Goal: Task Accomplishment & Management: Use online tool/utility

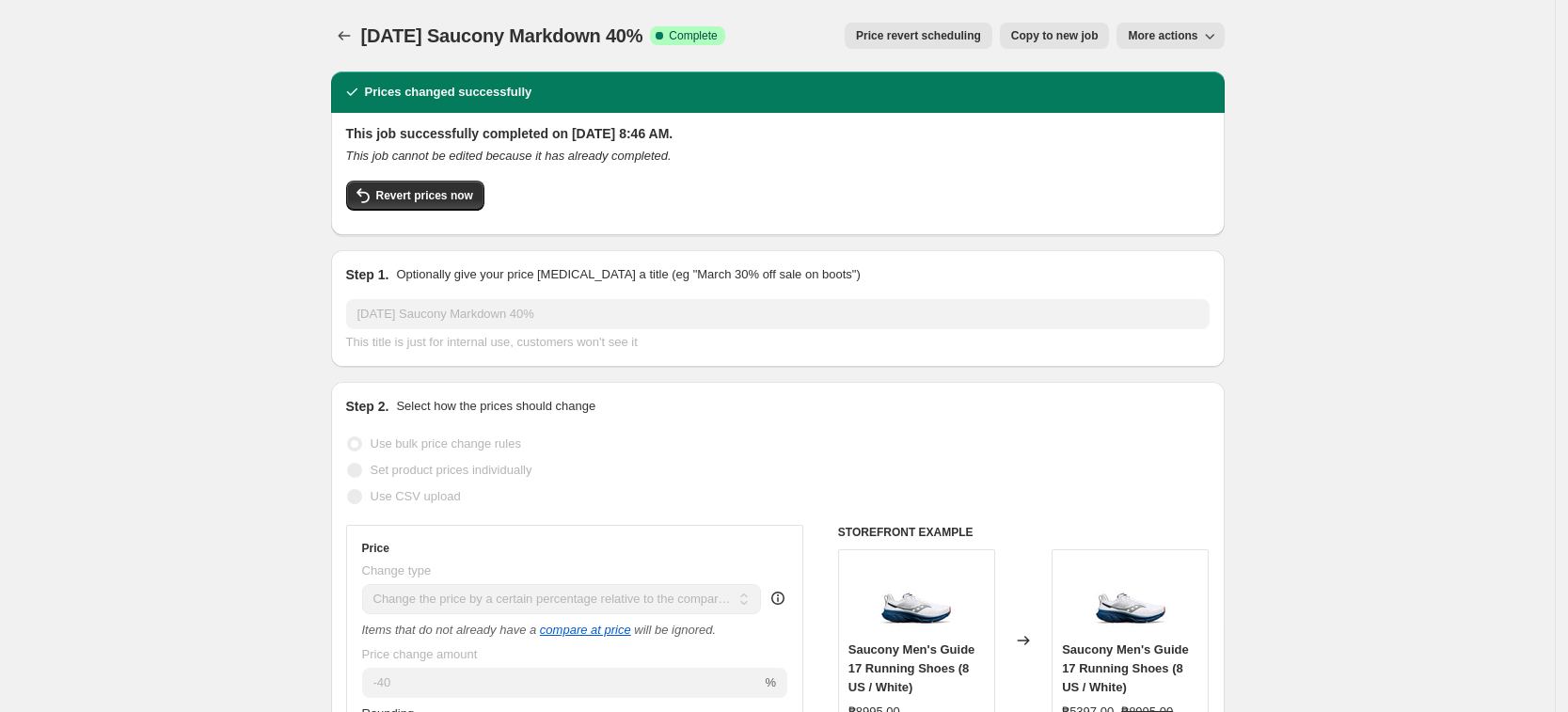
select select "pcap"
select select "no_change"
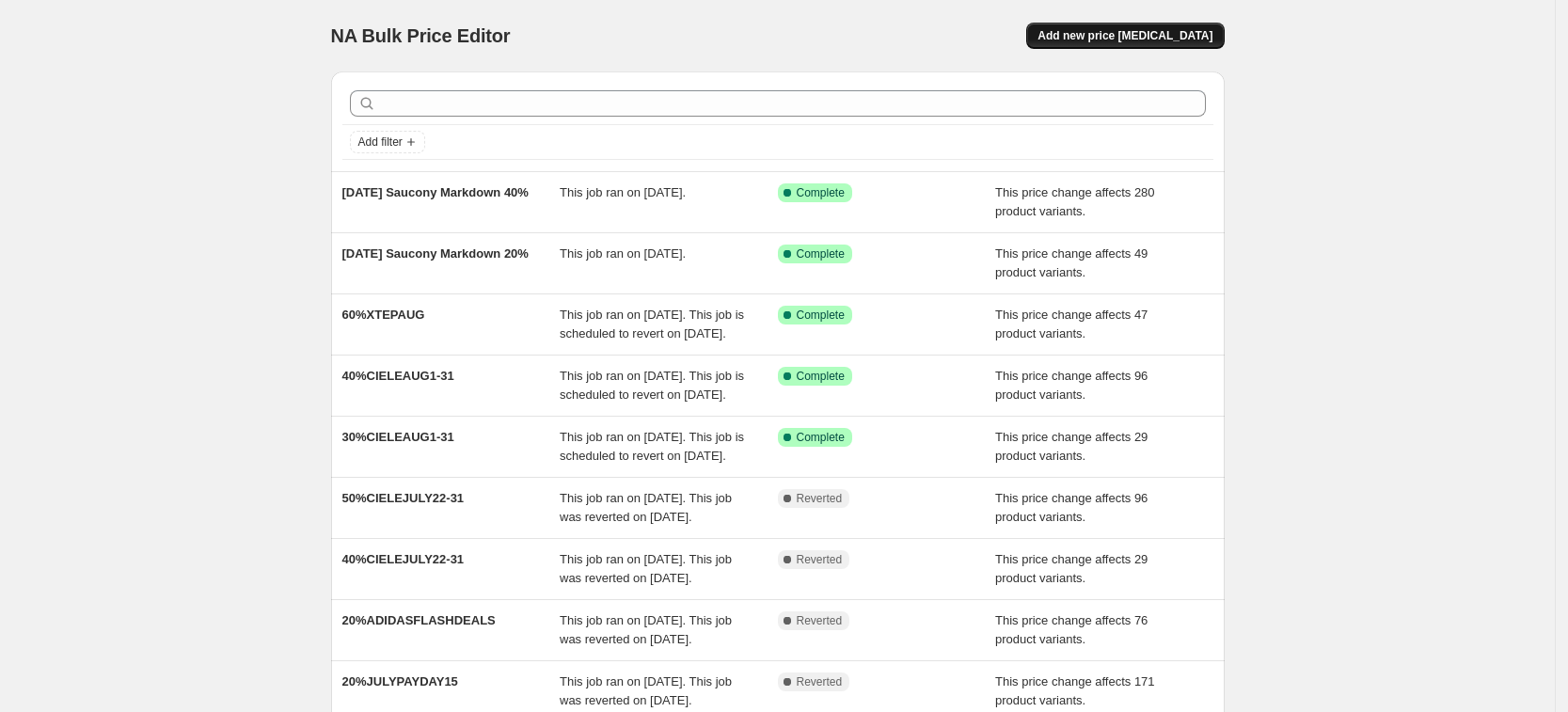
click at [1193, 26] on button "Add new price [MEDICAL_DATA]" at bounding box center [1125, 36] width 197 height 27
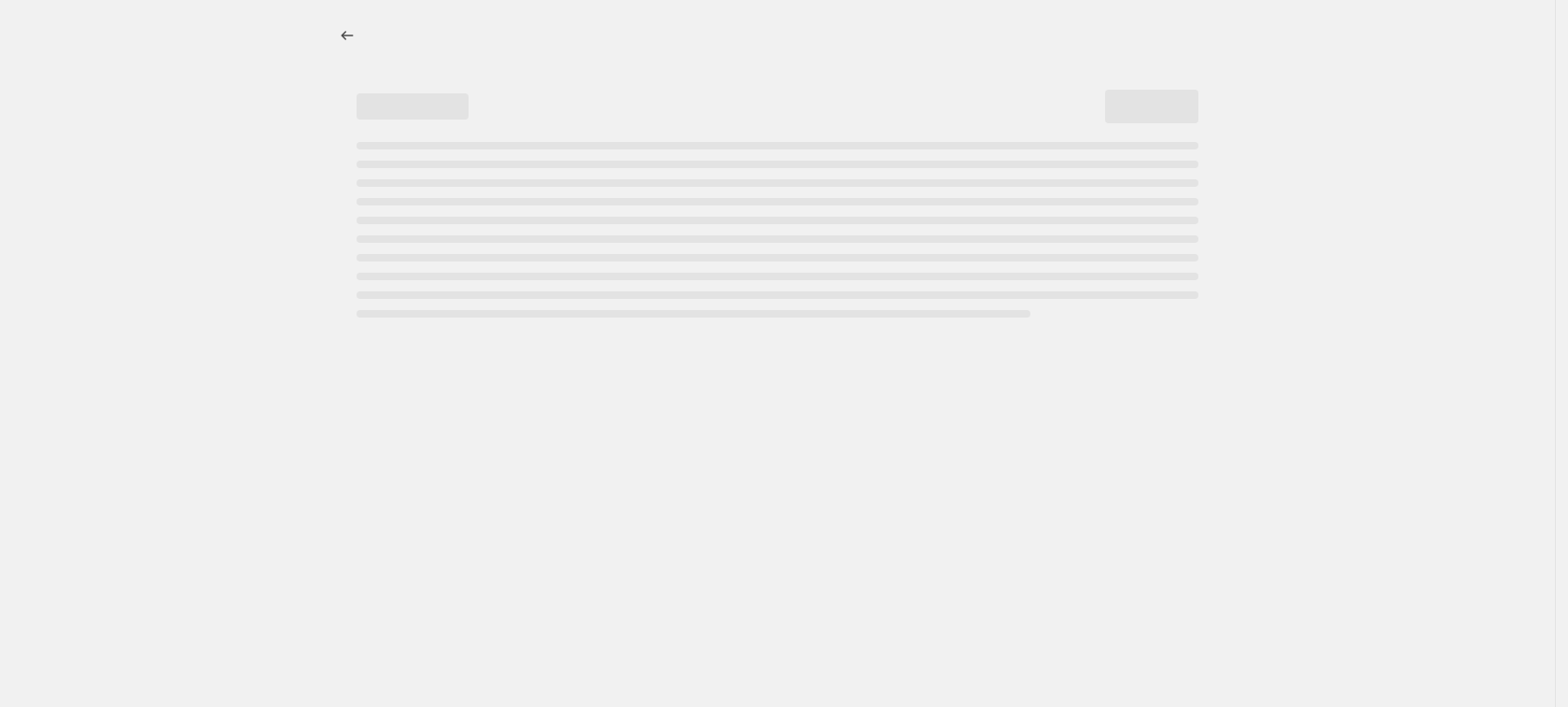
select select "percentage"
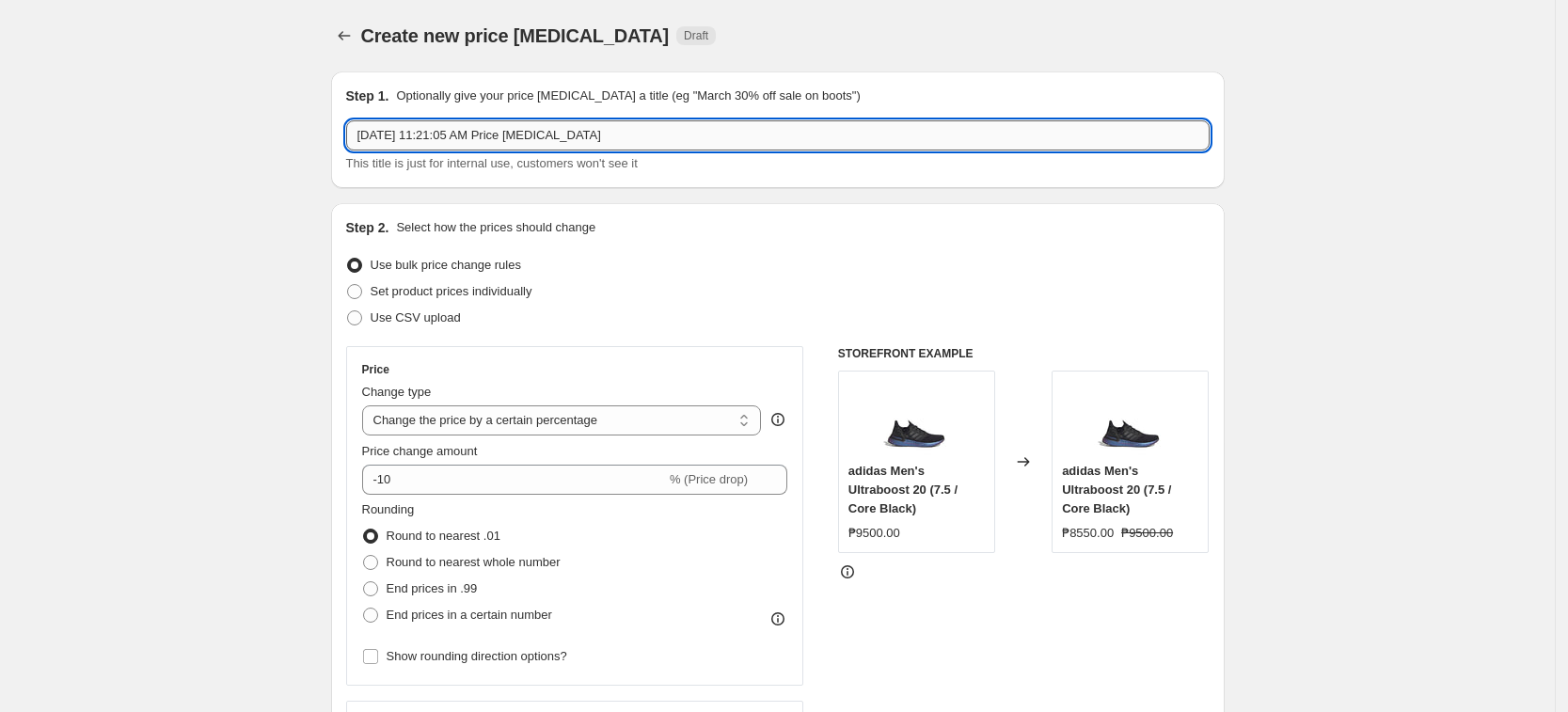
click at [607, 145] on input "[DATE] 11:21:05 AM Price [MEDICAL_DATA]" at bounding box center [778, 135] width 863 height 30
click at [533, 145] on input "[DATE] Nike" at bounding box center [778, 135] width 863 height 30
type input "[DATE] Nike 10% Off"
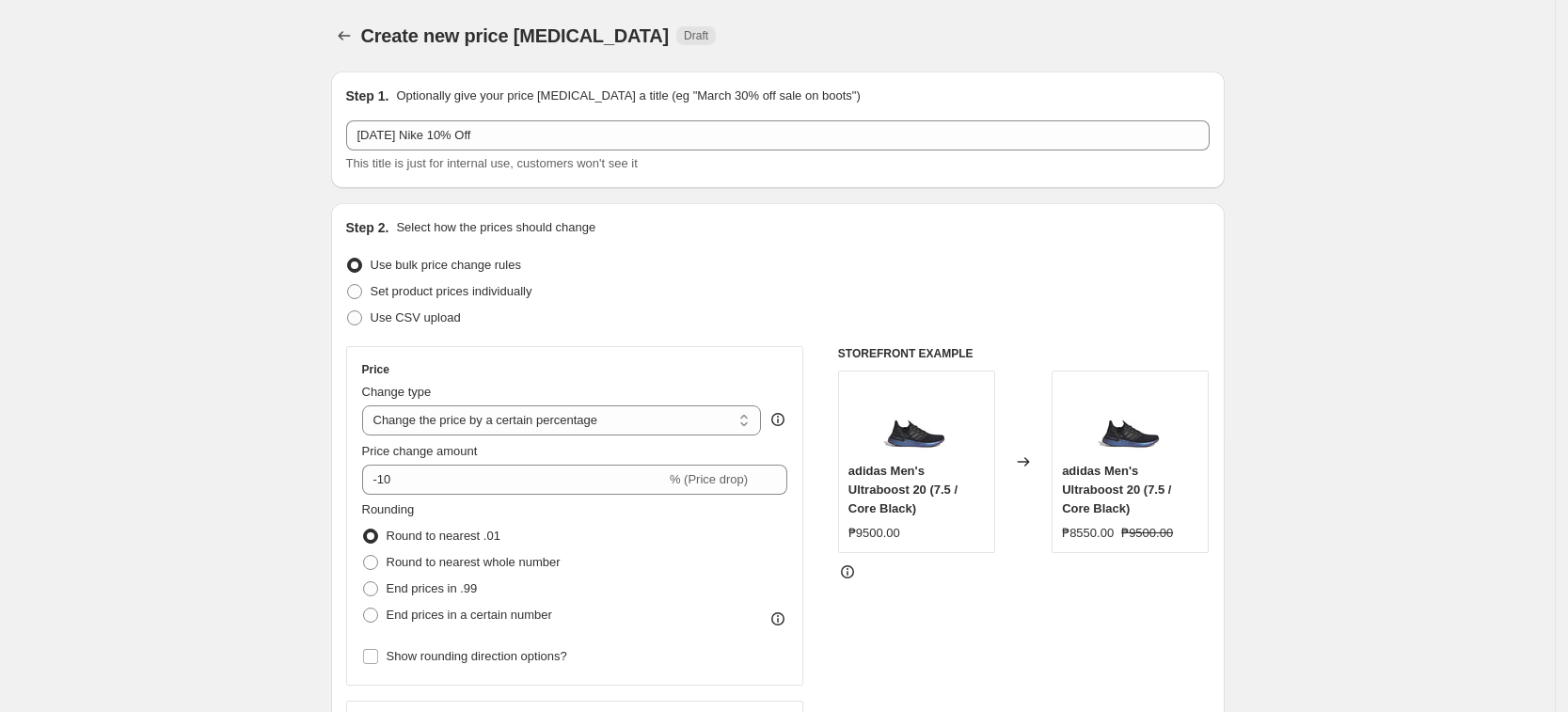
click at [613, 234] on div "Step 2. Select how the prices should change" at bounding box center [778, 228] width 863 height 19
click at [613, 227] on div "Step 2. Select how the prices should change" at bounding box center [778, 228] width 863 height 19
click at [514, 406] on select "Change the price to a certain amount Change the price by a certain amount Chang…" at bounding box center [562, 420] width 400 height 30
select select "pcap"
click at [368, 406] on select "Change the price to a certain amount Change the price by a certain amount Chang…" at bounding box center [562, 420] width 400 height 30
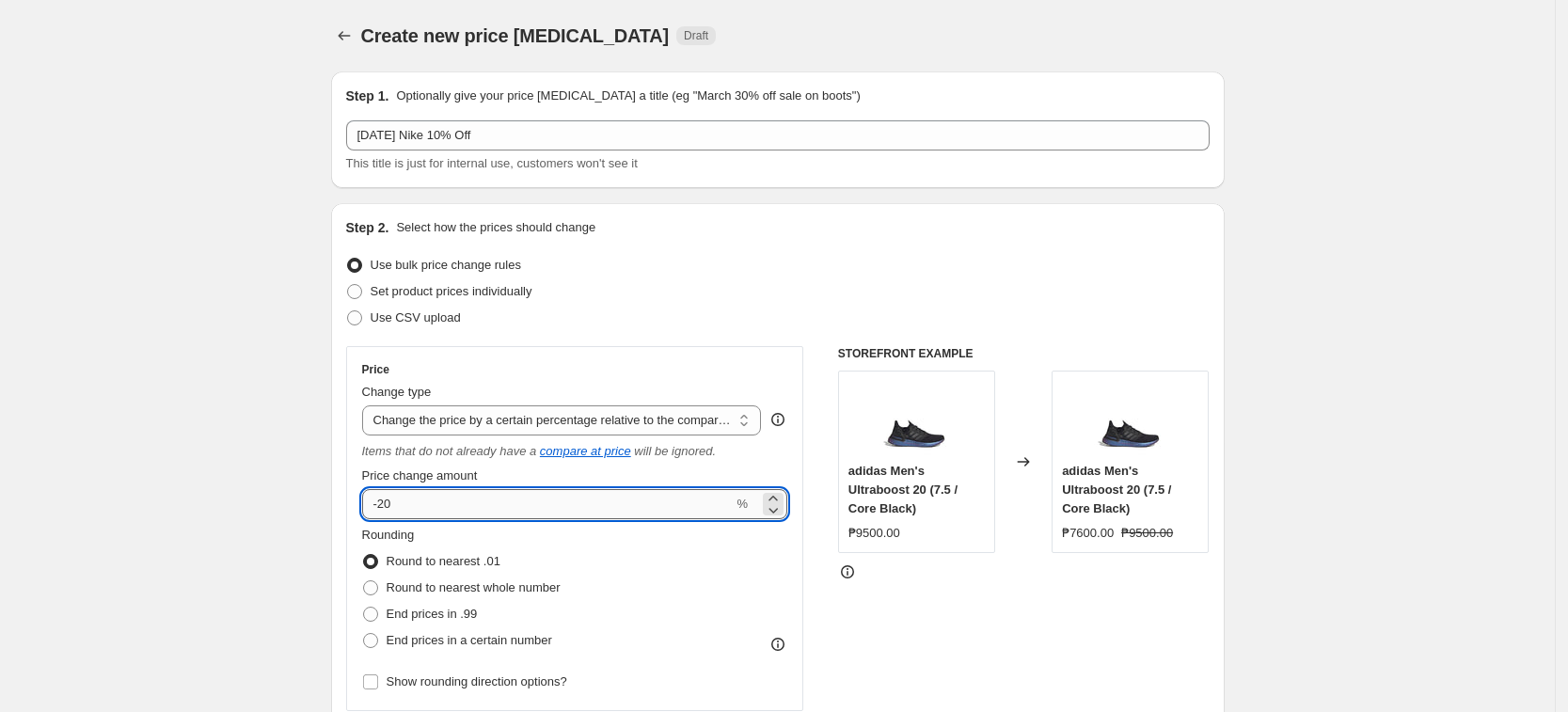
click at [518, 516] on input "-20" at bounding box center [548, 503] width 371 height 30
type input "-2"
type input "-10"
click at [337, 472] on div "Step 2. Select how the prices should change Use bulk price change rules Set pro…" at bounding box center [778, 545] width 894 height 684
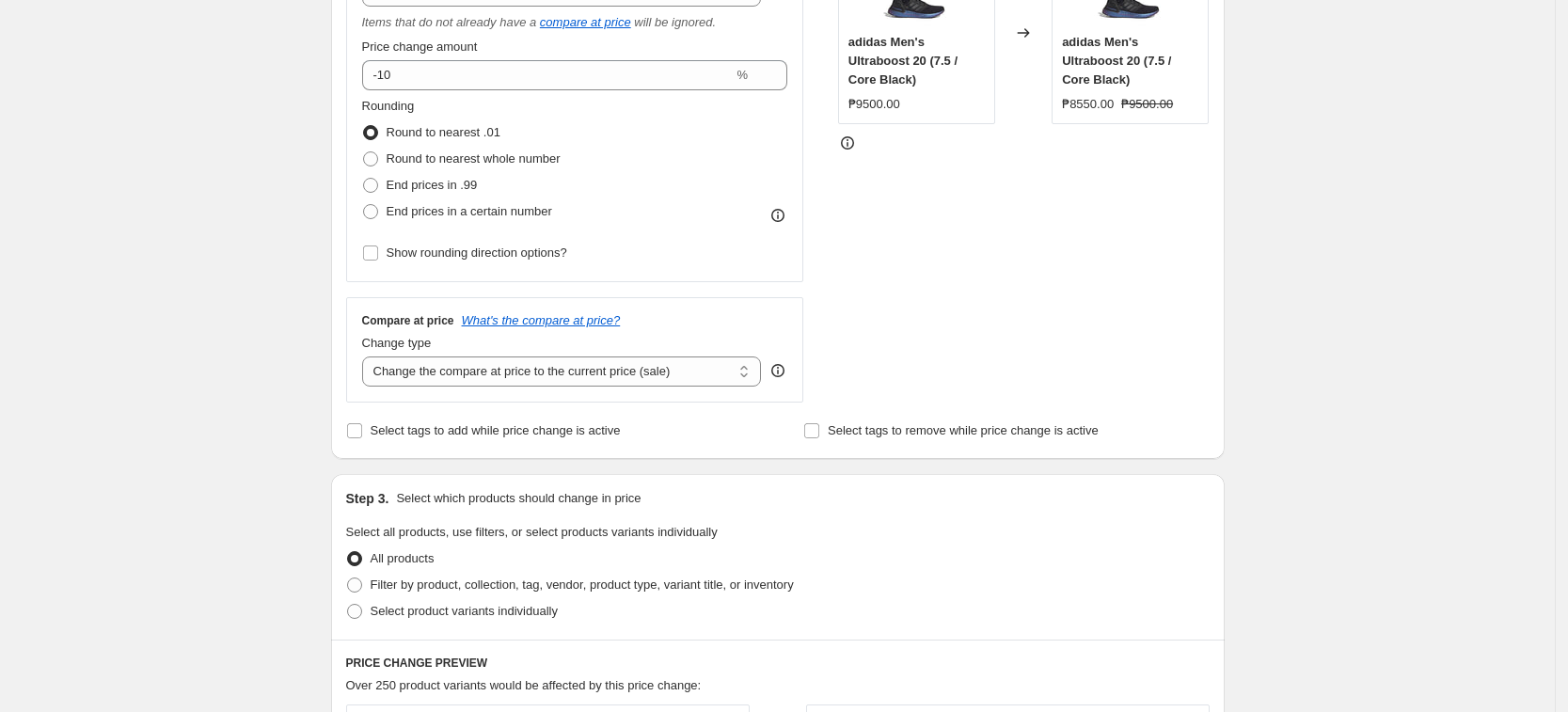
scroll to position [353, 0]
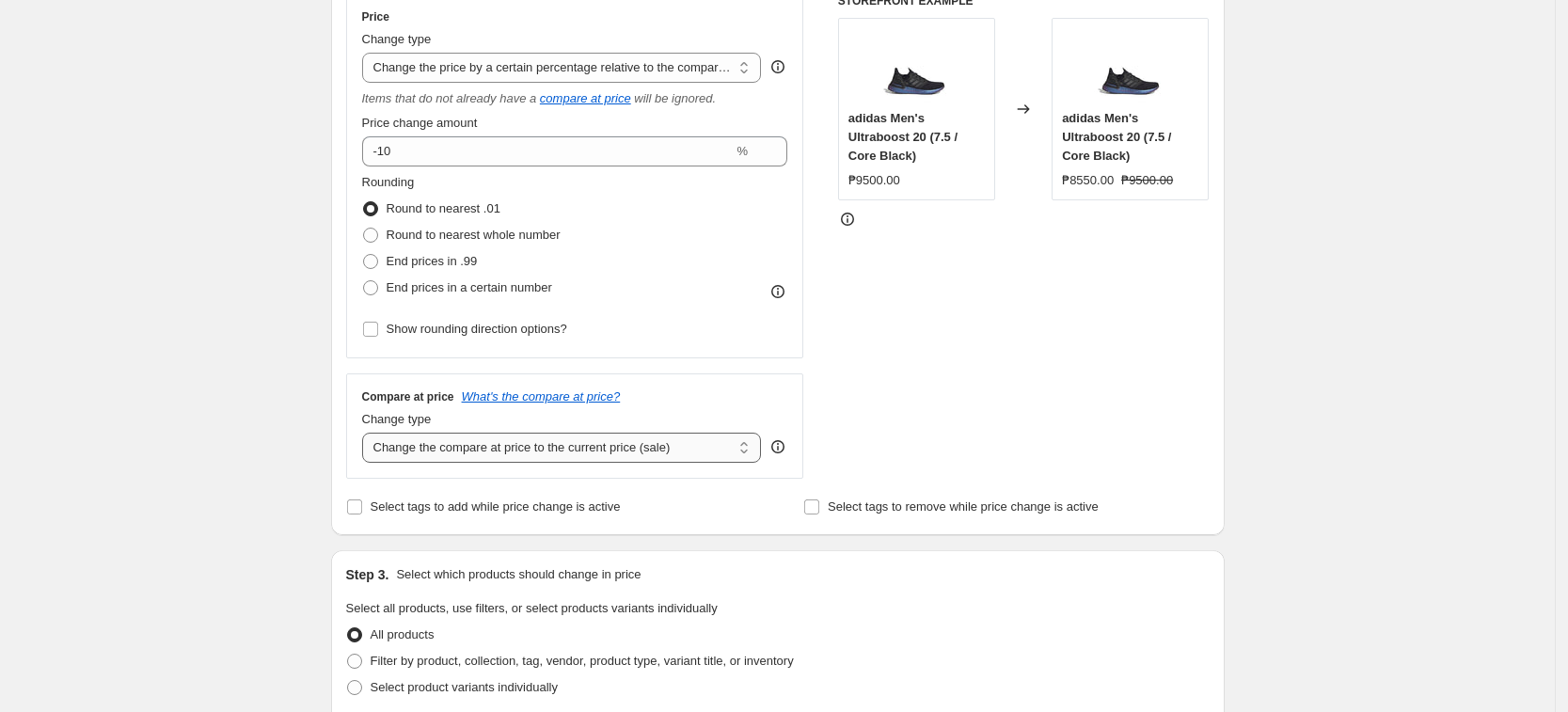
click at [534, 443] on select "Change the compare at price to the current price (sale) Change the compare at p…" at bounding box center [562, 447] width 400 height 30
select select "no_change"
click at [368, 433] on select "Change the compare at price to the current price (sale) Change the compare at p…" at bounding box center [562, 447] width 400 height 30
click at [406, 593] on div "Step 3. Select which products should change in price Select all products, use f…" at bounding box center [778, 633] width 894 height 166
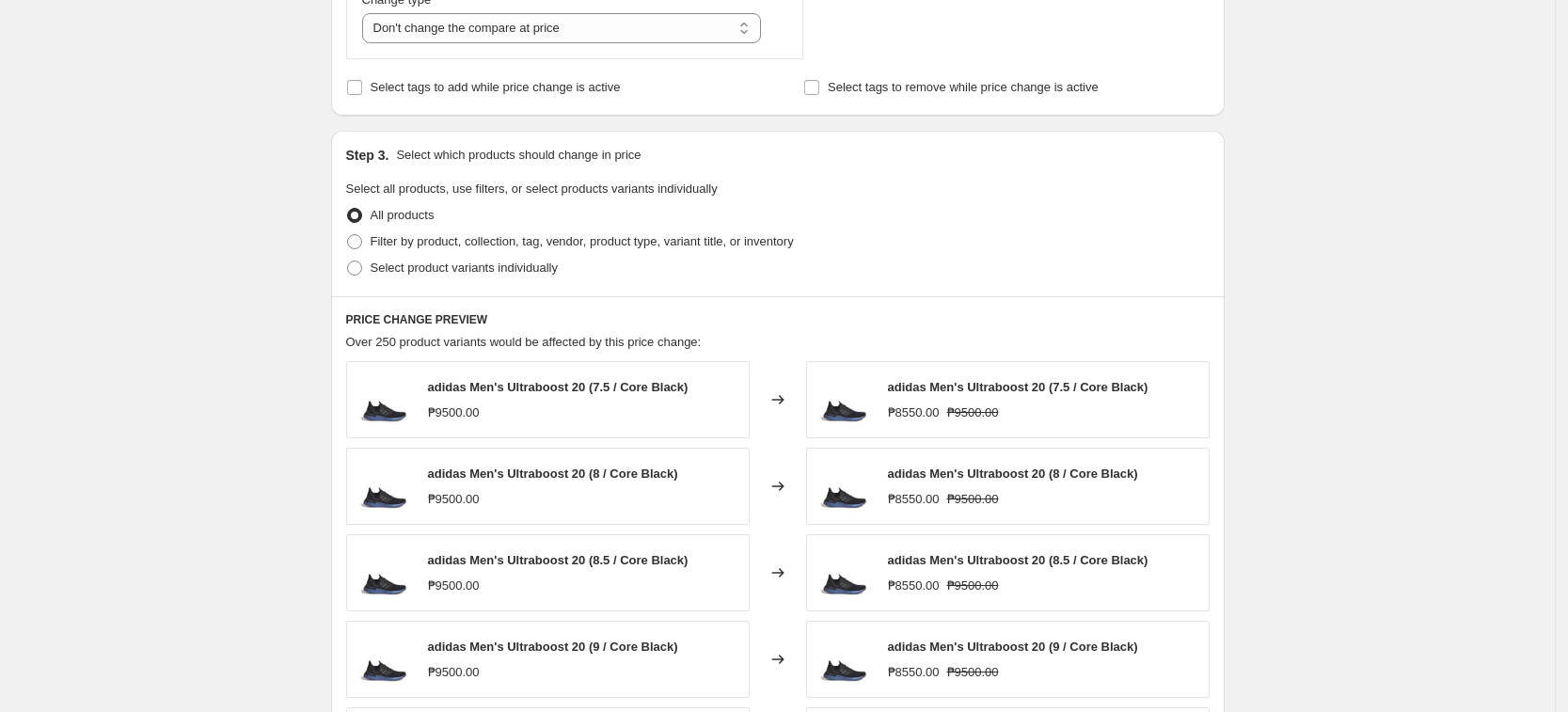
scroll to position [823, 0]
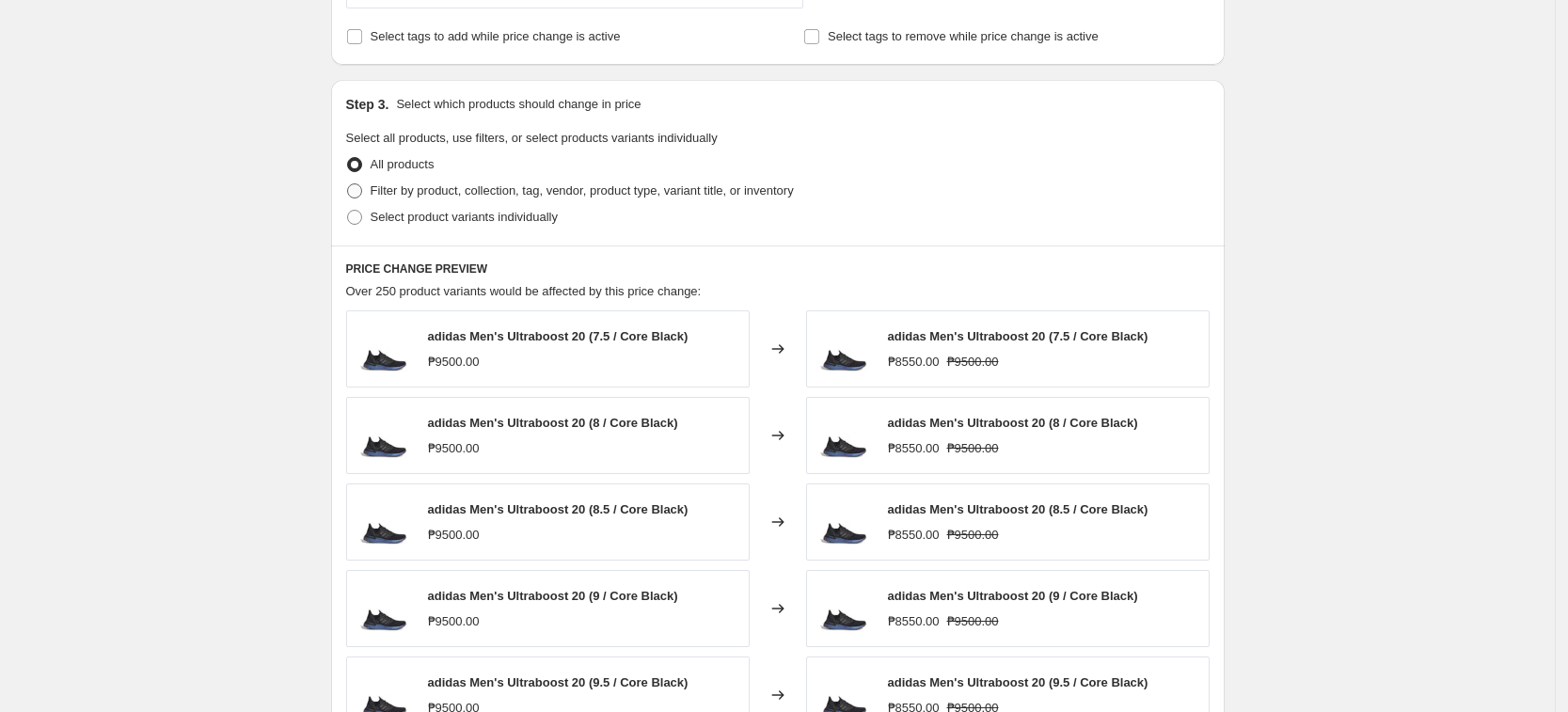
click at [499, 192] on span "Filter by product, collection, tag, vendor, product type, variant title, or inv…" at bounding box center [582, 190] width 423 height 14
click at [348, 185] on input "Filter by product, collection, tag, vendor, product type, variant title, or inv…" at bounding box center [347, 184] width 1 height 1
radio input "true"
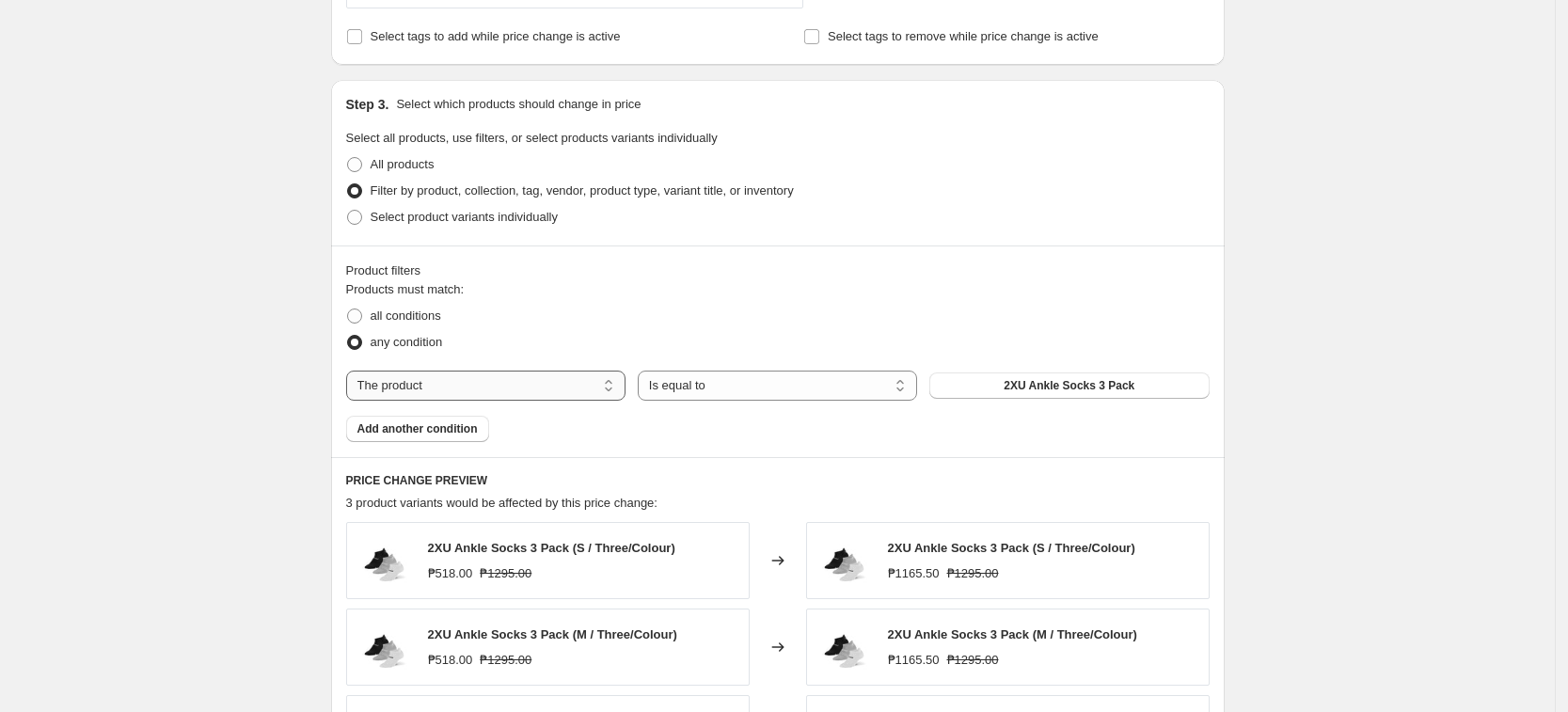
click at [499, 392] on select "The product The product's collection The product's tag The product's vendor The…" at bounding box center [486, 385] width 280 height 30
select select "tag"
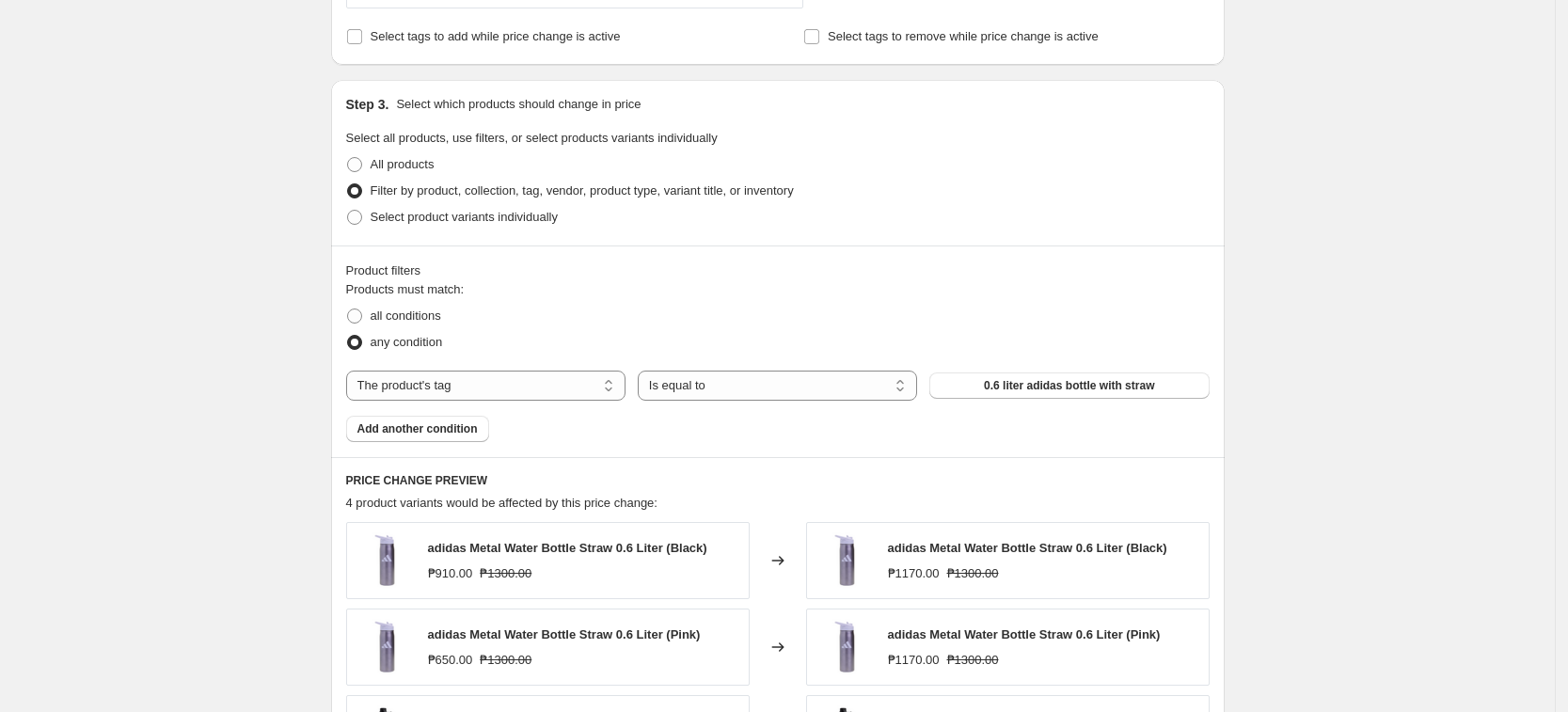
click at [990, 300] on fieldset "Products must match: all conditions any condition" at bounding box center [778, 318] width 863 height 76
click at [860, 381] on select "Is equal to Is not equal to" at bounding box center [777, 385] width 280 height 30
click at [1015, 380] on span "0.6 liter adidas bottle with straw" at bounding box center [1069, 386] width 170 height 15
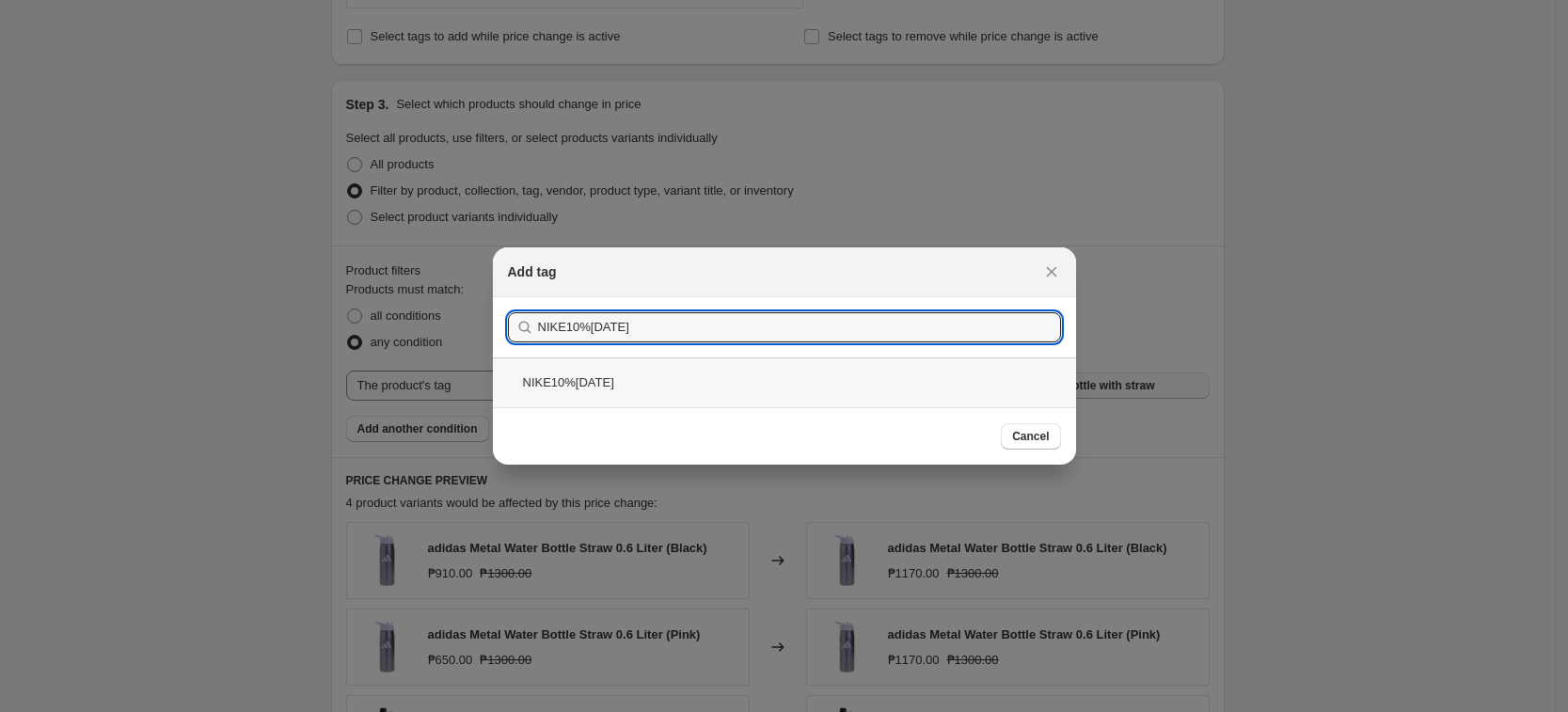
type input "NIKE10%[DATE]"
click at [555, 381] on div "NIKE10%[DATE]" at bounding box center [784, 382] width 583 height 50
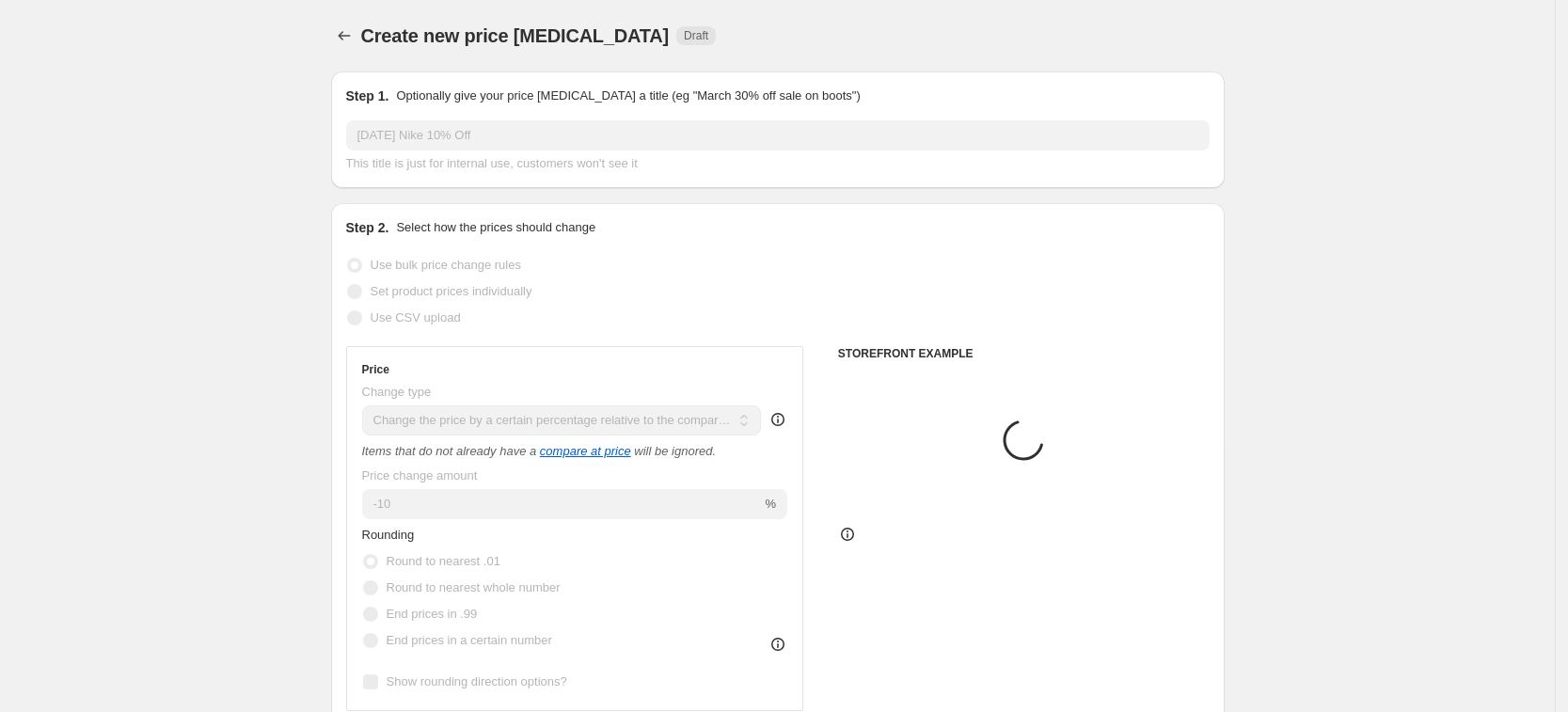
scroll to position [823, 0]
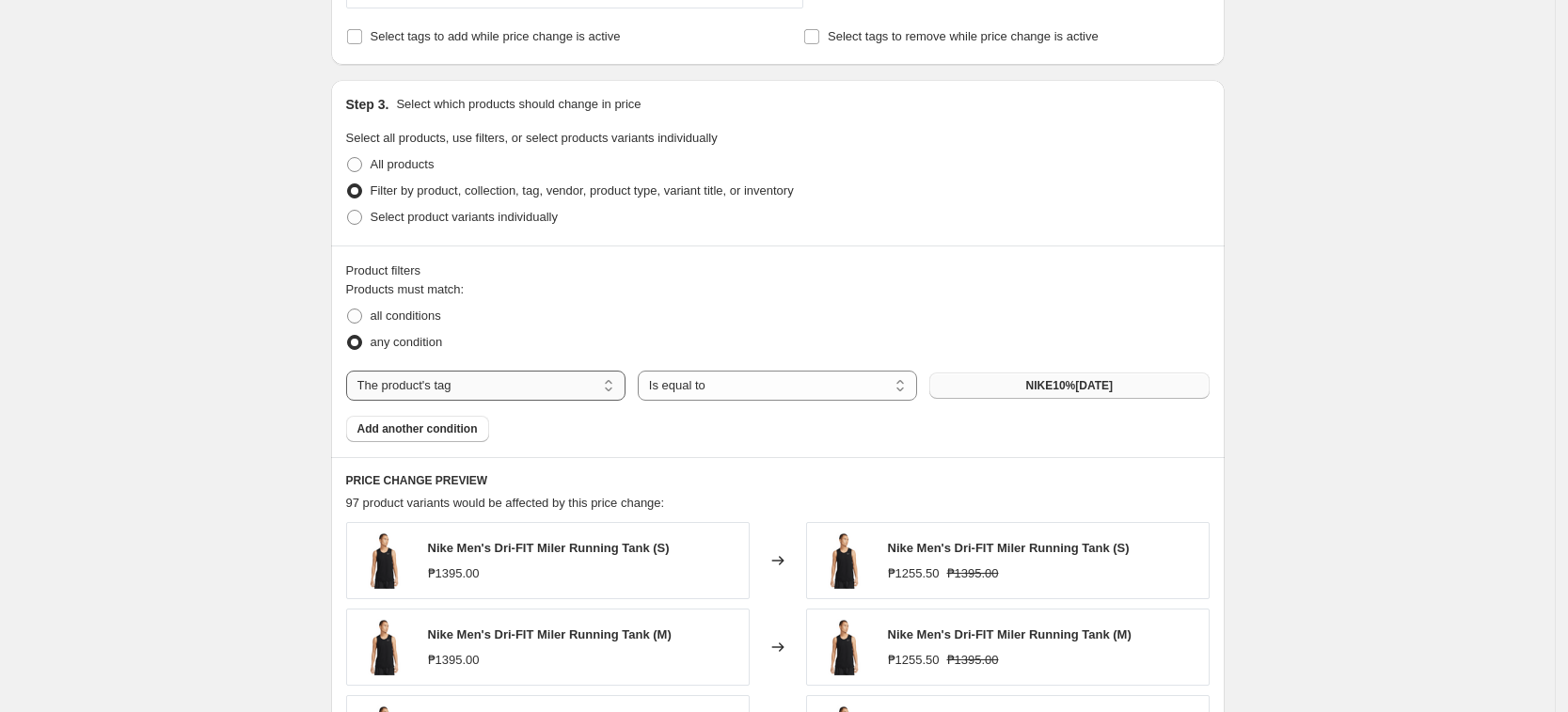
click at [481, 389] on select "The product The product's collection The product's tag The product's vendor The…" at bounding box center [486, 385] width 280 height 30
click at [728, 323] on div "all conditions" at bounding box center [778, 316] width 863 height 27
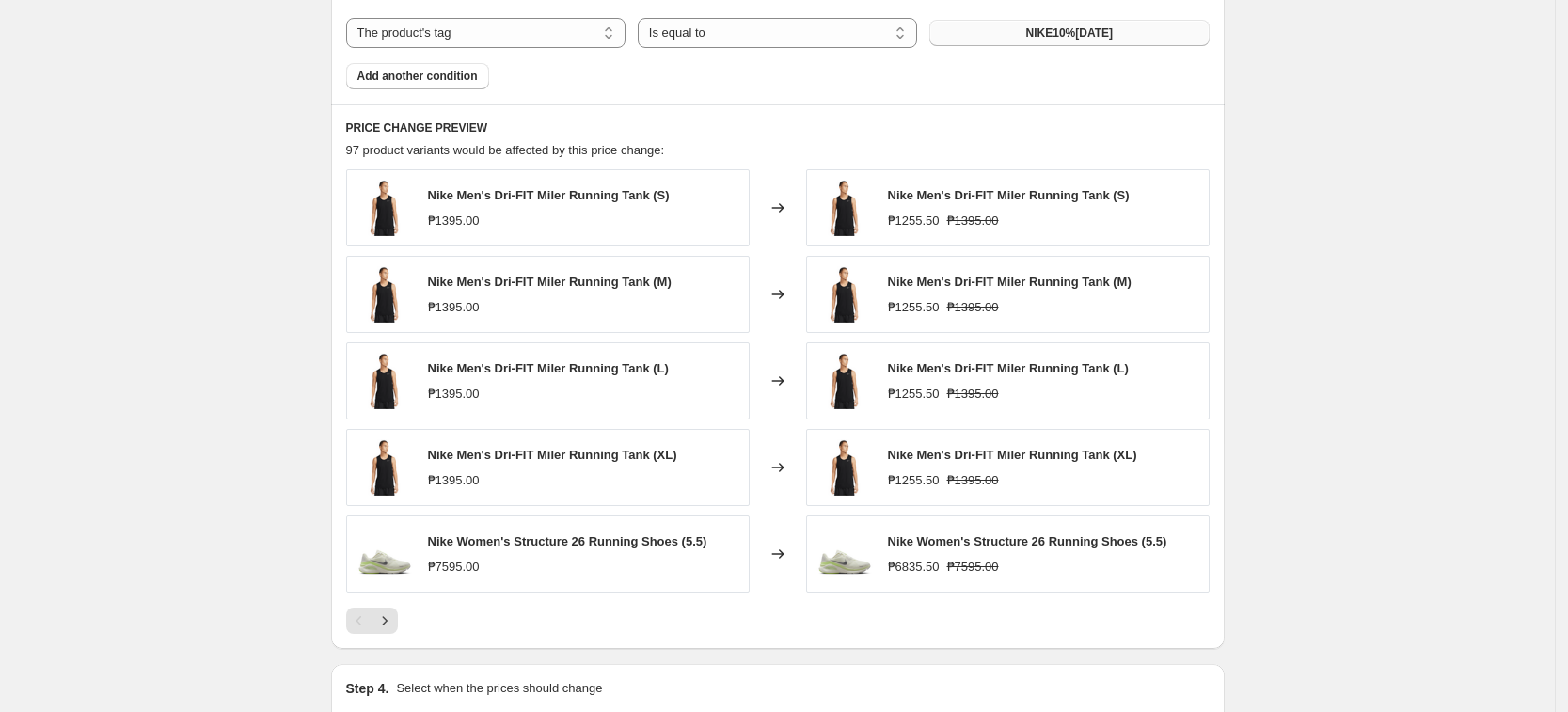
scroll to position [1170, 0]
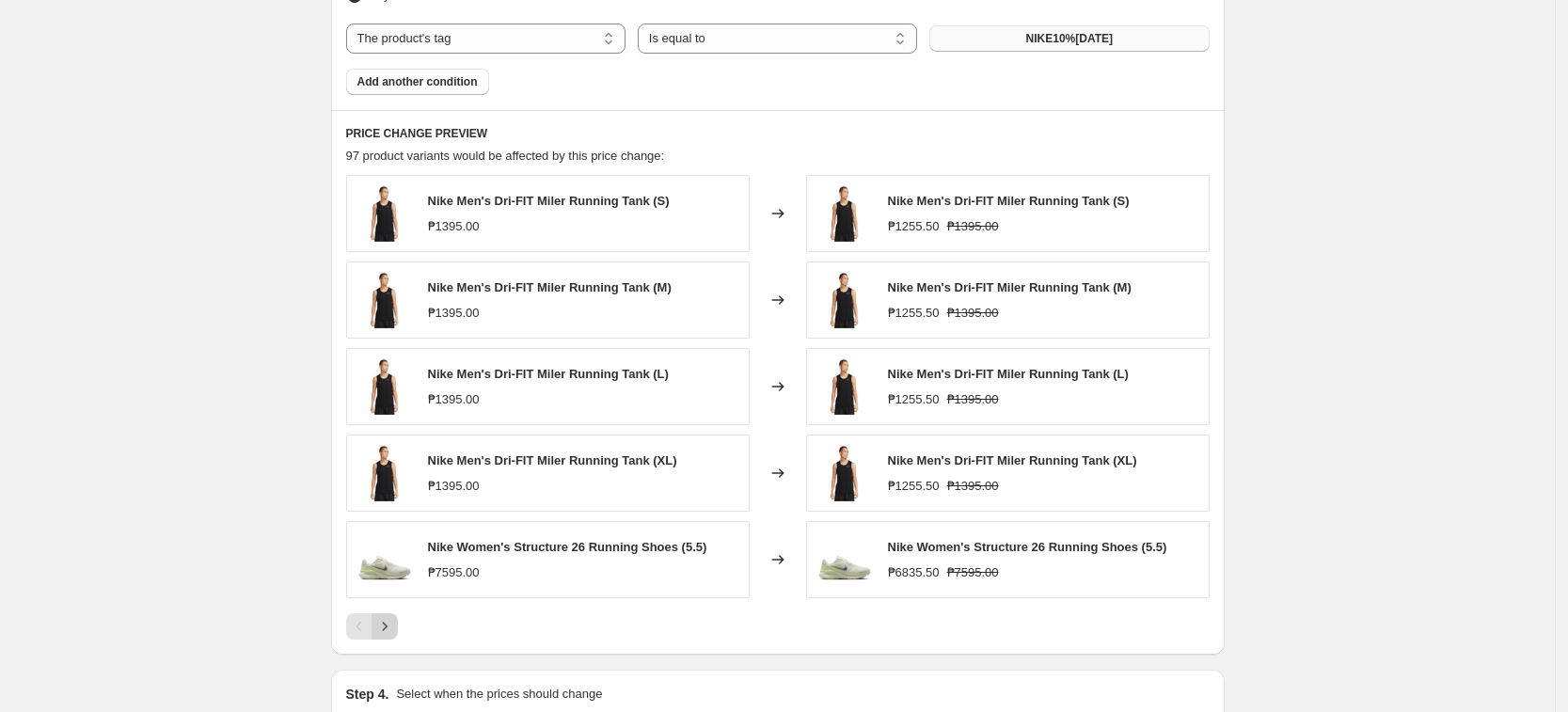
click at [384, 628] on icon "Next" at bounding box center [385, 627] width 19 height 19
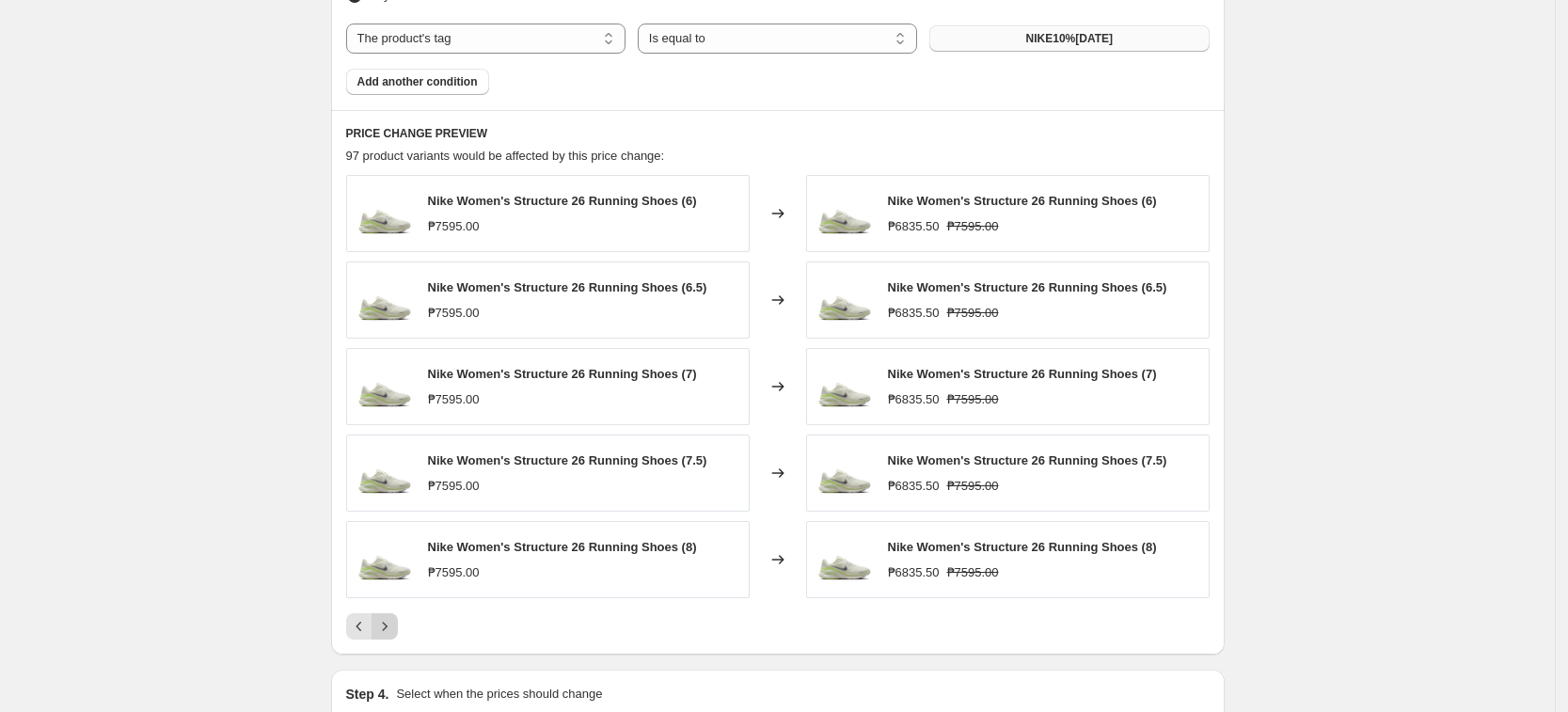
click at [384, 628] on icon "Next" at bounding box center [385, 627] width 19 height 19
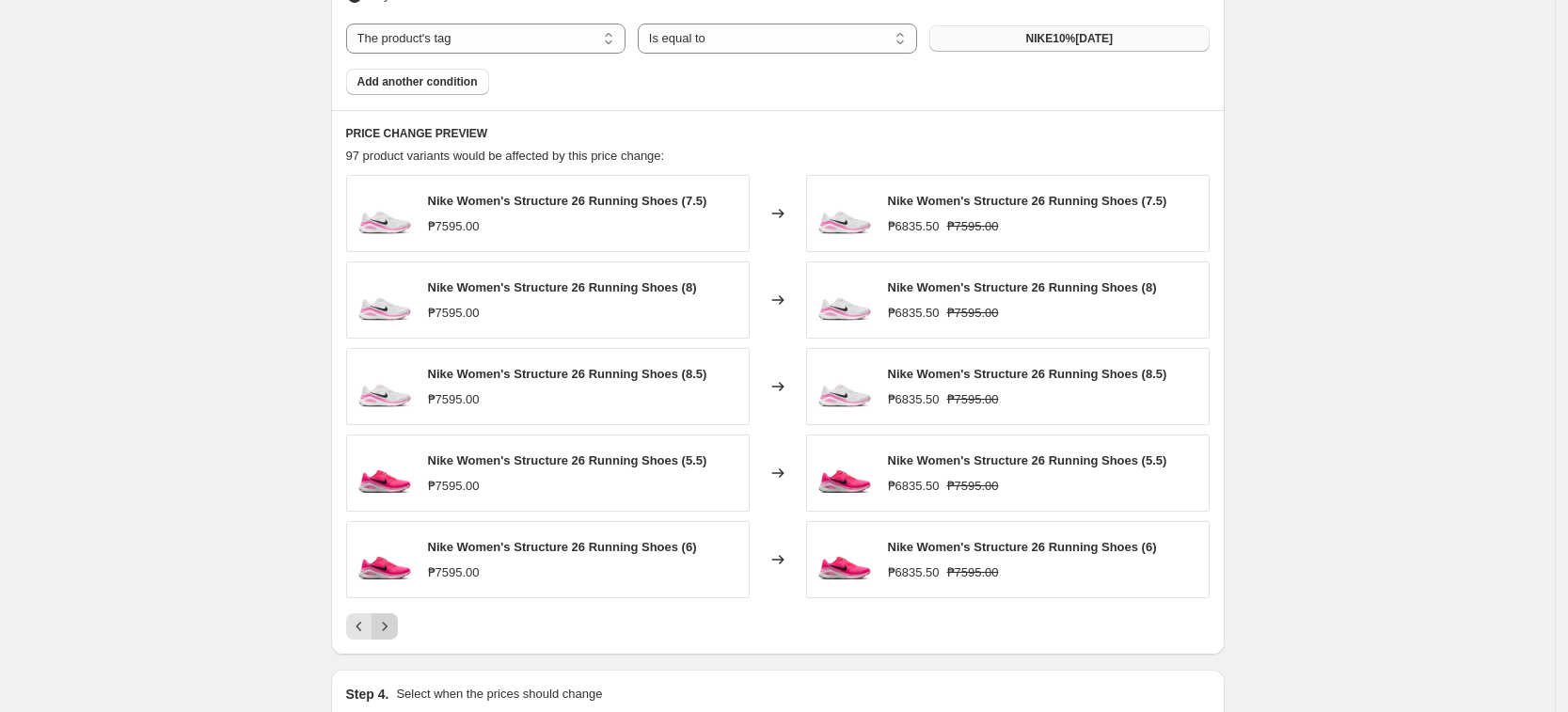
click at [384, 628] on icon "Next" at bounding box center [385, 627] width 19 height 19
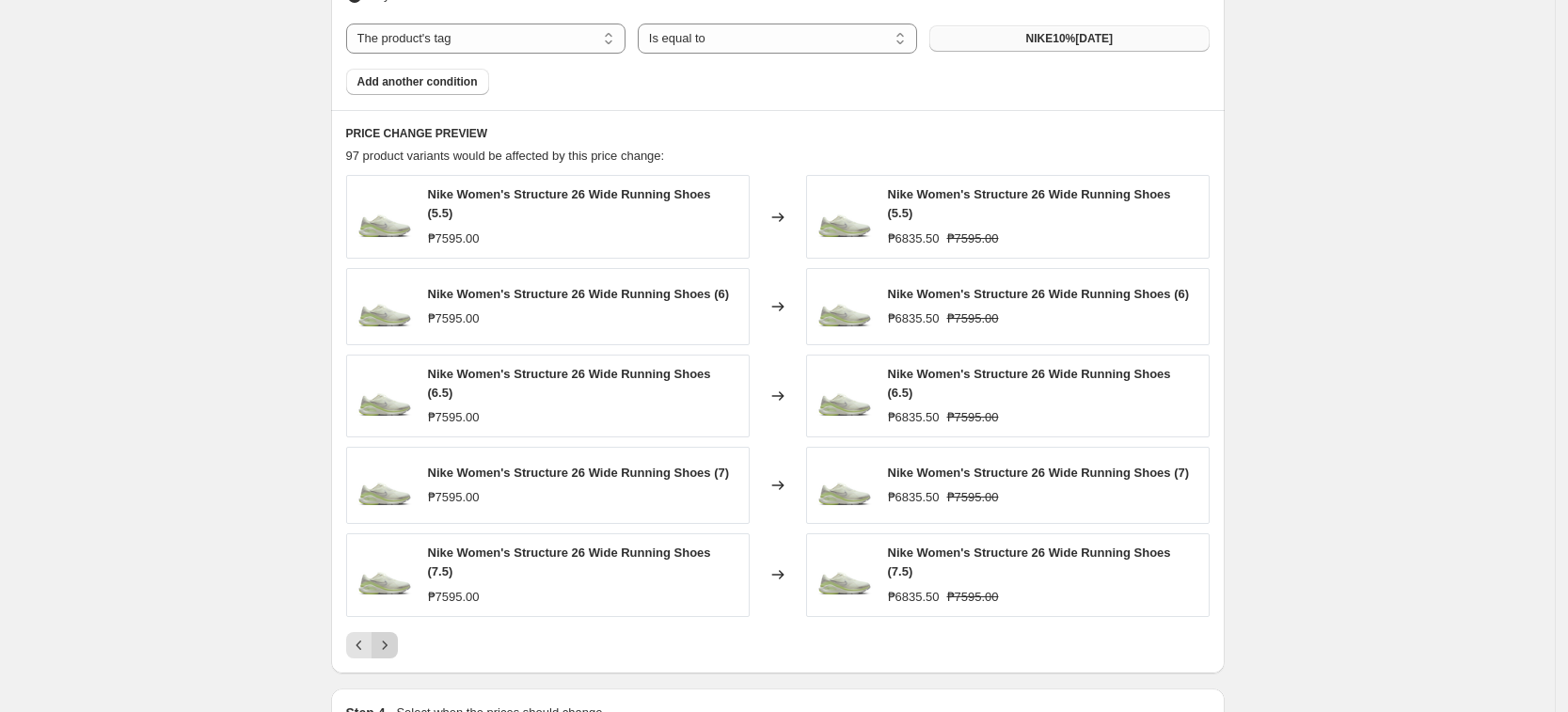
click at [390, 635] on icon "Next" at bounding box center [385, 645] width 19 height 19
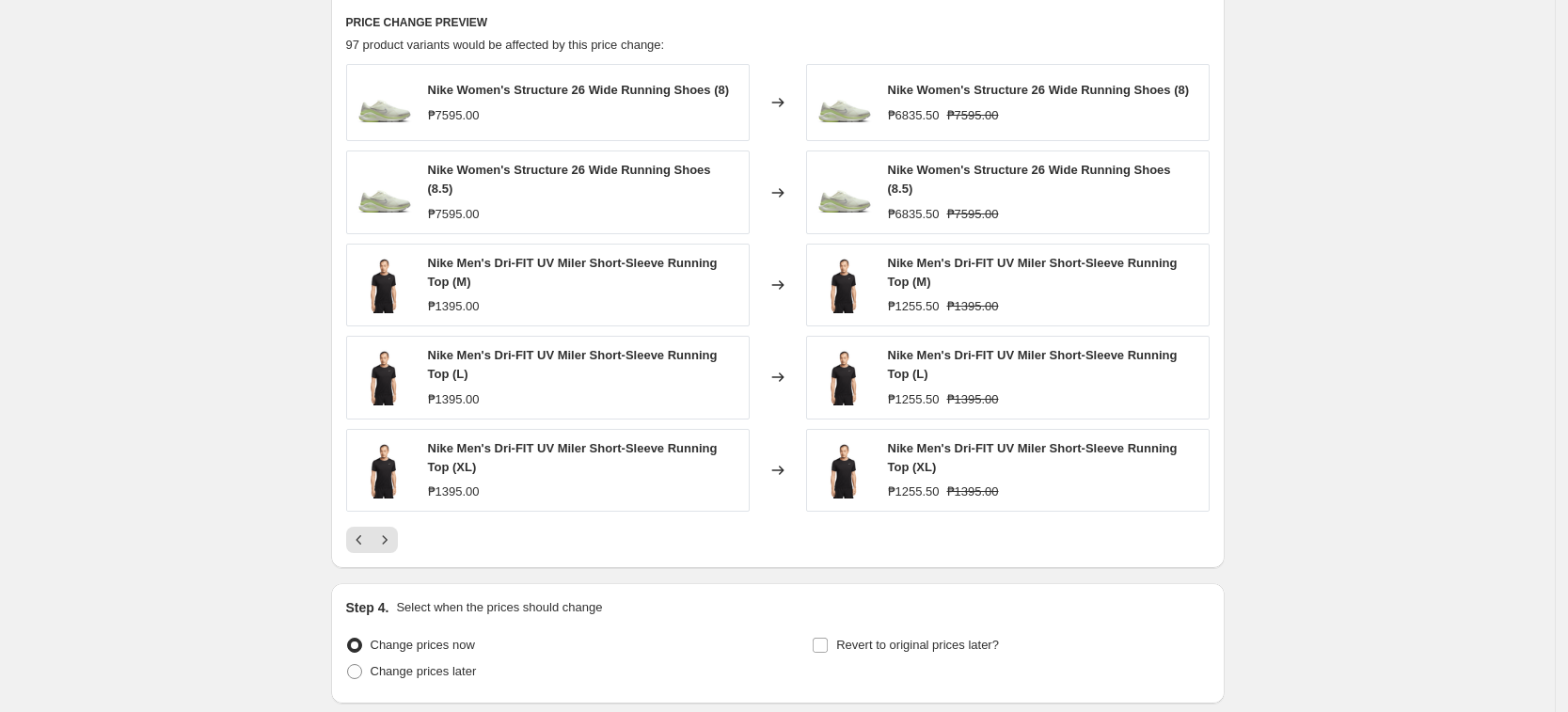
scroll to position [1424, 0]
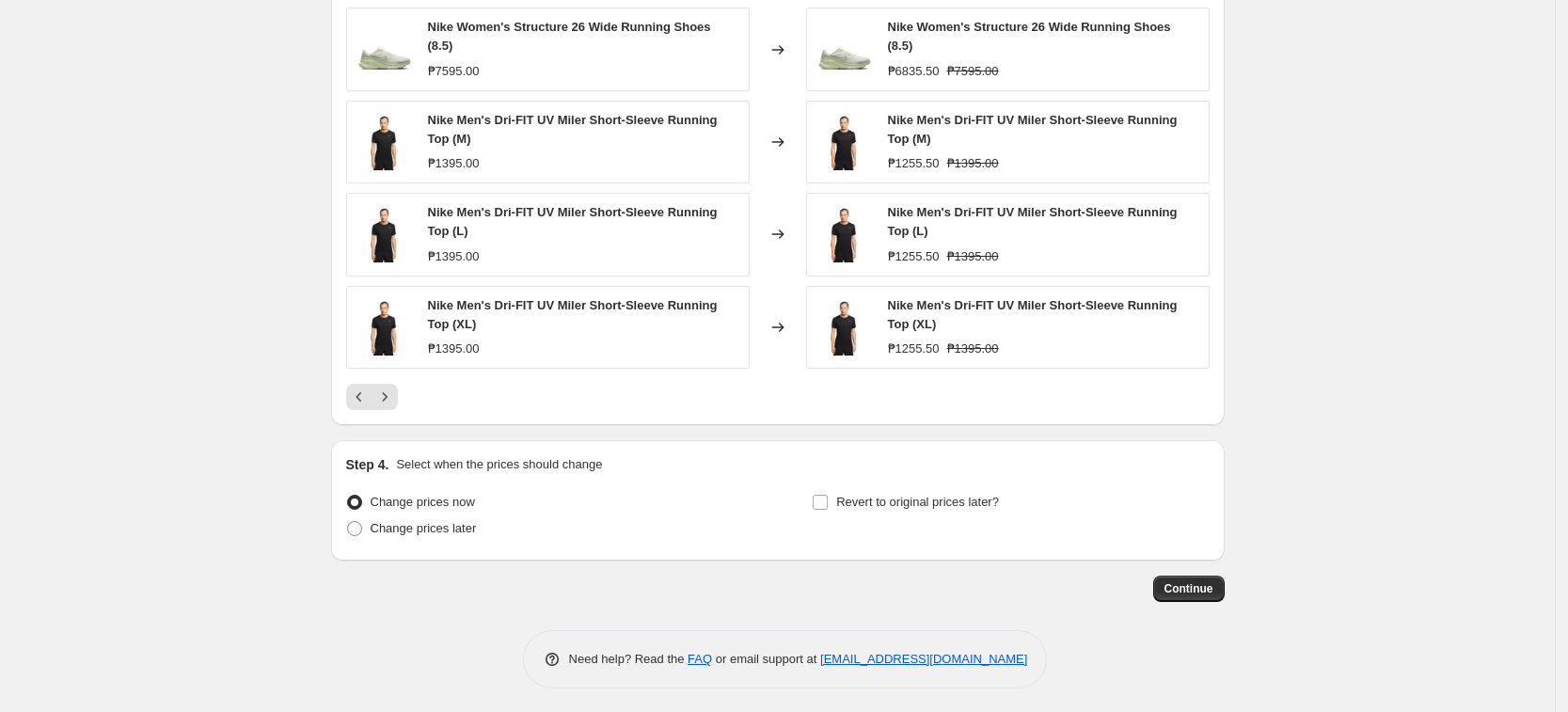
click at [407, 391] on div at bounding box center [778, 397] width 863 height 27
click at [394, 396] on icon "Next" at bounding box center [385, 397] width 19 height 19
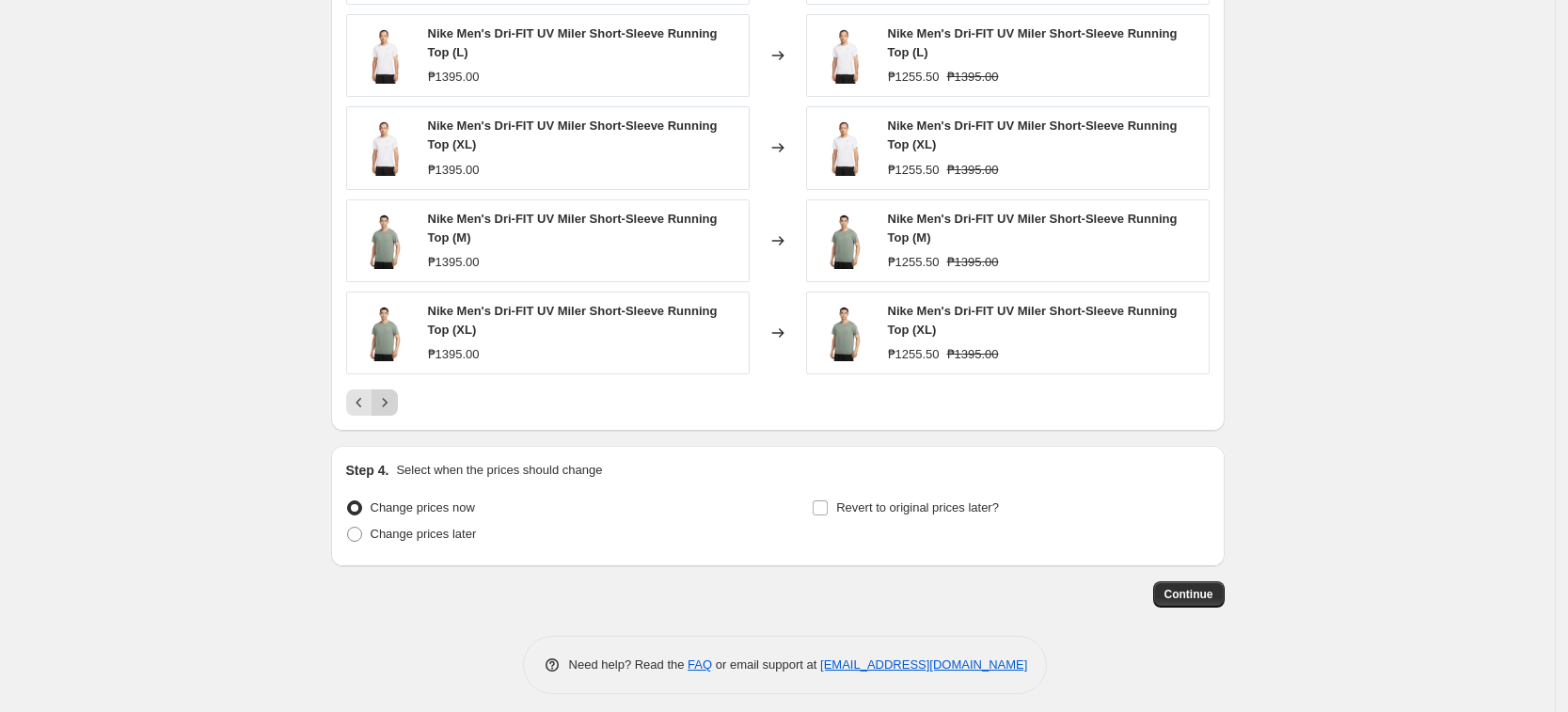
click at [394, 396] on icon "Next" at bounding box center [385, 403] width 19 height 19
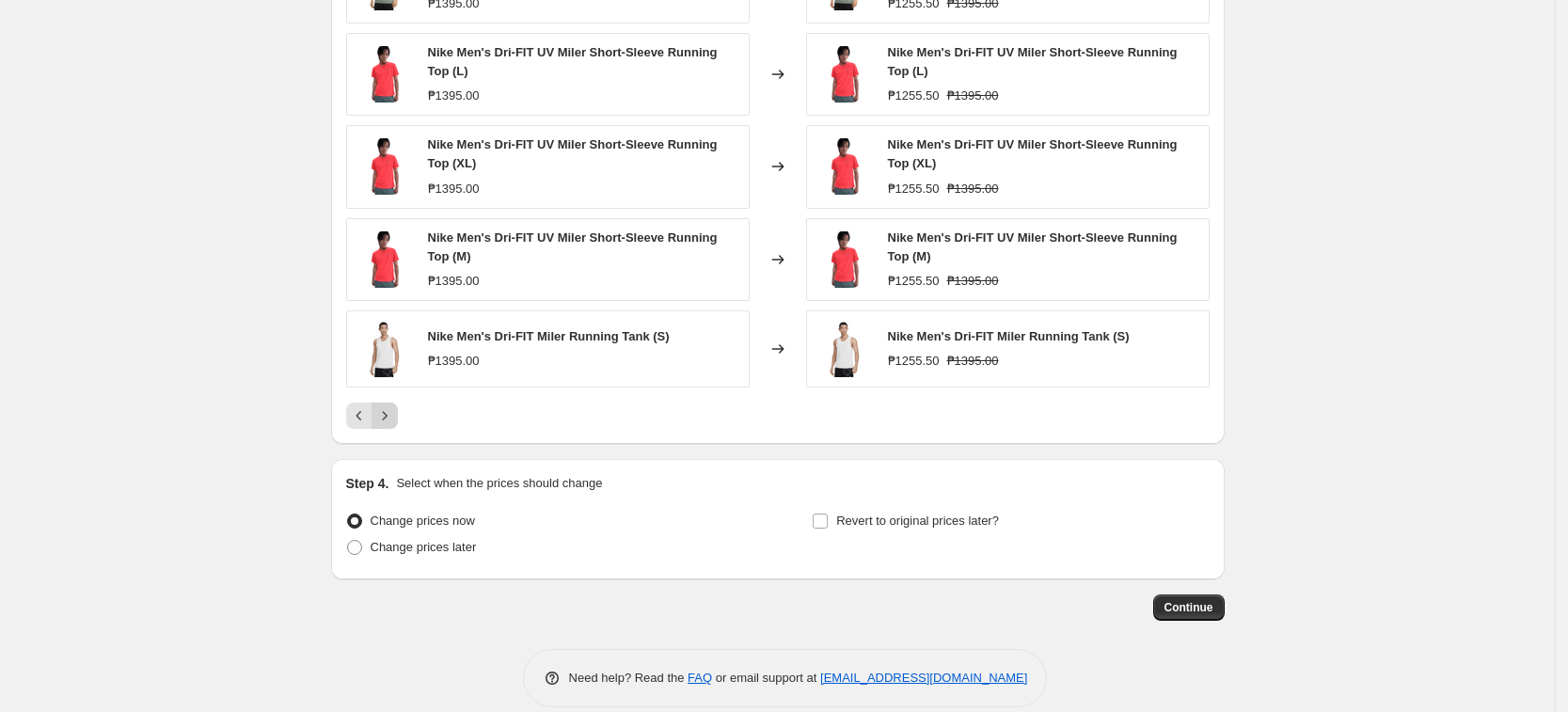
scroll to position [1424, 0]
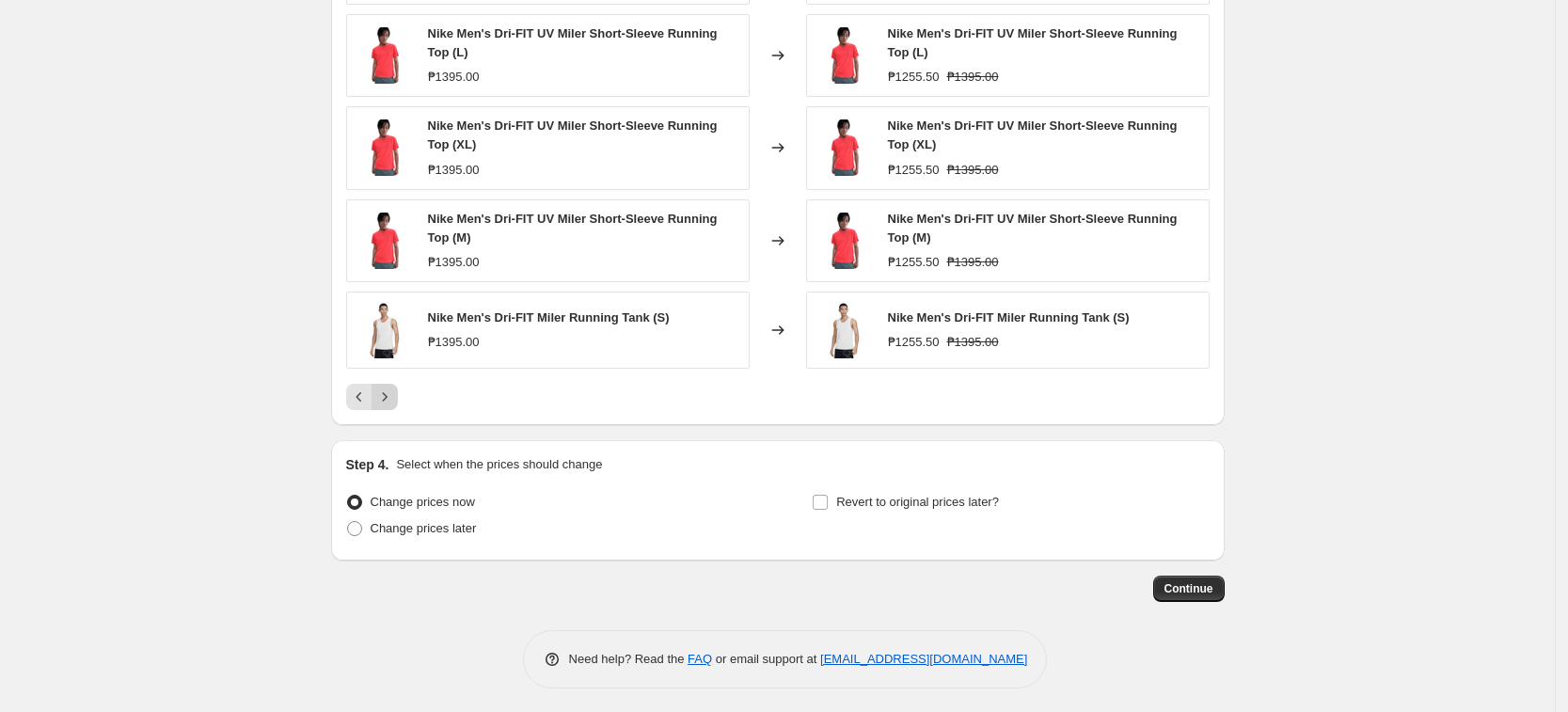
click at [394, 396] on icon "Next" at bounding box center [385, 397] width 19 height 19
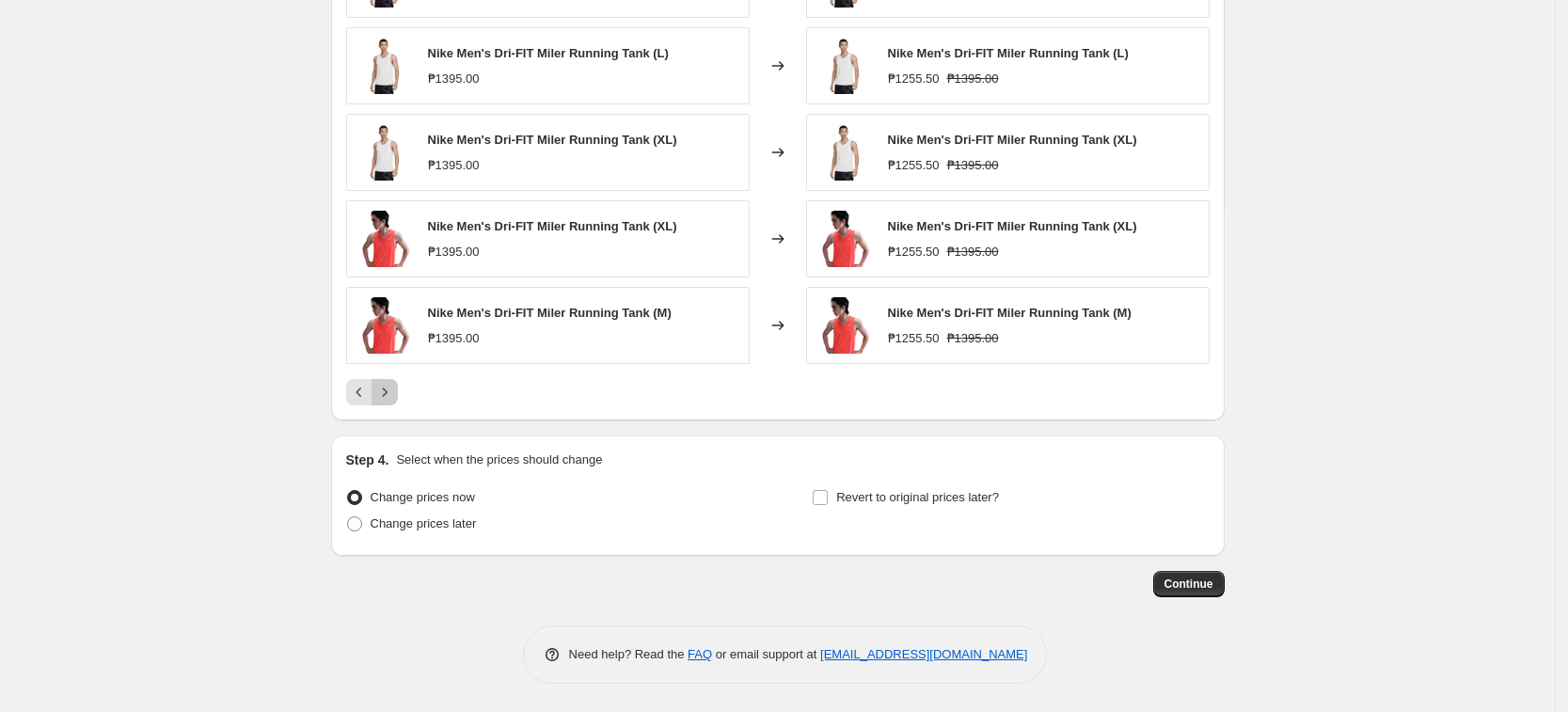
click at [394, 396] on icon "Next" at bounding box center [385, 392] width 19 height 19
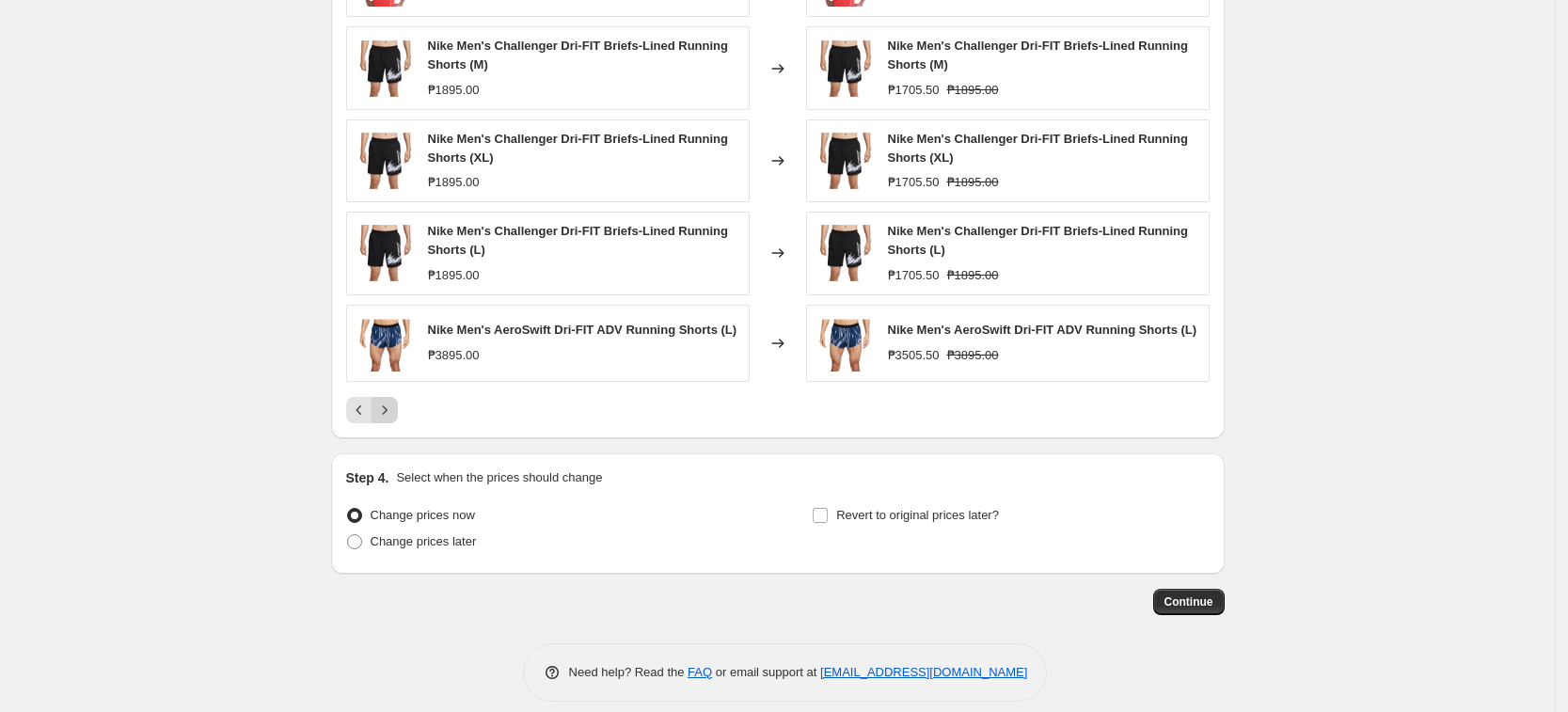
click at [394, 397] on div "Pagination" at bounding box center [385, 411] width 27 height 27
click at [392, 405] on icon "Next" at bounding box center [385, 411] width 19 height 19
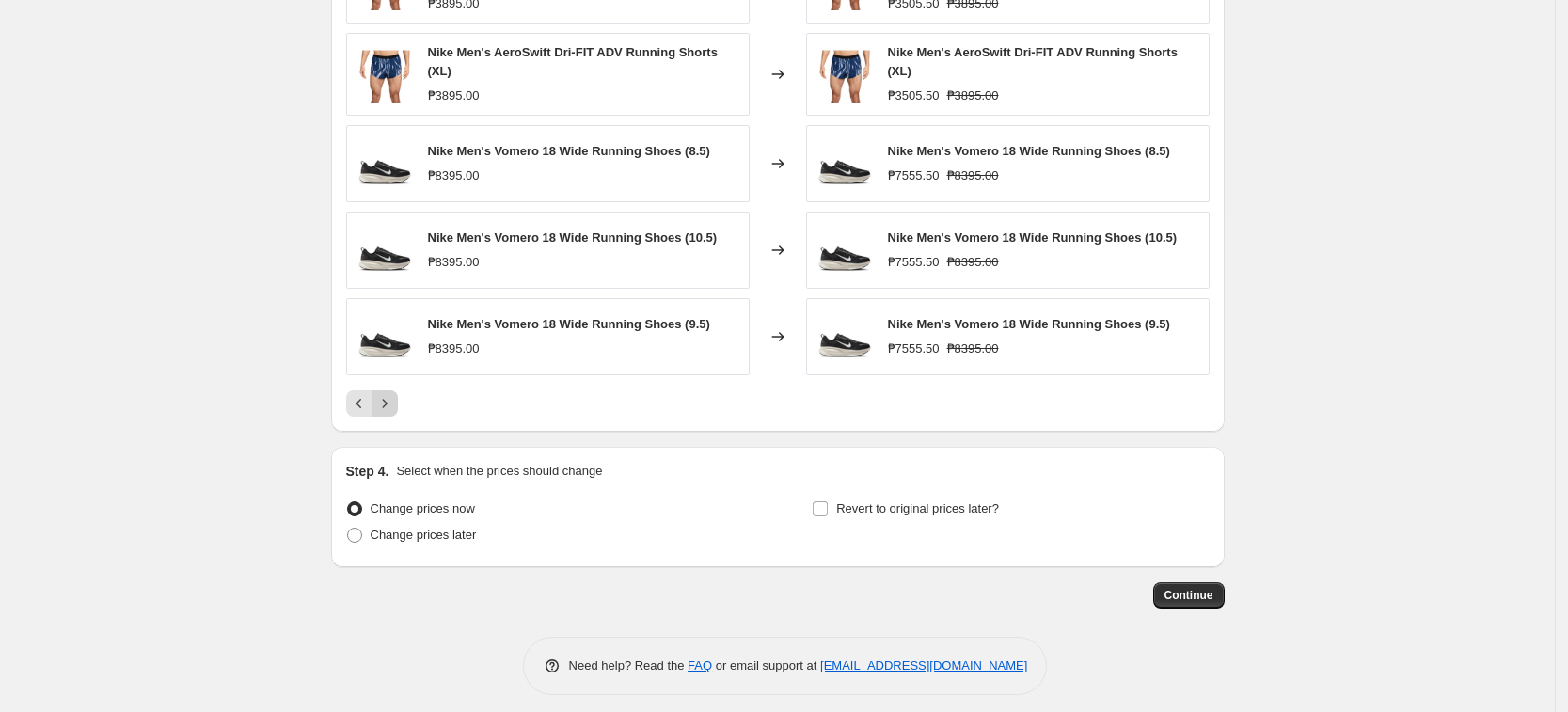
click at [392, 397] on button "Next" at bounding box center [385, 404] width 27 height 27
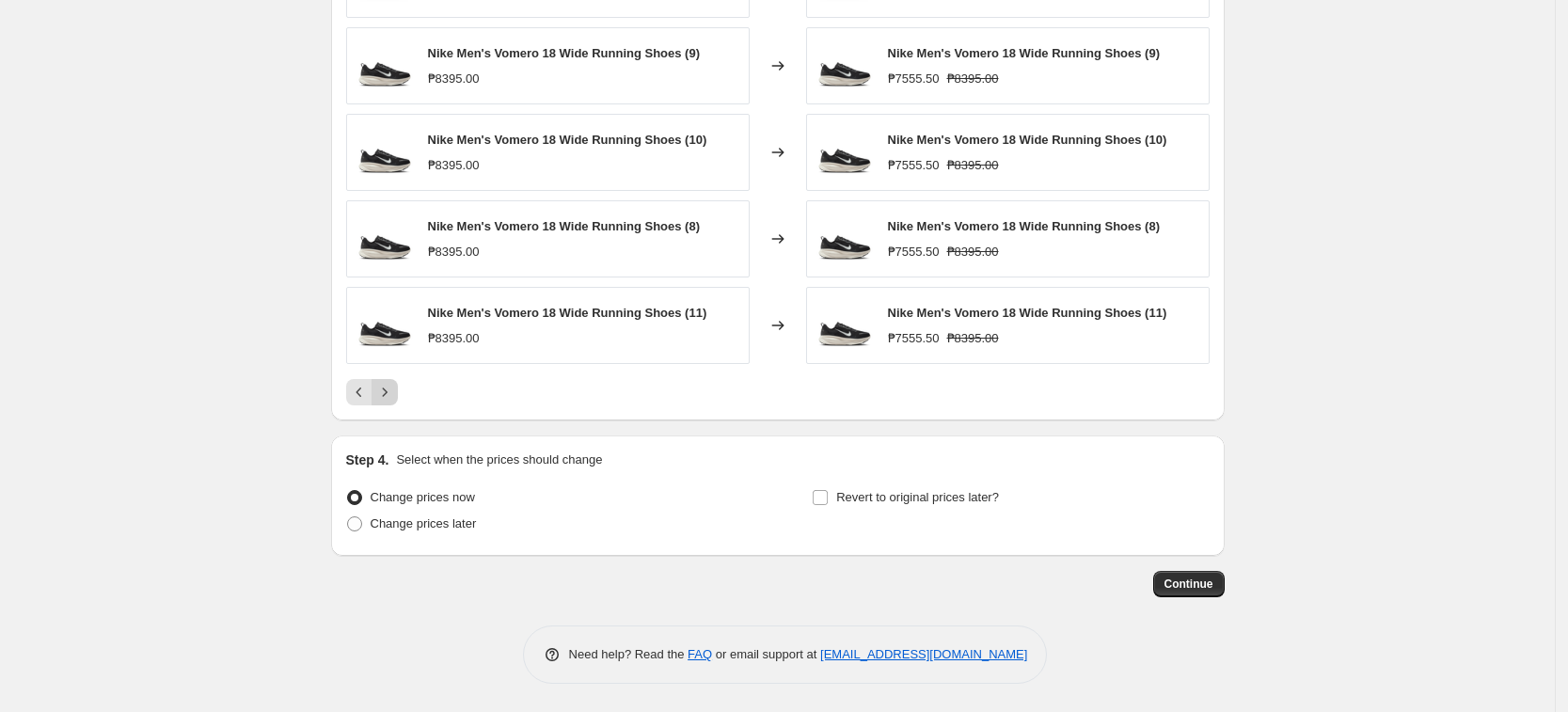
click at [392, 397] on icon "Next" at bounding box center [385, 392] width 19 height 19
click at [453, 518] on span "Change prices later" at bounding box center [423, 523] width 106 height 14
click at [348, 518] on input "Change prices later" at bounding box center [347, 517] width 1 height 1
radio input "true"
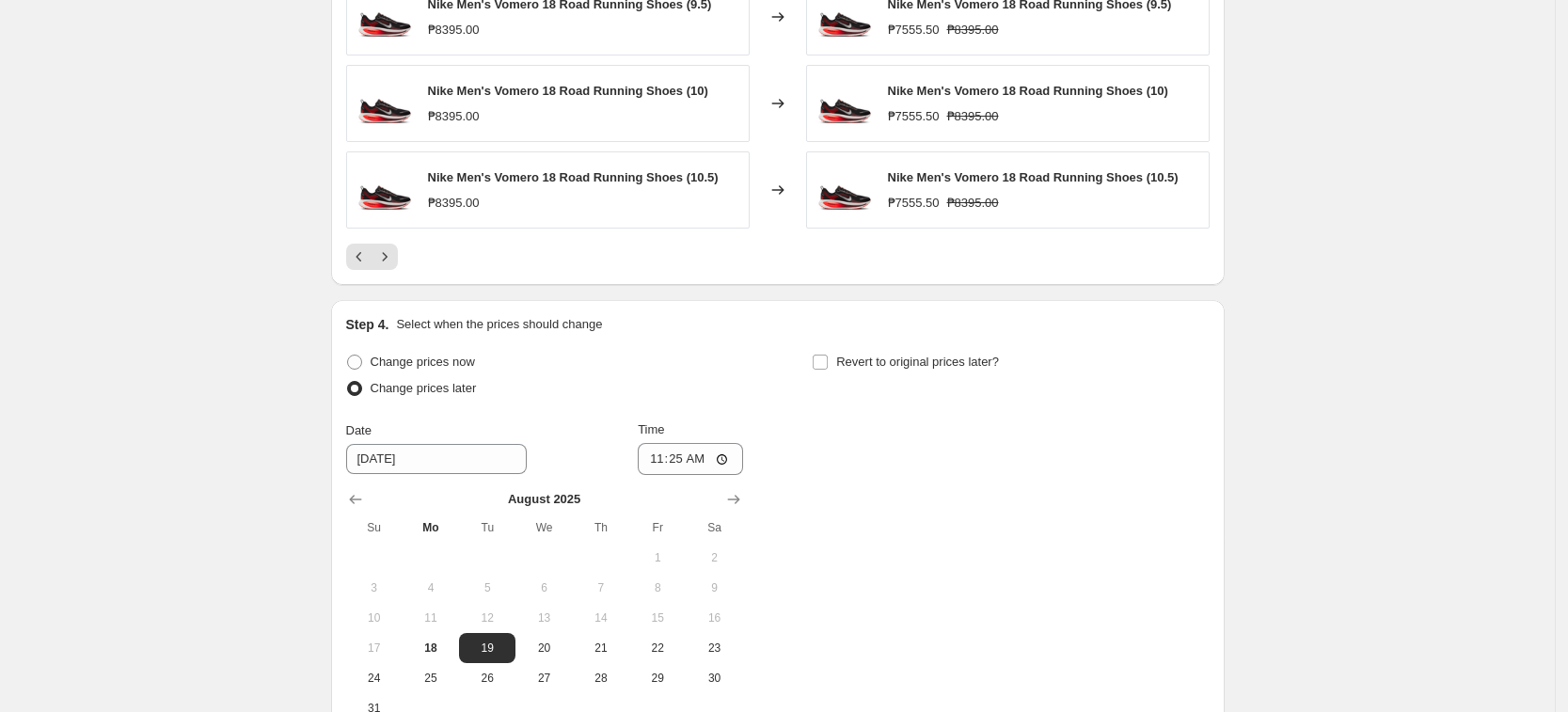
scroll to position [1640, 0]
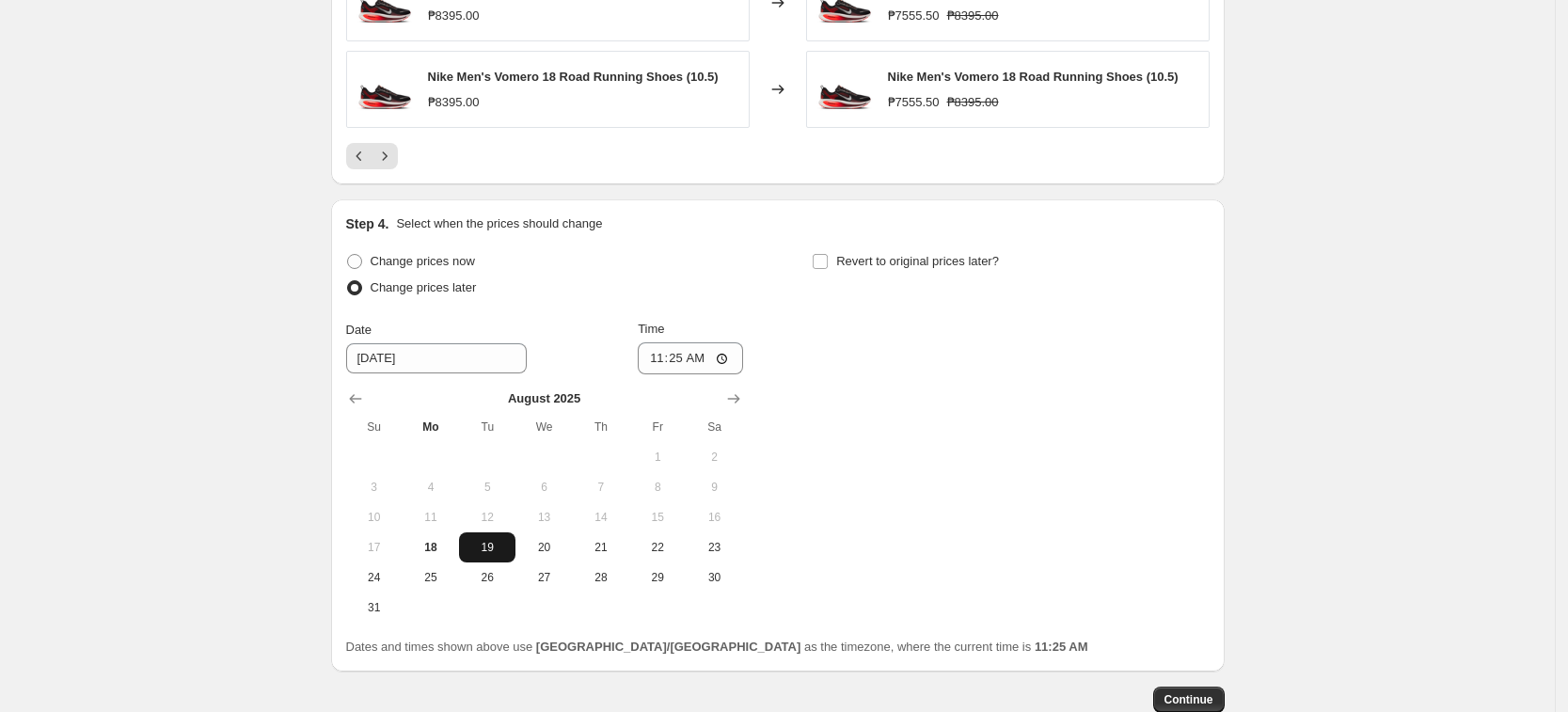
click at [500, 544] on span "19" at bounding box center [486, 547] width 41 height 15
click at [654, 367] on input "11:25" at bounding box center [690, 358] width 105 height 32
type input "00:00"
click at [979, 421] on div "Change prices now Change prices later Date [DATE] Time 00:00 [DATE] Su Mo Tu We…" at bounding box center [778, 434] width 863 height 374
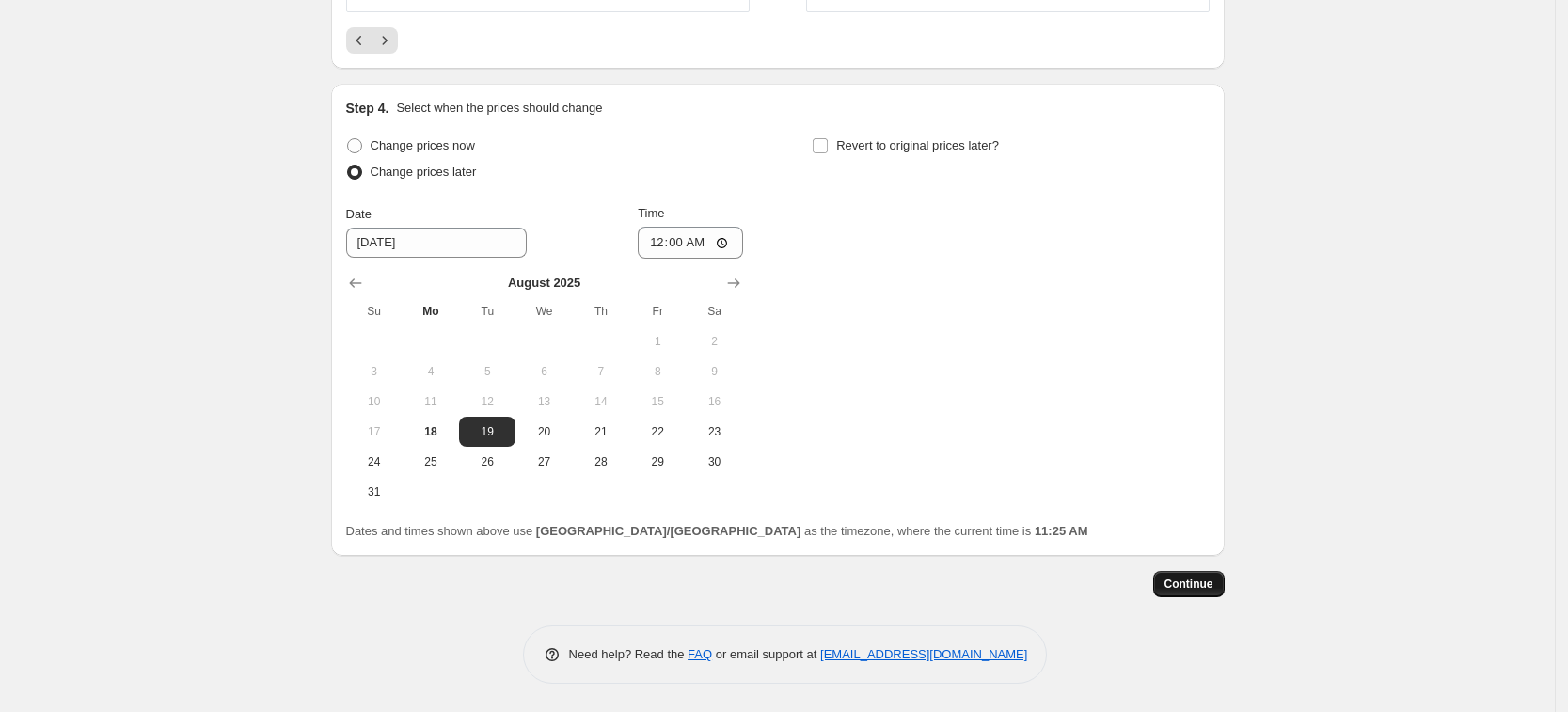
click at [1191, 582] on span "Continue" at bounding box center [1189, 584] width 49 height 15
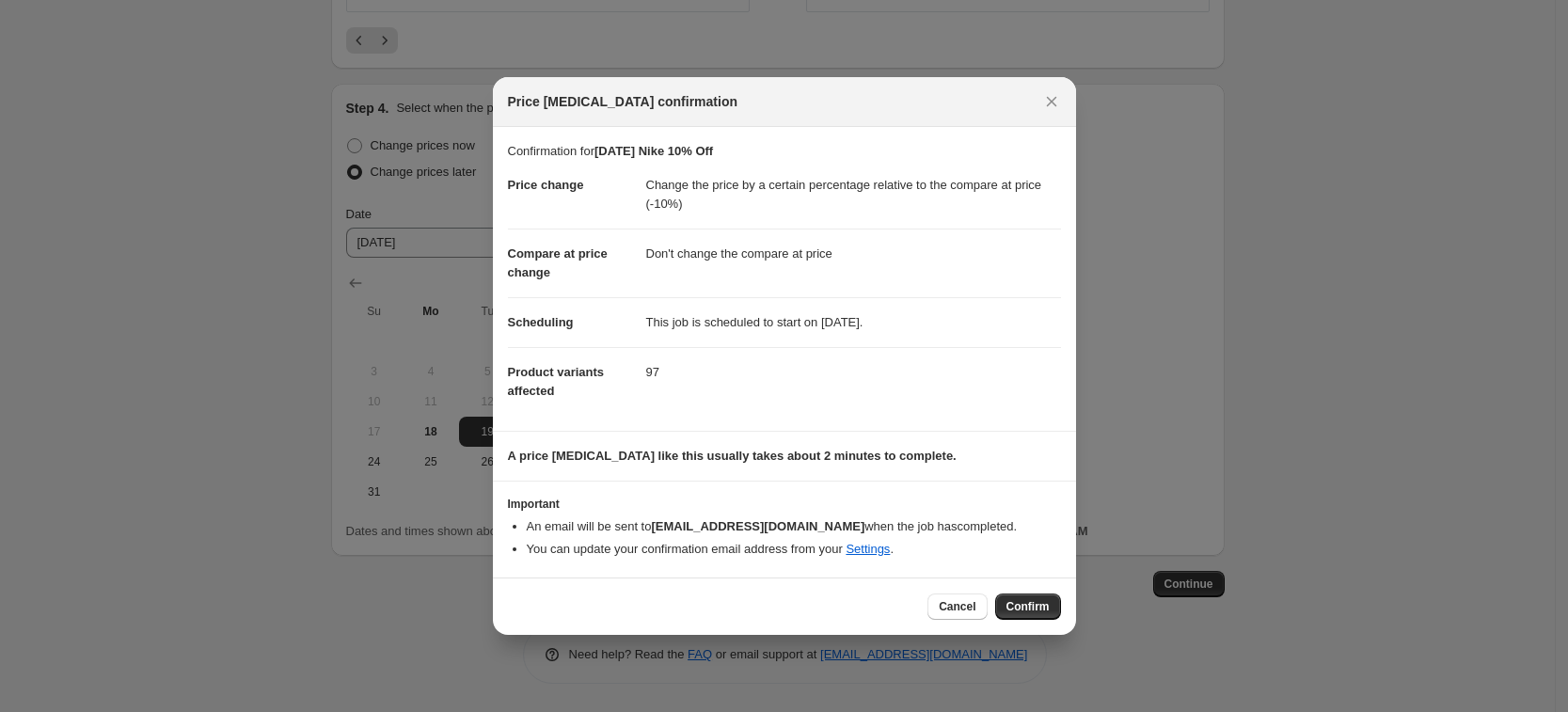
drag, startPoint x: 1424, startPoint y: 577, endPoint x: 1335, endPoint y: 559, distance: 90.8
click at [1425, 577] on div at bounding box center [784, 356] width 1568 height 712
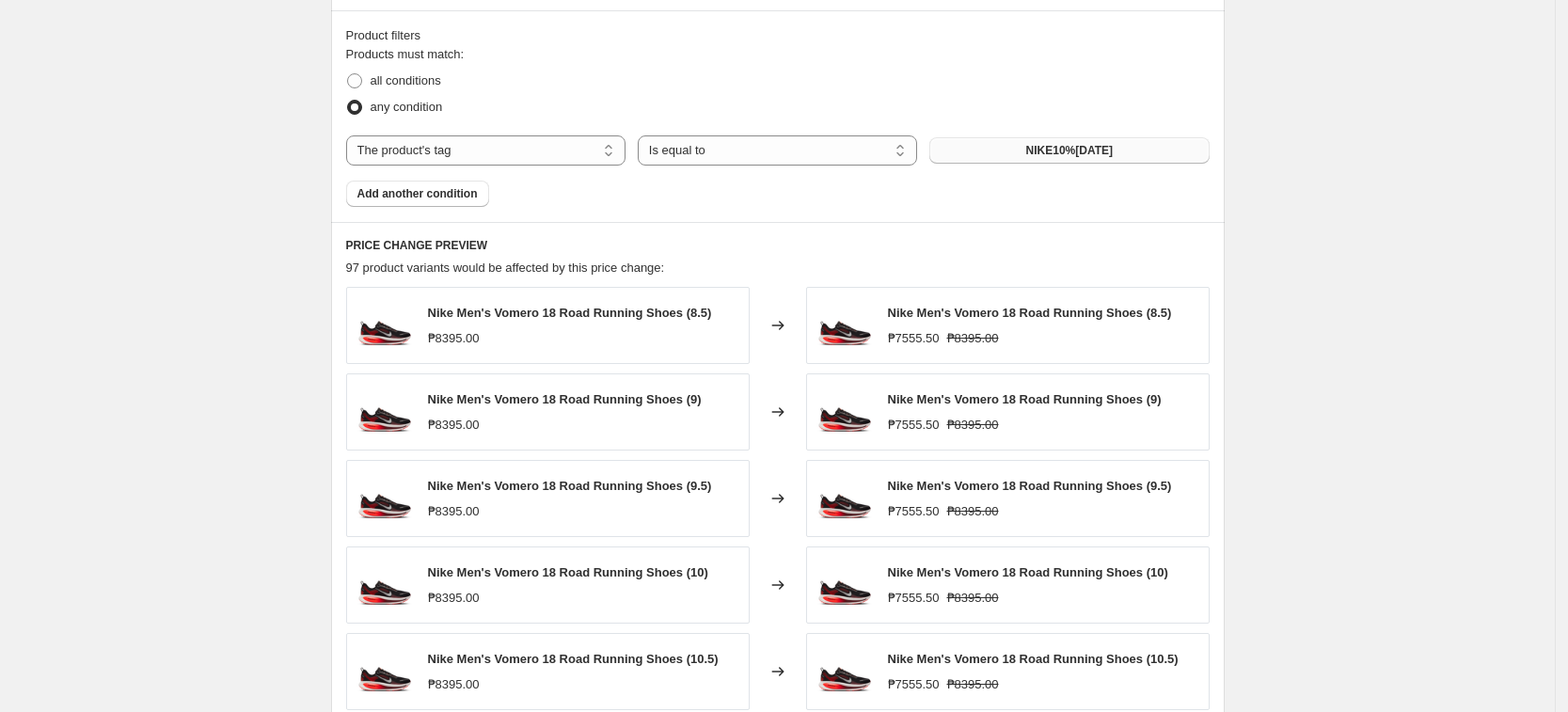
scroll to position [1052, 0]
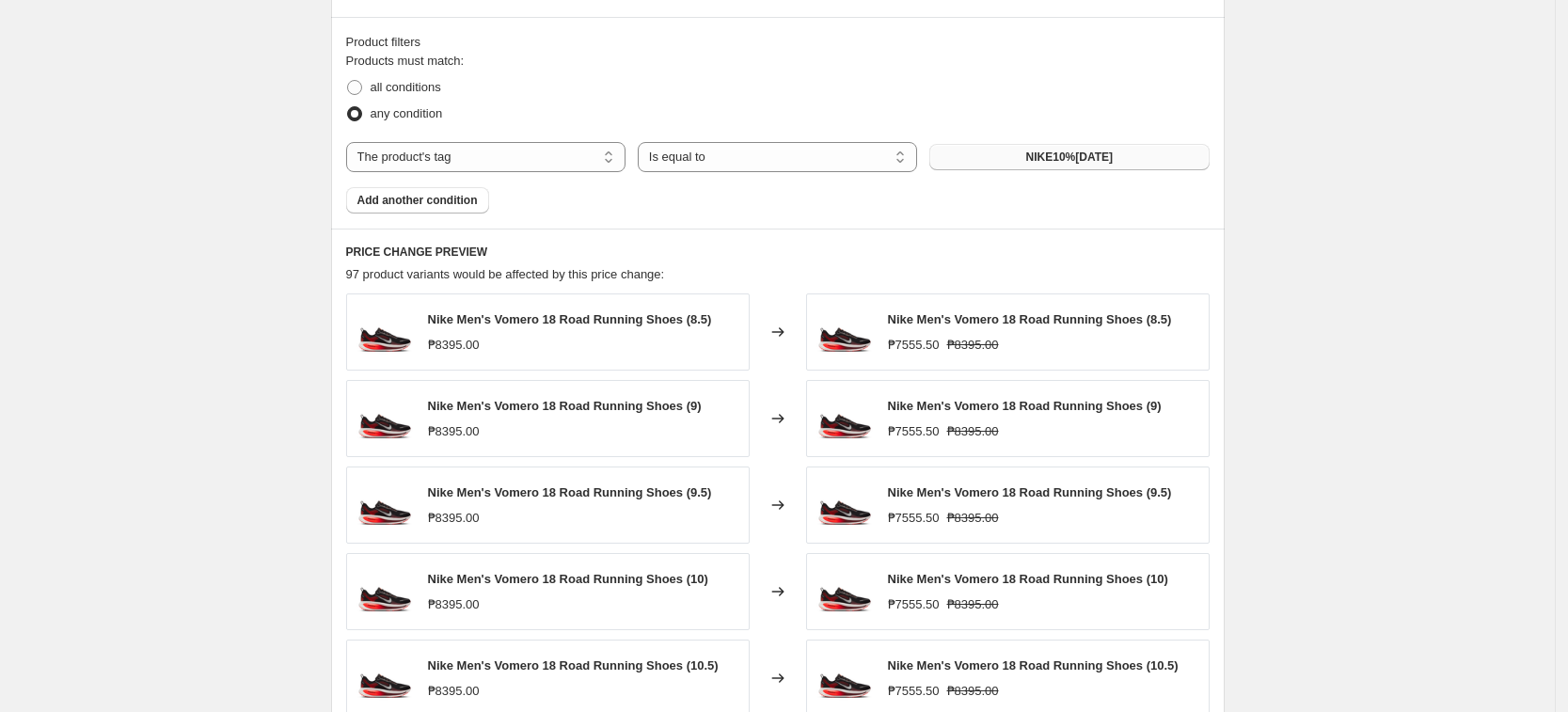
click at [1053, 194] on div "Products must match: all conditions any condition The product The product's col…" at bounding box center [778, 132] width 863 height 162
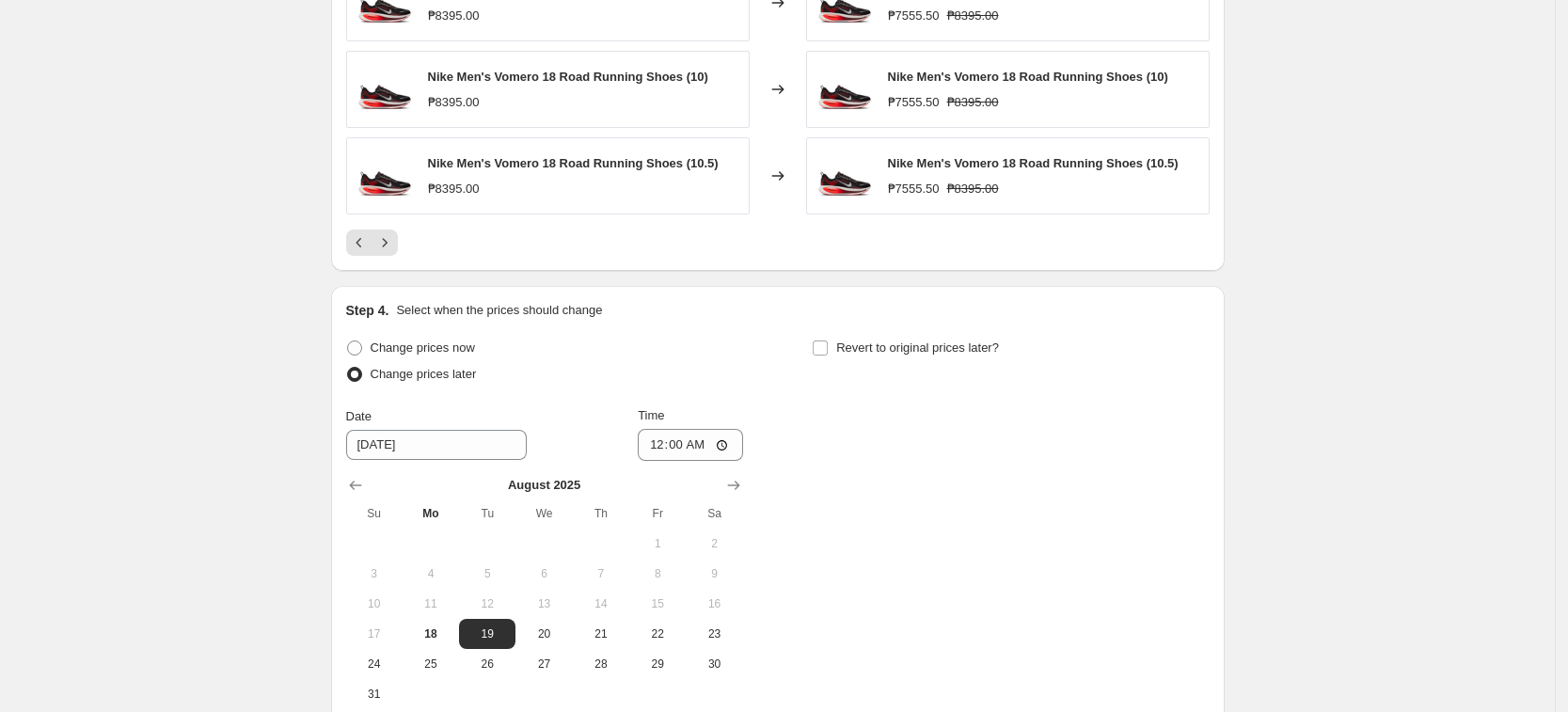
scroll to position [1757, 0]
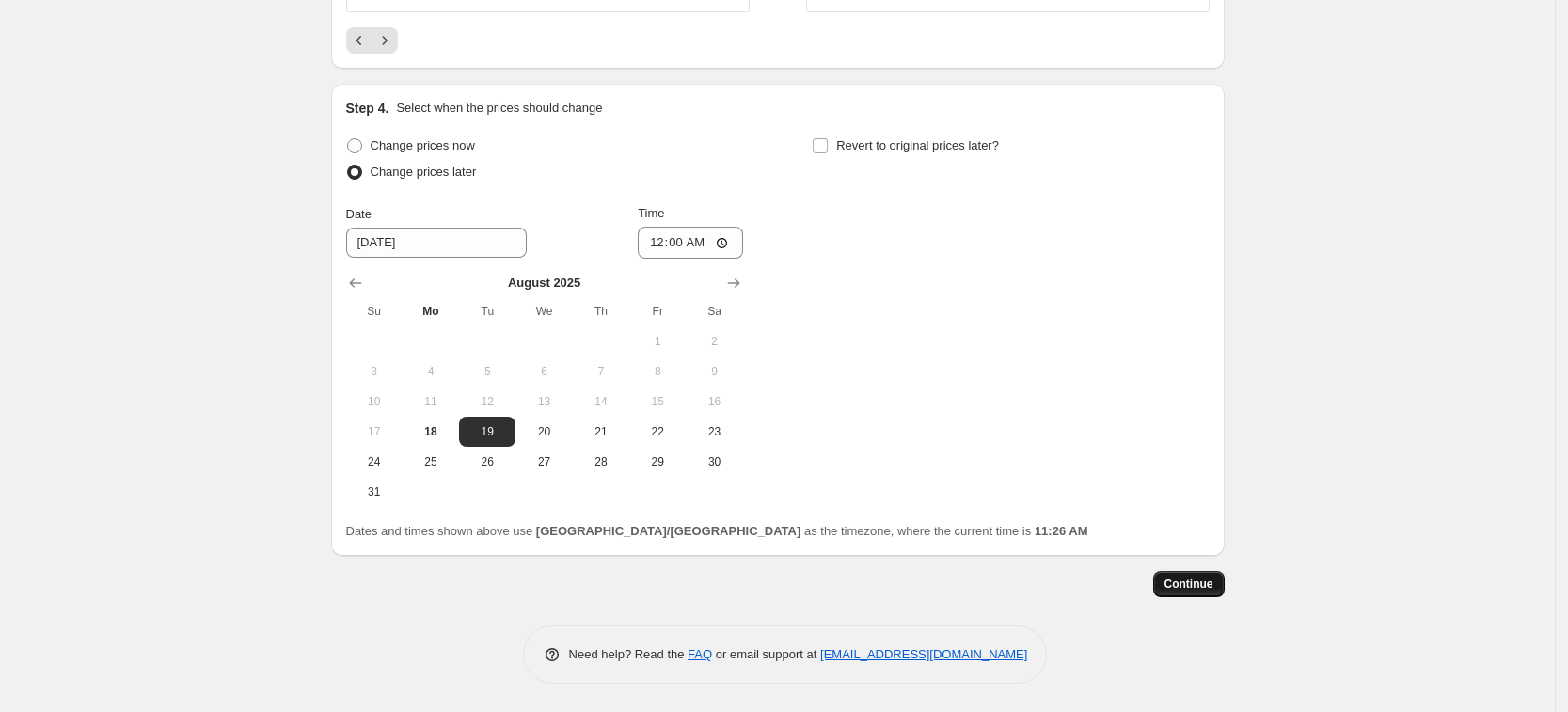
click at [1183, 590] on span "Continue" at bounding box center [1189, 584] width 49 height 15
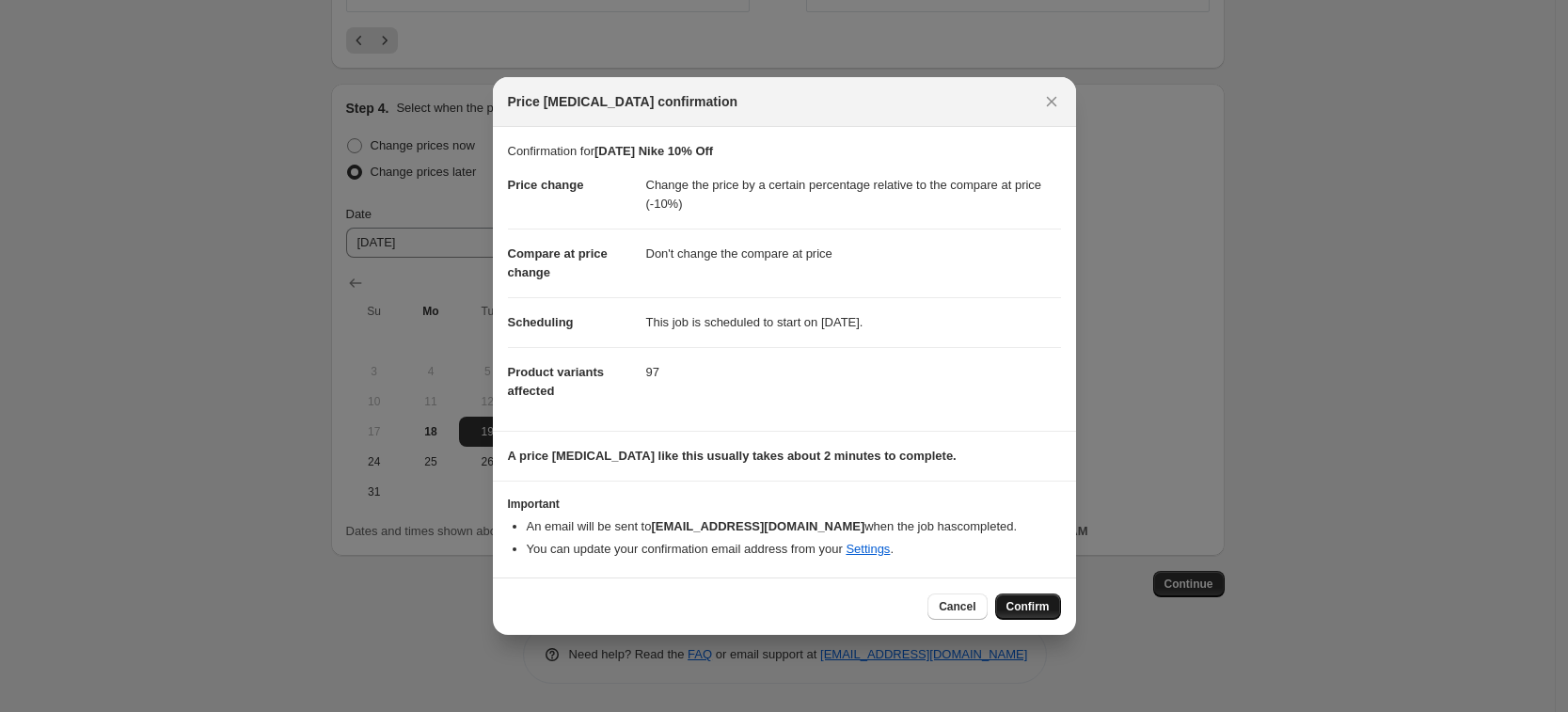
click at [1050, 612] on button "Confirm" at bounding box center [1028, 607] width 66 height 27
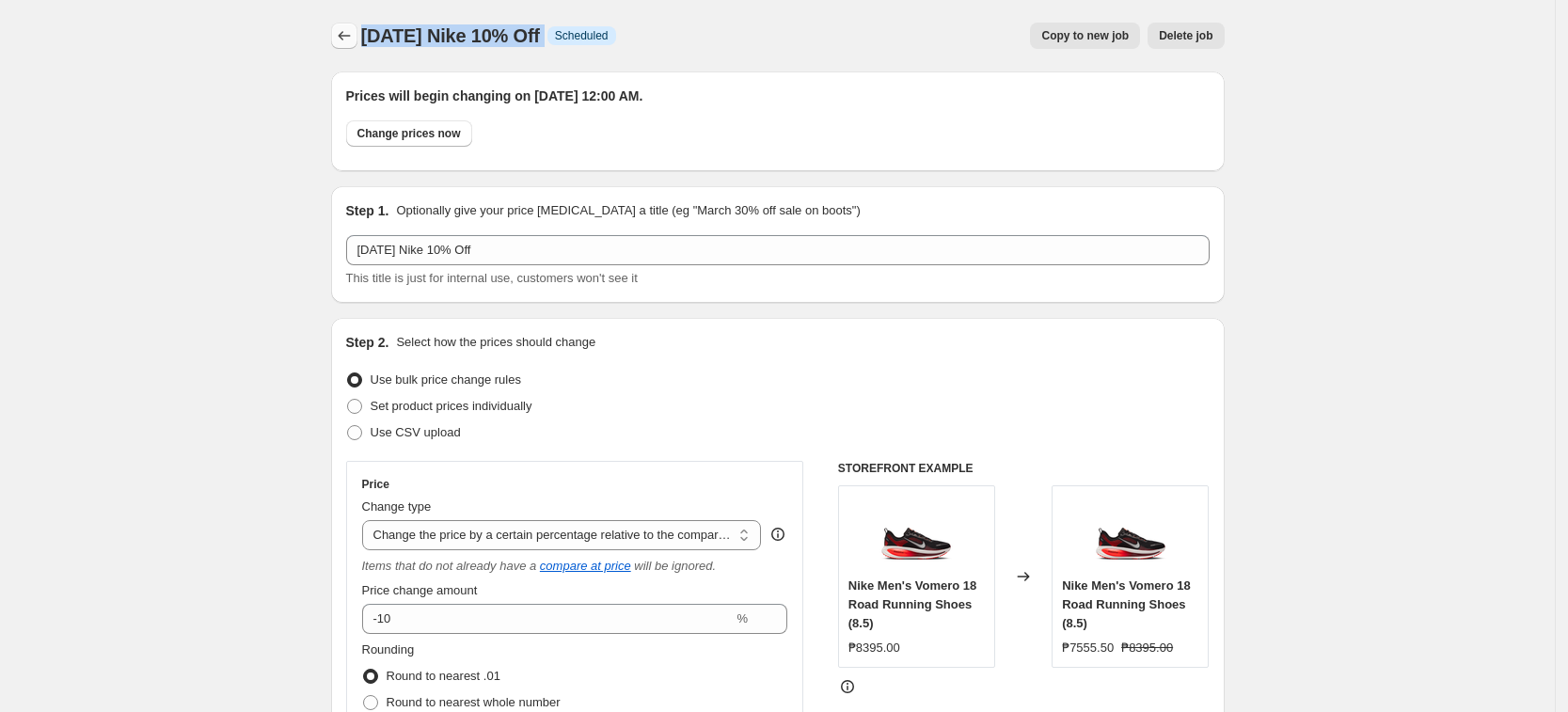
drag, startPoint x: 608, startPoint y: 27, endPoint x: 362, endPoint y: 43, distance: 246.5
click at [362, 43] on div "[DATE] Nike 10% Off Info Scheduled Copy to new job Delete job More actions Copy…" at bounding box center [778, 36] width 894 height 27
copy div "[DATE] Nike 10% Off Info"
click at [351, 34] on icon "Price change jobs" at bounding box center [345, 36] width 19 height 19
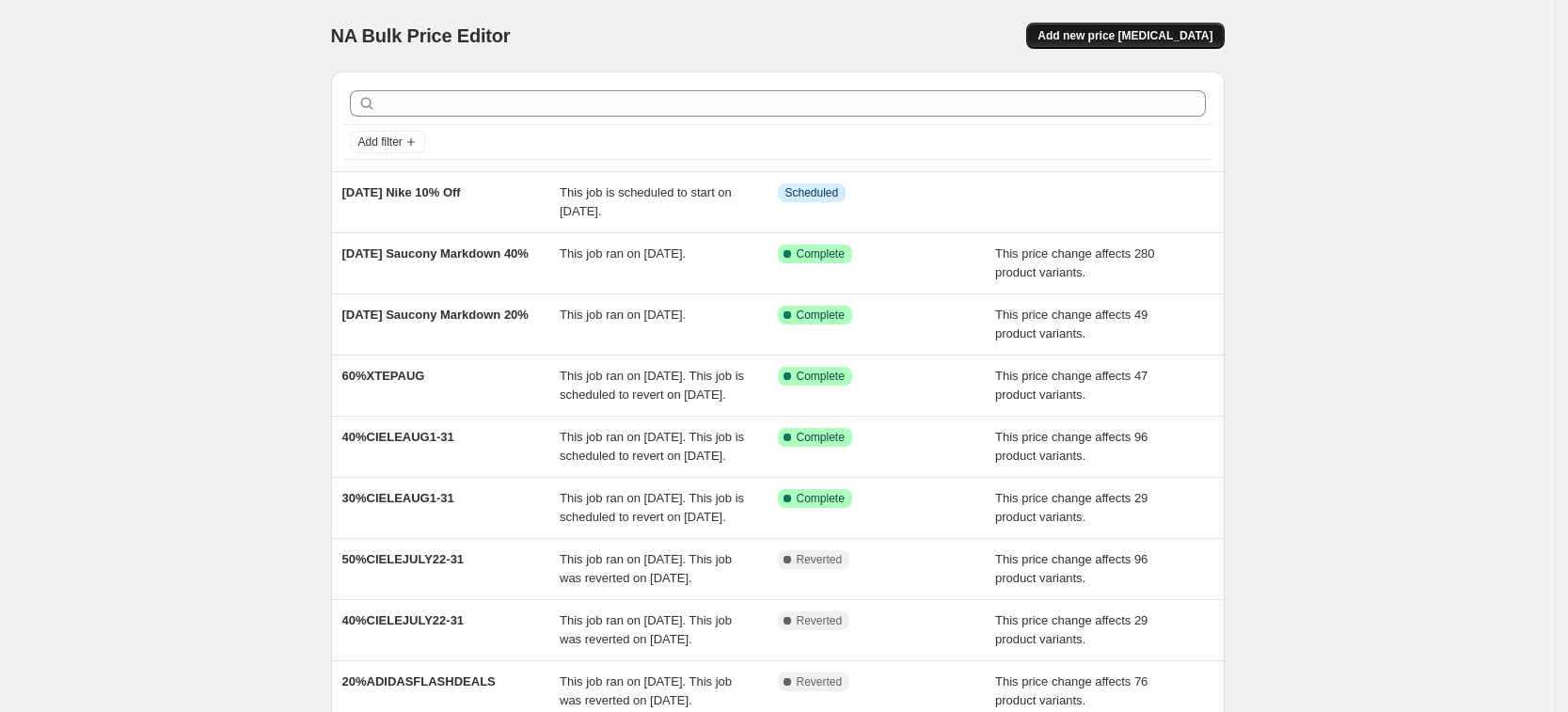
click at [1100, 26] on button "Add new price [MEDICAL_DATA]" at bounding box center [1125, 36] width 197 height 27
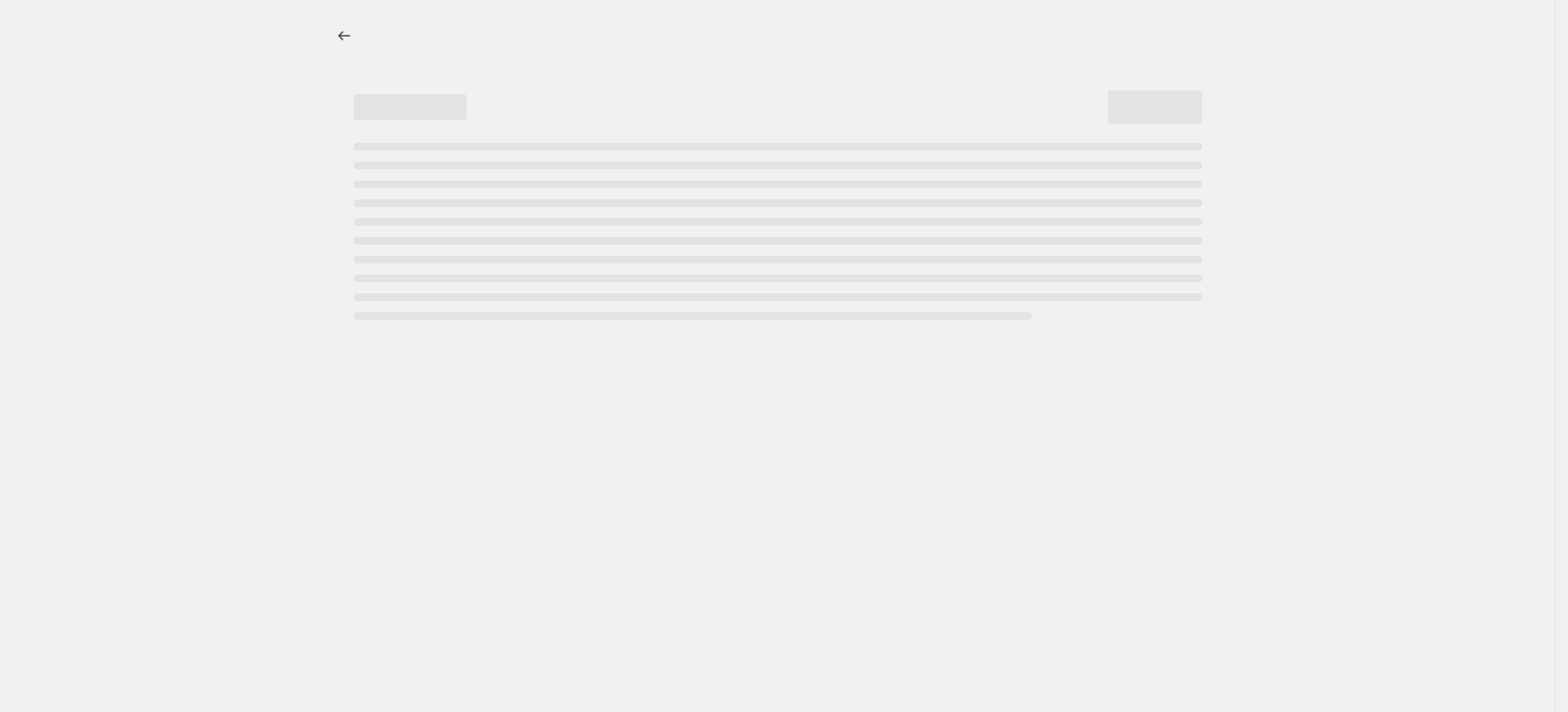
select select "percentage"
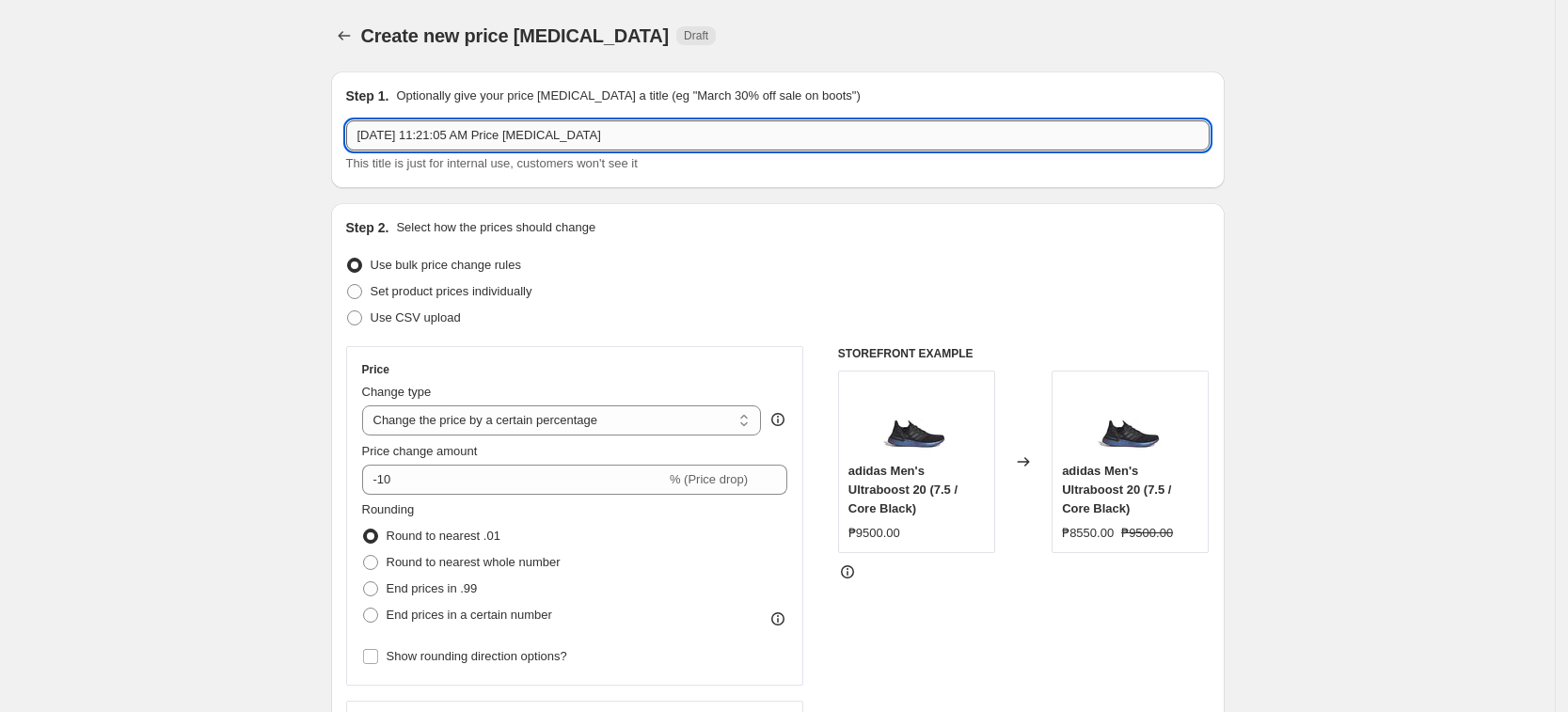
click at [482, 136] on input "[DATE] 11:21:05 AM Price [MEDICAL_DATA]" at bounding box center [778, 135] width 863 height 30
click at [480, 133] on input "[DATE] 11:21:05 AM Price [MEDICAL_DATA]" at bounding box center [778, 135] width 863 height 30
paste input "9, 2025 Nike 10% Off Info"
click at [475, 136] on input "[DATE] Nike 10% Off Info" at bounding box center [778, 135] width 863 height 30
click at [683, 128] on input "[DATE] Nike 20% Off Info" at bounding box center [778, 135] width 863 height 30
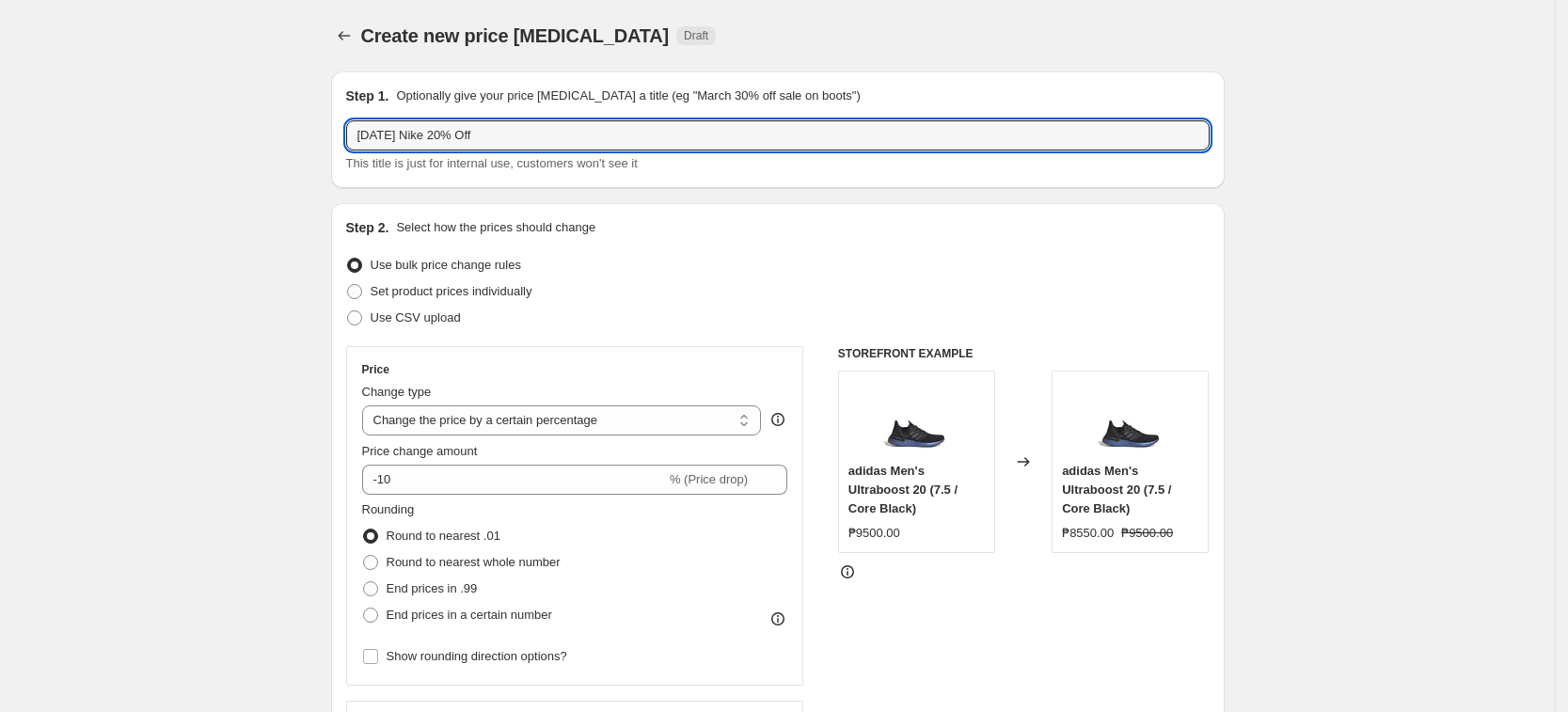
type input "[DATE] Nike 20% Off"
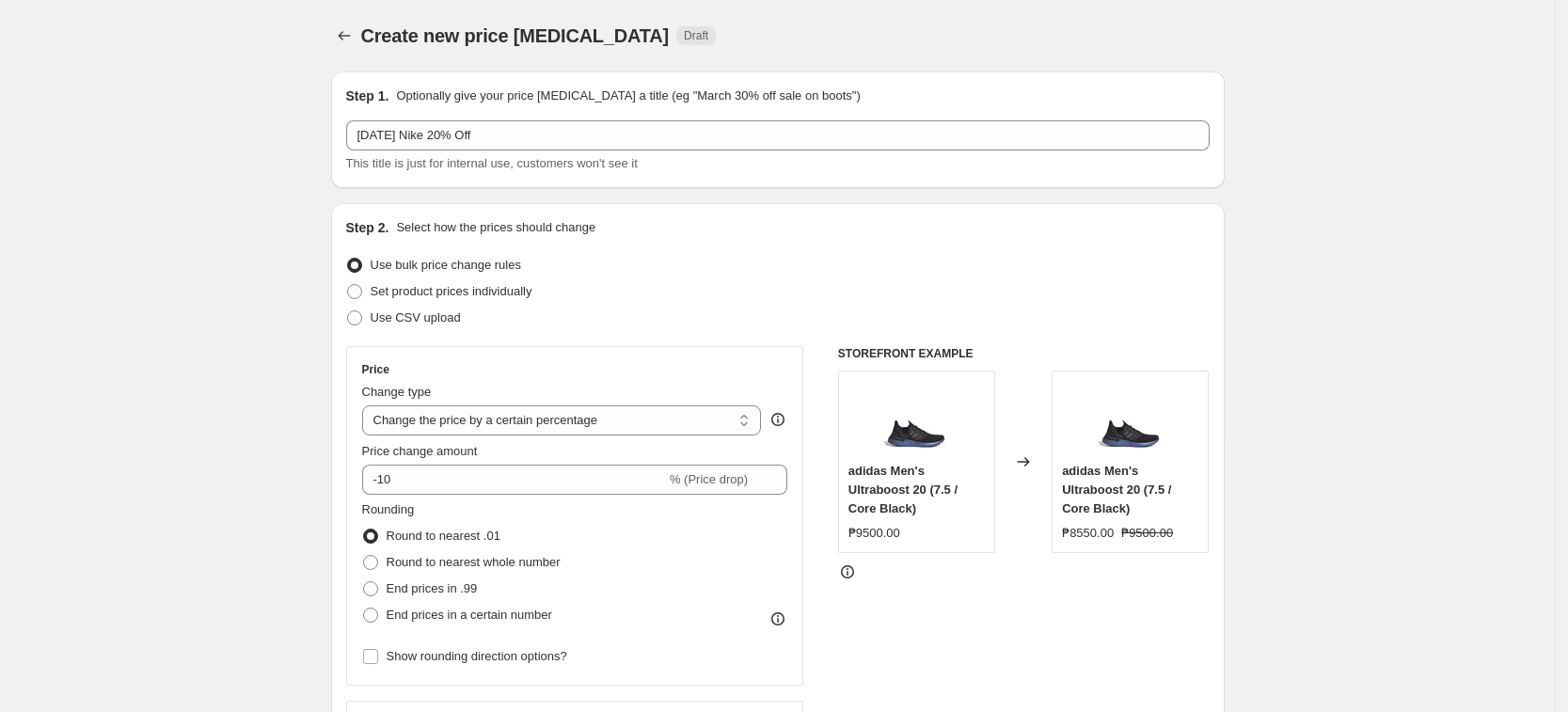
click at [579, 401] on div "Change type" at bounding box center [562, 392] width 400 height 19
click at [612, 427] on select "Change the price to a certain amount Change the price by a certain amount Chang…" at bounding box center [562, 420] width 400 height 30
select select "pcap"
click at [368, 406] on select "Change the price to a certain amount Change the price by a certain amount Chang…" at bounding box center [562, 420] width 400 height 30
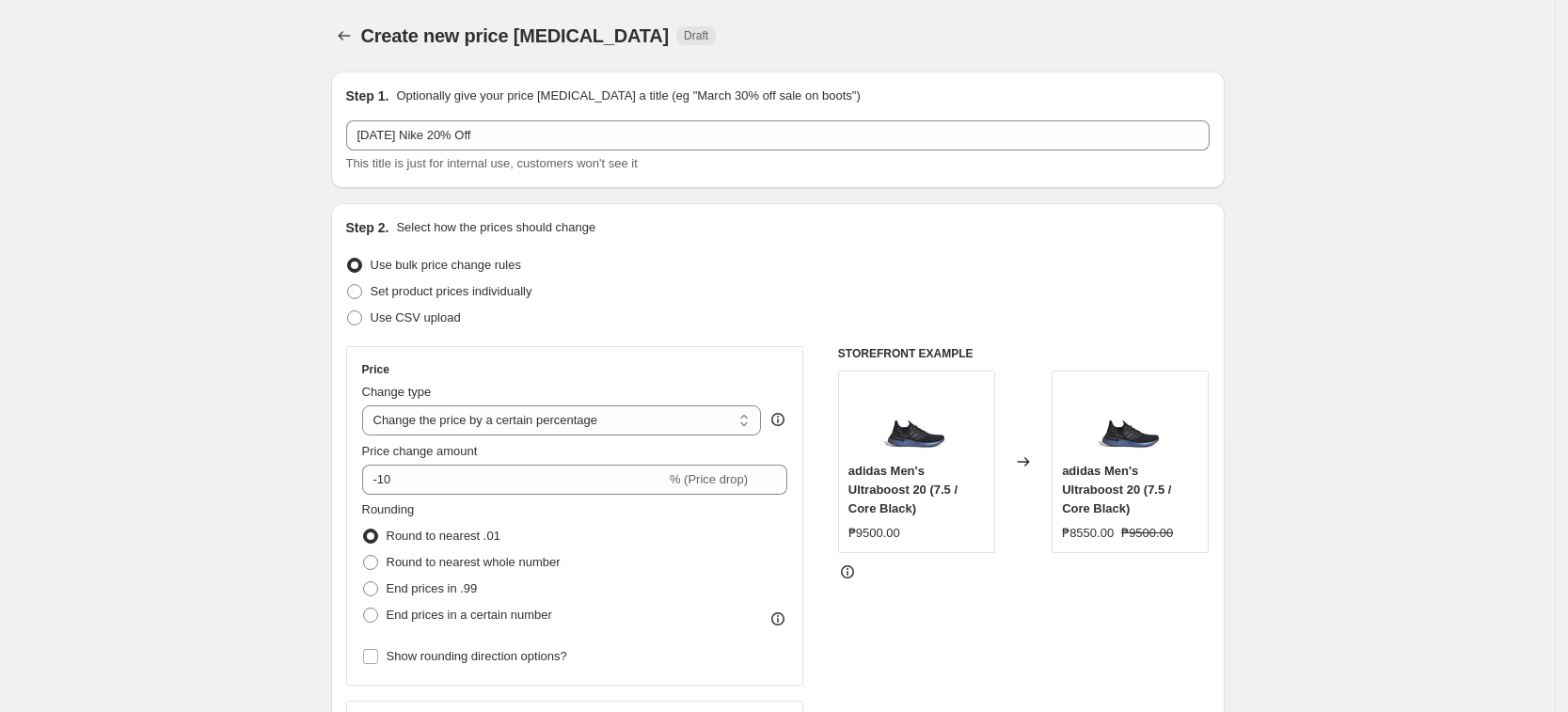
type input "-20"
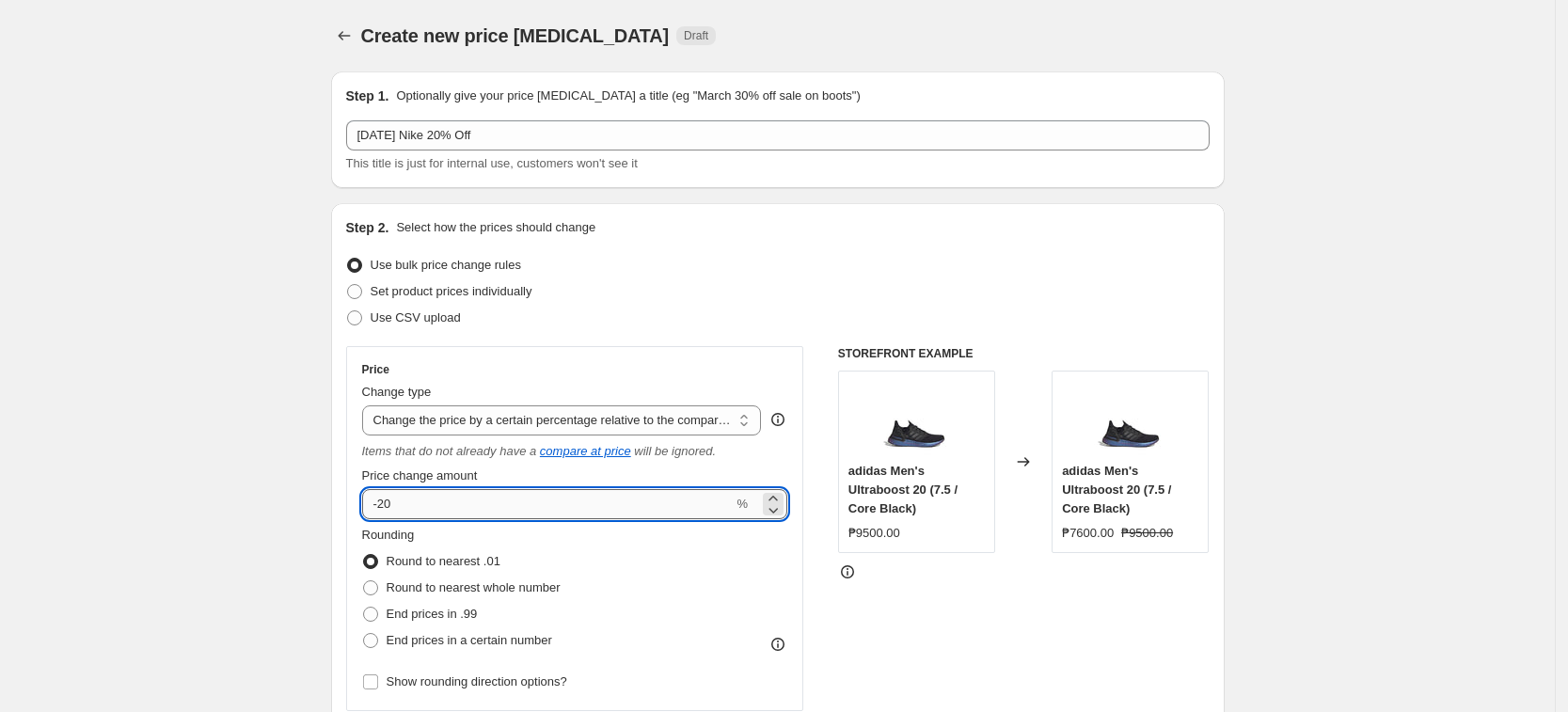
click at [432, 497] on input "-20" at bounding box center [548, 503] width 371 height 30
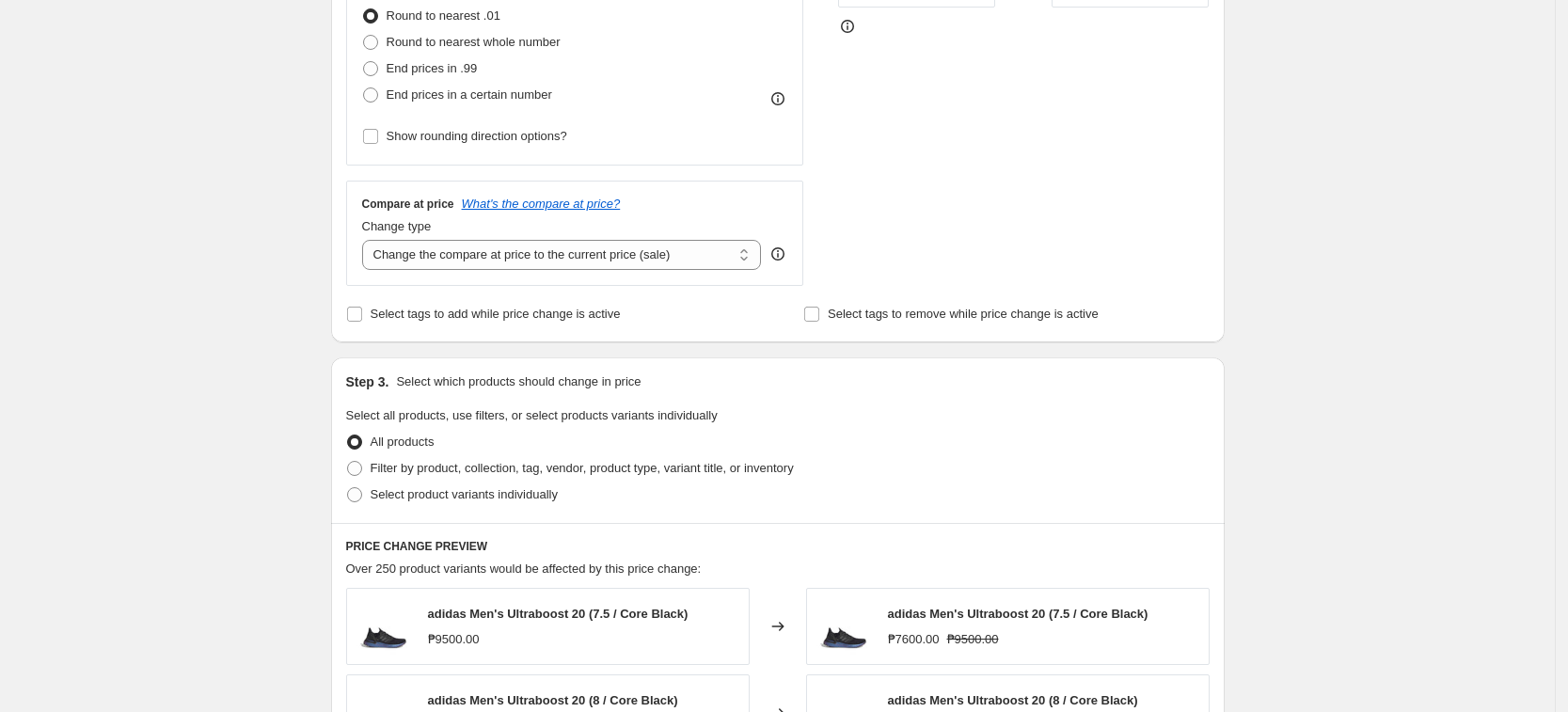
scroll to position [470, 0]
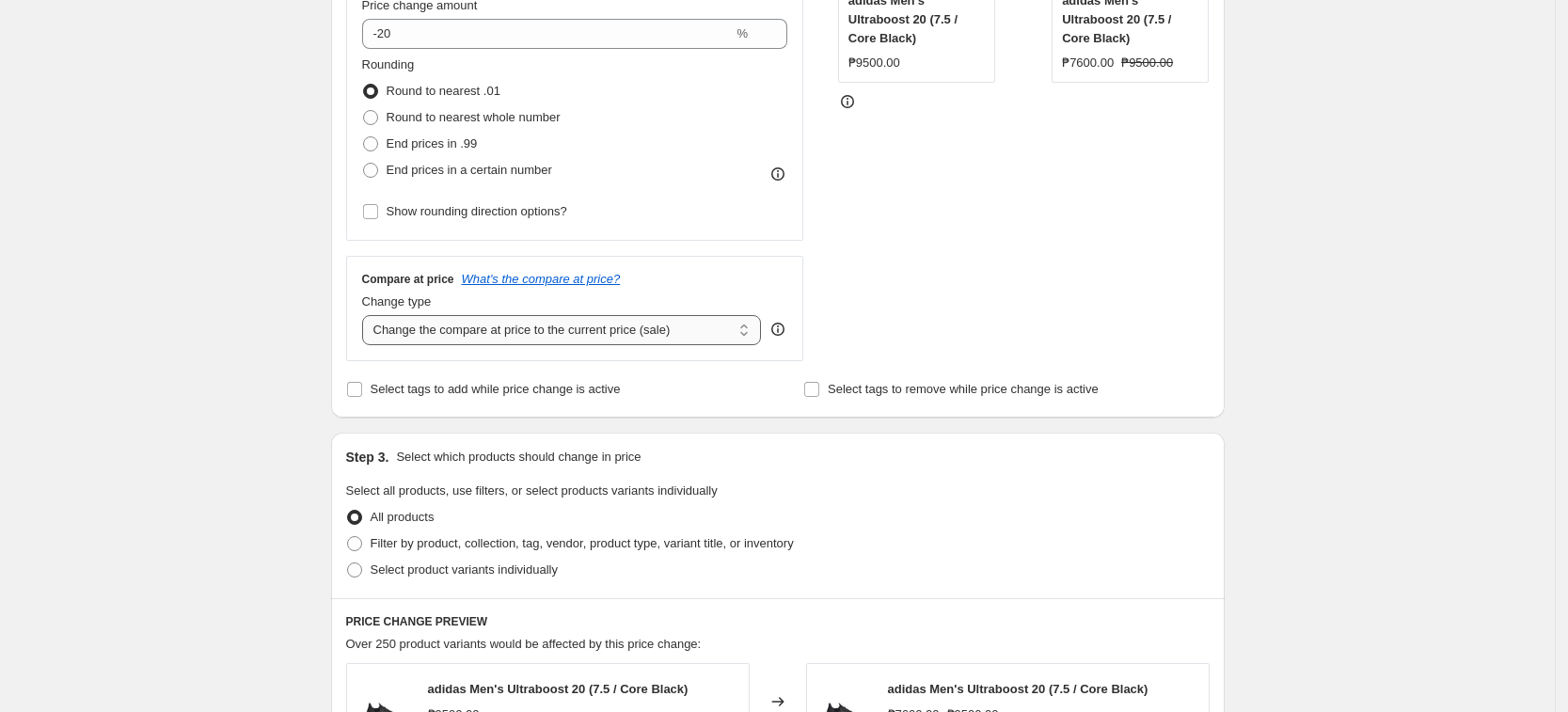
click at [518, 328] on select "Change the compare at price to the current price (sale) Change the compare at p…" at bounding box center [562, 329] width 400 height 30
select select "no_change"
click at [368, 315] on select "Change the compare at price to the current price (sale) Change the compare at p…" at bounding box center [562, 329] width 400 height 30
click at [419, 564] on span "Select product variants individually" at bounding box center [464, 569] width 188 height 14
click at [348, 564] on input "Select product variants individually" at bounding box center [347, 563] width 1 height 1
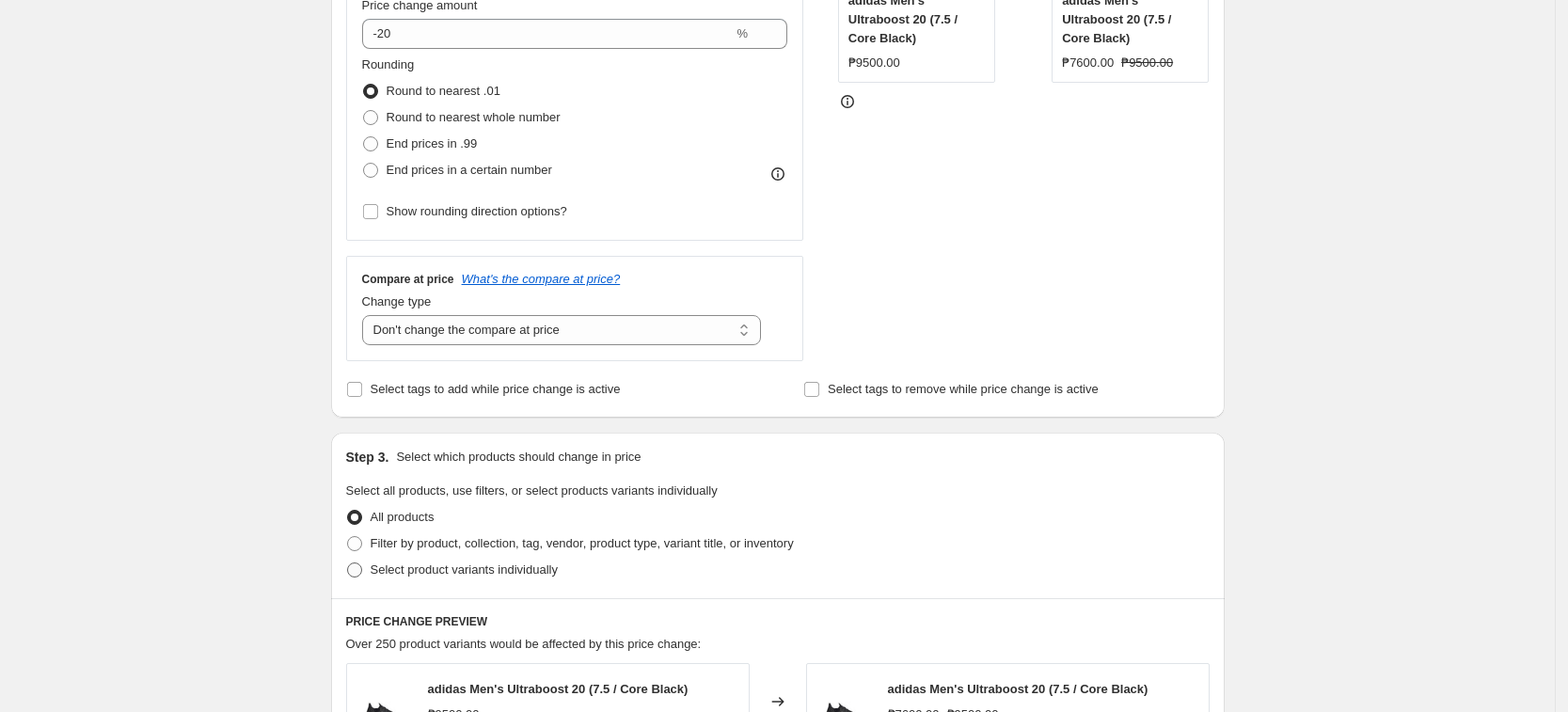
radio input "true"
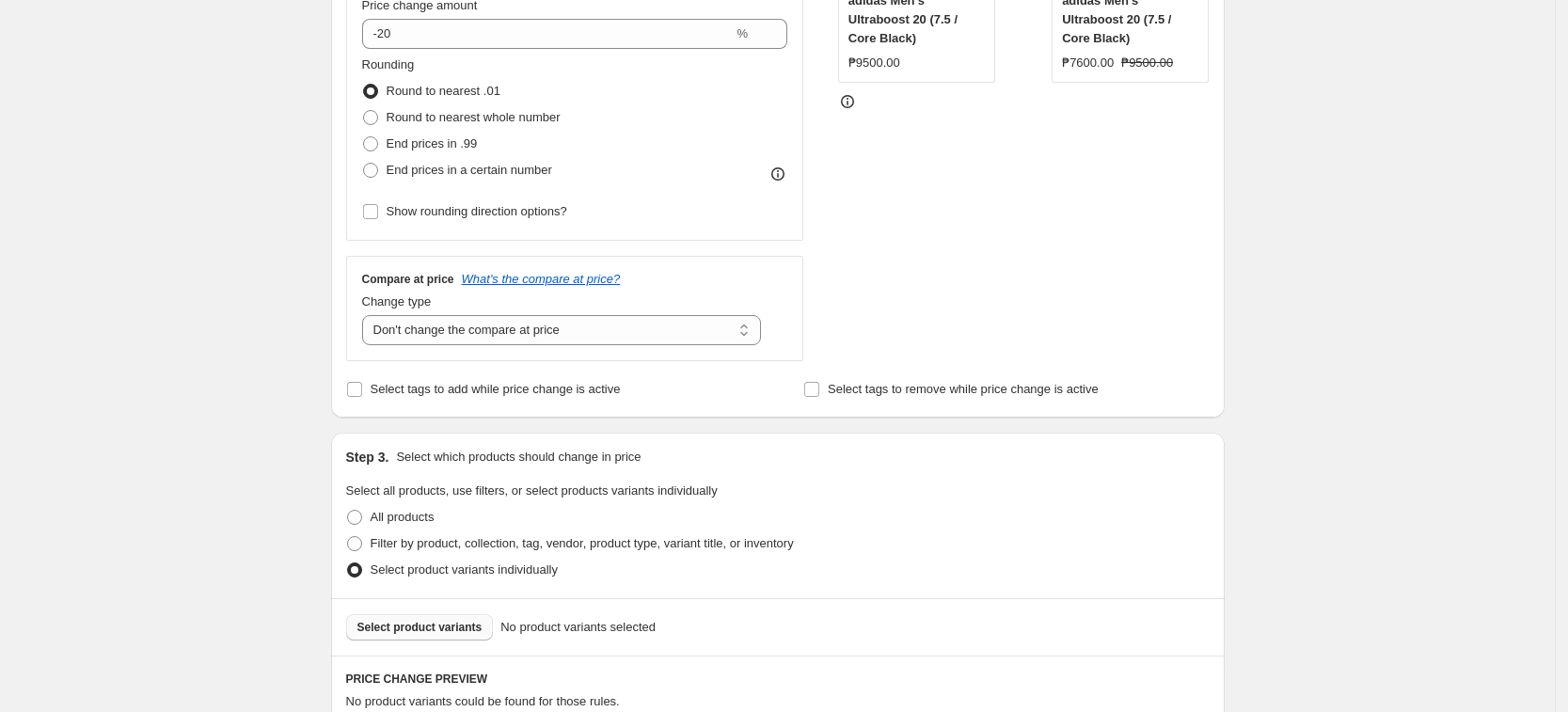
click at [430, 618] on button "Select product variants" at bounding box center [420, 628] width 147 height 27
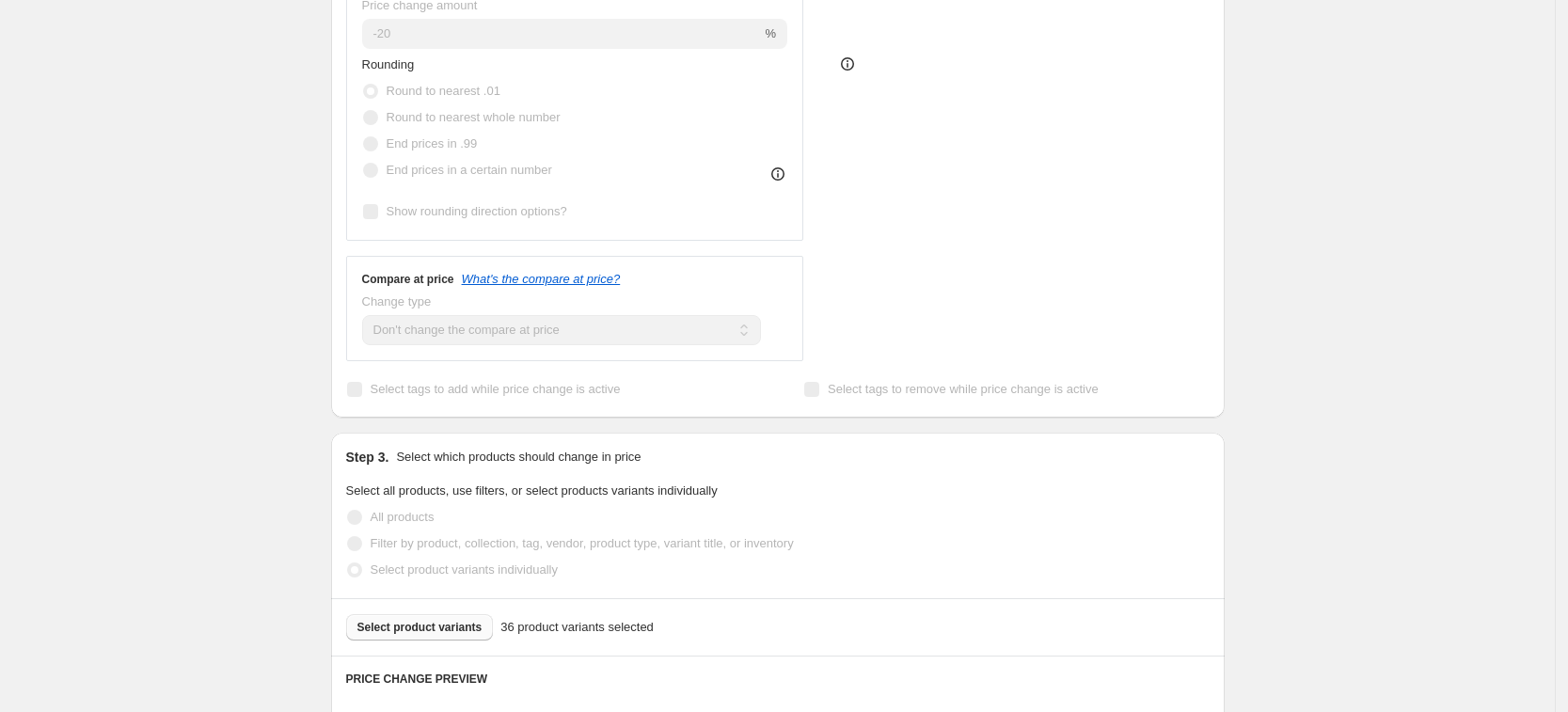
click at [1236, 210] on div "Create new price [MEDICAL_DATA]. This page is ready Create new price [MEDICAL_D…" at bounding box center [777, 511] width 939 height 1962
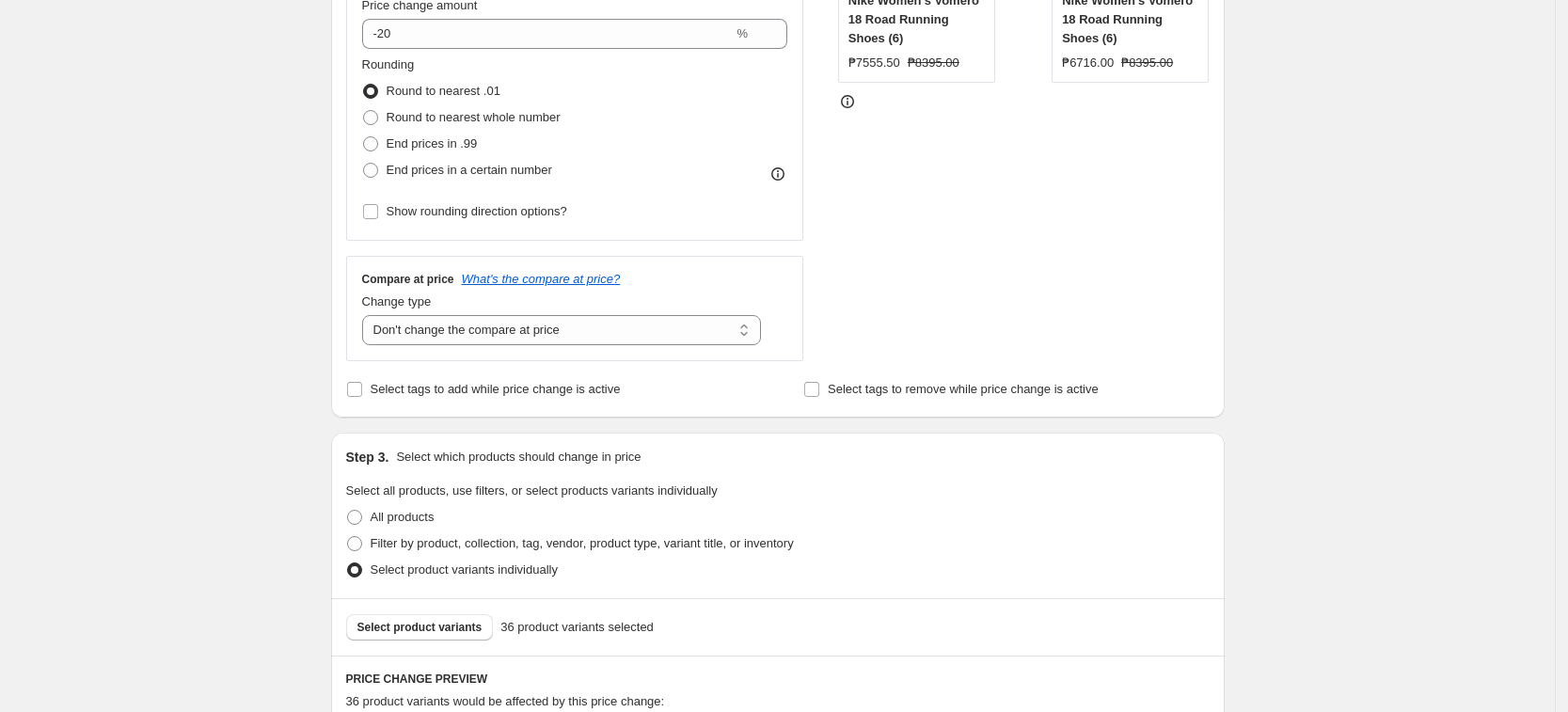
click at [1378, 320] on div "Create new price [MEDICAL_DATA]. This page is ready Create new price [MEDICAL_D…" at bounding box center [777, 511] width 1555 height 1962
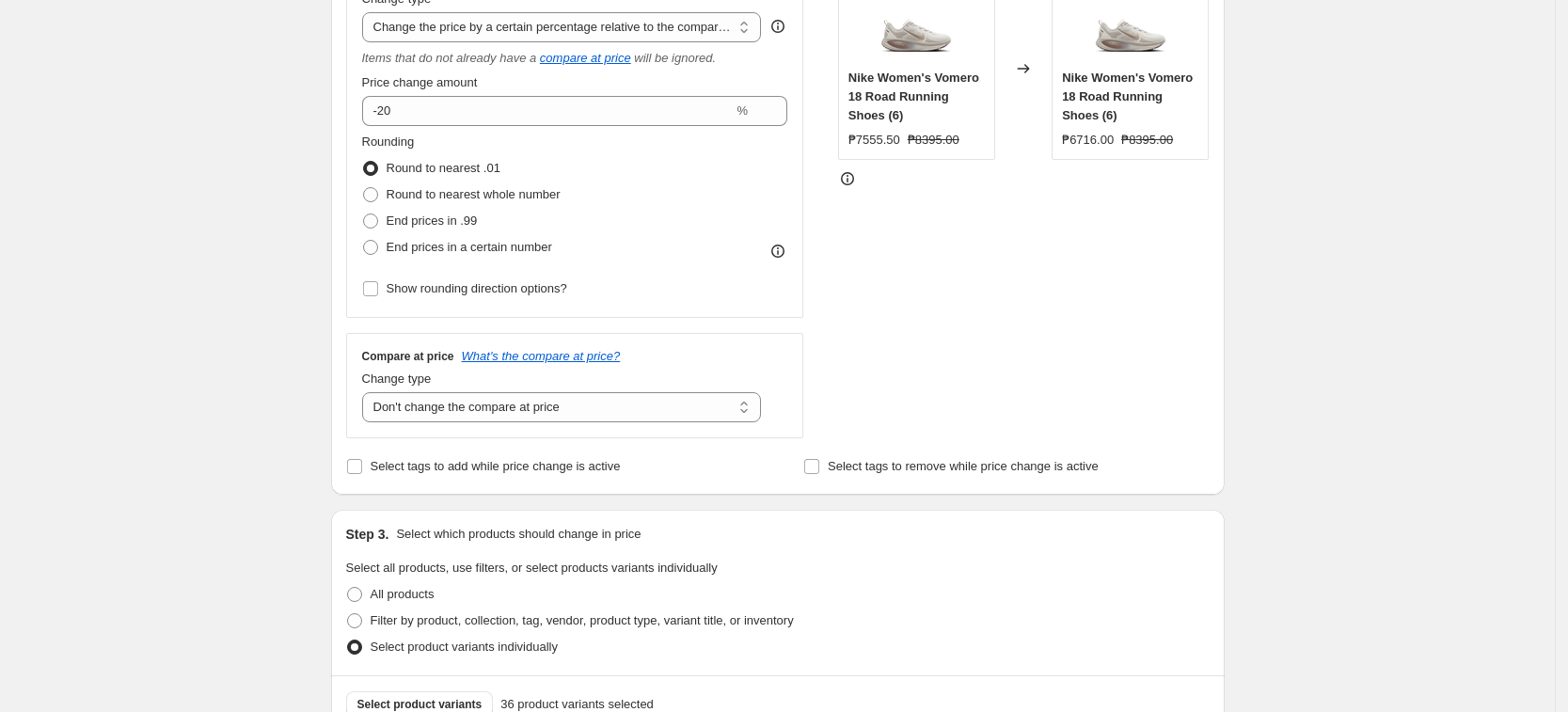
scroll to position [353, 0]
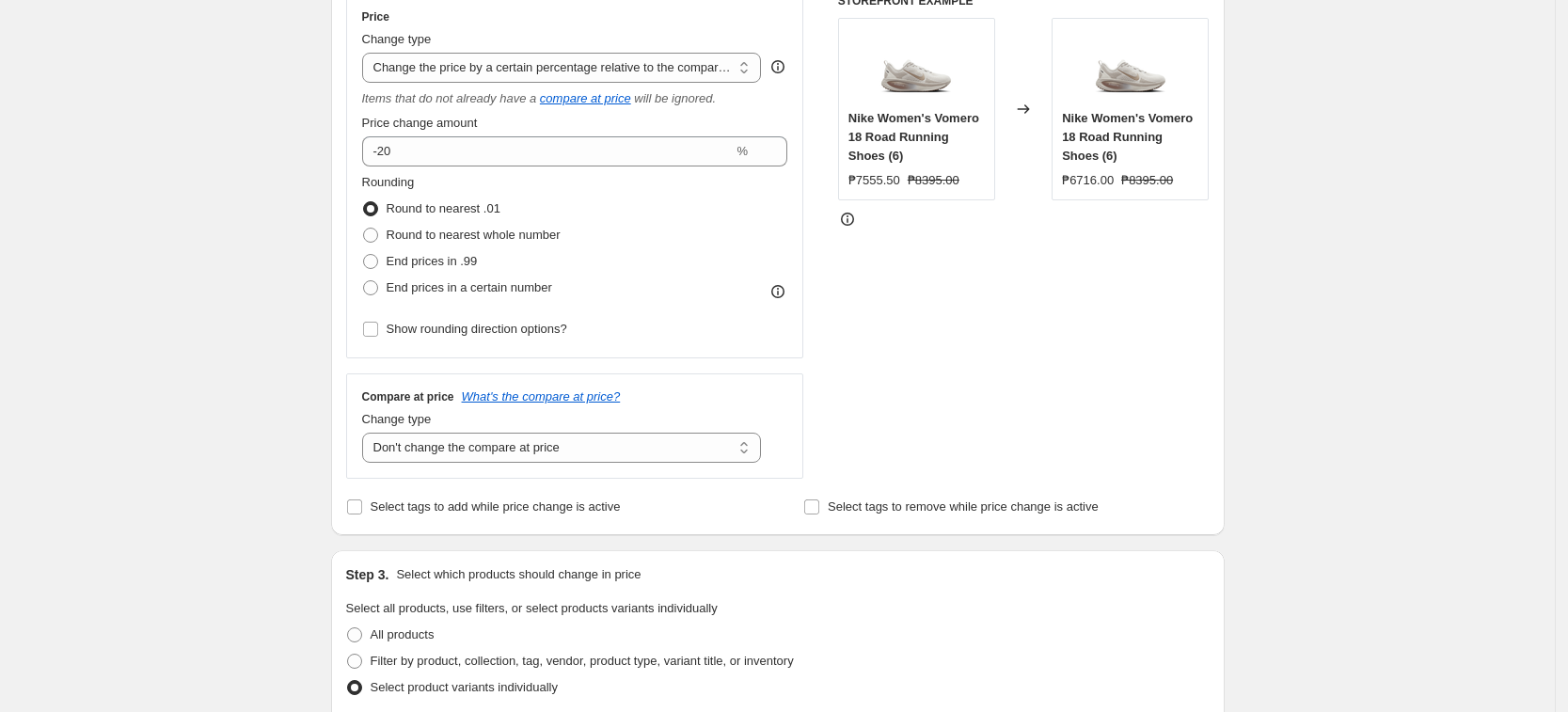
click at [296, 467] on div "Create new price [MEDICAL_DATA]. This page is ready Create new price [MEDICAL_D…" at bounding box center [777, 628] width 1555 height 1962
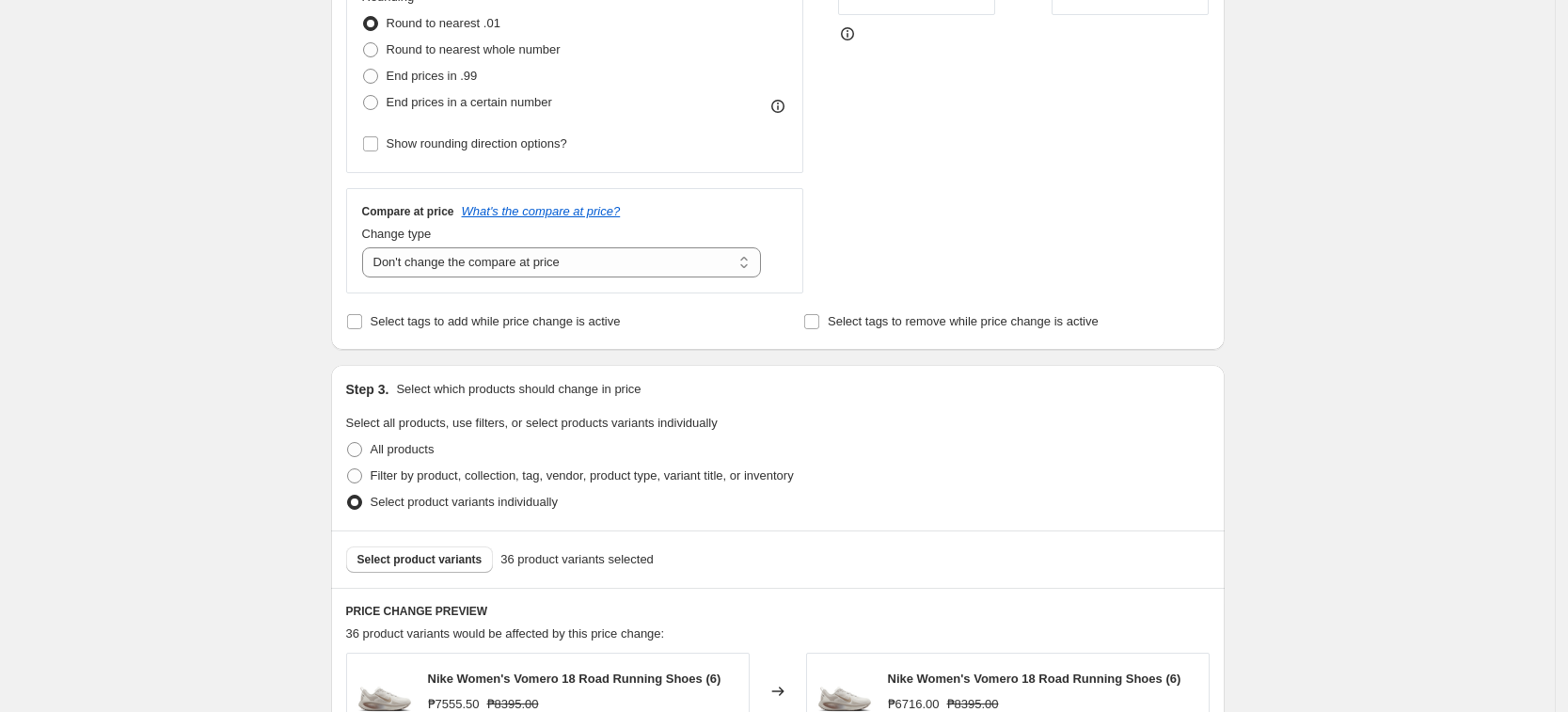
scroll to position [1251, 0]
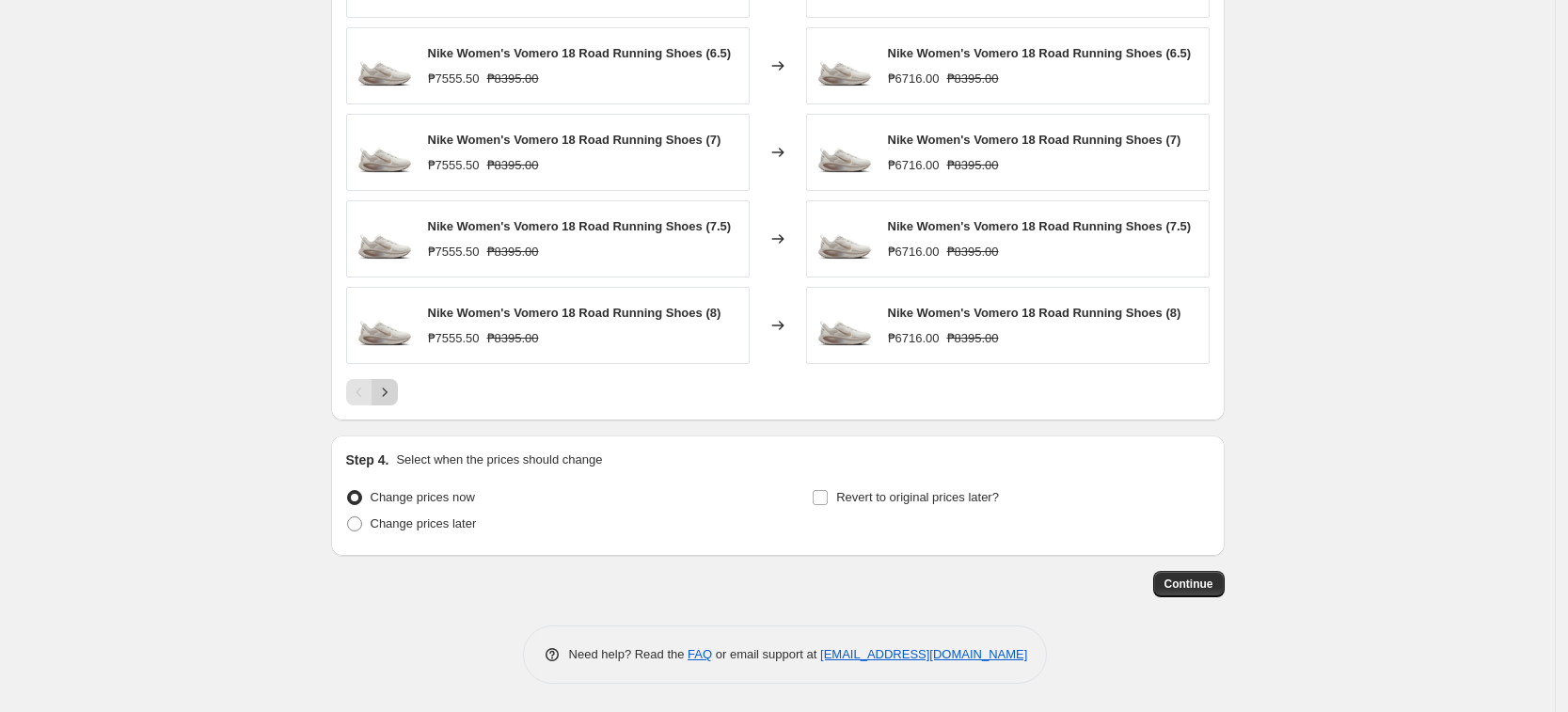
click at [394, 385] on icon "Next" at bounding box center [385, 392] width 19 height 19
click at [394, 389] on icon "Next" at bounding box center [385, 392] width 19 height 19
click at [394, 389] on icon "Next" at bounding box center [385, 392] width 19 height 19
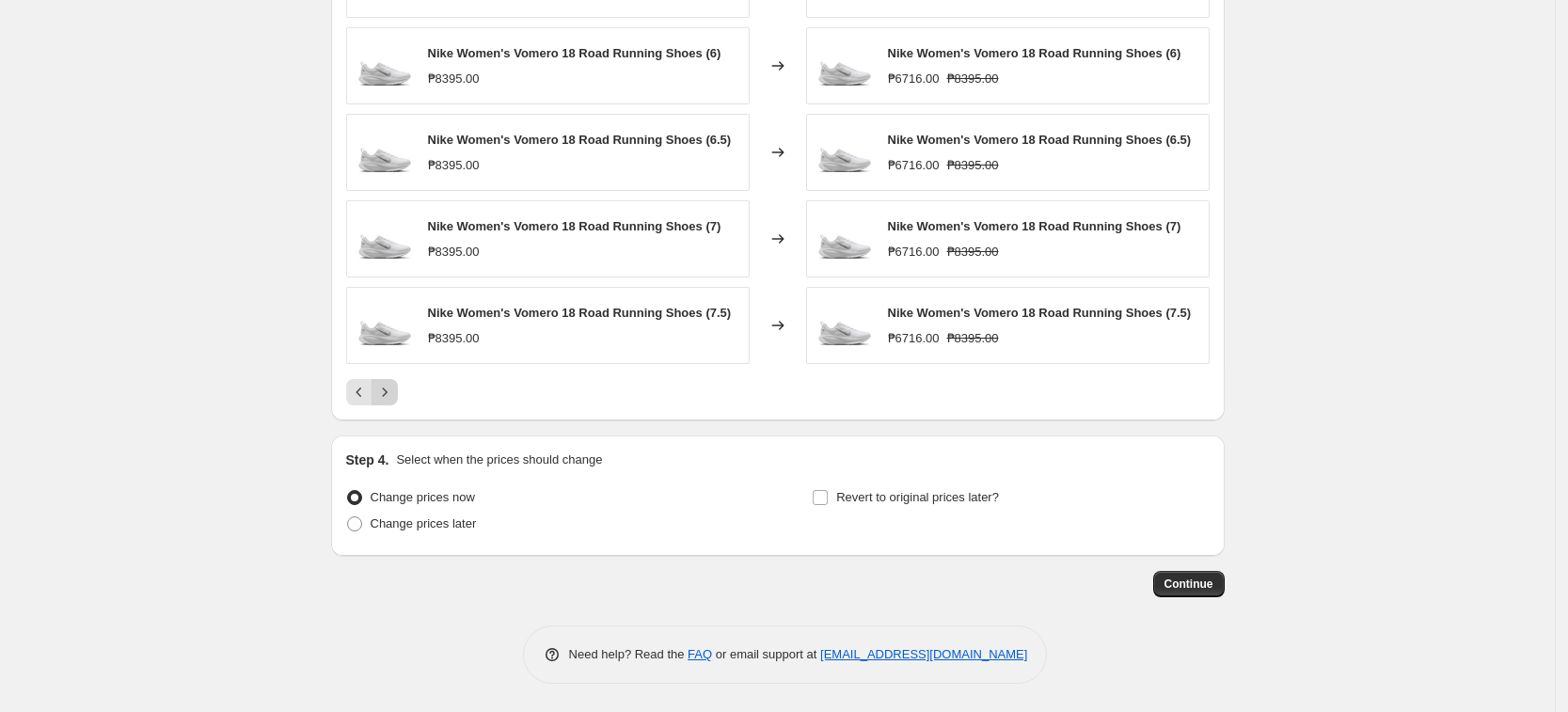
click at [394, 389] on icon "Next" at bounding box center [385, 392] width 19 height 19
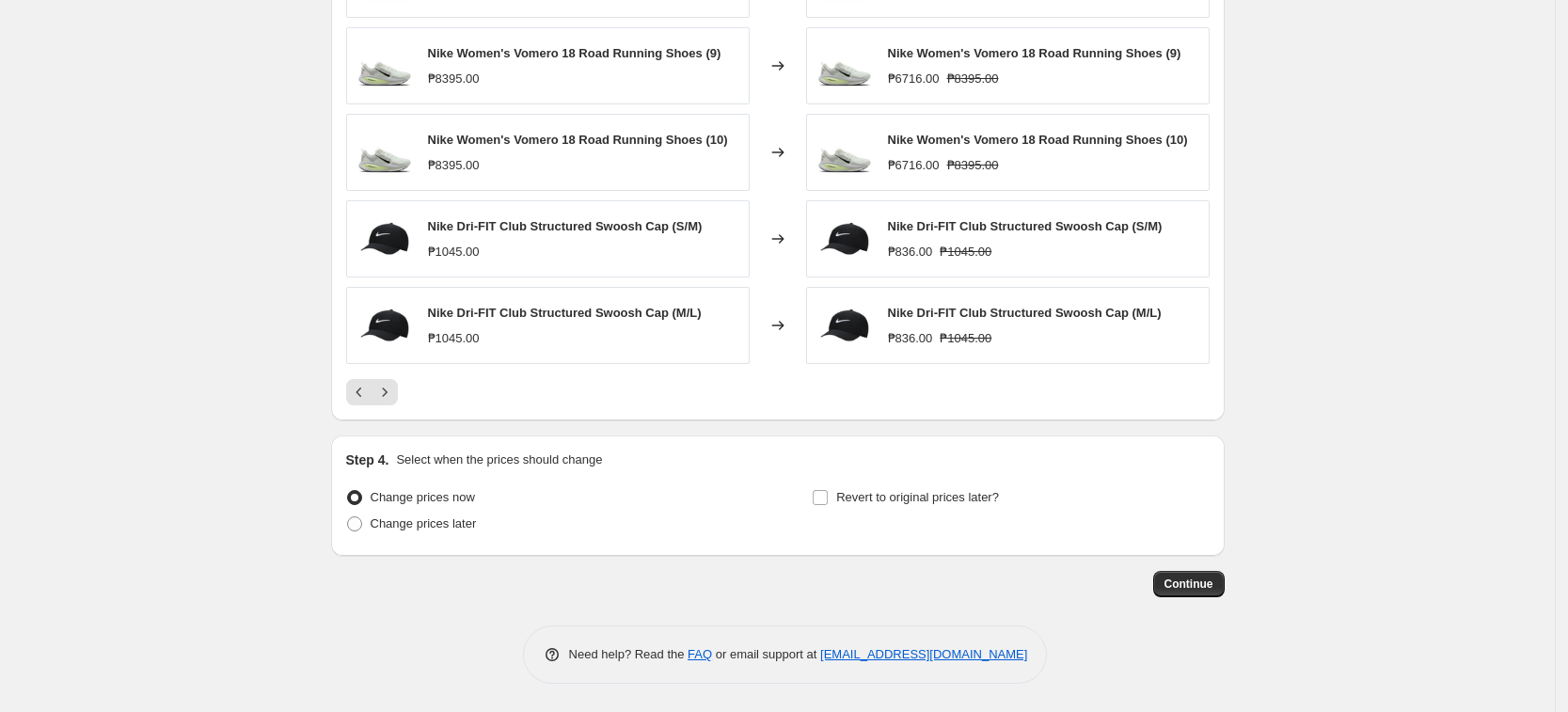
click at [409, 404] on div at bounding box center [778, 392] width 863 height 27
click at [383, 393] on icon "Next" at bounding box center [385, 392] width 19 height 19
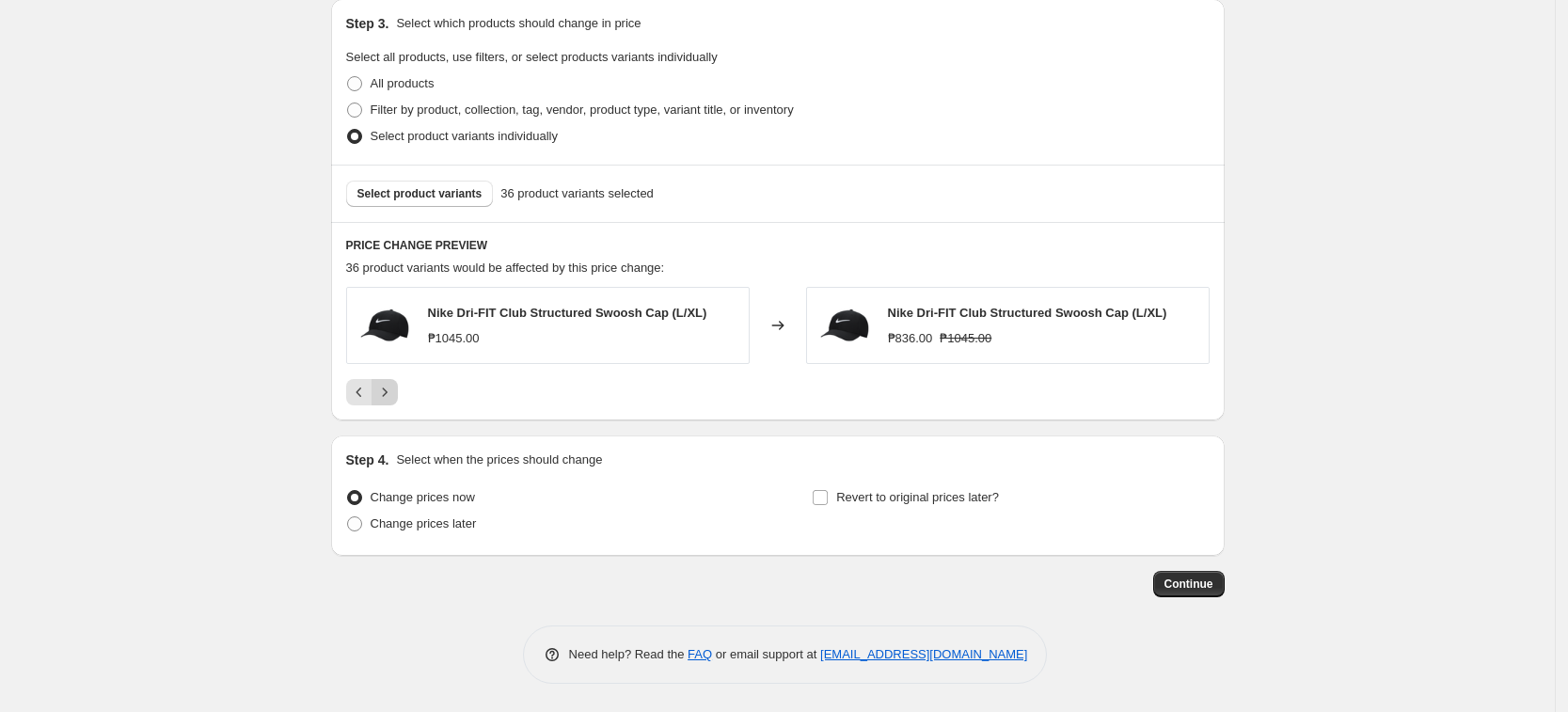
scroll to position [904, 0]
click at [440, 553] on div "Step 4. Select when the prices should change Change prices now Change prices la…" at bounding box center [778, 496] width 894 height 121
click at [444, 520] on span "Change prices later" at bounding box center [423, 523] width 106 height 14
click at [348, 518] on input "Change prices later" at bounding box center [347, 517] width 1 height 1
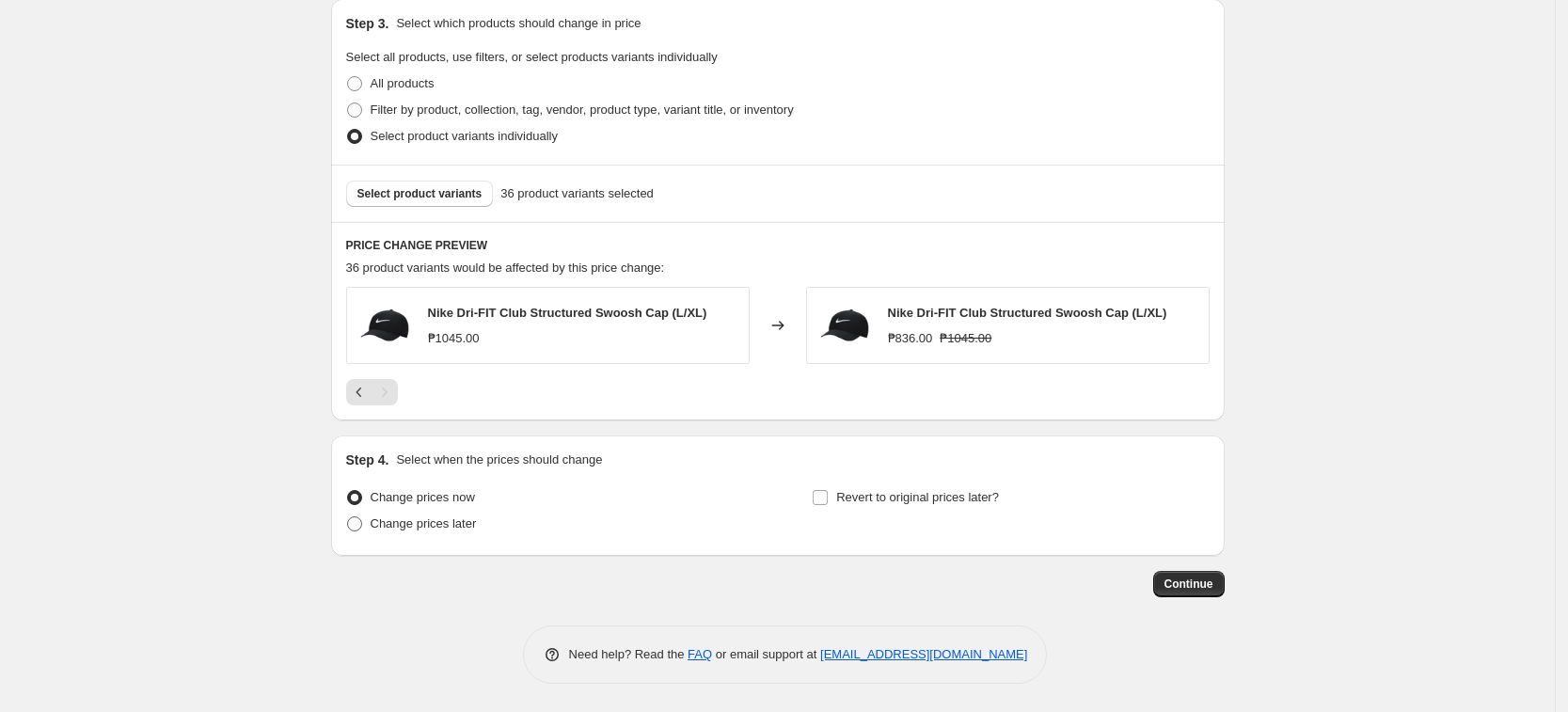
radio input "true"
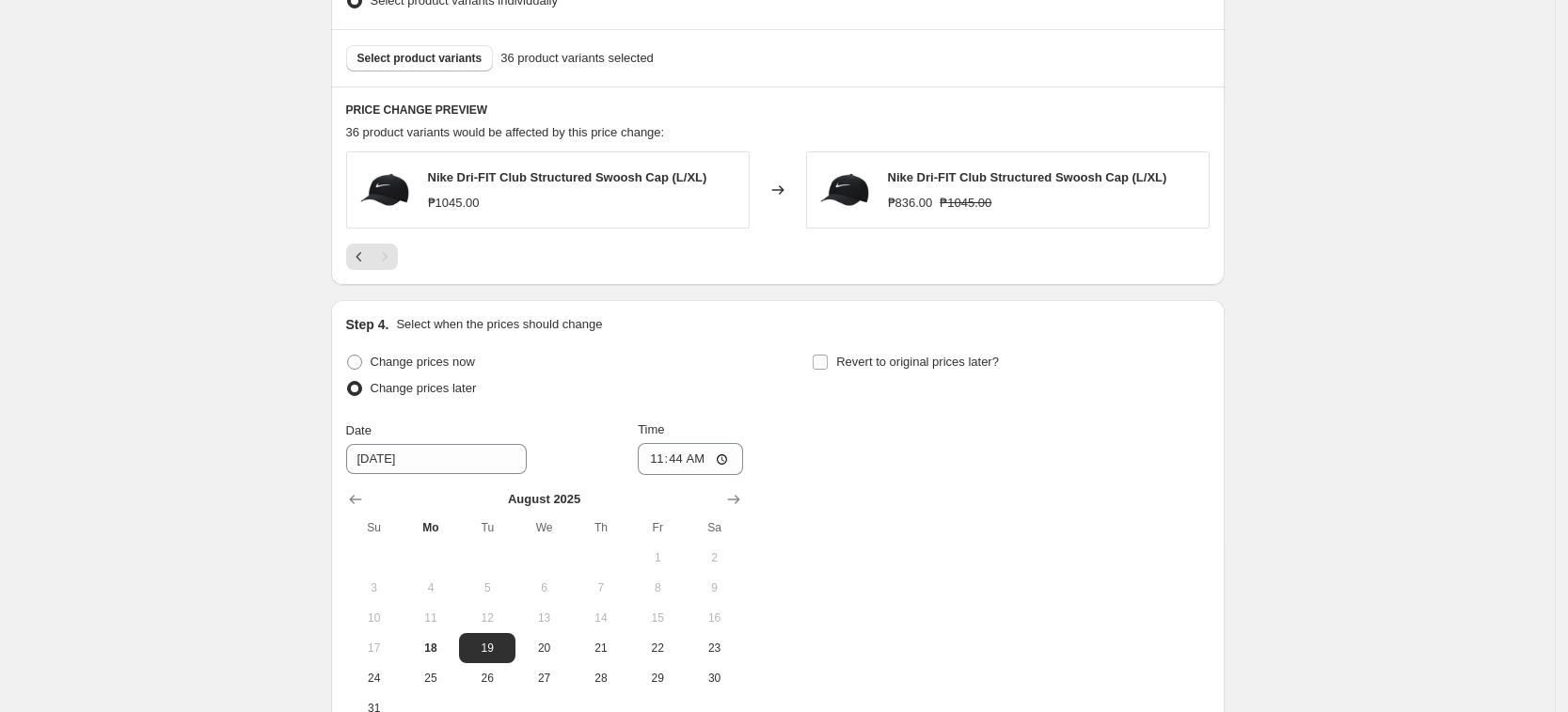
scroll to position [1140, 0]
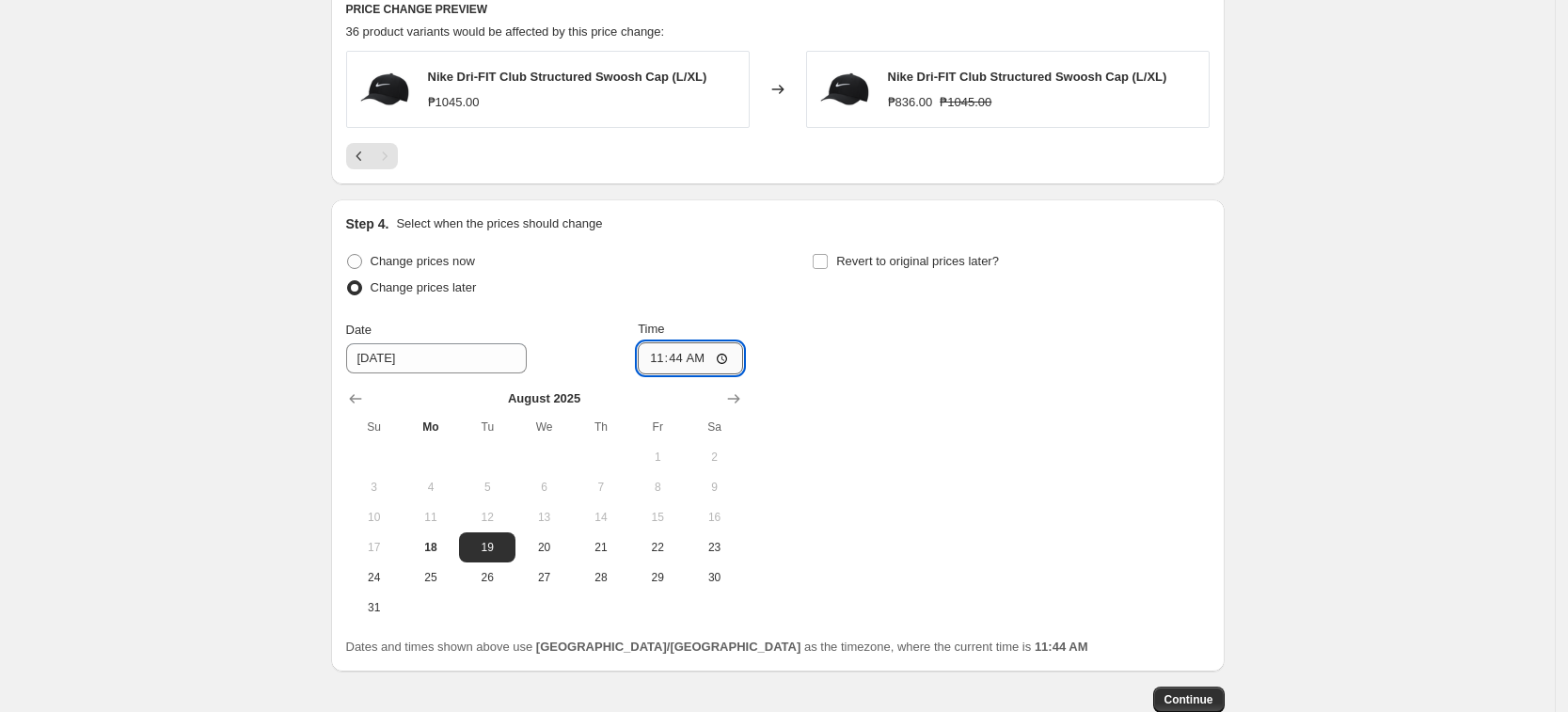
click at [656, 356] on input "11:44" at bounding box center [690, 358] width 105 height 32
type input "00:00"
click at [924, 454] on div "Change prices now Change prices later Date [DATE] Time 00:00 [DATE] Su Mo Tu We…" at bounding box center [778, 434] width 863 height 374
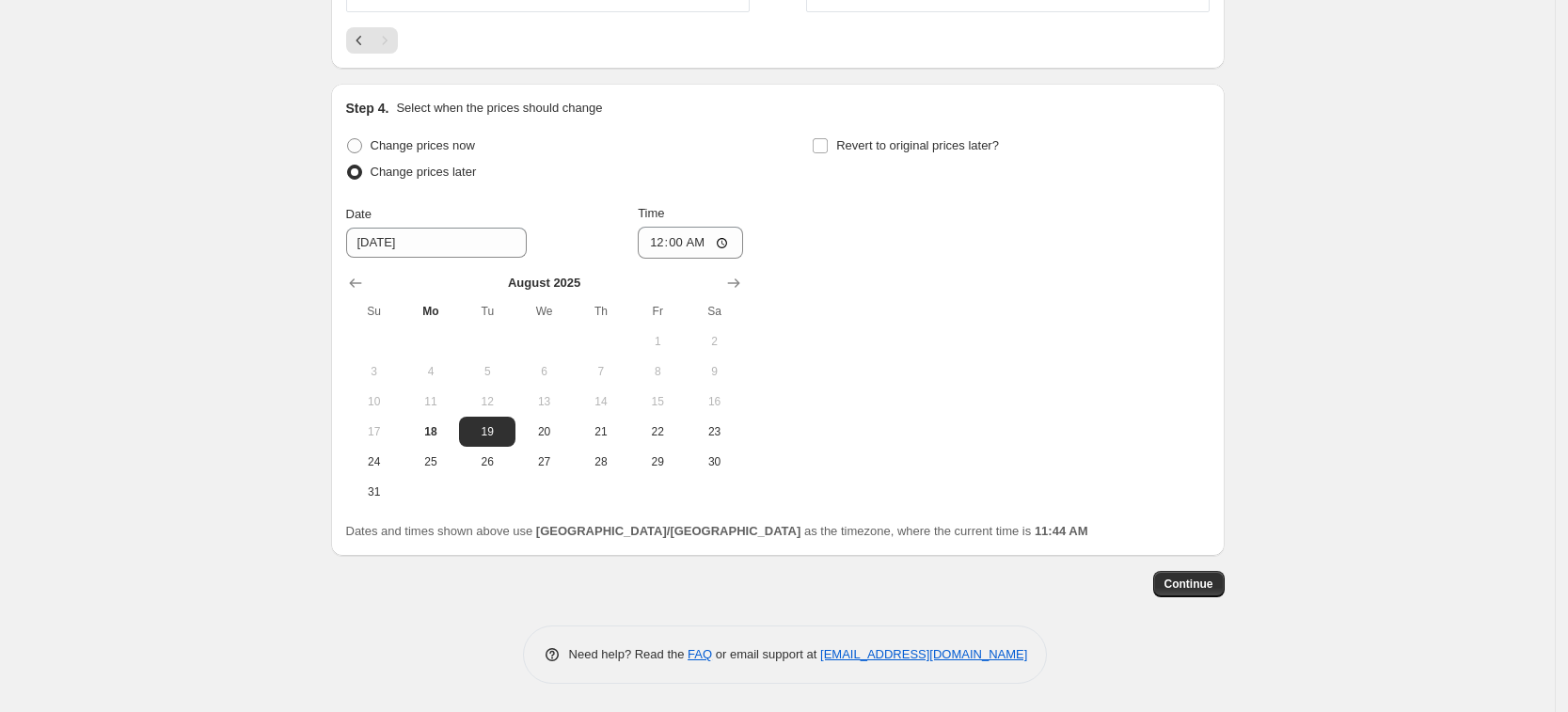
click at [1194, 572] on button "Continue" at bounding box center [1189, 585] width 72 height 27
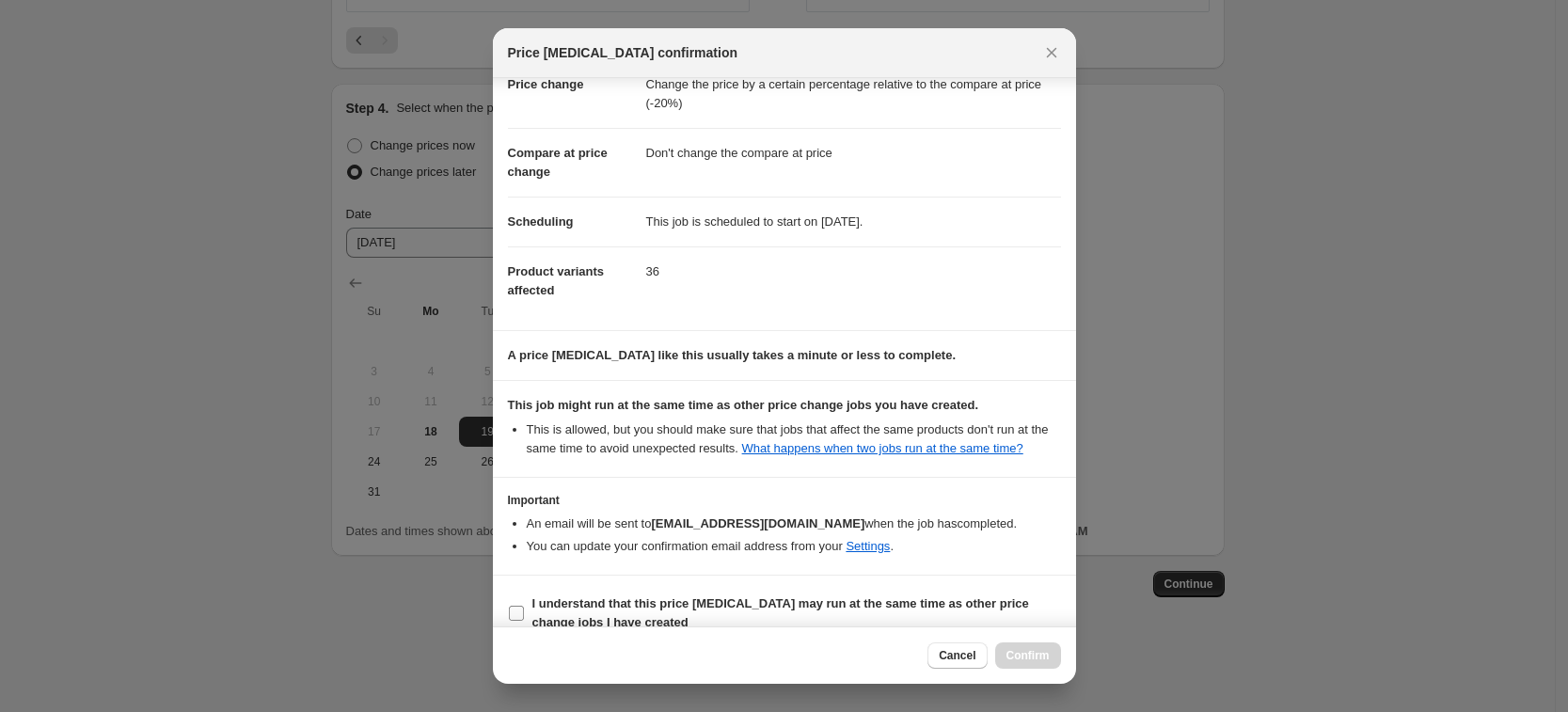
scroll to position [77, 0]
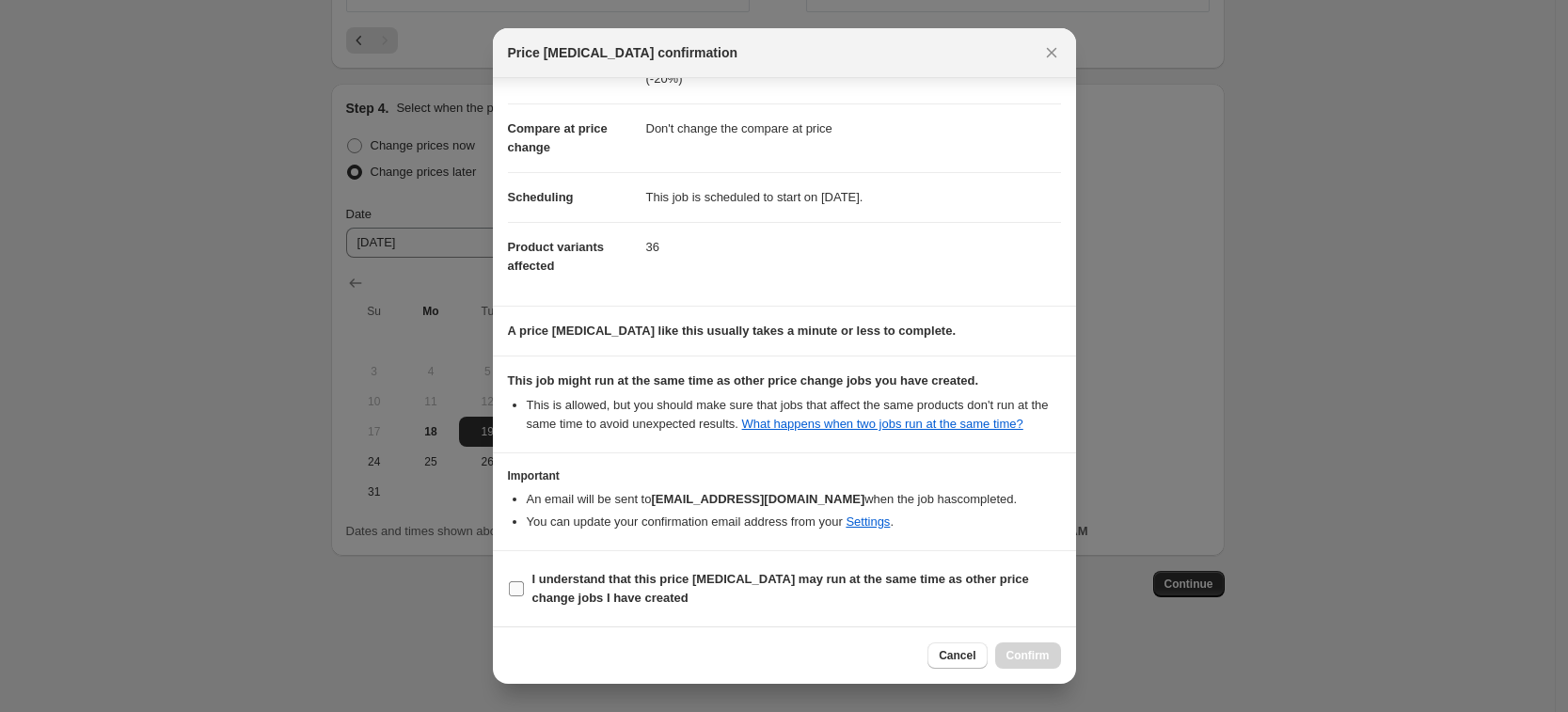
drag, startPoint x: 767, startPoint y: 567, endPoint x: 784, endPoint y: 572, distance: 17.7
click at [767, 567] on label "I understand that this price [MEDICAL_DATA] may run at the same time as other p…" at bounding box center [785, 589] width 553 height 45
click at [524, 581] on input "I understand that this price [MEDICAL_DATA] may run at the same time as other p…" at bounding box center [517, 589] width 15 height 15
checkbox input "true"
click at [1037, 662] on span "Confirm" at bounding box center [1028, 656] width 43 height 15
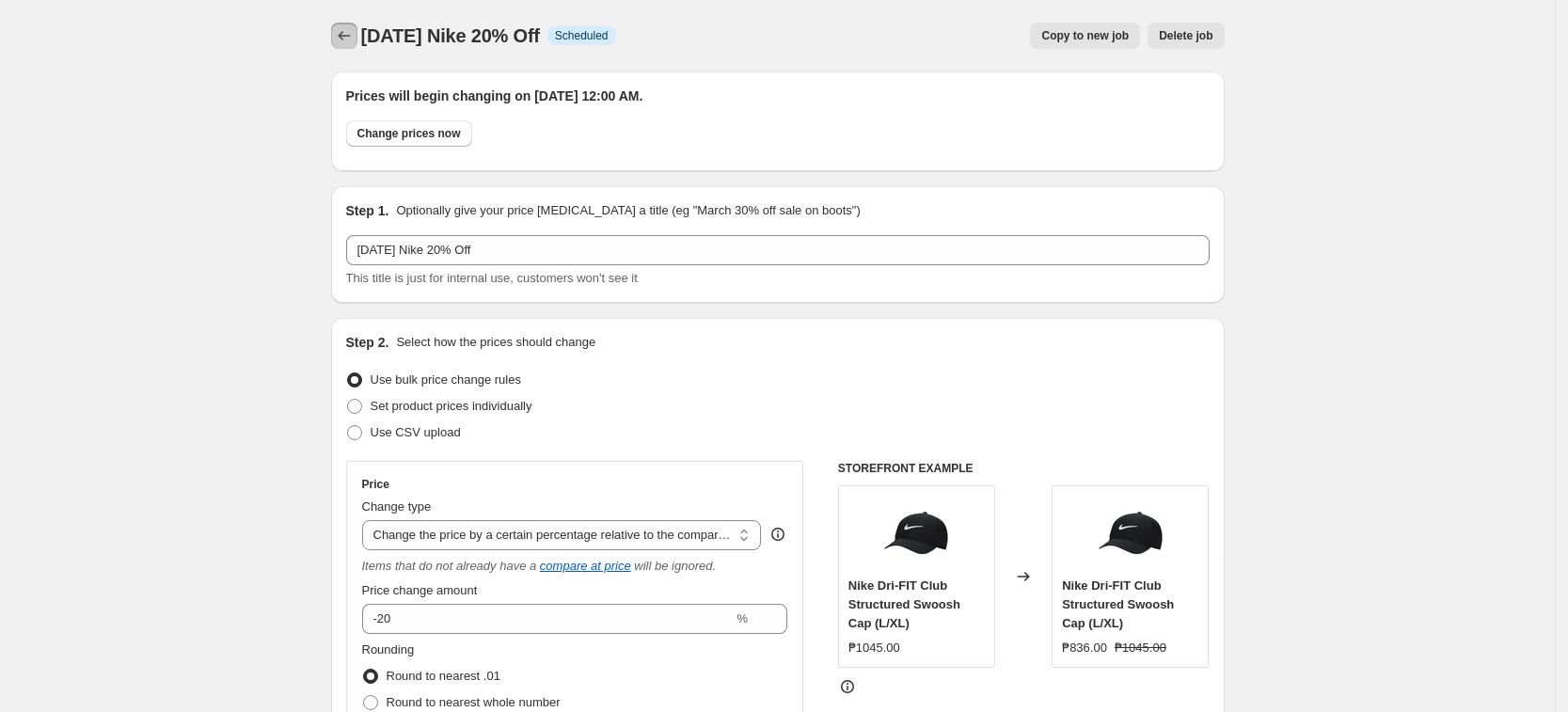
click at [349, 27] on icon "Price change jobs" at bounding box center [345, 36] width 19 height 19
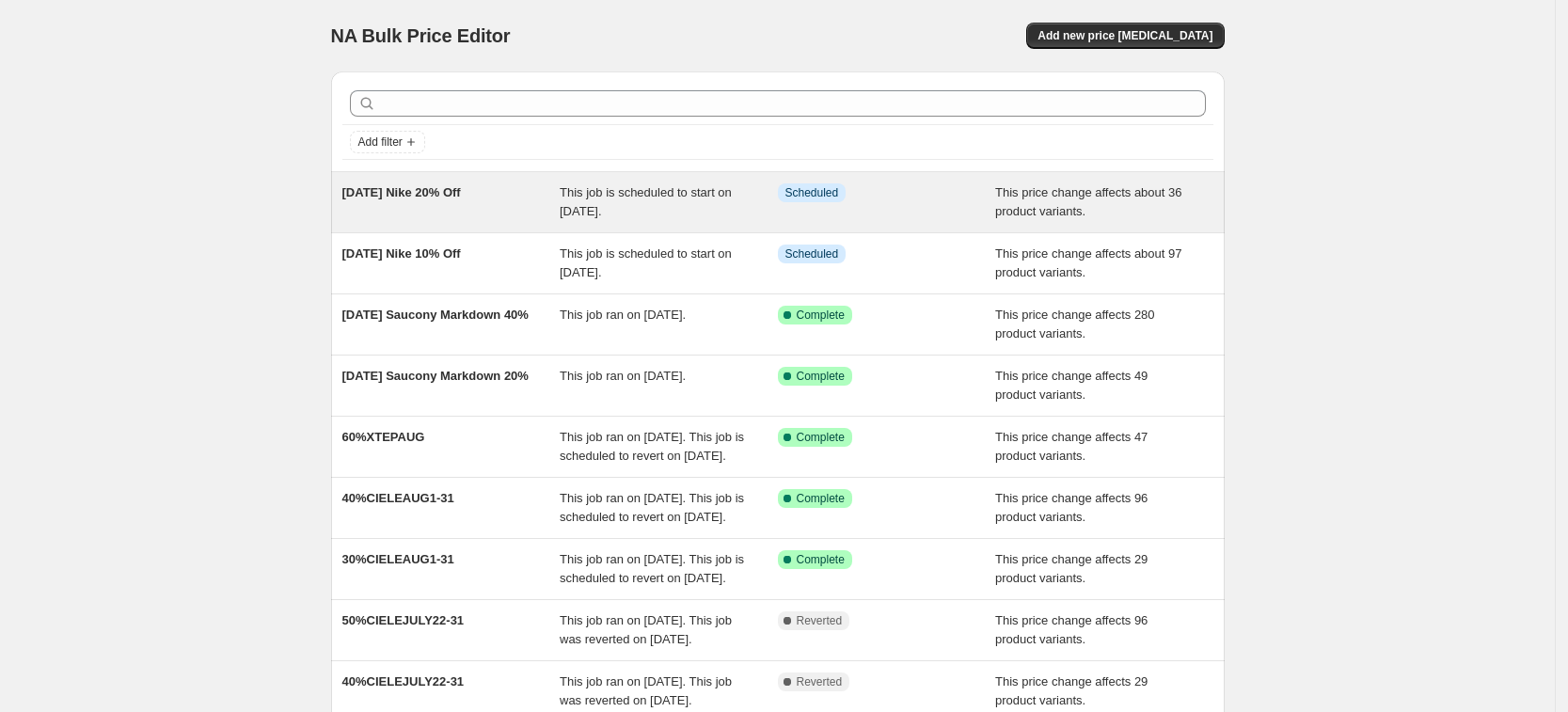
copy span "[DATE] Nike 20% Off"
drag, startPoint x: 280, startPoint y: 190, endPoint x: 546, endPoint y: 181, distance: 266.2
click at [546, 181] on div "NA Bulk Price Editor. This page is ready NA Bulk Price Editor Add new price [ME…" at bounding box center [777, 484] width 1555 height 968
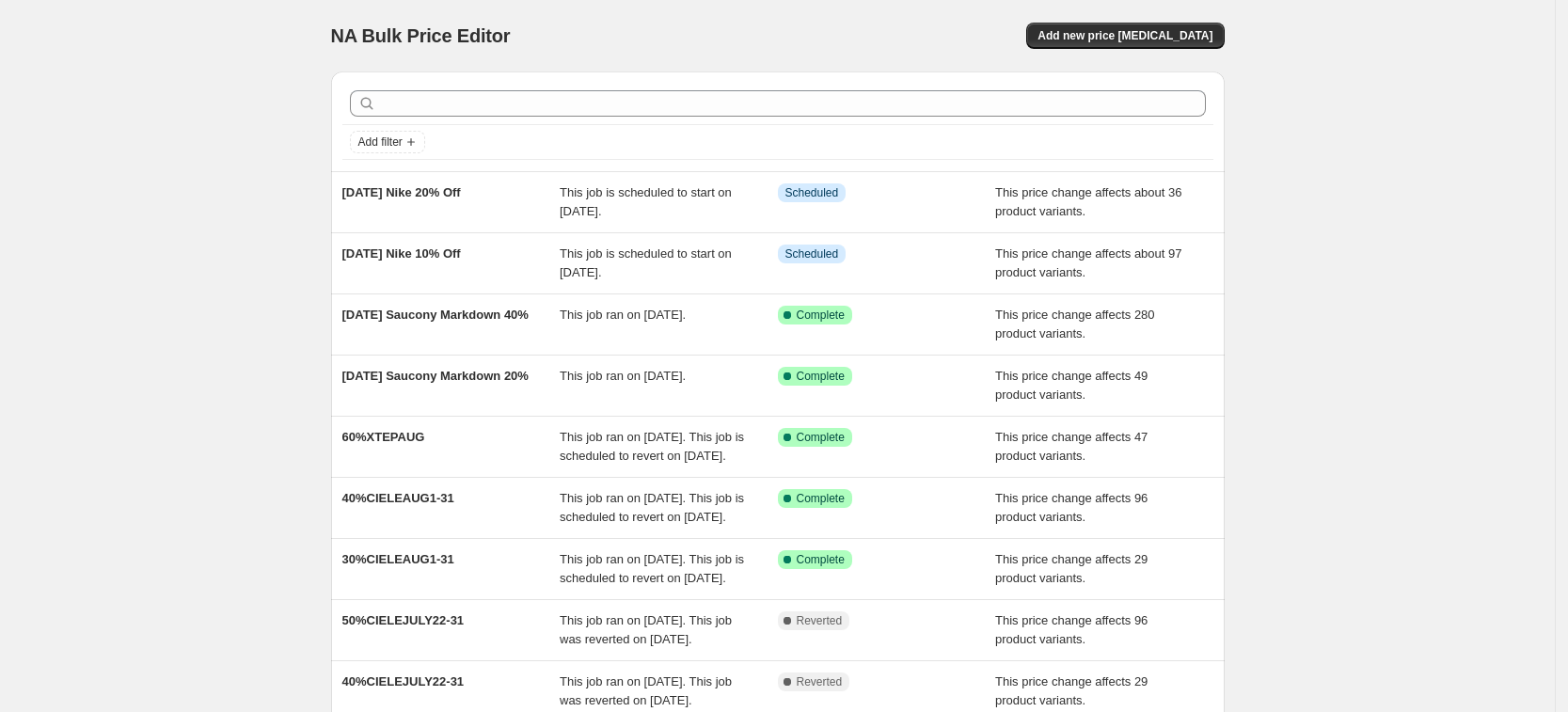
click at [1444, 169] on div "NA Bulk Price Editor. This page is ready NA Bulk Price Editor Add new price [ME…" at bounding box center [777, 484] width 1555 height 968
click at [1190, 51] on div "NA Bulk Price Editor. This page is ready NA Bulk Price Editor Add new price [ME…" at bounding box center [778, 35] width 894 height 72
click at [1164, 29] on span "Add new price [MEDICAL_DATA]" at bounding box center [1125, 35] width 175 height 15
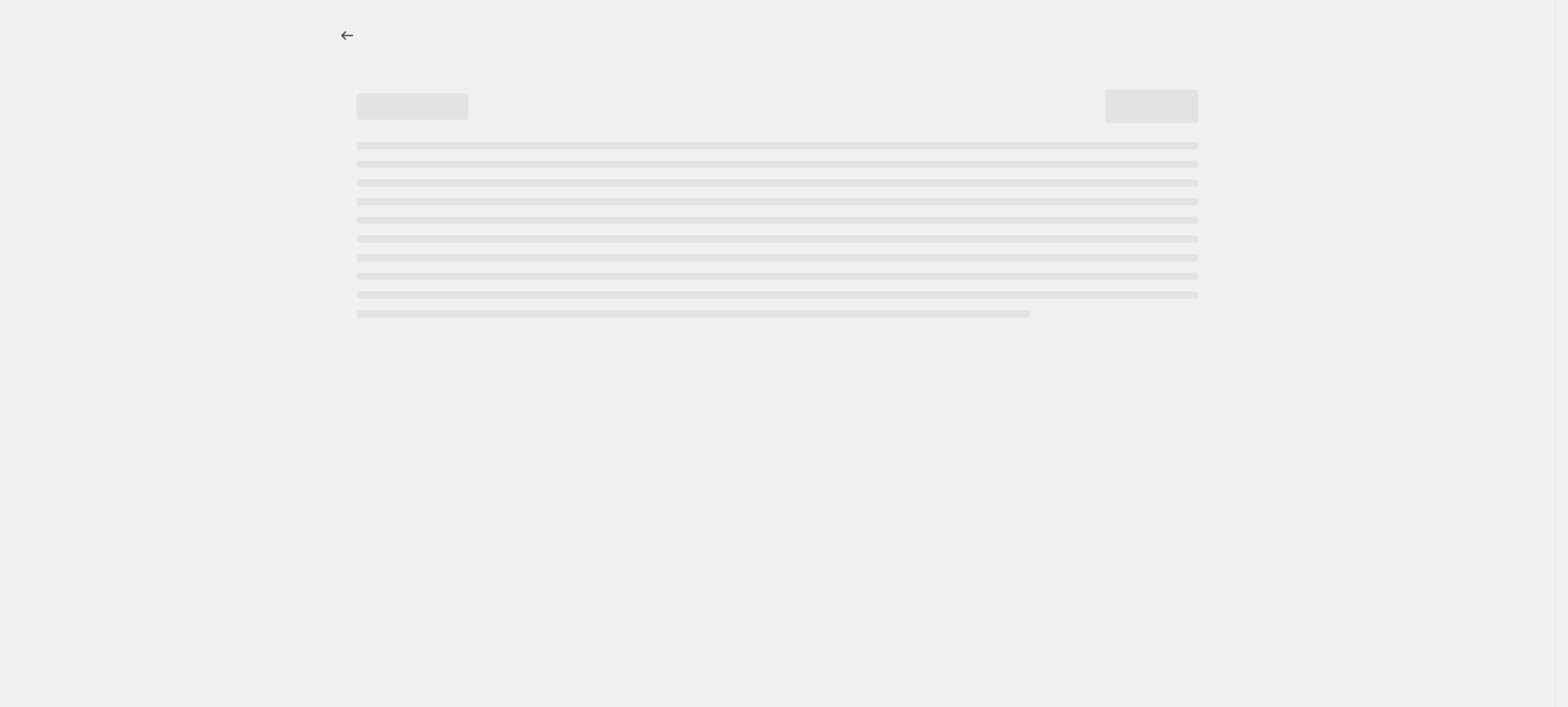
select select "percentage"
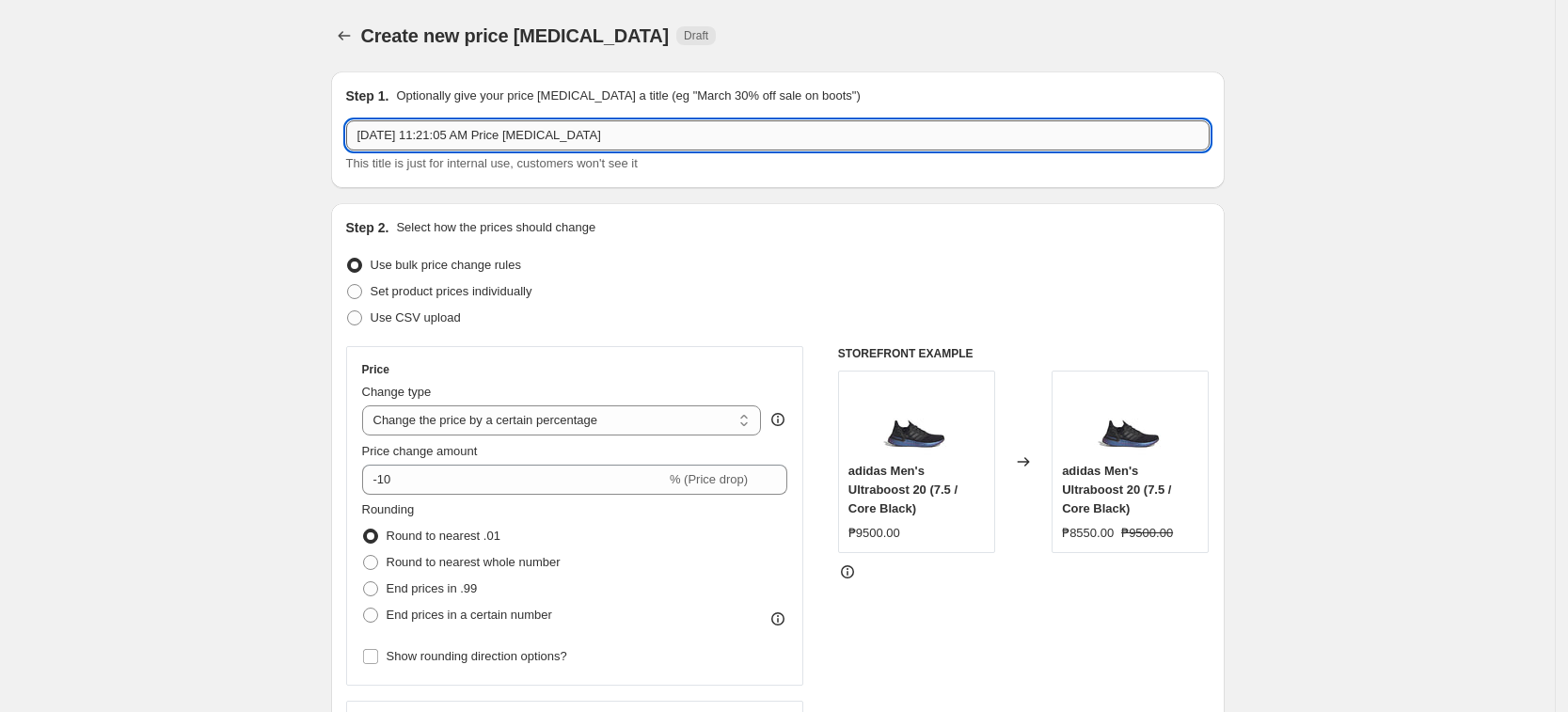
click at [626, 136] on input "[DATE] 11:21:05 AM Price [MEDICAL_DATA]" at bounding box center [778, 135] width 863 height 30
paste input "9, 2025 Nike 20% Off"
click at [470, 139] on input "[DATE] Nike 20% Off" at bounding box center [778, 135] width 863 height 30
type input "[DATE] Nike 20% Off"
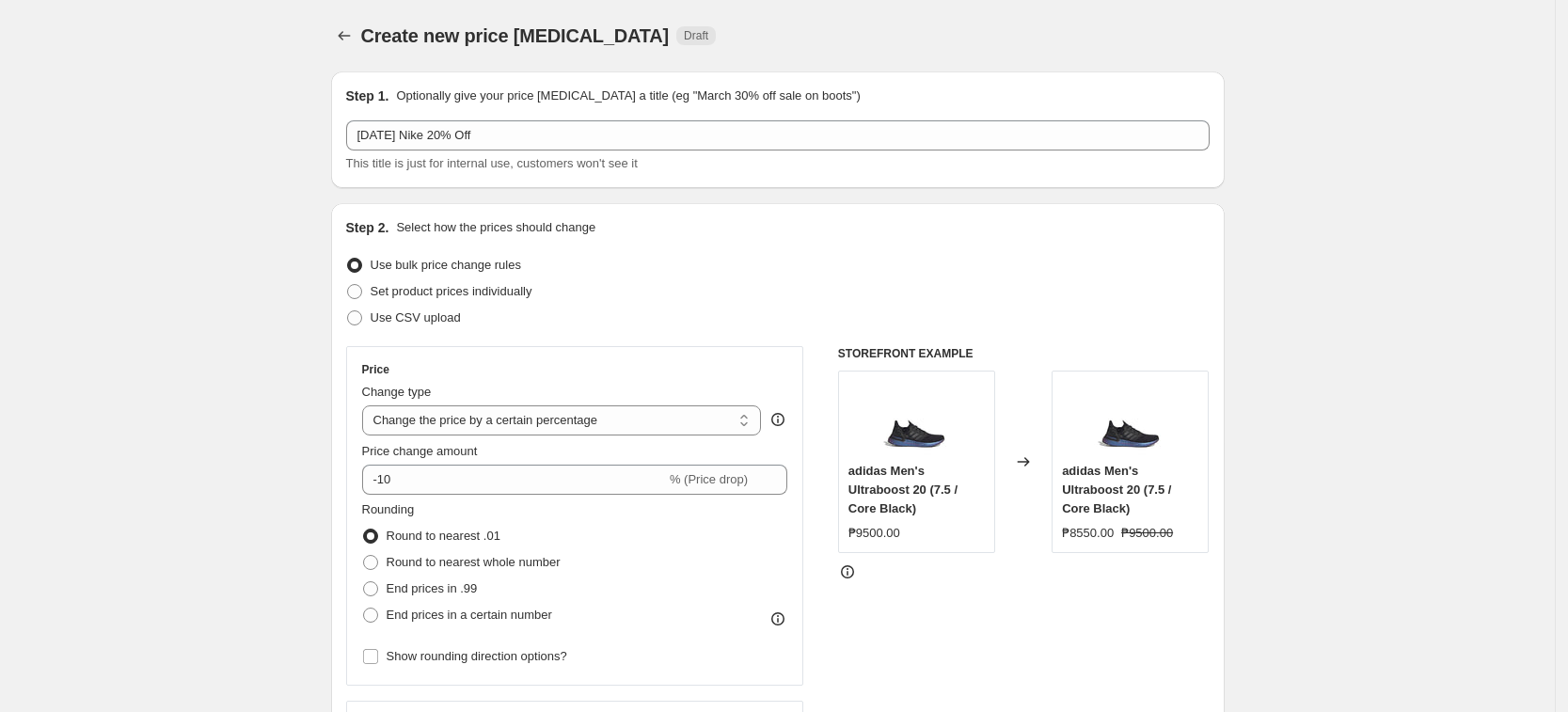
click at [347, 26] on button "Price change jobs" at bounding box center [345, 36] width 27 height 27
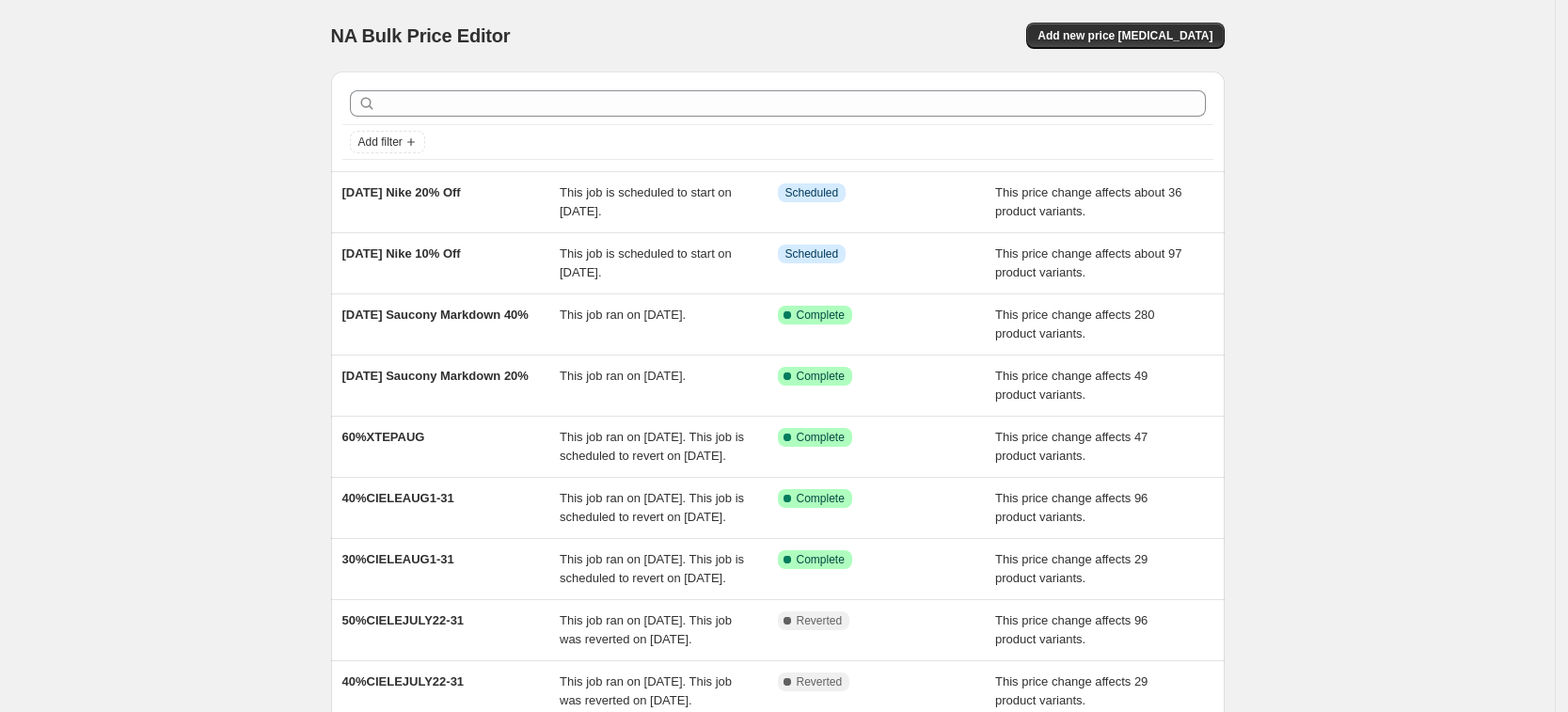
drag, startPoint x: 306, startPoint y: 173, endPoint x: 526, endPoint y: 169, distance: 220.0
click at [526, 169] on div "NA Bulk Price Editor. This page is ready NA Bulk Price Editor Add new price [ME…" at bounding box center [777, 484] width 1555 height 968
click at [228, 216] on div "NA Bulk Price Editor. This page is ready NA Bulk Price Editor Add new price [ME…" at bounding box center [777, 484] width 1555 height 968
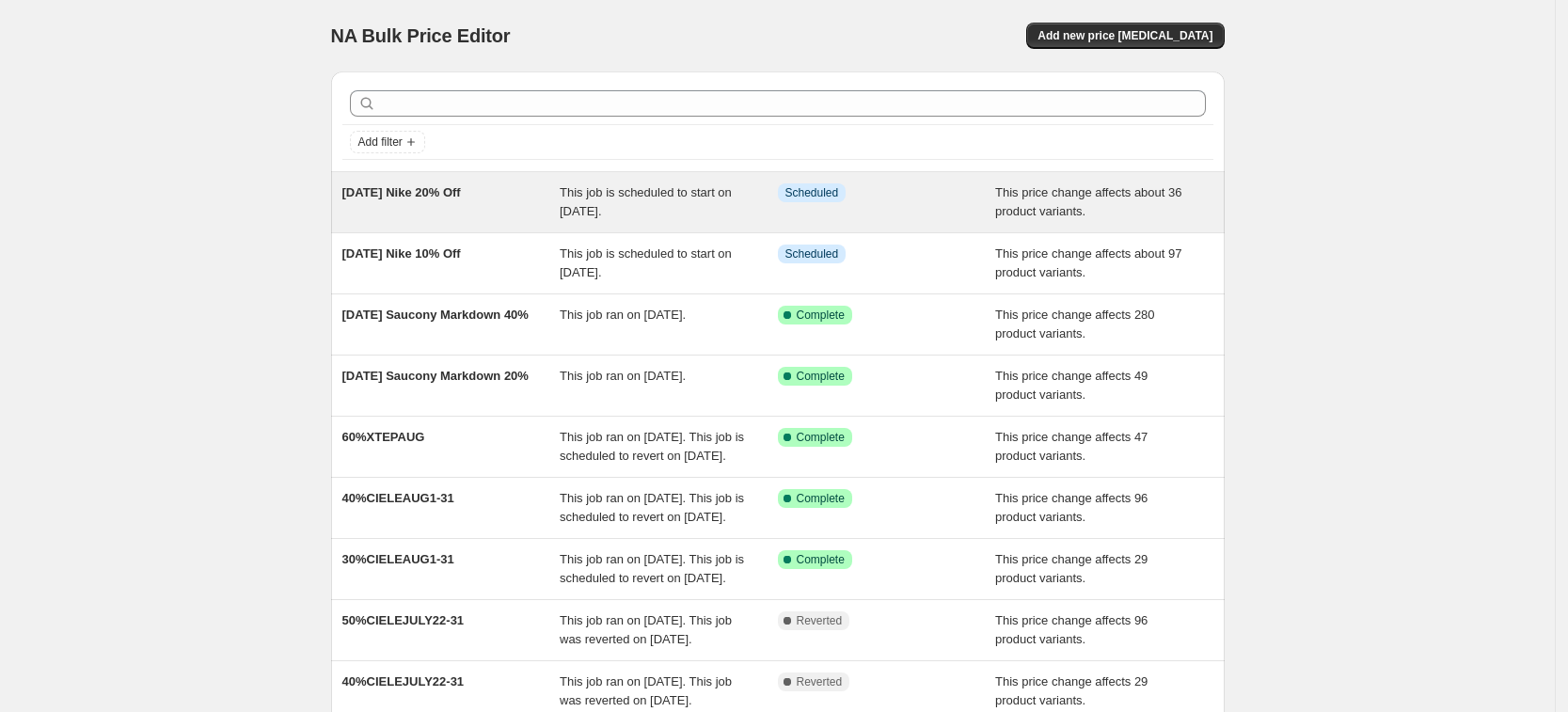
drag, startPoint x: 286, startPoint y: 201, endPoint x: 513, endPoint y: 203, distance: 227.0
click at [513, 203] on div "NA Bulk Price Editor. This page is ready NA Bulk Price Editor Add new price [ME…" at bounding box center [777, 484] width 1555 height 968
copy span "[DATE] Nike 20% Off"
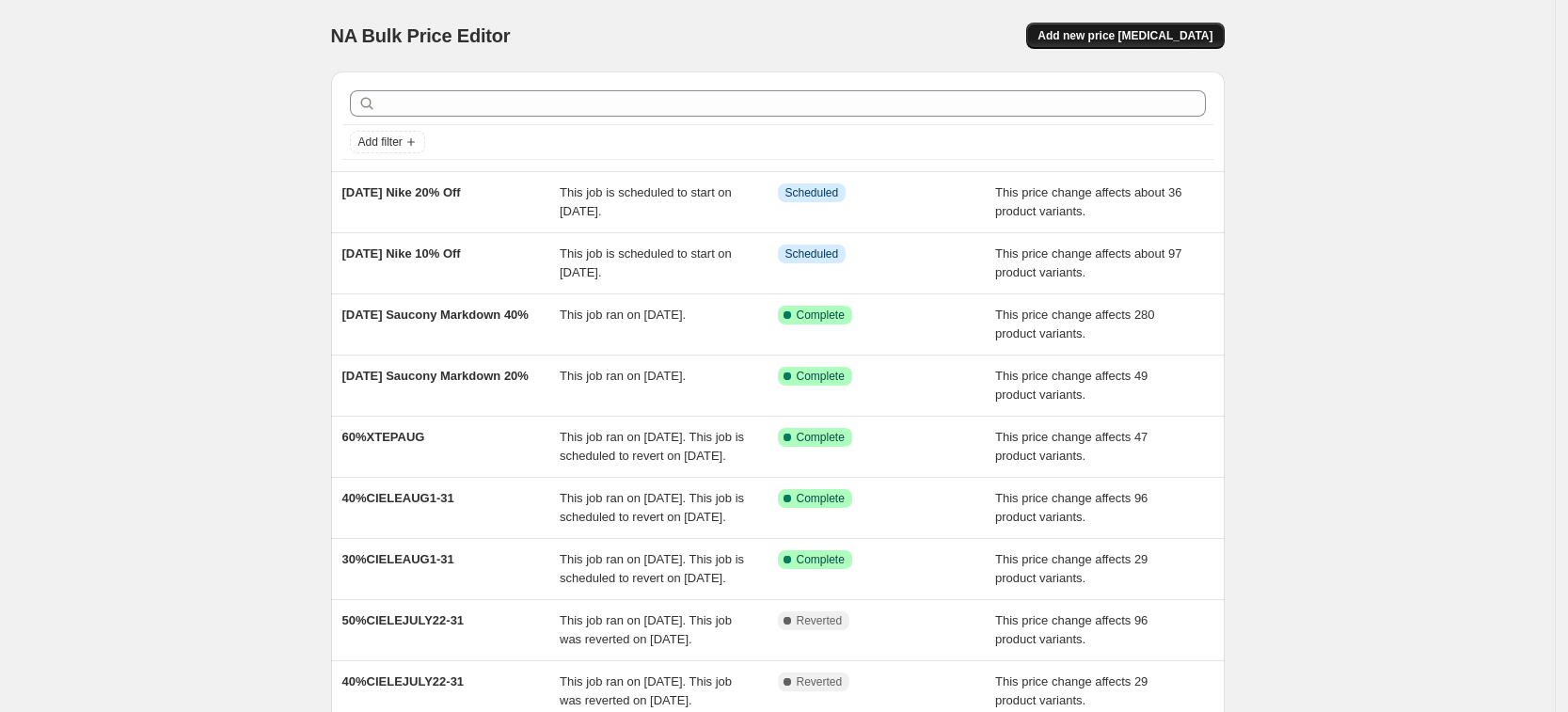
click at [1161, 23] on button "Add new price [MEDICAL_DATA]" at bounding box center [1125, 36] width 197 height 27
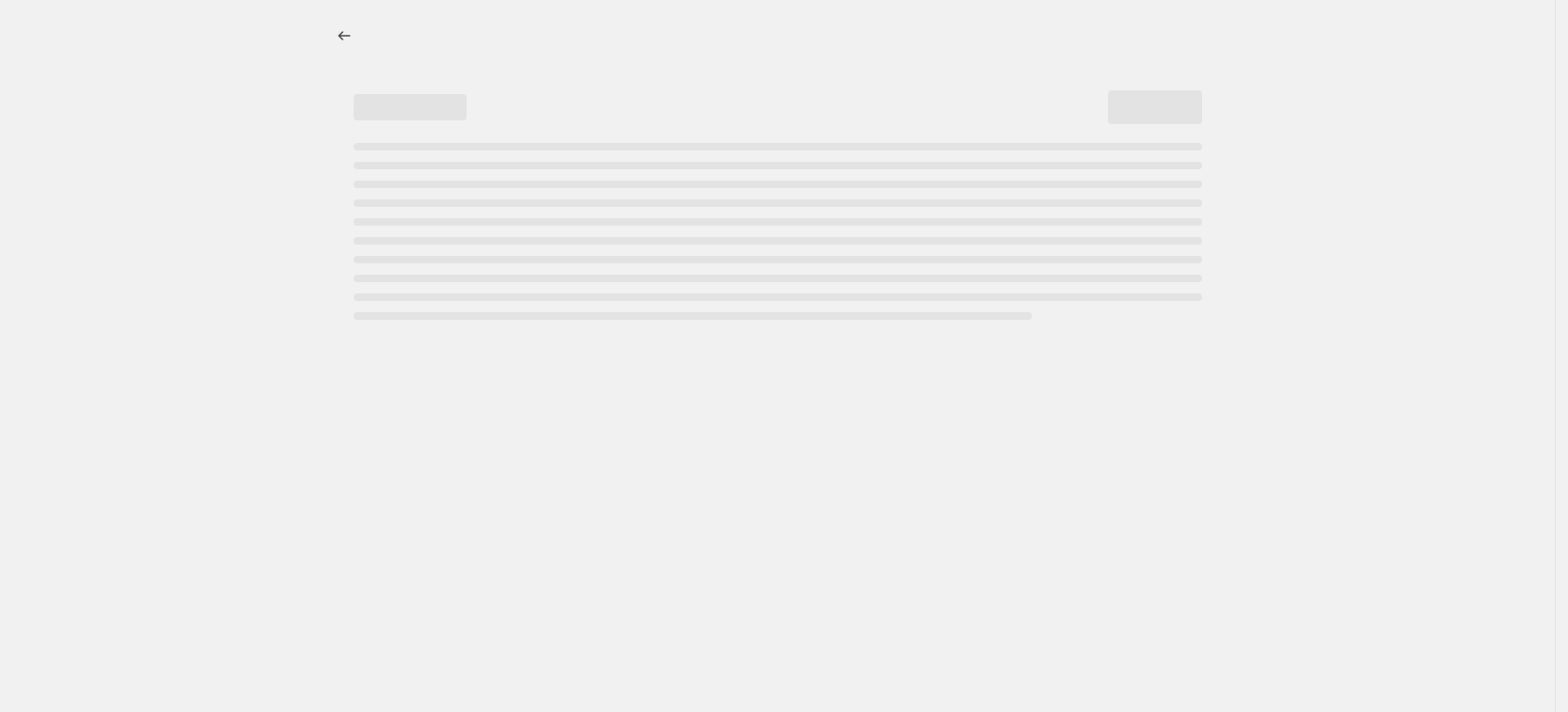
select select "percentage"
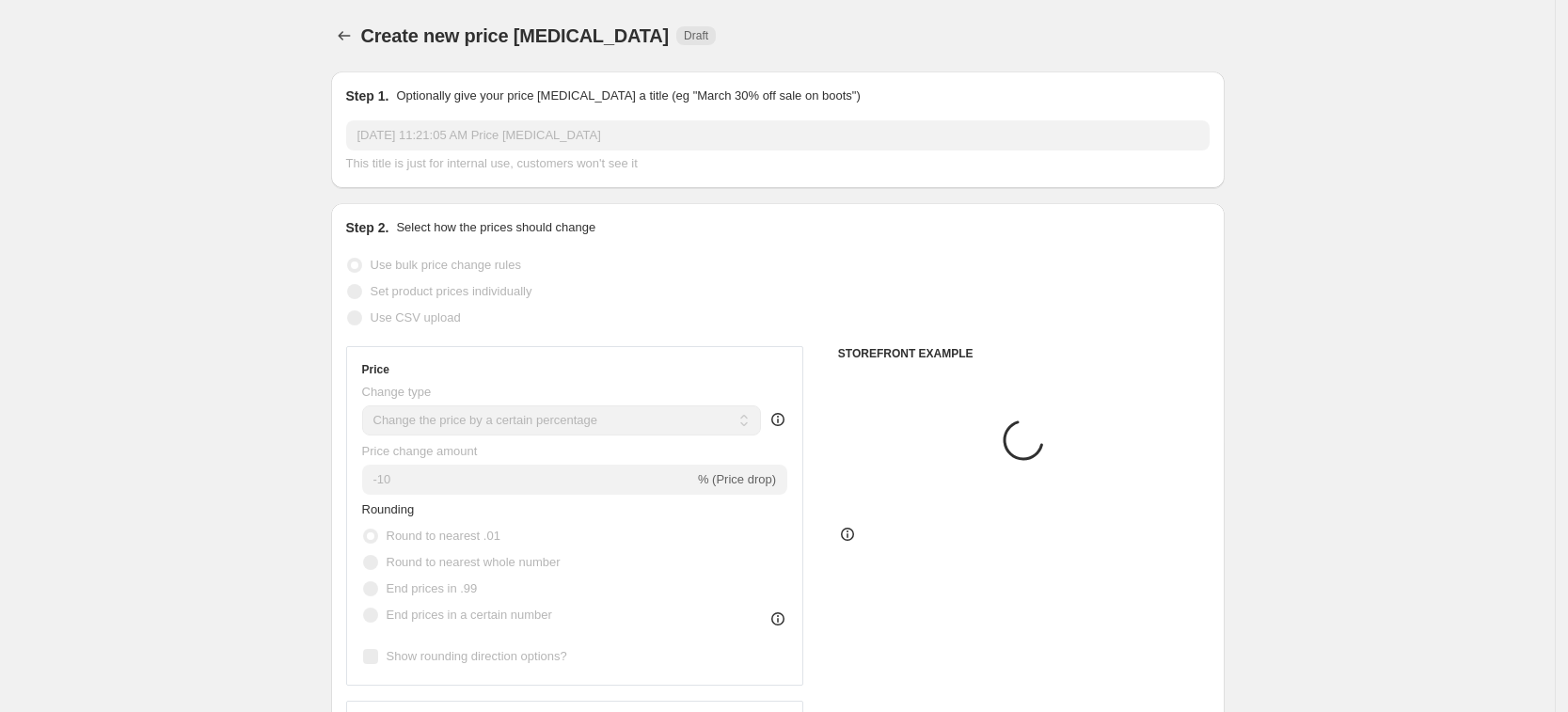
click at [587, 141] on input "[DATE] 11:21:05 AM Price [MEDICAL_DATA]" at bounding box center [778, 135] width 863 height 30
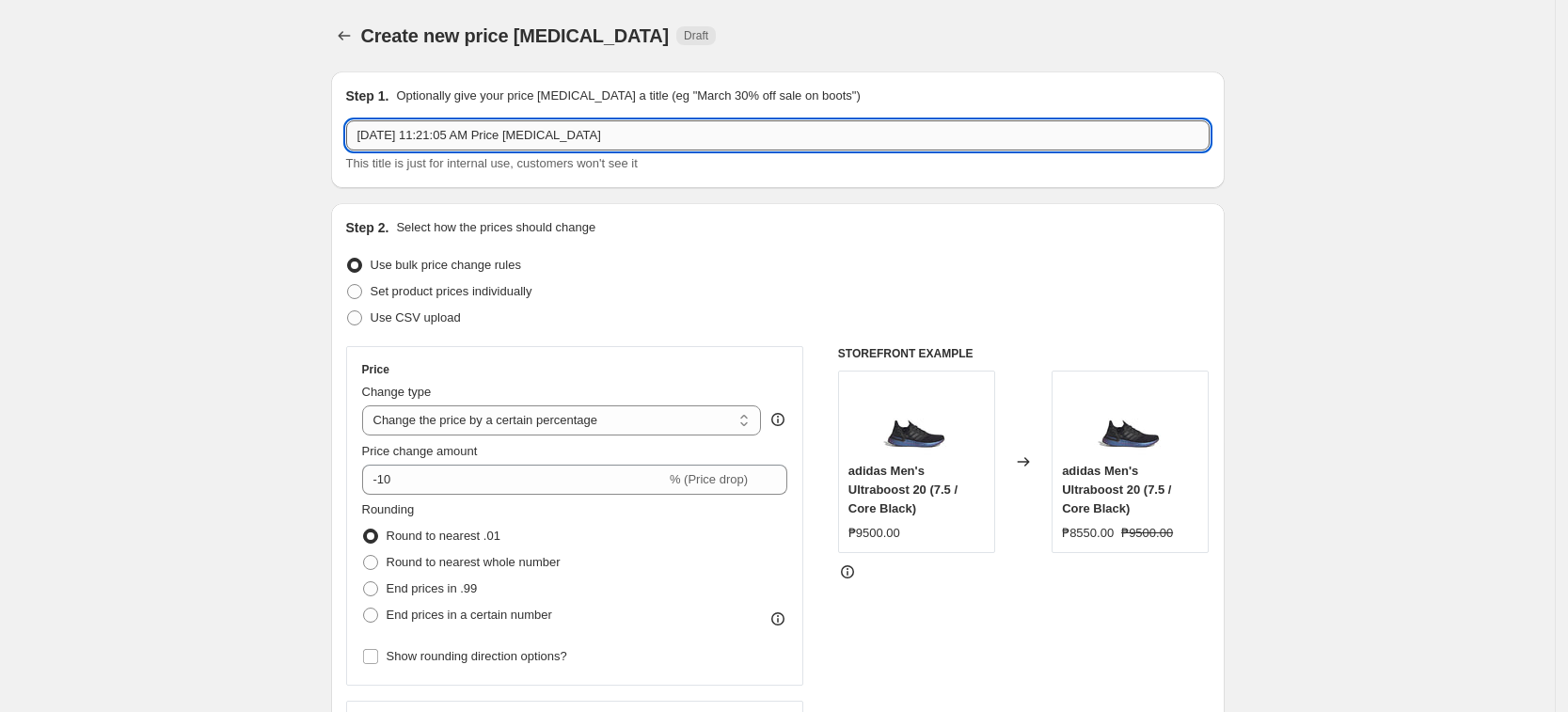
click at [587, 141] on input "[DATE] 11:21:05 AM Price [MEDICAL_DATA]" at bounding box center [778, 135] width 863 height 30
paste input "9, 2025 Nike 20% Off"
click at [468, 134] on input "[DATE] Nike 20% Off" at bounding box center [778, 135] width 863 height 30
type input "[DATE] Nike 30% Off"
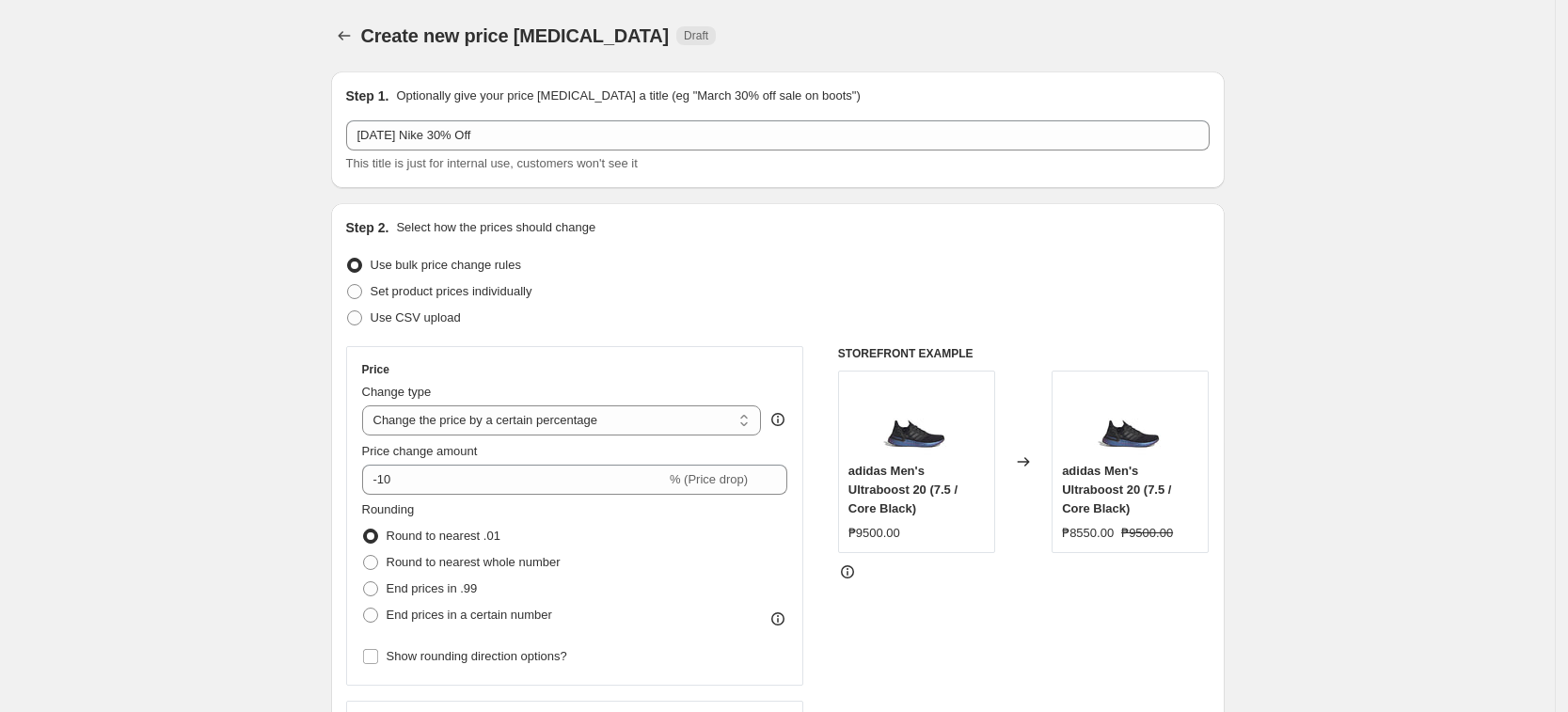
click at [512, 420] on select "Change the price to a certain amount Change the price by a certain amount Chang…" at bounding box center [562, 420] width 400 height 30
select select "pcap"
click at [368, 406] on select "Change the price to a certain amount Change the price by a certain amount Chang…" at bounding box center [562, 420] width 400 height 30
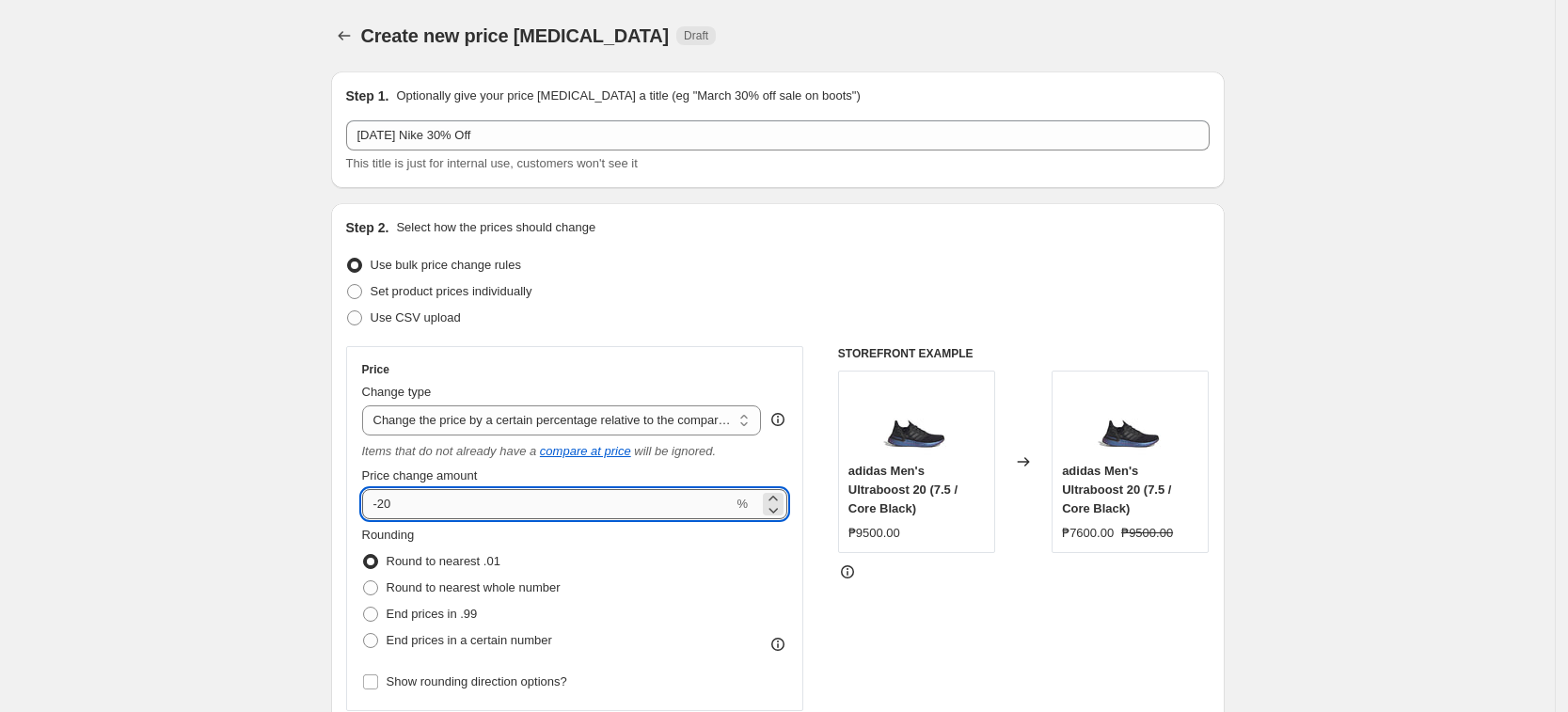
drag, startPoint x: 425, startPoint y: 496, endPoint x: 385, endPoint y: 503, distance: 40.6
click at [385, 503] on input "-20" at bounding box center [548, 503] width 371 height 30
type input "-30"
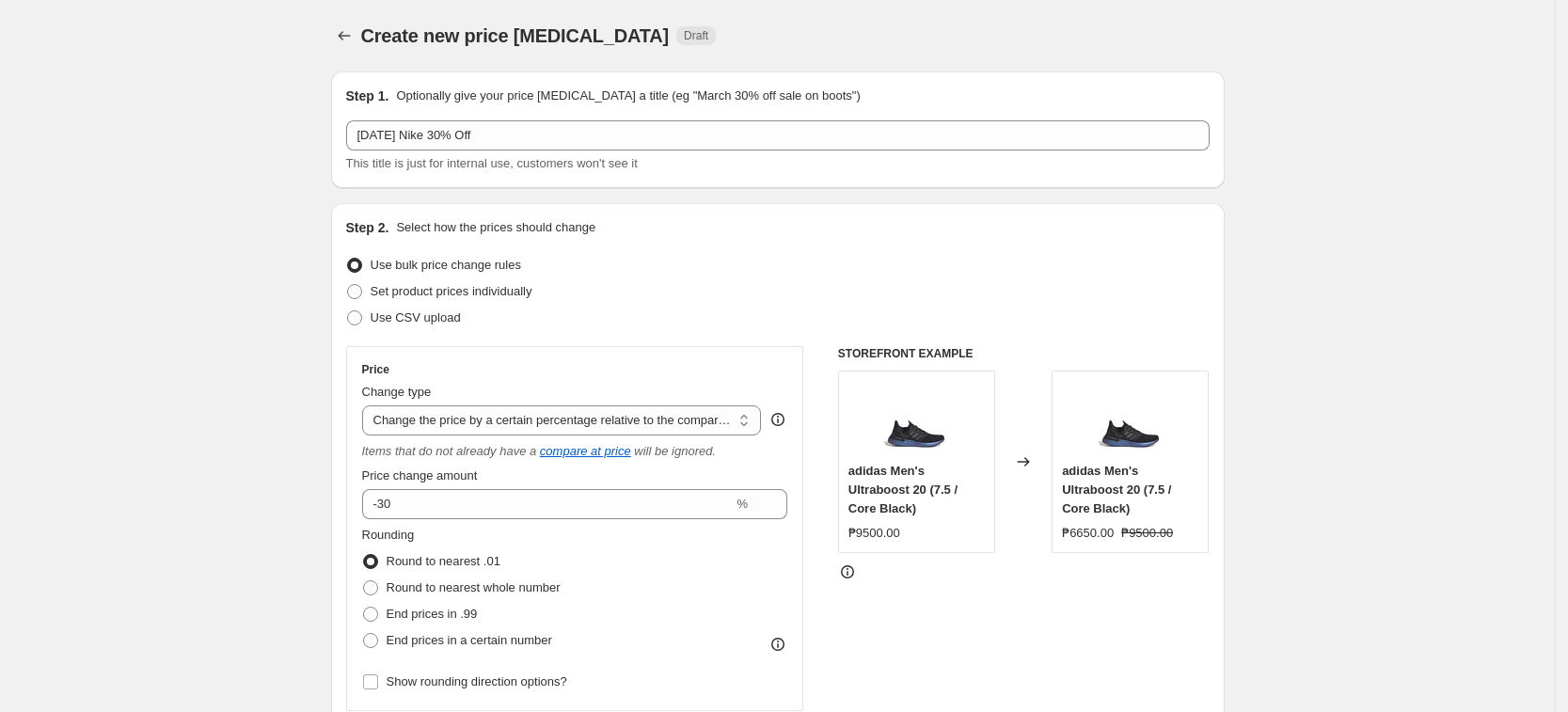
click at [345, 503] on div "Step 2. Select how the prices should change Use bulk price change rules Set pro…" at bounding box center [778, 545] width 894 height 684
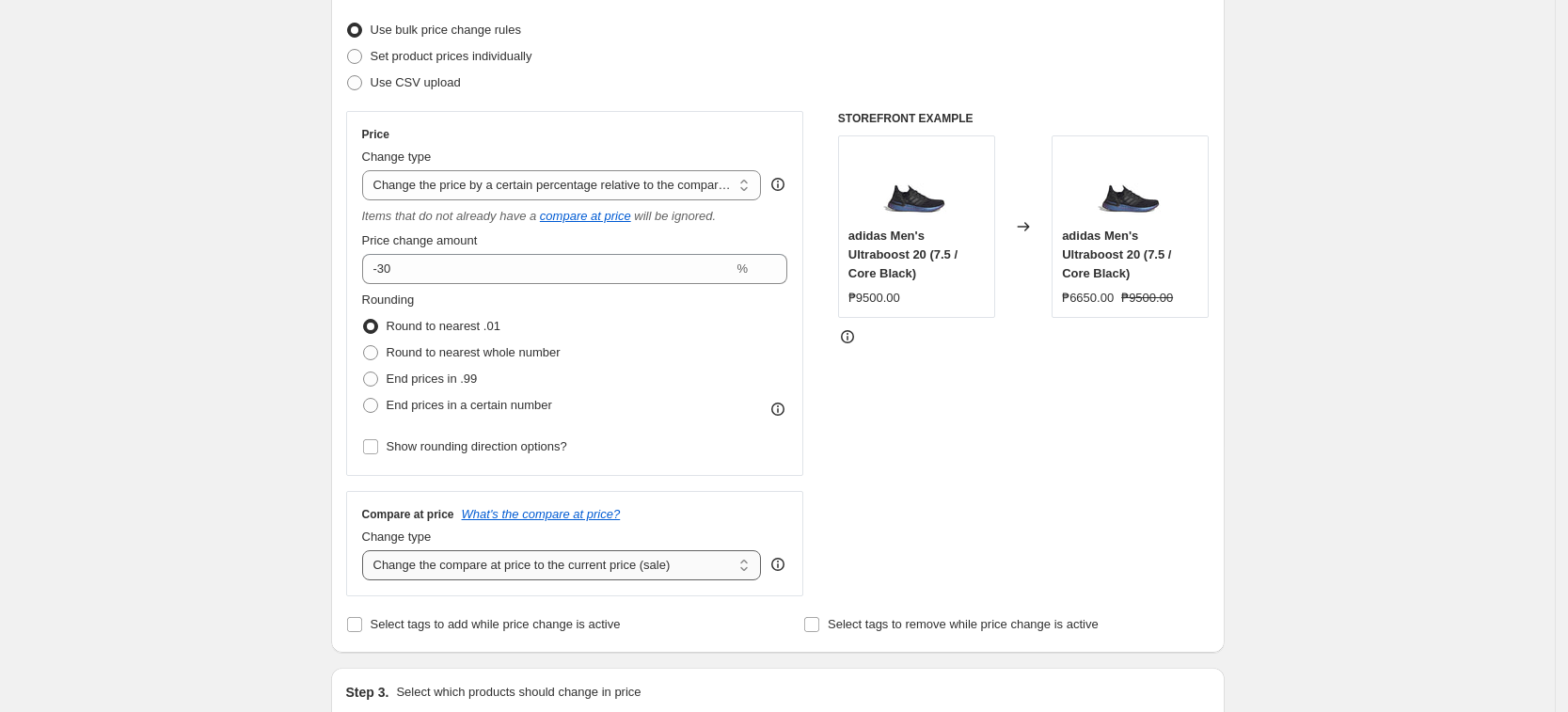
click at [565, 553] on select "Change the compare at price to the current price (sale) Change the compare at p…" at bounding box center [562, 565] width 400 height 30
select select "no_change"
click at [368, 550] on select "Change the compare at price to the current price (sale) Change the compare at p…" at bounding box center [562, 565] width 400 height 30
click at [231, 507] on div "Create new price [MEDICAL_DATA]. This page is ready Create new price [MEDICAL_D…" at bounding box center [777, 717] width 1555 height 1904
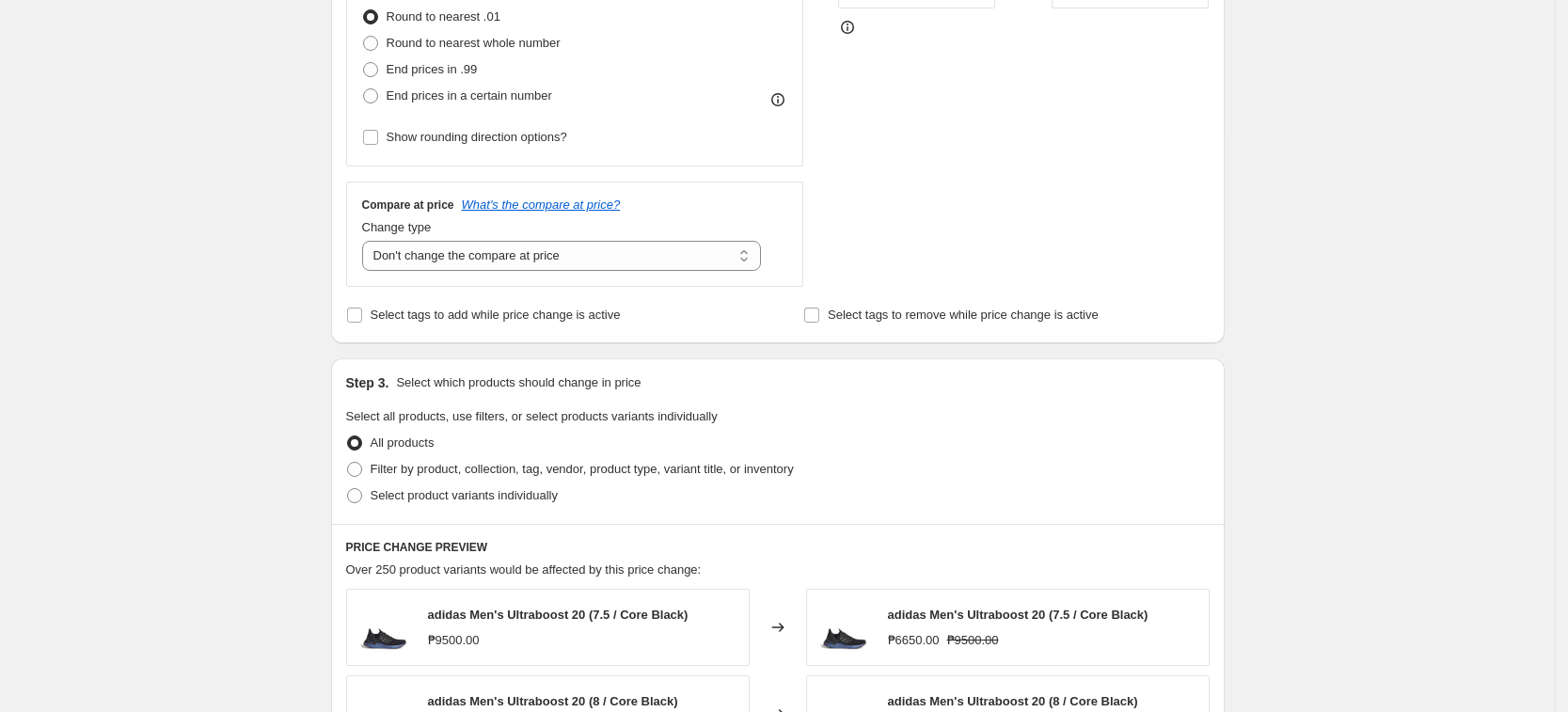
scroll to position [588, 0]
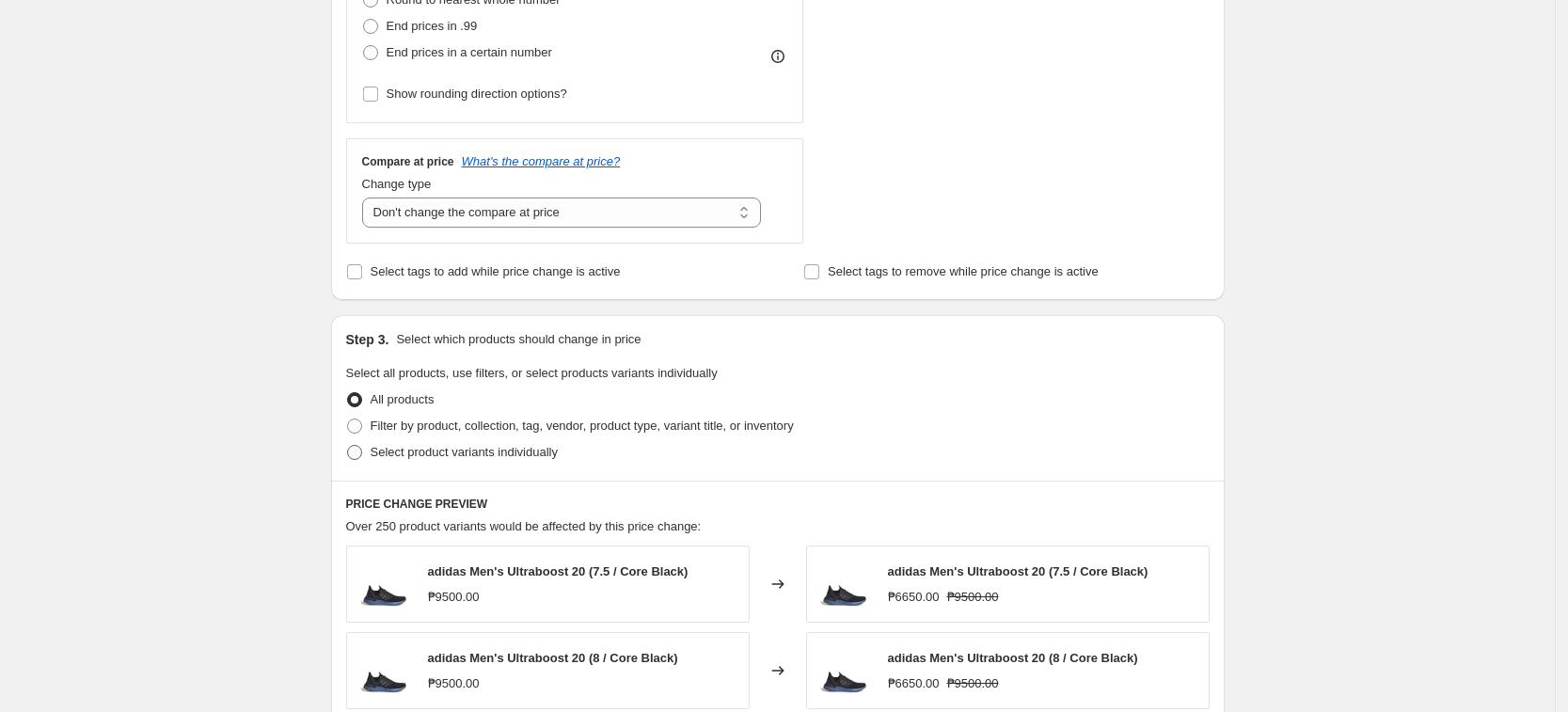
click at [418, 456] on span "Select product variants individually" at bounding box center [464, 452] width 188 height 14
click at [348, 446] on input "Select product variants individually" at bounding box center [347, 445] width 1 height 1
radio input "true"
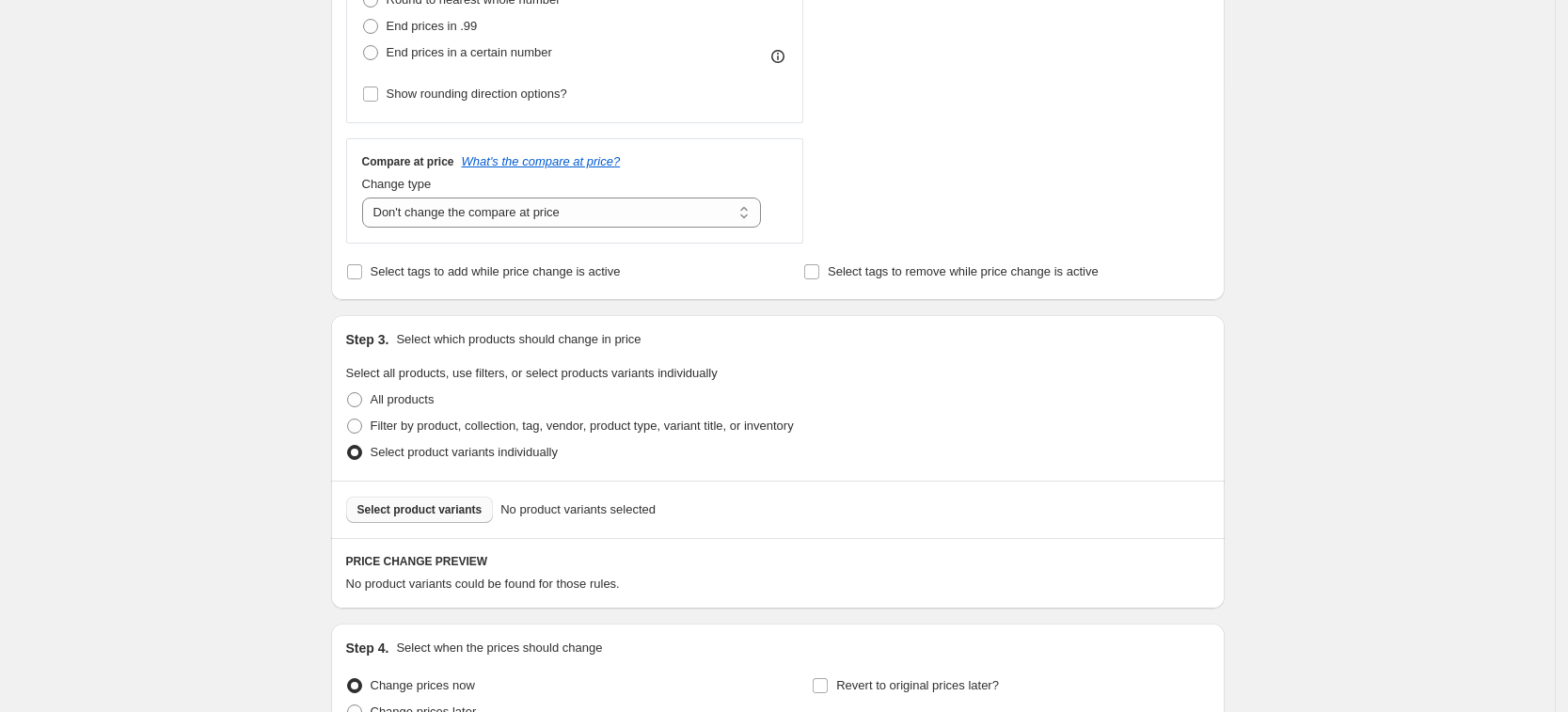
click at [381, 512] on span "Select product variants" at bounding box center [419, 510] width 125 height 15
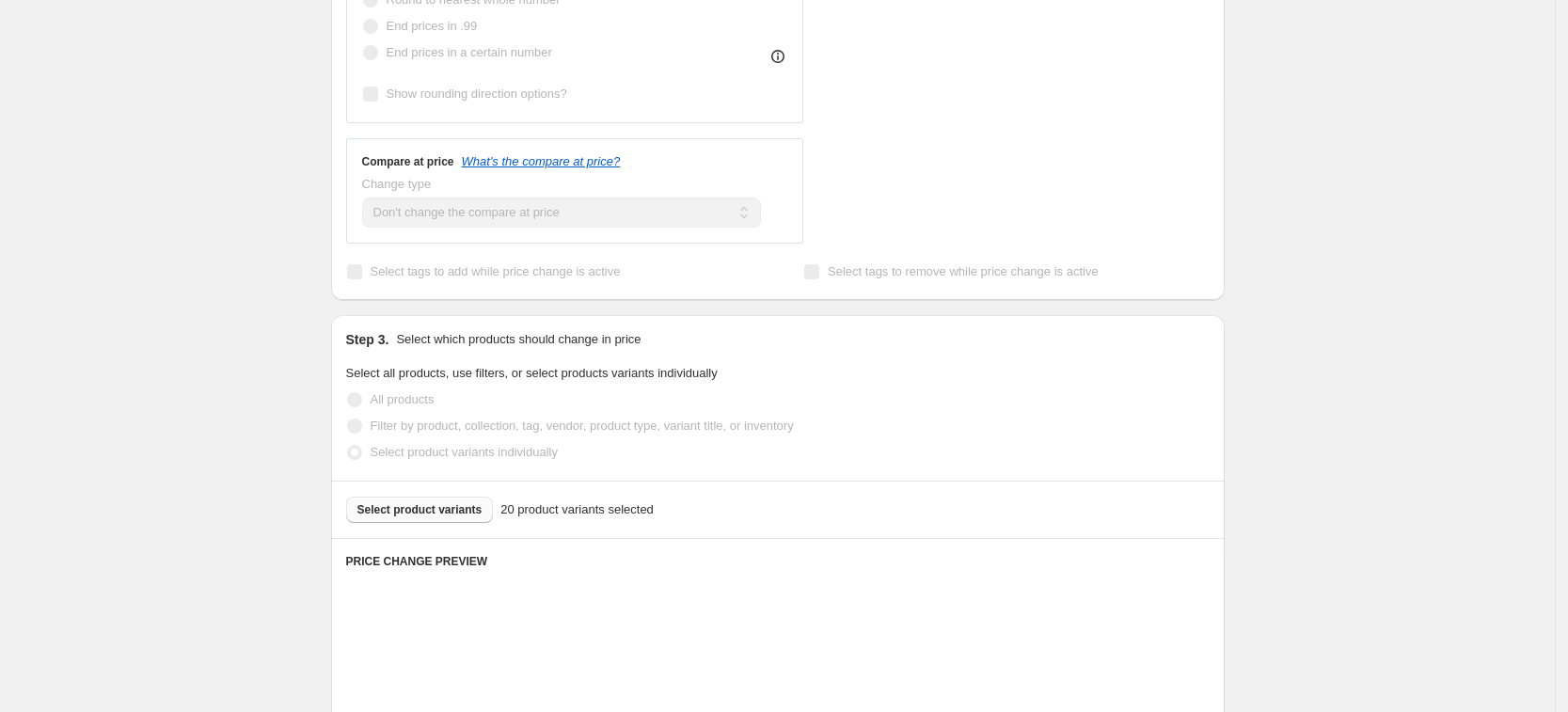
click at [1270, 428] on div "Create new price [MEDICAL_DATA]. This page is ready Create new price [MEDICAL_D…" at bounding box center [777, 393] width 1555 height 1962
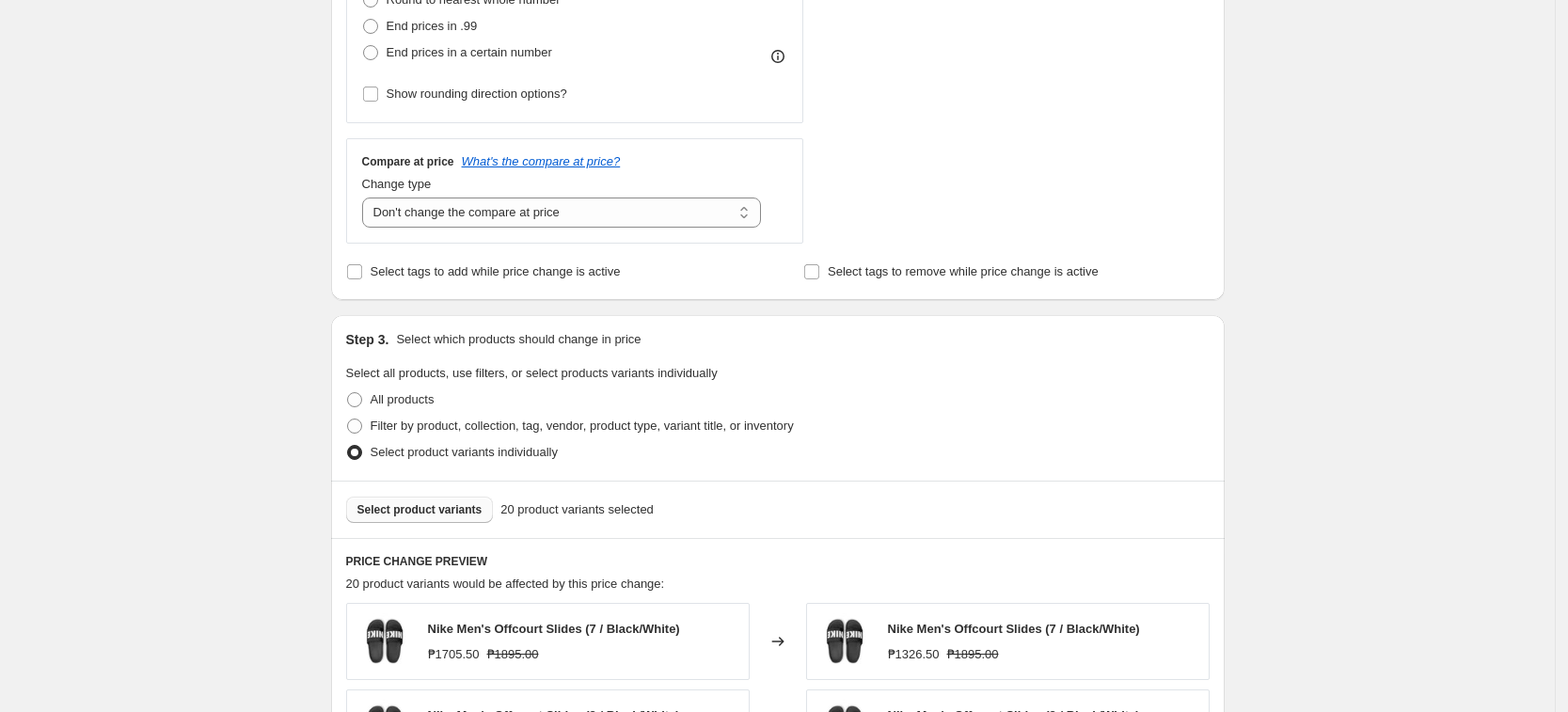
click at [1342, 309] on div "Create new price [MEDICAL_DATA]. This page is ready Create new price [MEDICAL_D…" at bounding box center [777, 393] width 1555 height 1962
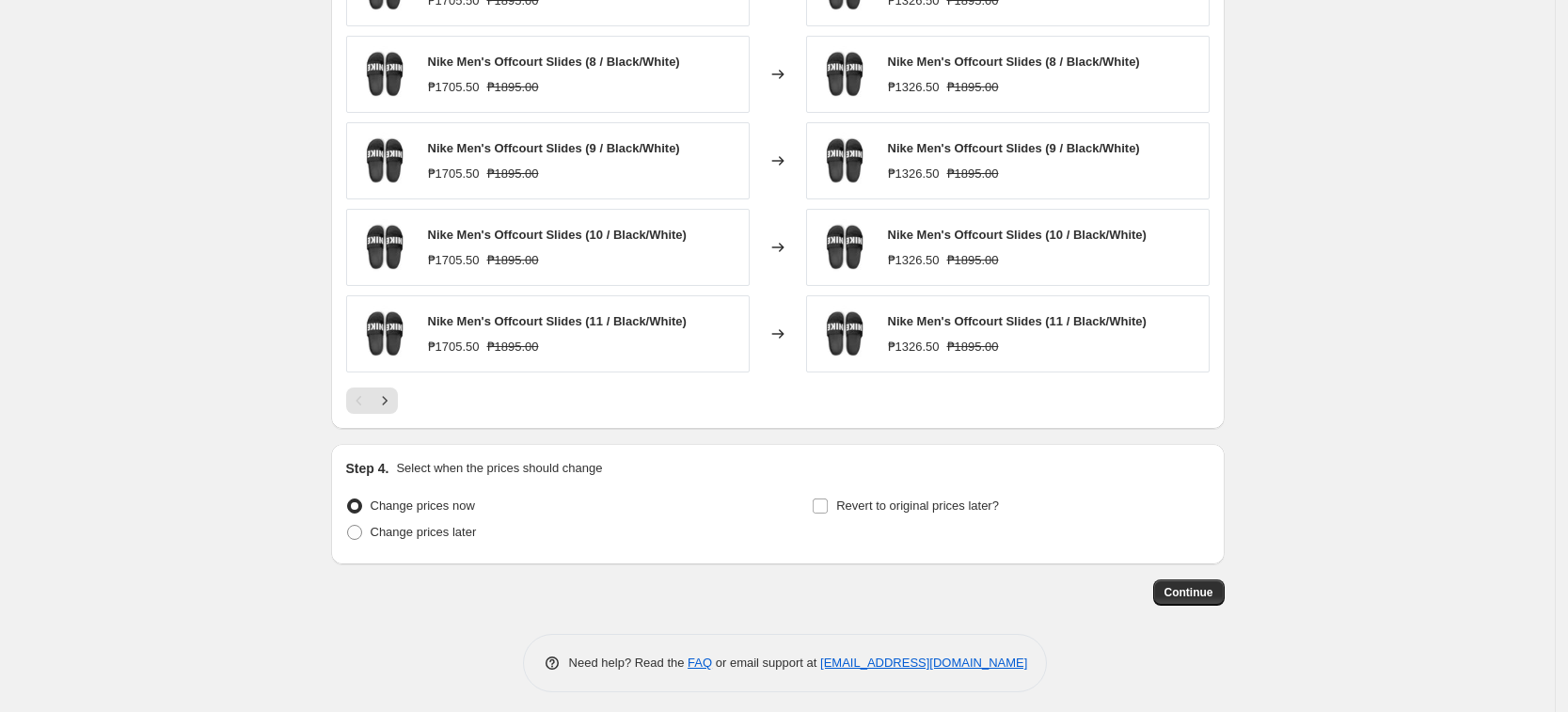
scroll to position [1251, 0]
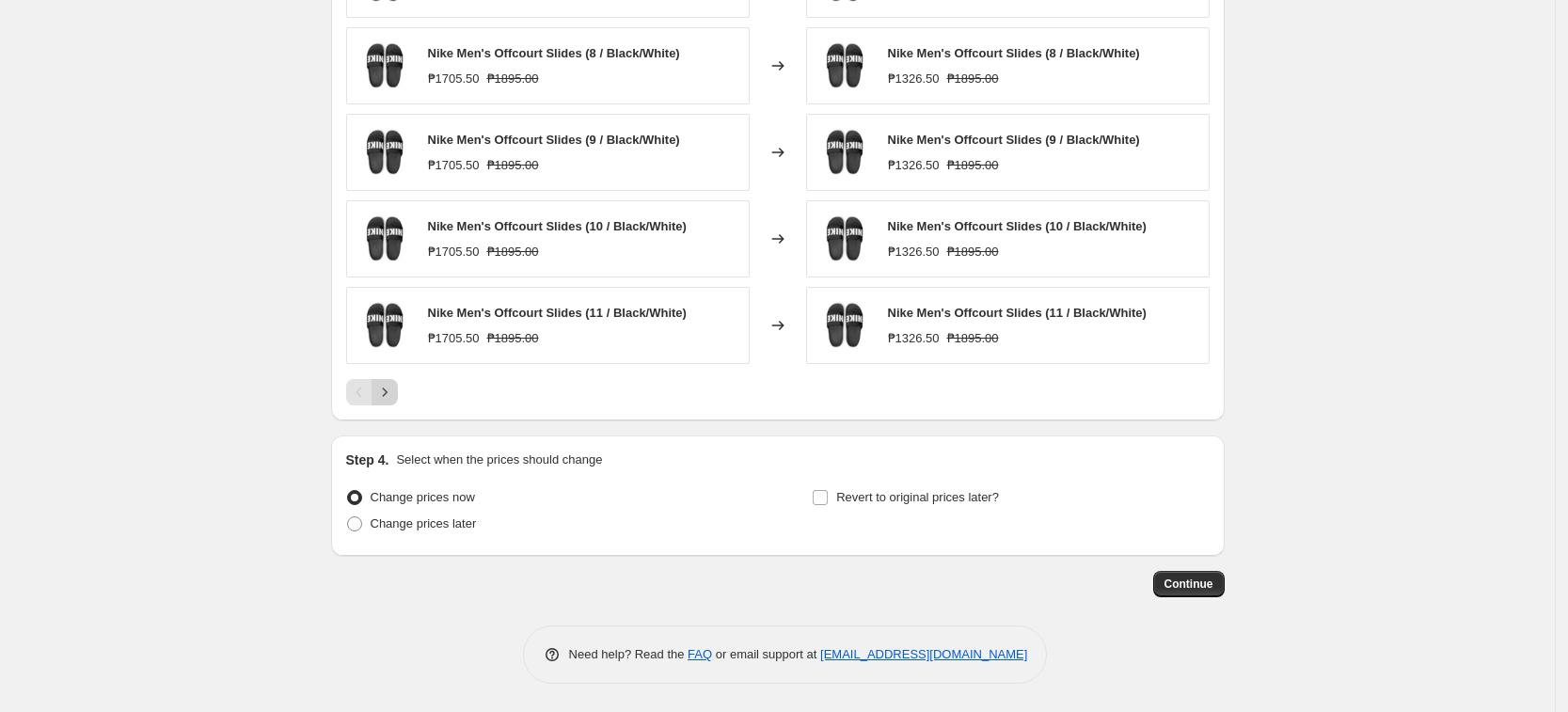
click at [389, 390] on icon "Next" at bounding box center [385, 392] width 19 height 19
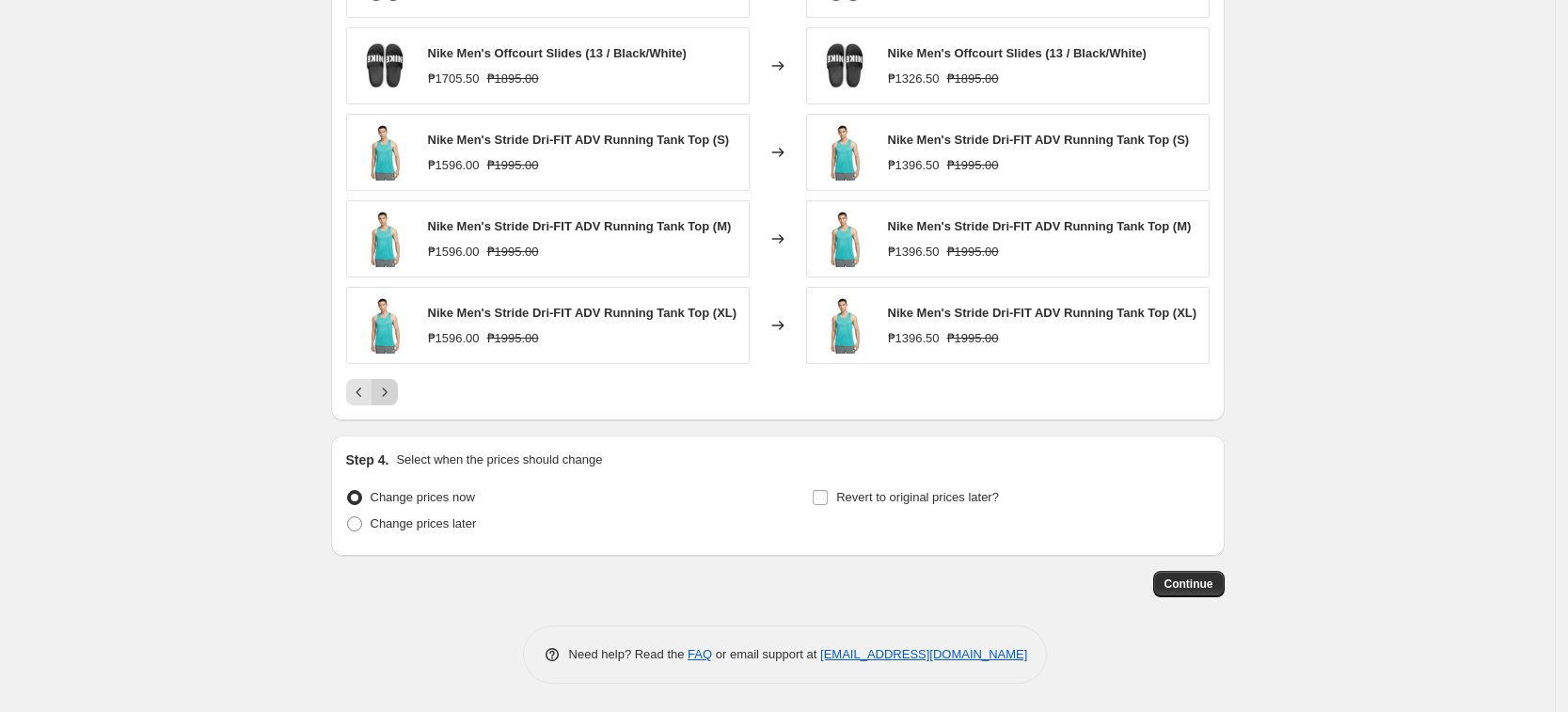
click at [398, 389] on button "Next" at bounding box center [385, 392] width 27 height 27
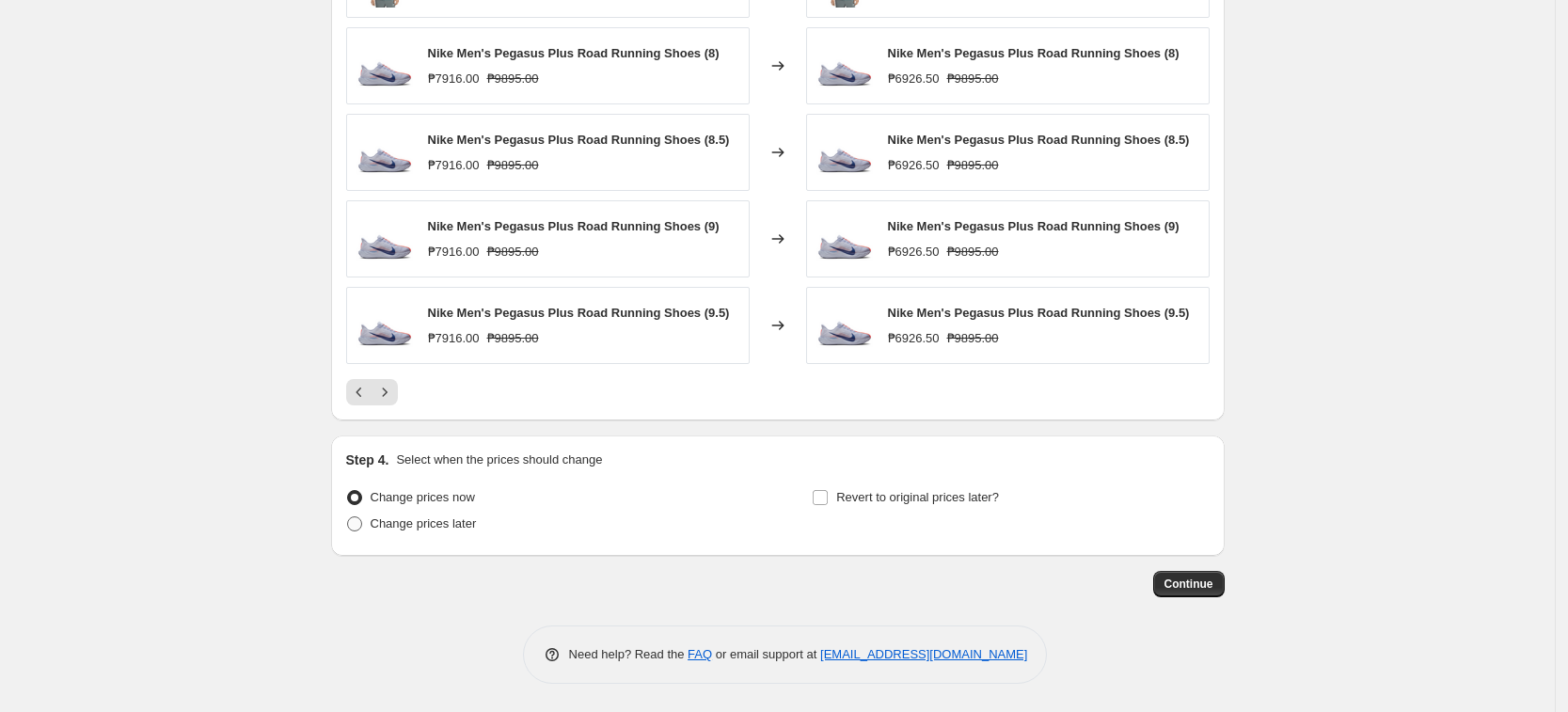
click at [463, 528] on span "Change prices later" at bounding box center [423, 523] width 106 height 14
click at [348, 518] on input "Change prices later" at bounding box center [347, 517] width 1 height 1
radio input "true"
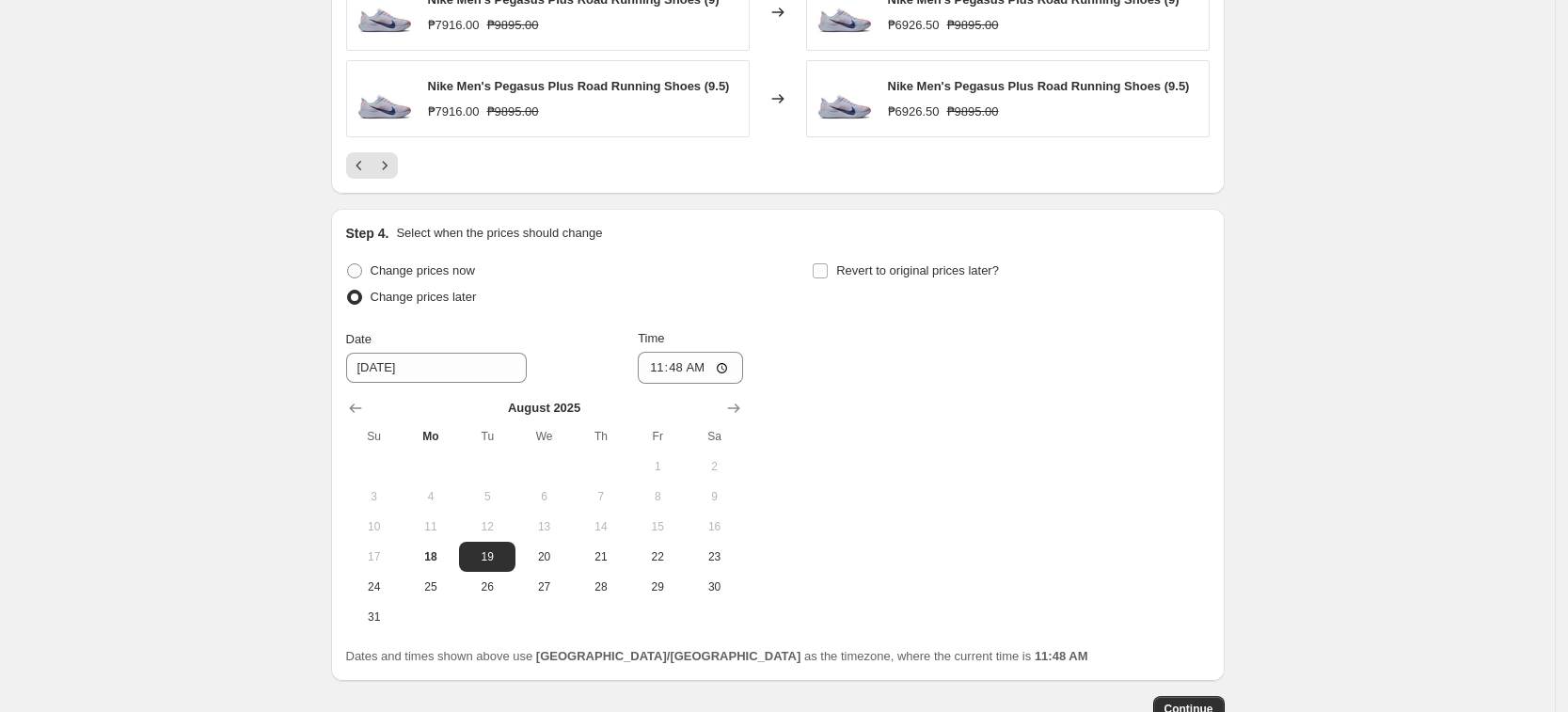
scroll to position [1486, 0]
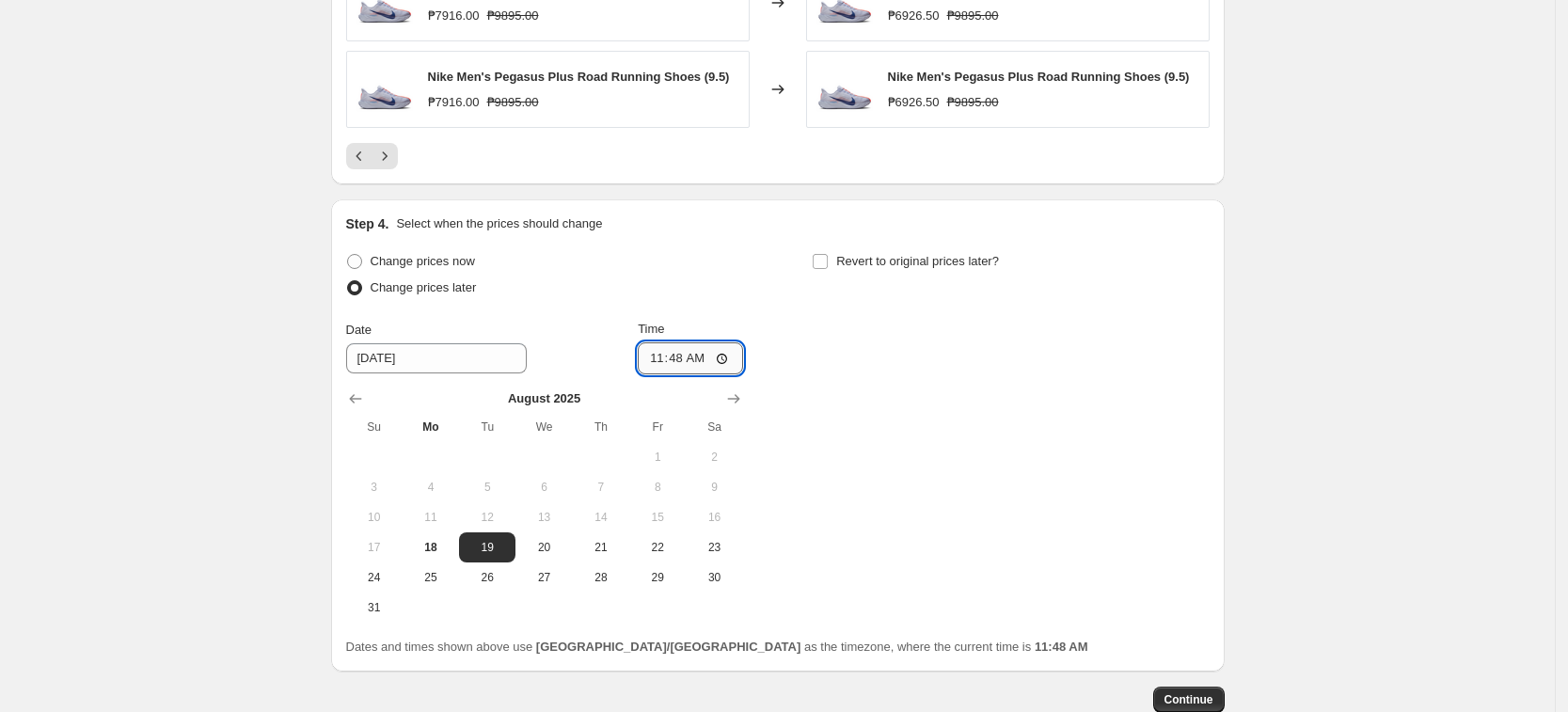
click at [658, 362] on input "11:48" at bounding box center [690, 358] width 105 height 32
type input "00:00"
click at [1048, 394] on div "Change prices now Change prices later Date [DATE] Time 00:00 [DATE] Su Mo Tu We…" at bounding box center [778, 434] width 863 height 374
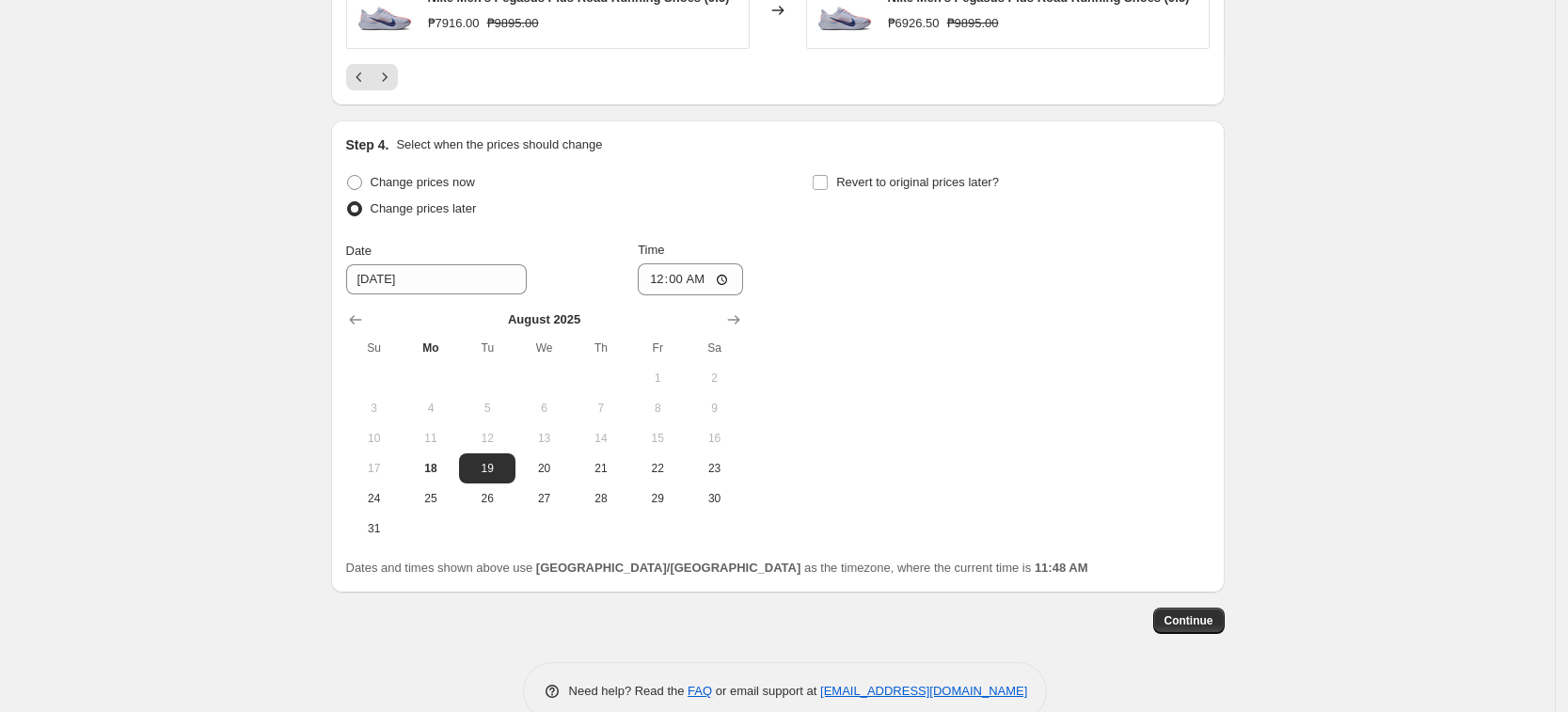
scroll to position [1603, 0]
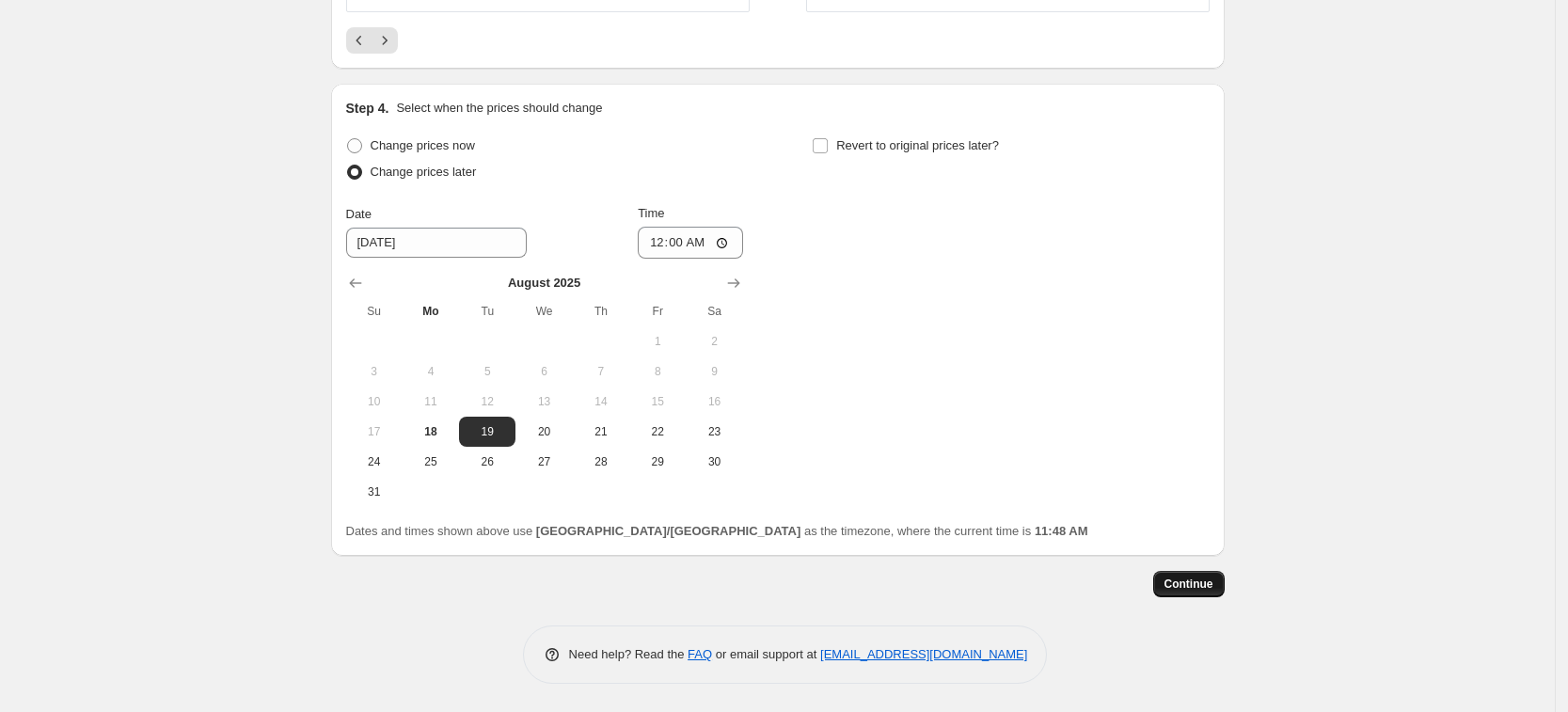
click at [1202, 583] on span "Continue" at bounding box center [1189, 584] width 49 height 15
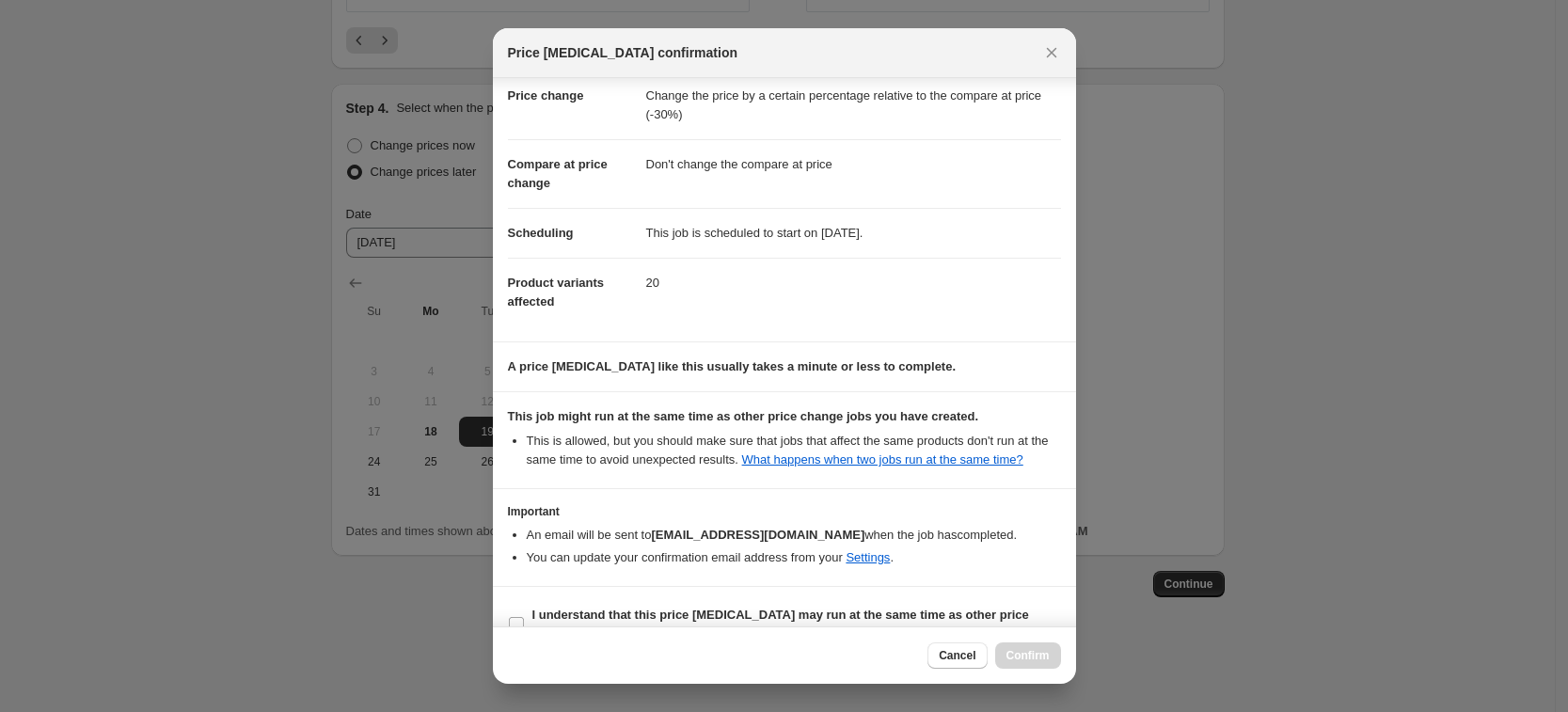
scroll to position [77, 0]
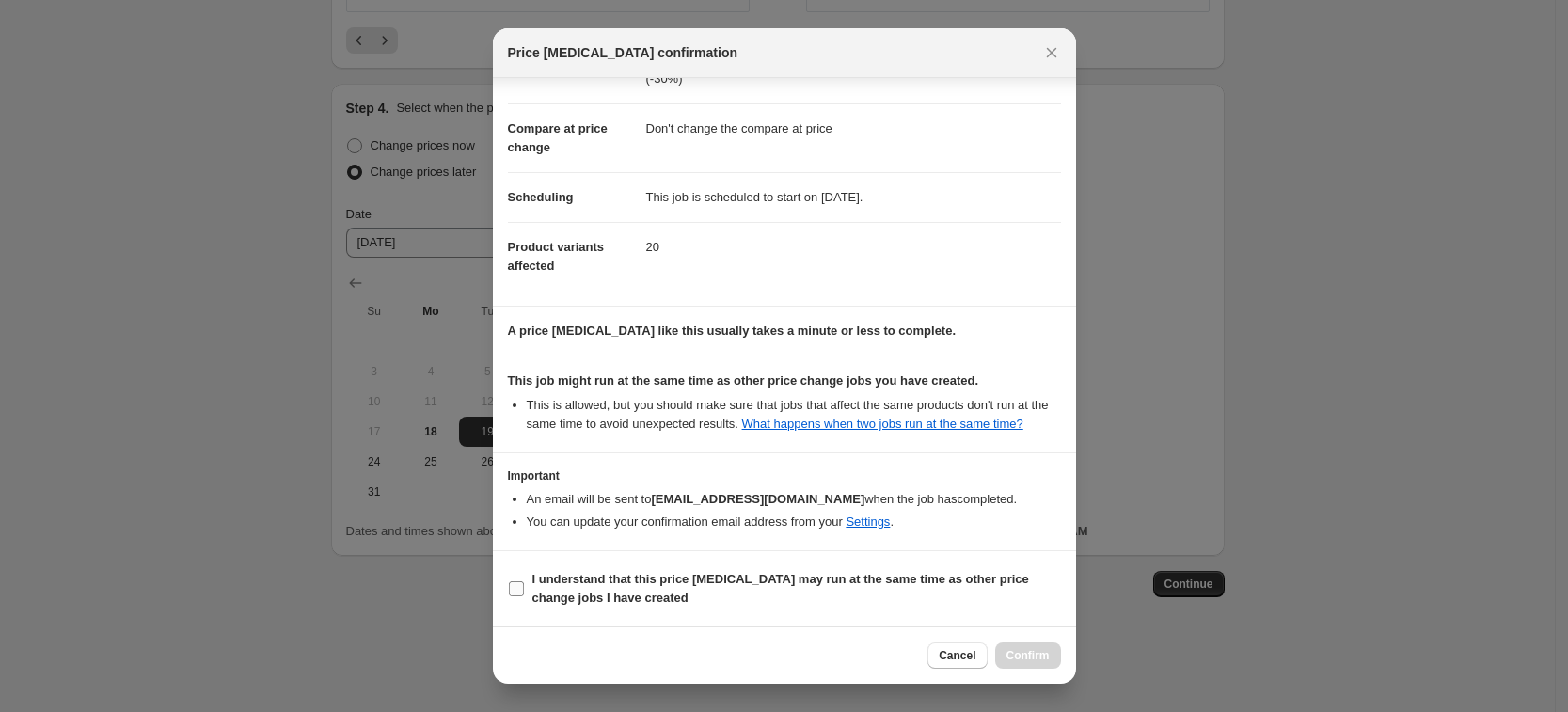
click at [634, 585] on b "I understand that this price [MEDICAL_DATA] may run at the same time as other p…" at bounding box center [780, 589] width 497 height 33
click at [524, 585] on input "I understand that this price [MEDICAL_DATA] may run at the same time as other p…" at bounding box center [517, 589] width 15 height 15
checkbox input "true"
click at [1064, 654] on div "Cancel Confirm" at bounding box center [784, 656] width 583 height 57
click at [1044, 654] on span "Confirm" at bounding box center [1028, 656] width 43 height 15
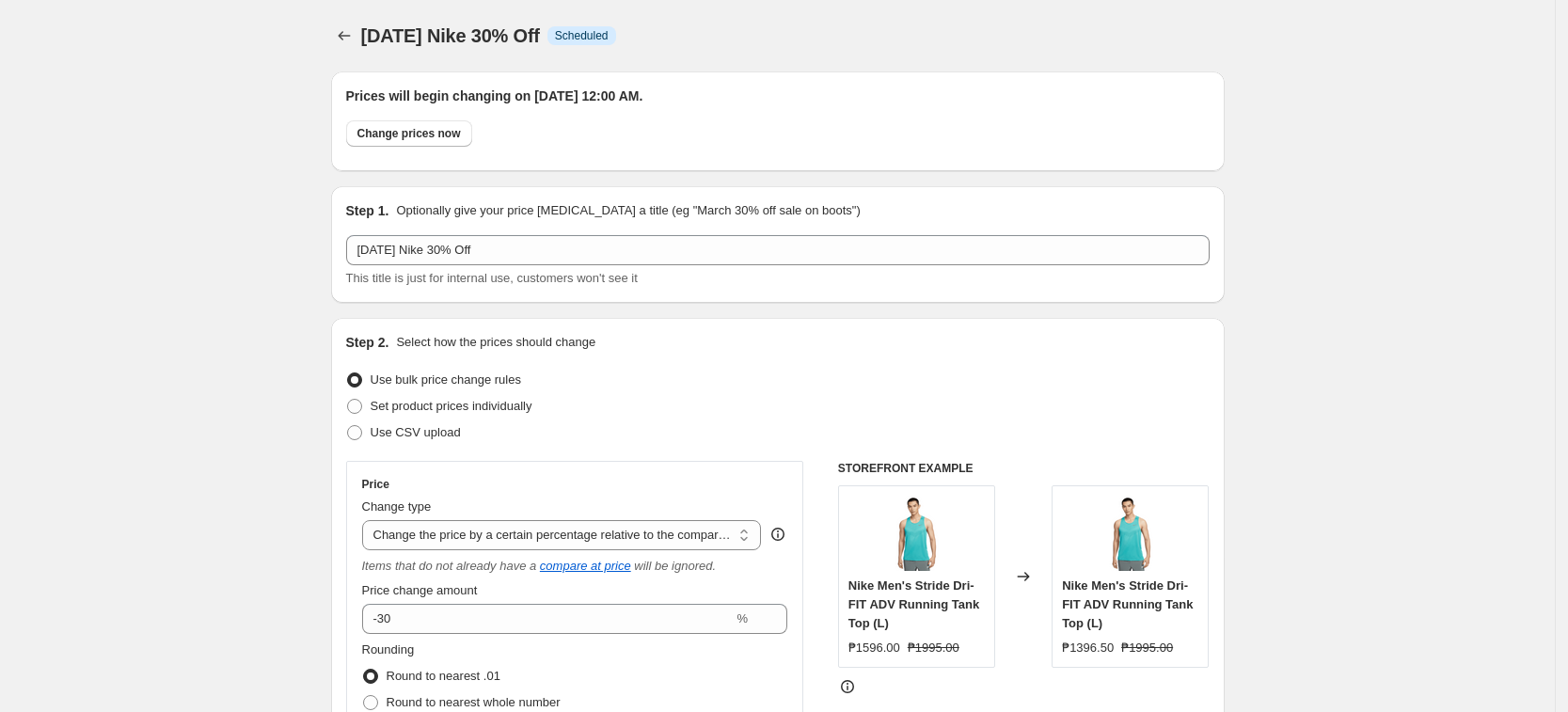
scroll to position [1603, 0]
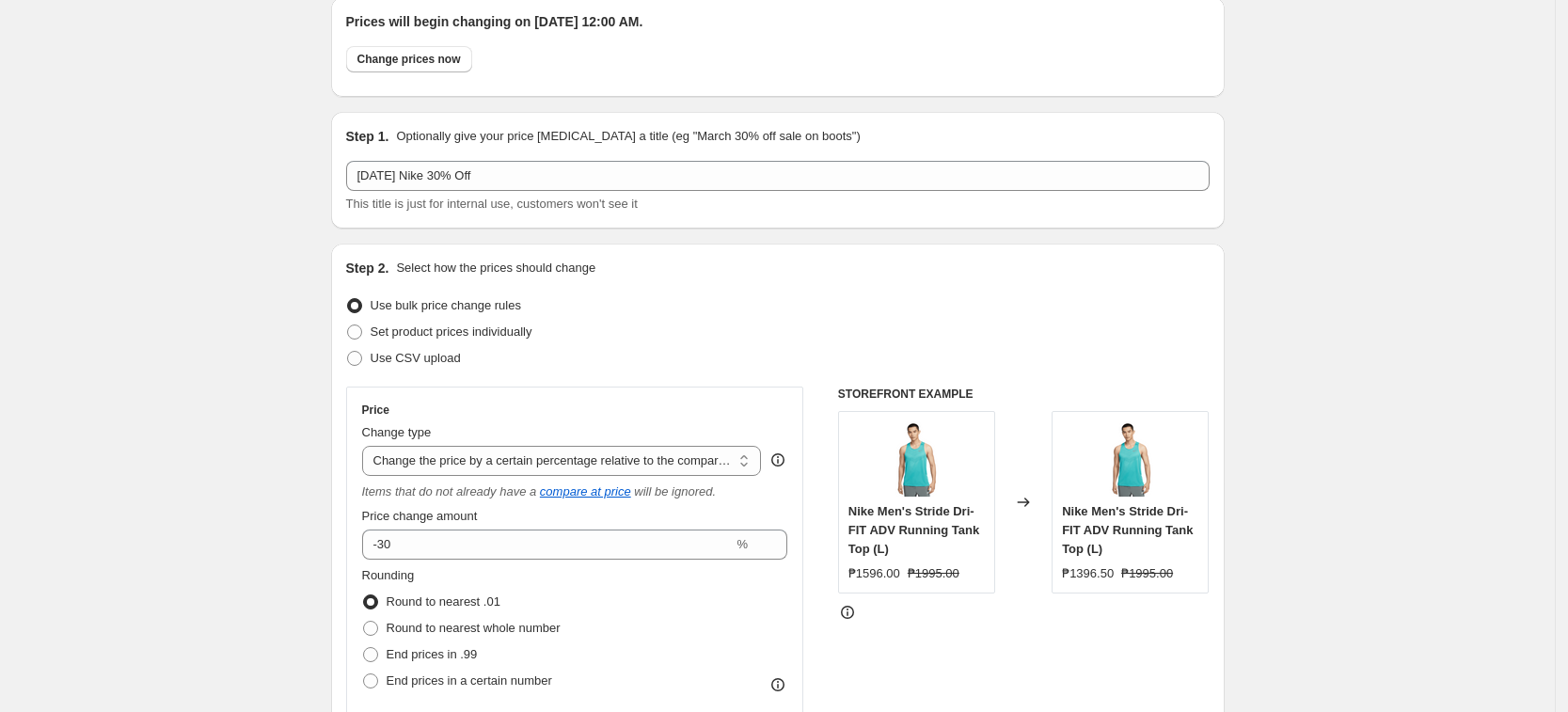
scroll to position [0, 0]
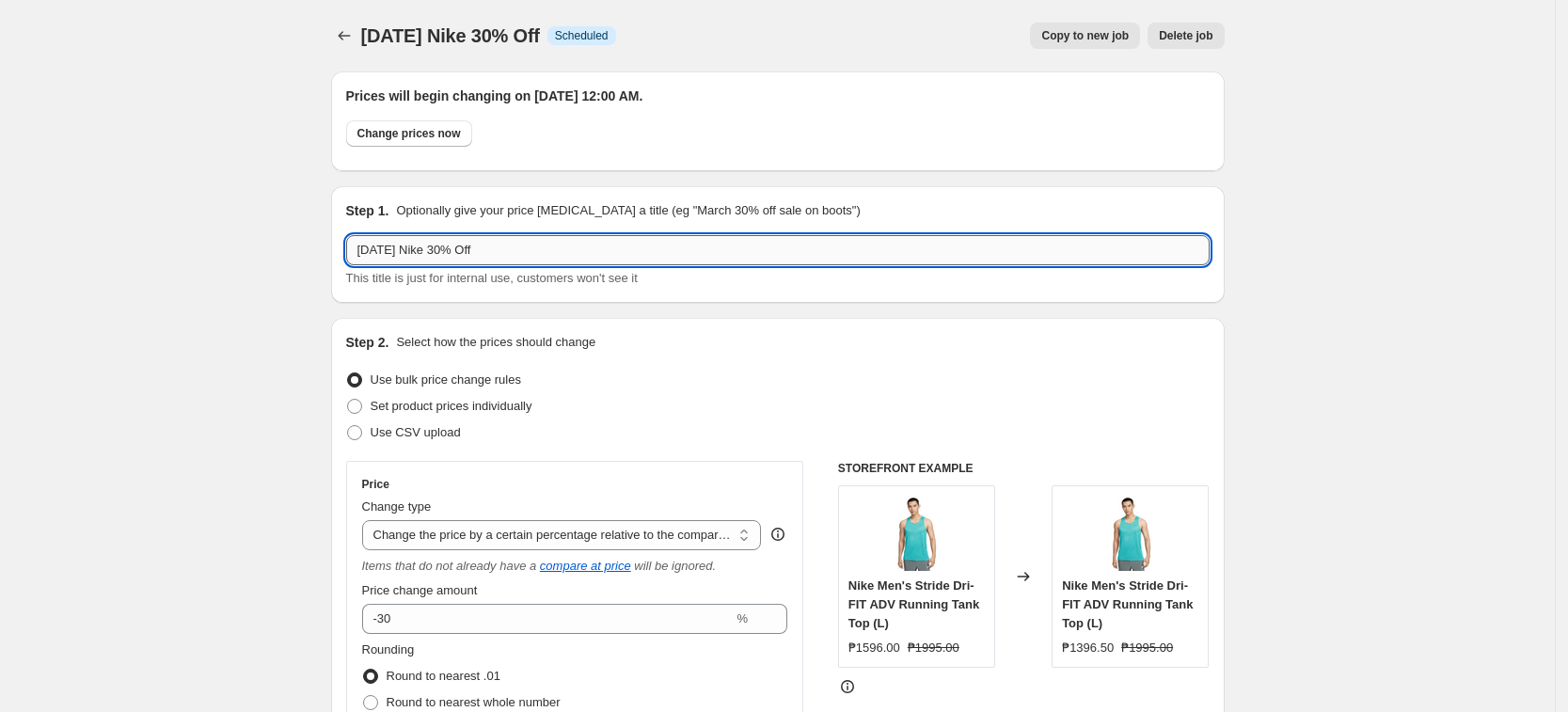
click at [503, 250] on input "[DATE] Nike 30% Off" at bounding box center [778, 250] width 863 height 30
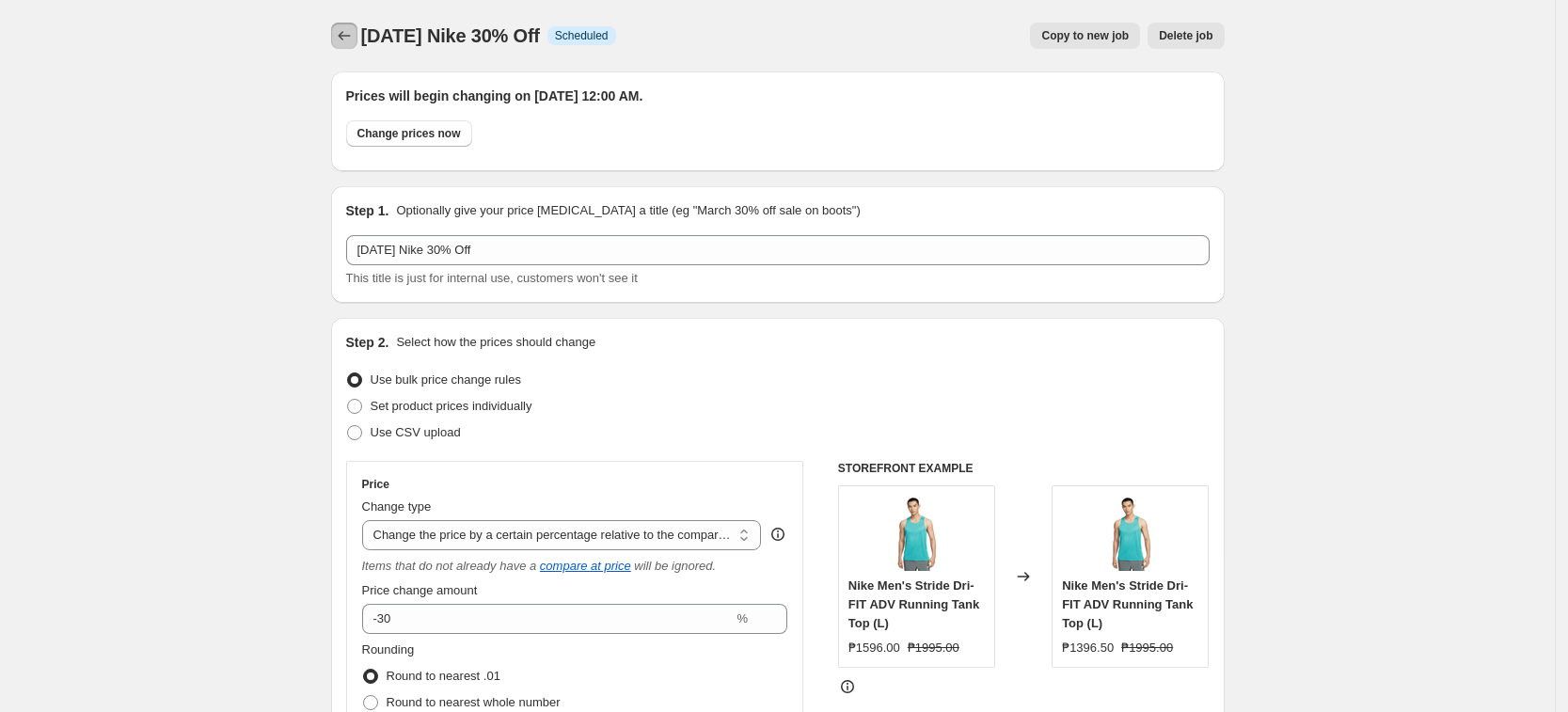
click at [351, 30] on icon "Price change jobs" at bounding box center [345, 36] width 19 height 19
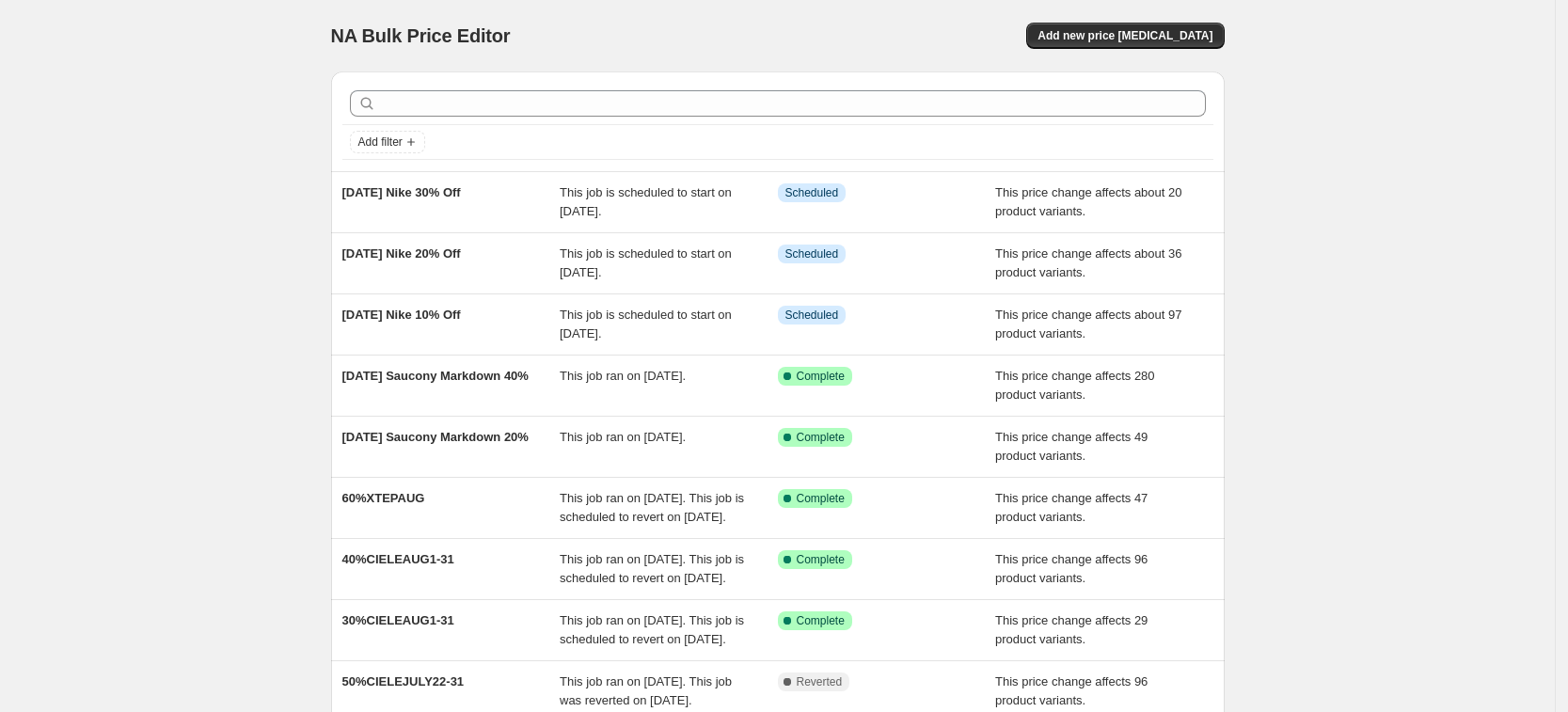
click at [840, 44] on div "Add new price [MEDICAL_DATA]" at bounding box center [1000, 36] width 449 height 27
click at [1183, 32] on span "Add new price [MEDICAL_DATA]" at bounding box center [1125, 35] width 175 height 15
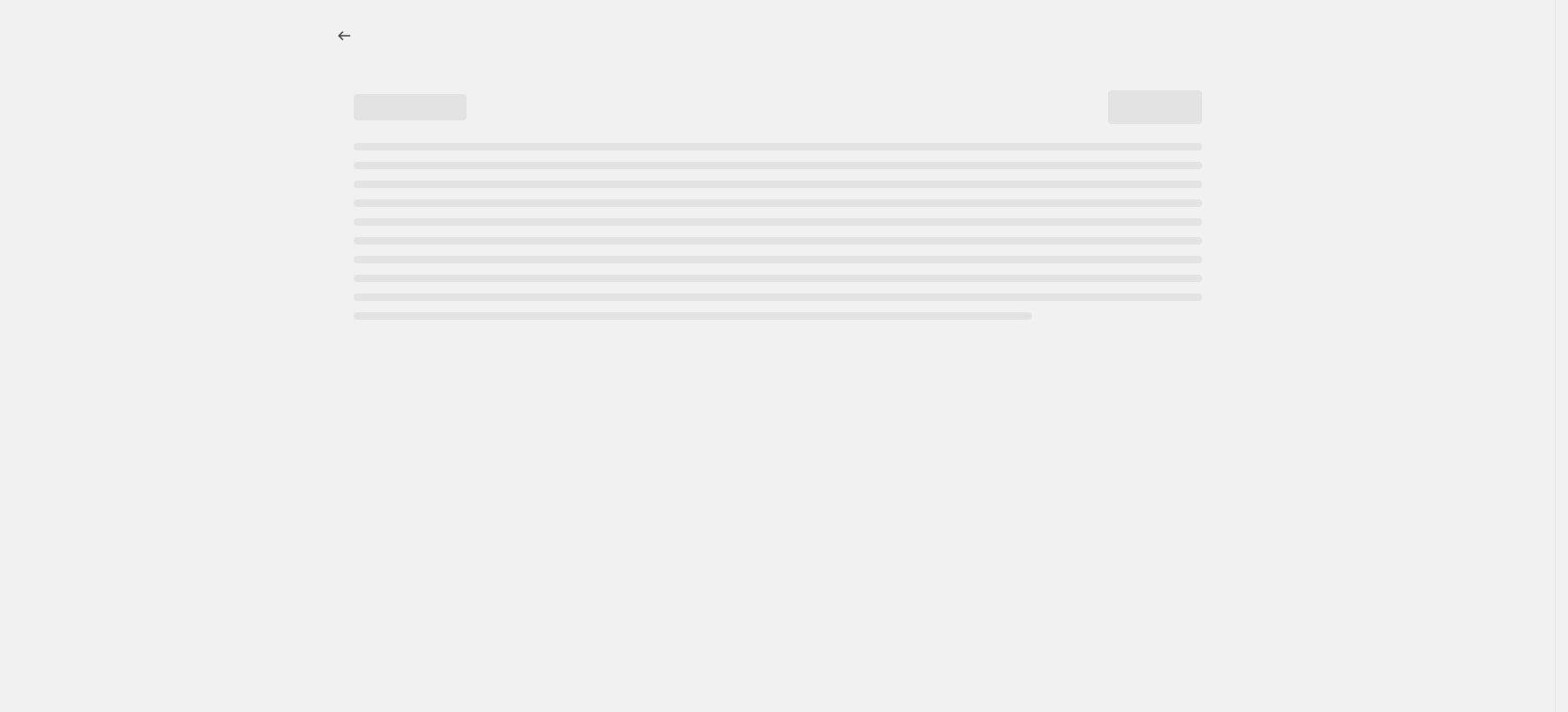
select select "percentage"
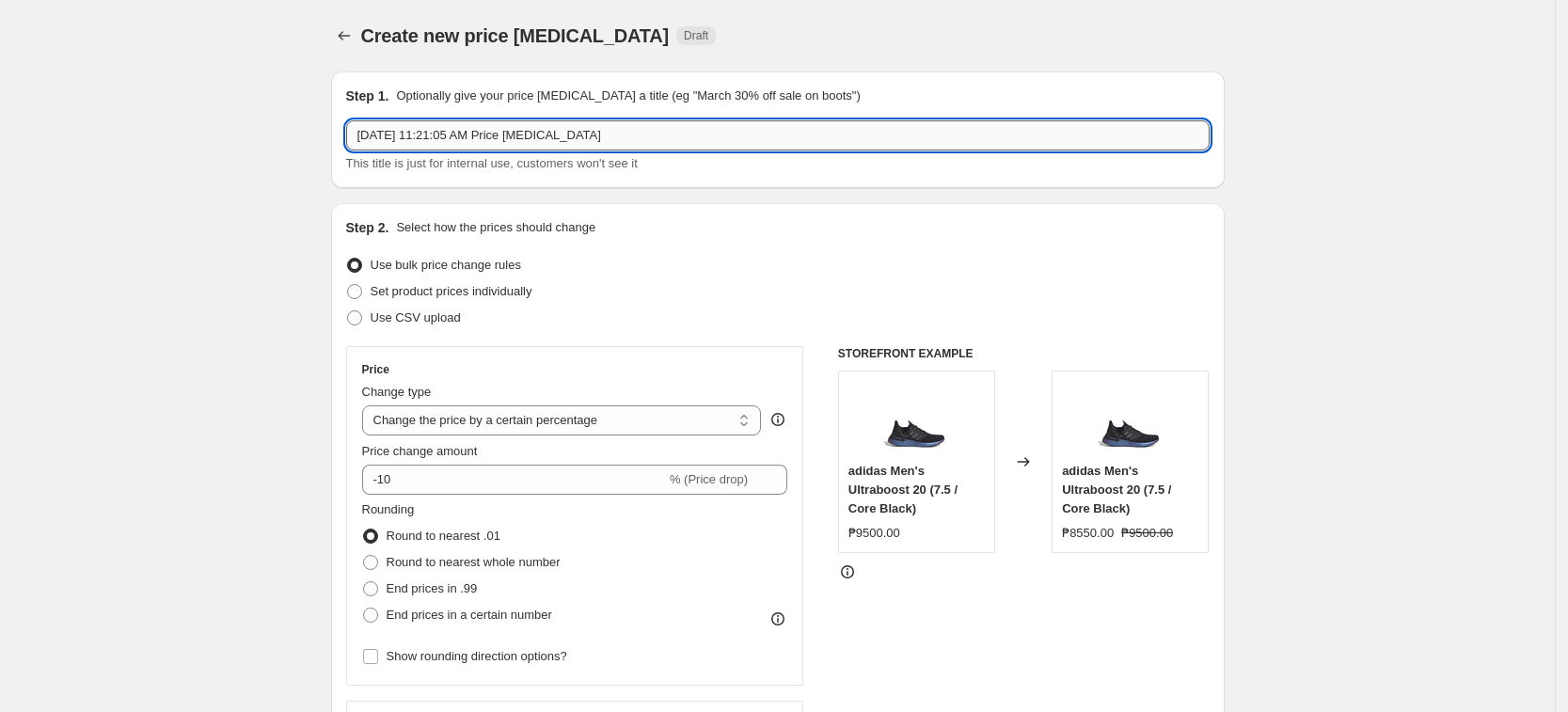
click at [625, 144] on input "[DATE] 11:21:05 AM Price [MEDICAL_DATA]" at bounding box center [778, 135] width 863 height 30
paste input "9, 2025 Nike 30% Off"
click at [474, 139] on input "[DATE] Nike 30% Off" at bounding box center [778, 135] width 863 height 30
type input "[DATE] Nike 40% Off"
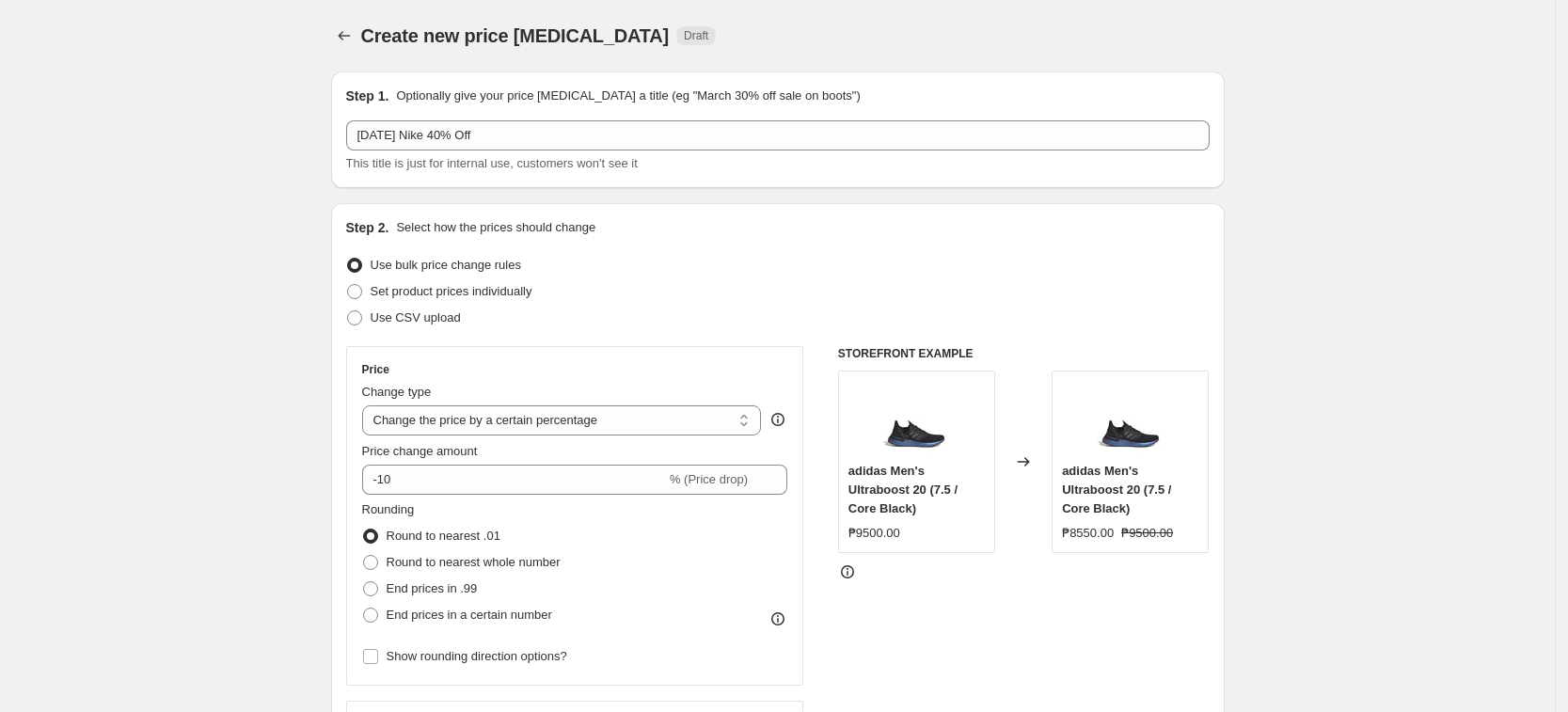
click at [501, 410] on select "Change the price to a certain amount Change the price by a certain amount Chang…" at bounding box center [562, 420] width 400 height 30
select select "pcap"
click at [368, 406] on select "Change the price to a certain amount Change the price by a certain amount Chang…" at bounding box center [562, 420] width 400 height 30
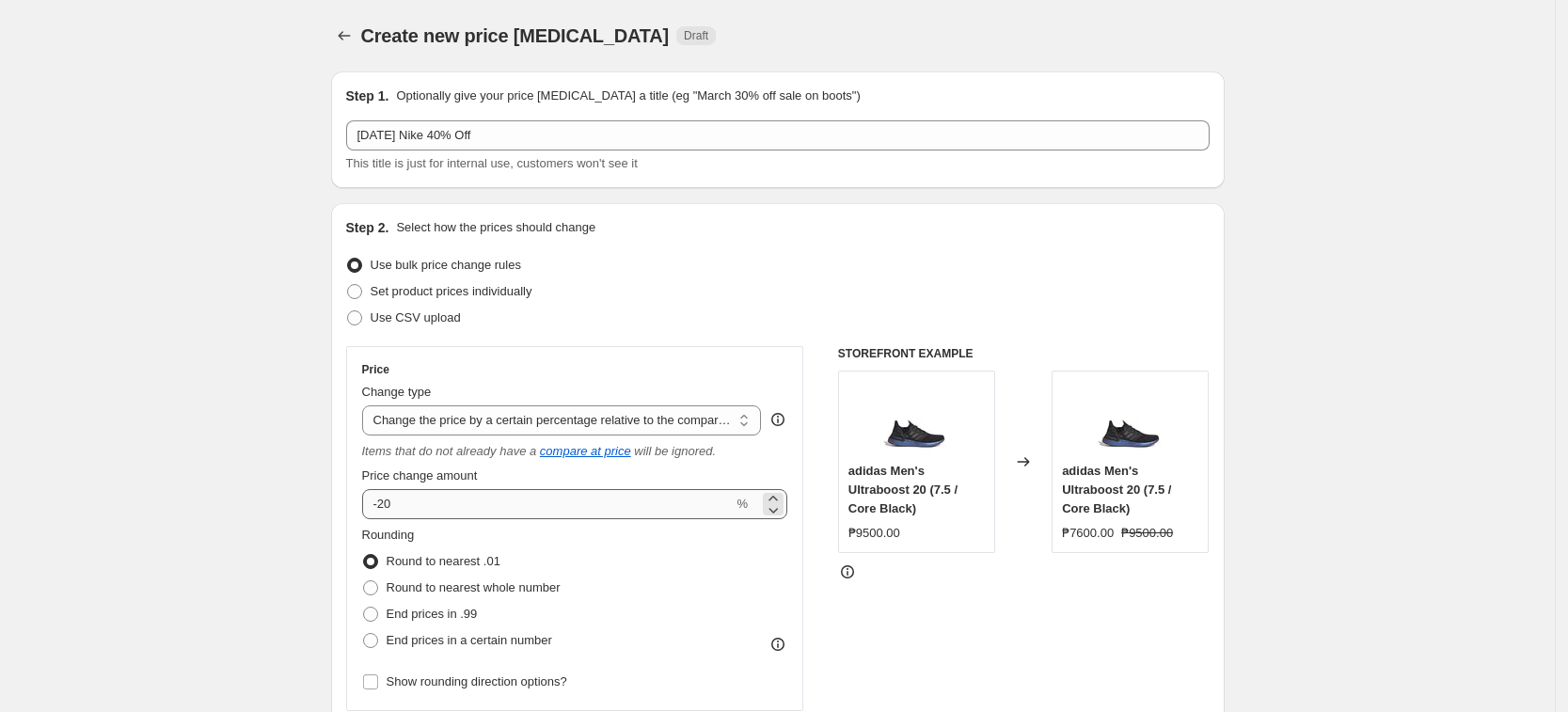
drag, startPoint x: 364, startPoint y: 506, endPoint x: 384, endPoint y: 507, distance: 20.0
click at [366, 506] on div "Price Change type Change the price to a certain amount Change the price by a ce…" at bounding box center [575, 528] width 459 height 365
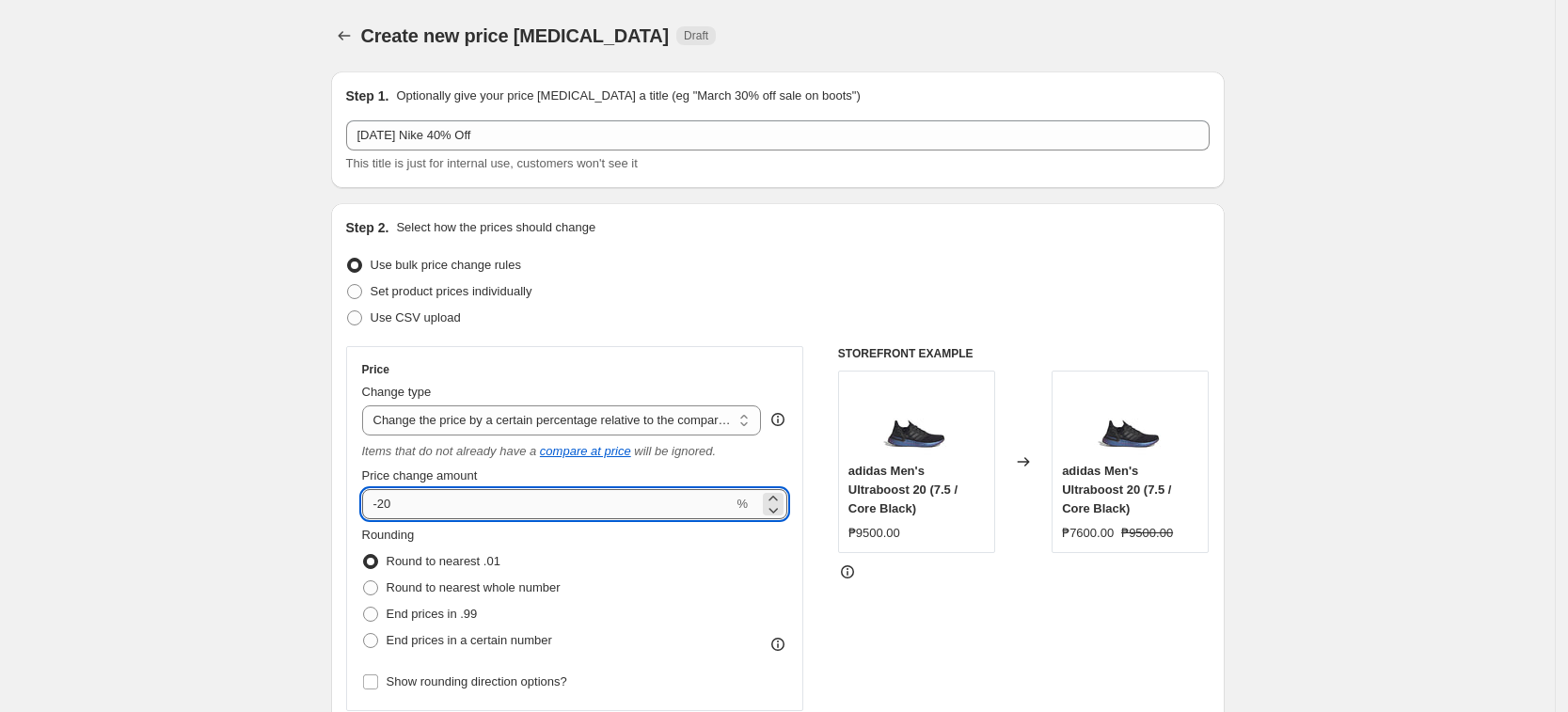
click at [391, 507] on input "-20" at bounding box center [548, 503] width 371 height 30
type input "-40"
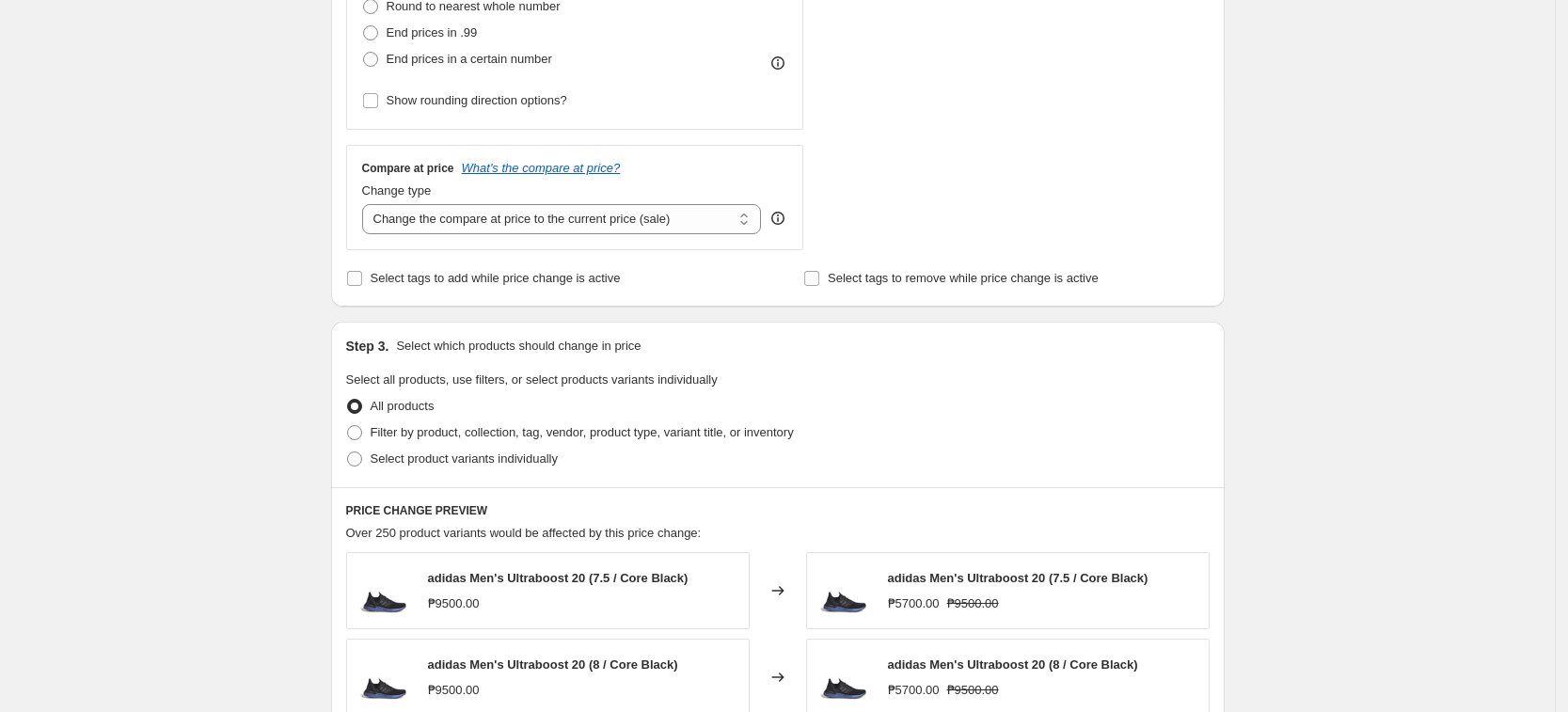
scroll to position [588, 0]
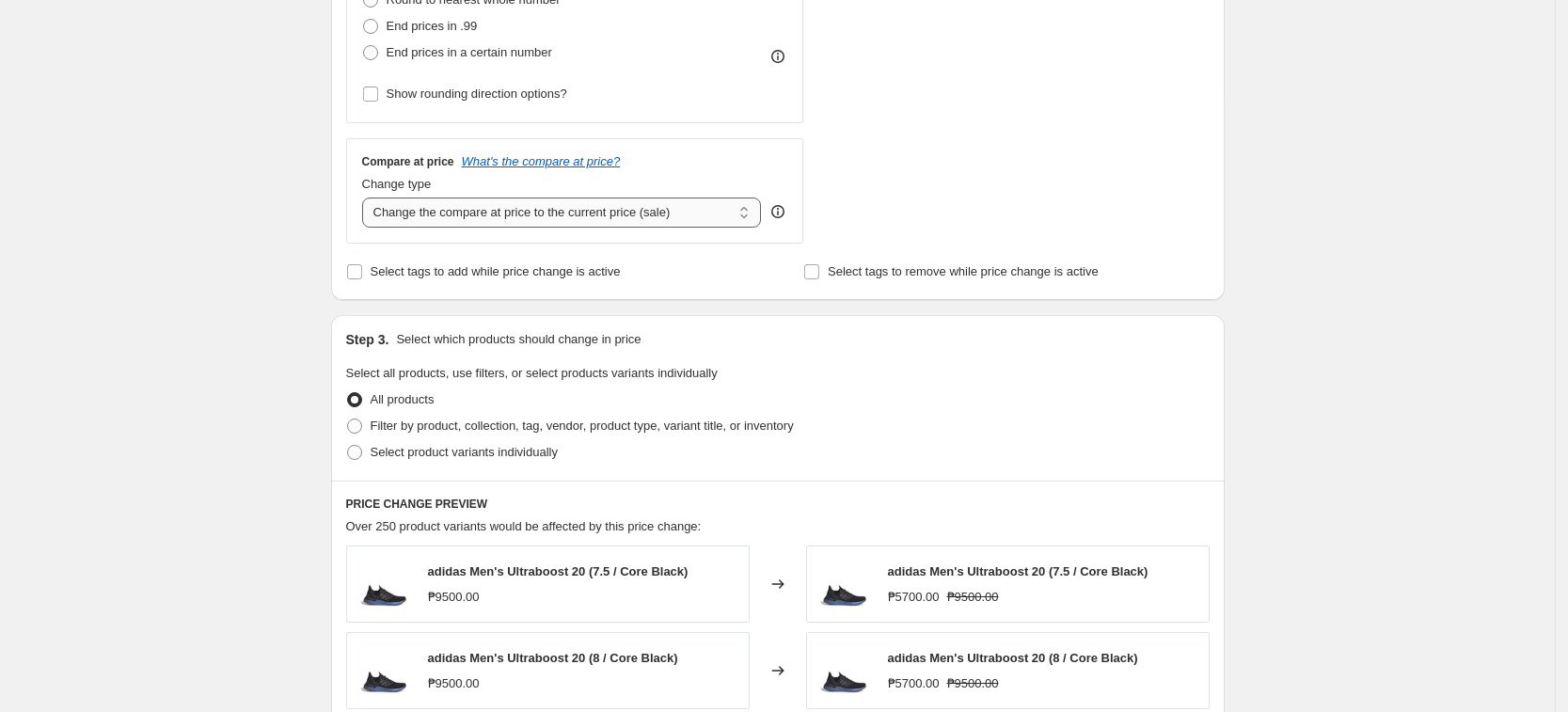
click at [639, 209] on select "Change the compare at price to the current price (sale) Change the compare at p…" at bounding box center [562, 211] width 400 height 30
select select "no_change"
click at [368, 197] on select "Change the compare at price to the current price (sale) Change the compare at p…" at bounding box center [562, 211] width 400 height 30
click at [369, 458] on label "Select product variants individually" at bounding box center [452, 453] width 212 height 27
click at [348, 446] on input "Select product variants individually" at bounding box center [347, 445] width 1 height 1
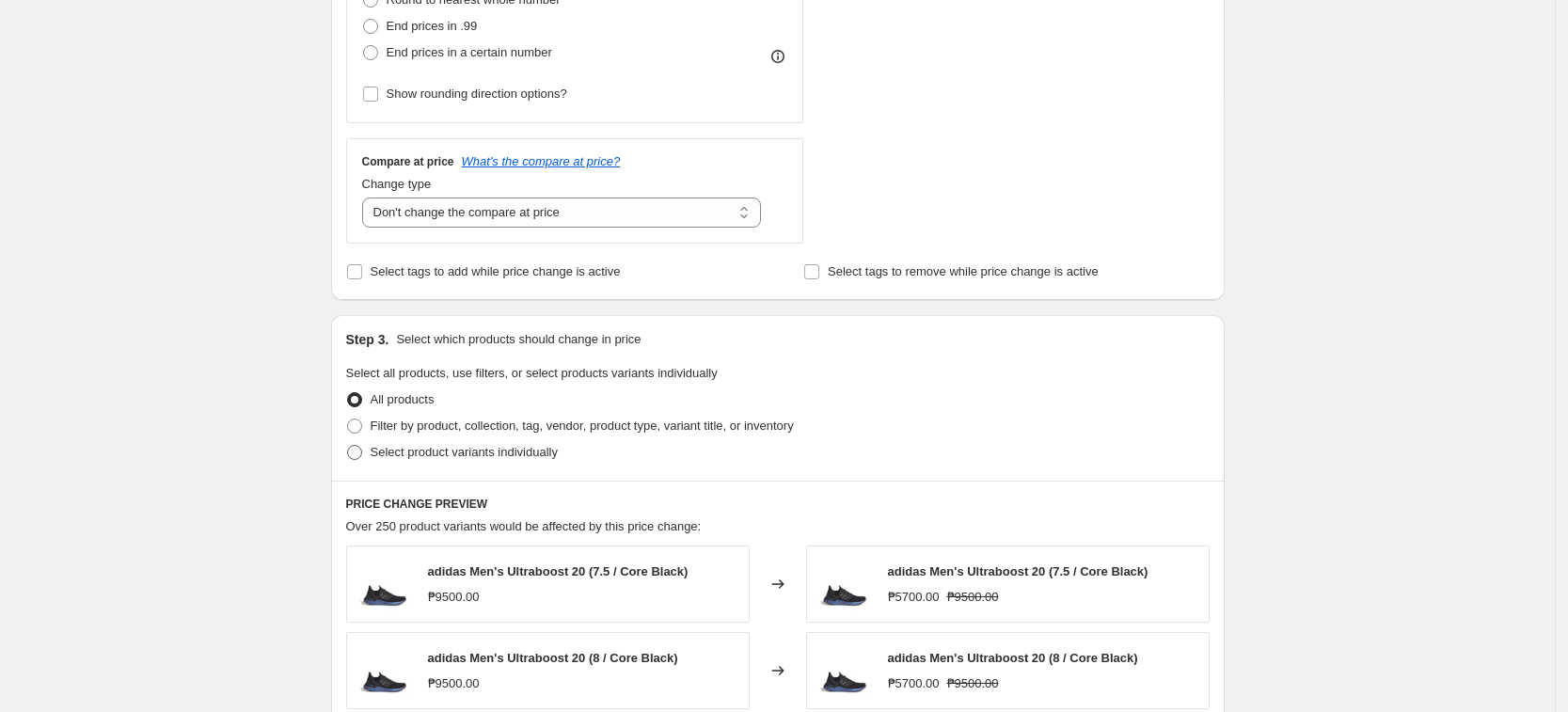
radio input "true"
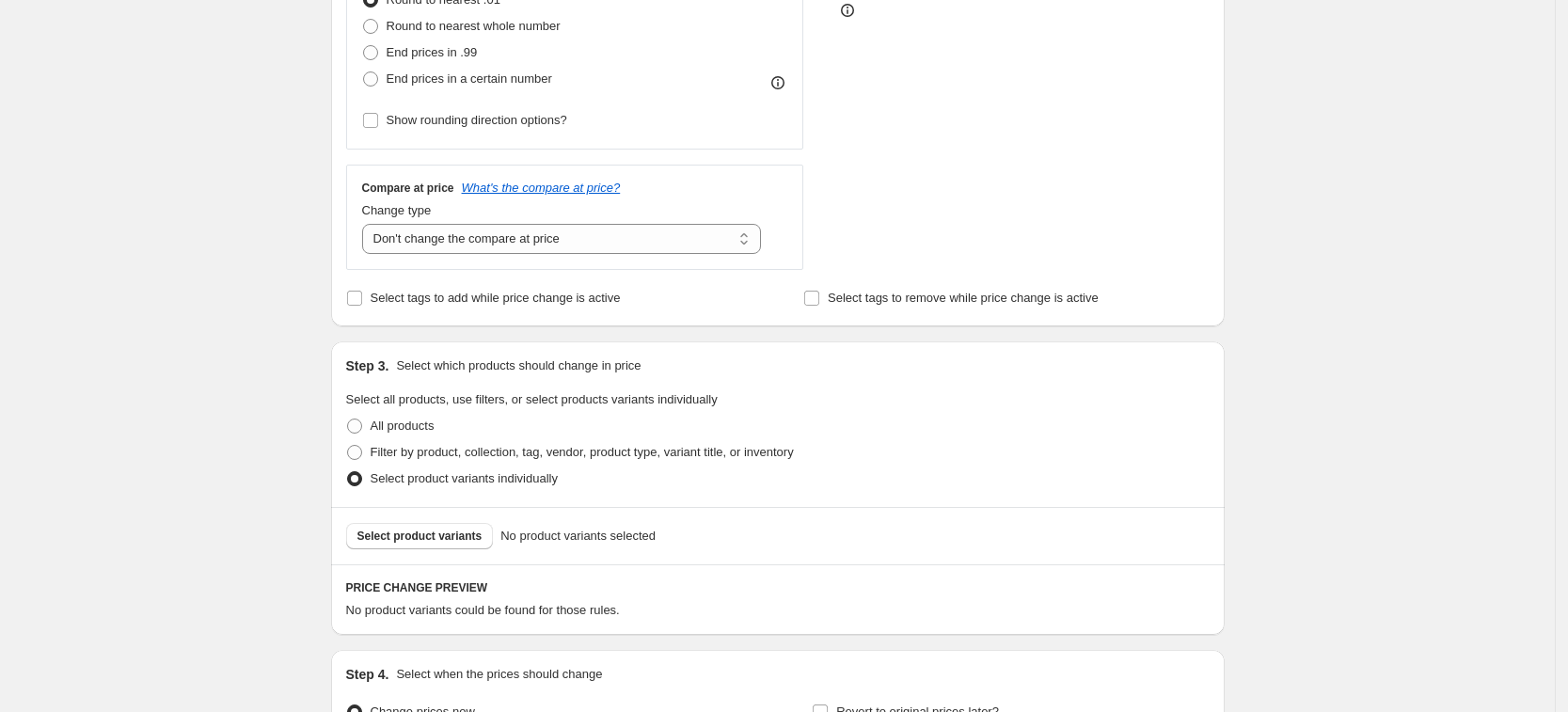
scroll to position [705, 0]
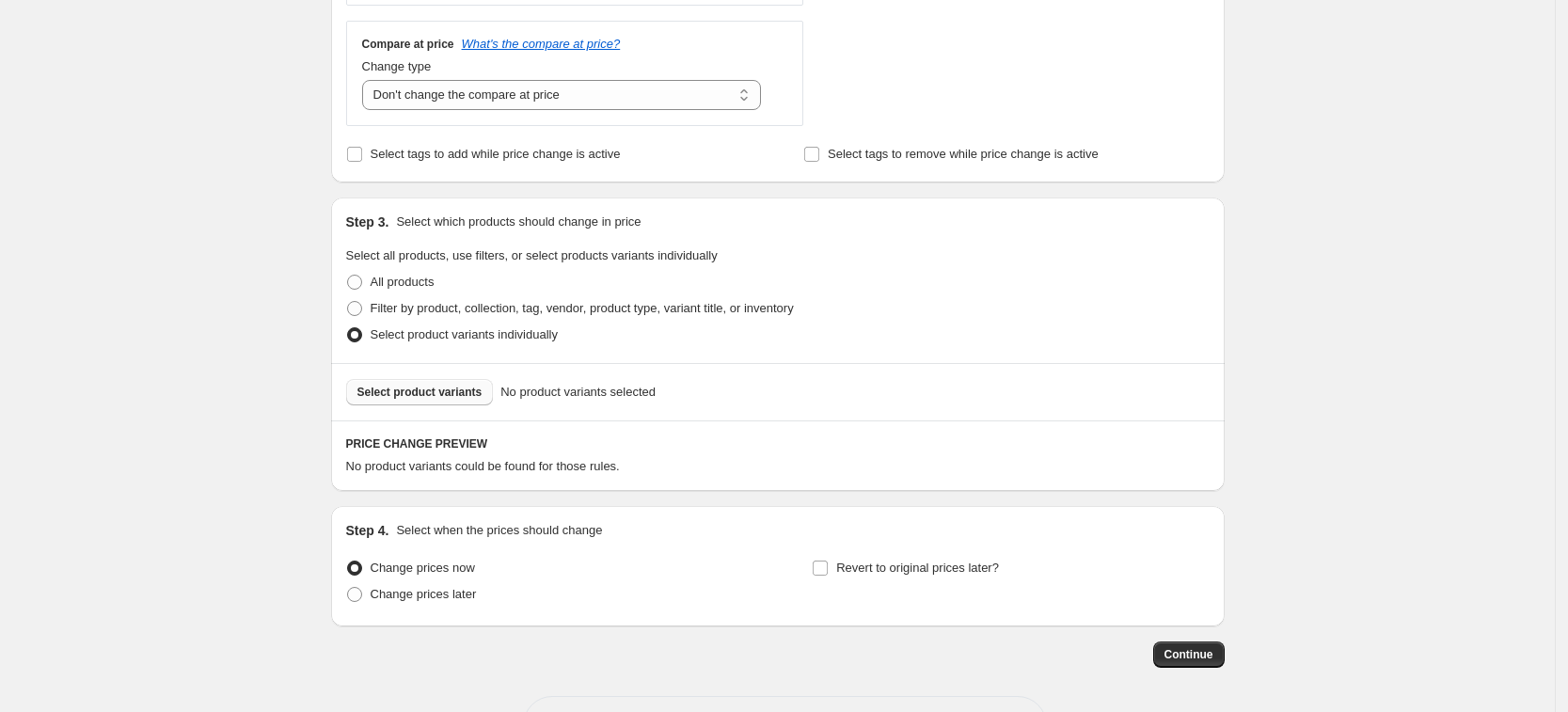
click at [412, 398] on span "Select product variants" at bounding box center [419, 392] width 125 height 15
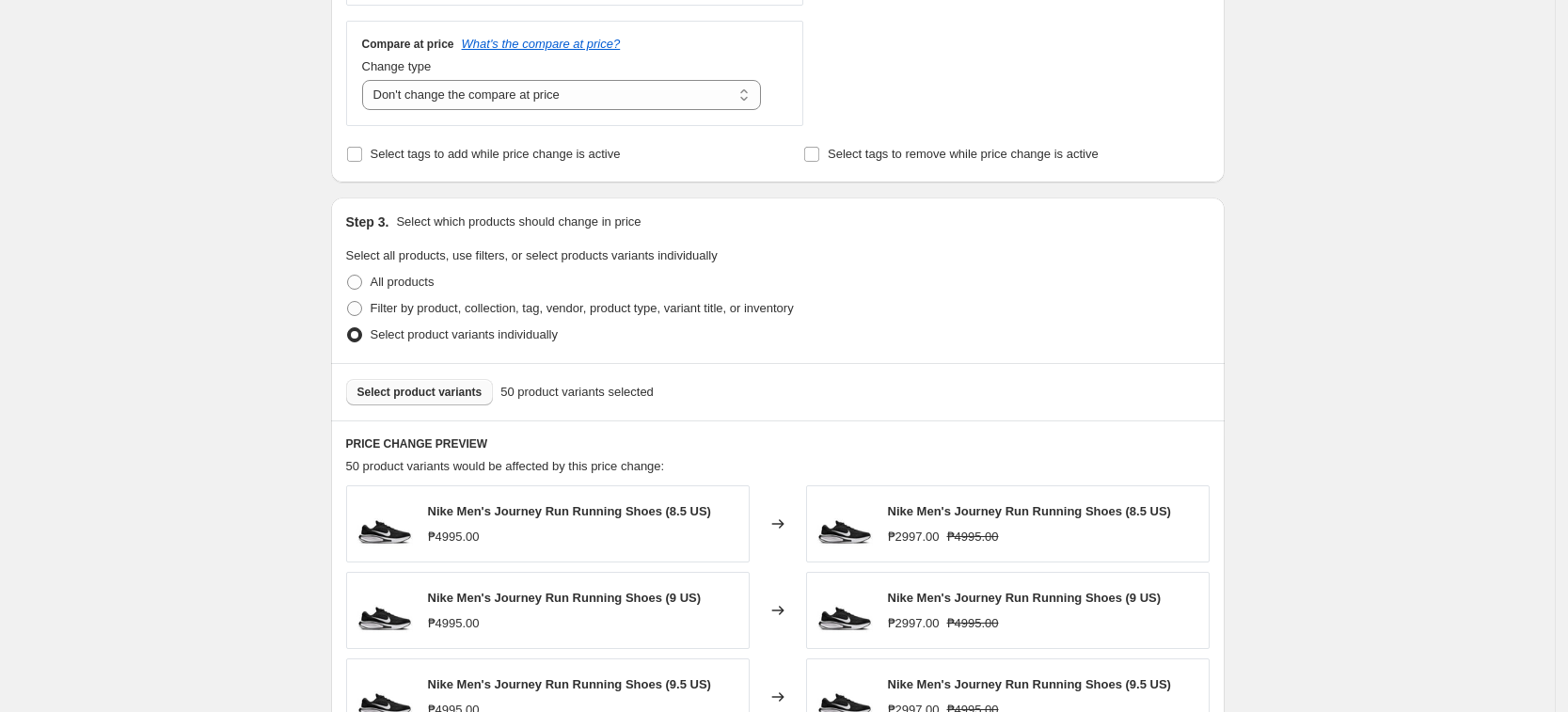
click at [1268, 348] on div "Create new price [MEDICAL_DATA]. This page is ready Create new price [MEDICAL_D…" at bounding box center [777, 276] width 1555 height 1962
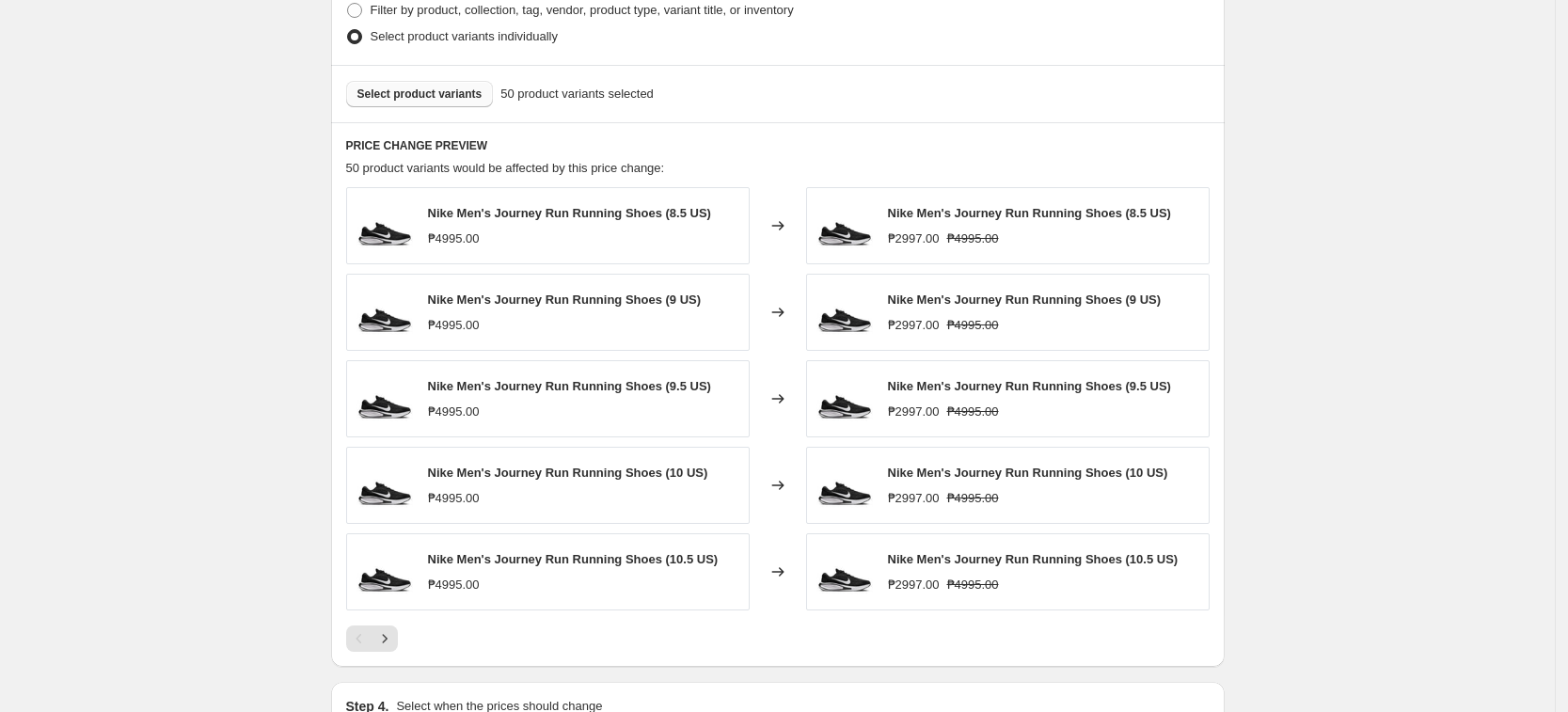
scroll to position [1058, 0]
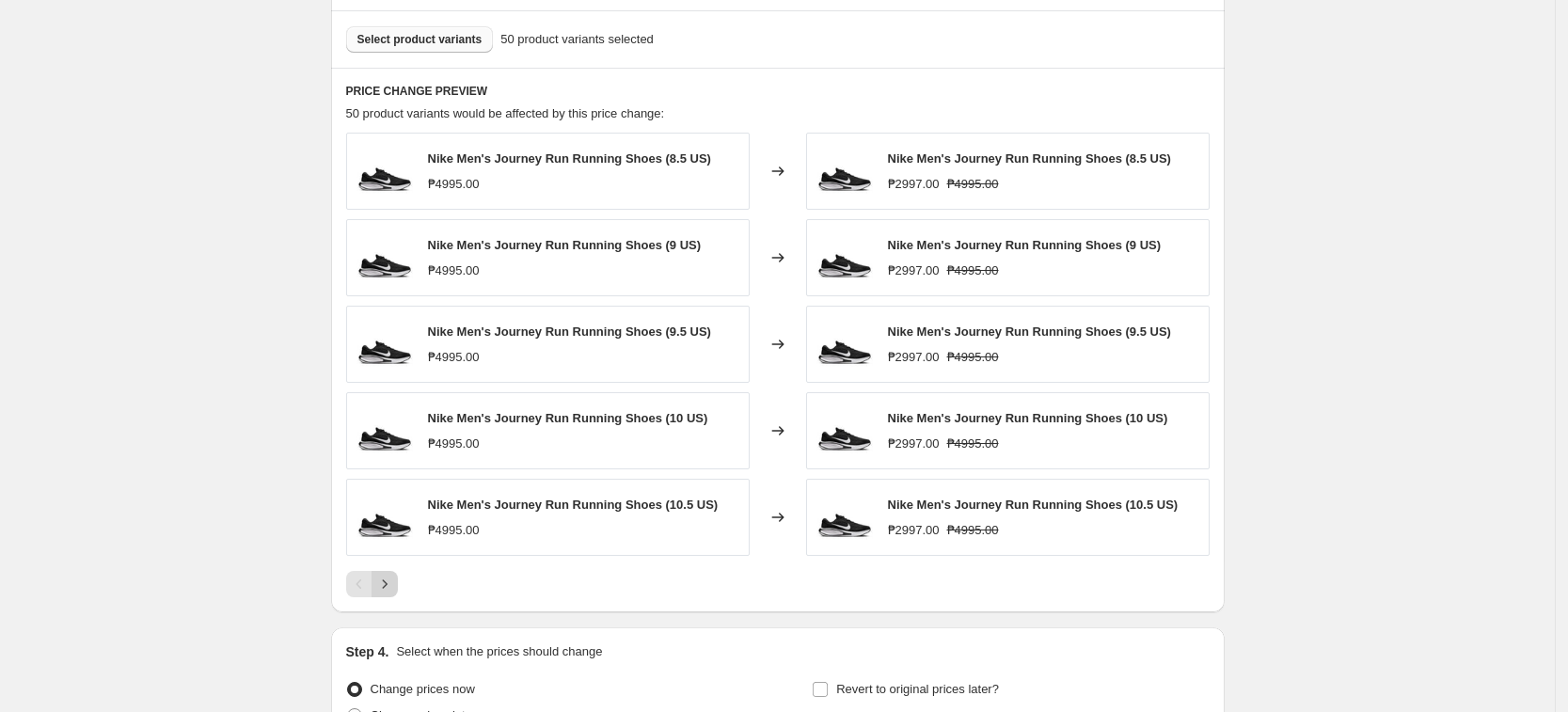
click at [382, 582] on icon "Next" at bounding box center [385, 584] width 19 height 19
click at [390, 572] on button "Next" at bounding box center [385, 585] width 27 height 27
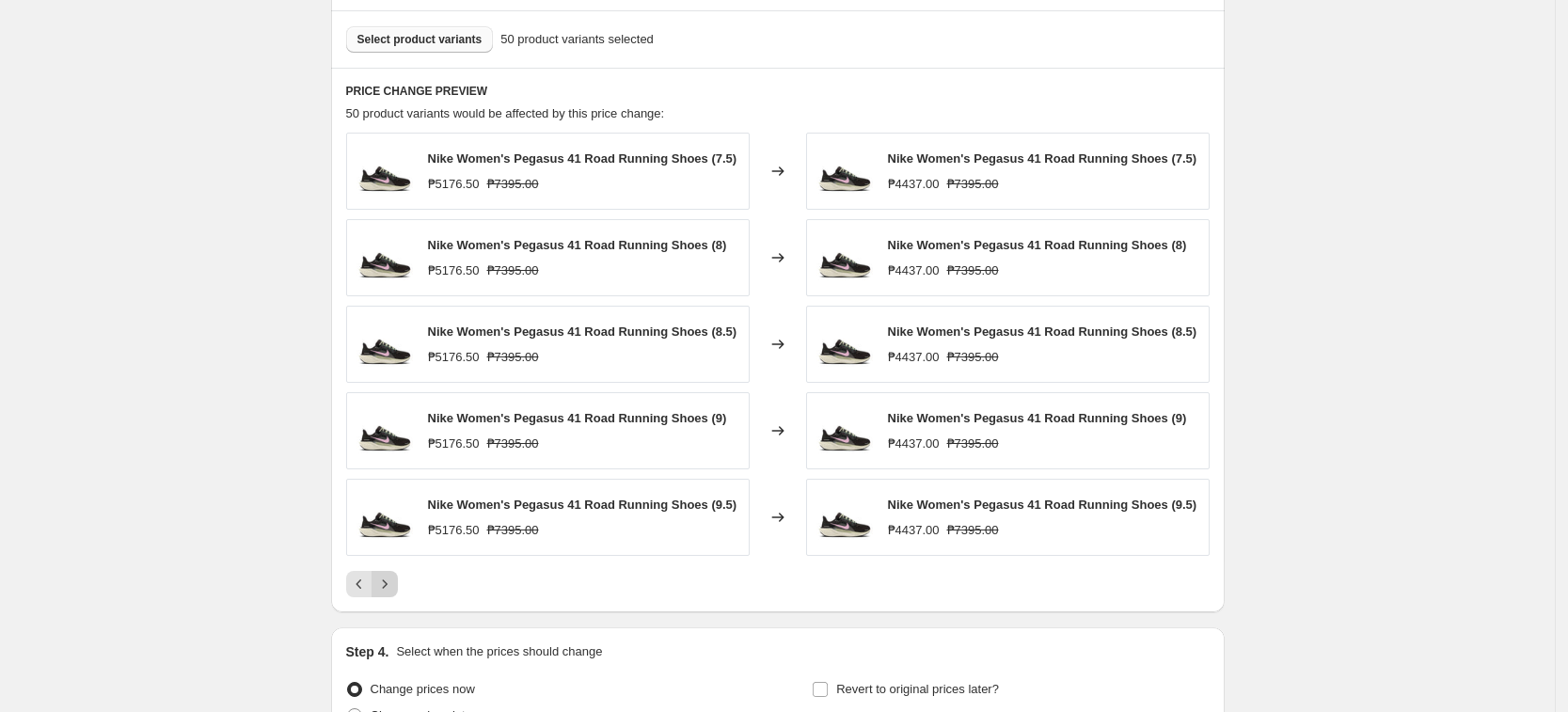
click at [391, 590] on icon "Next" at bounding box center [385, 584] width 19 height 19
click at [382, 590] on icon "Next" at bounding box center [385, 584] width 19 height 19
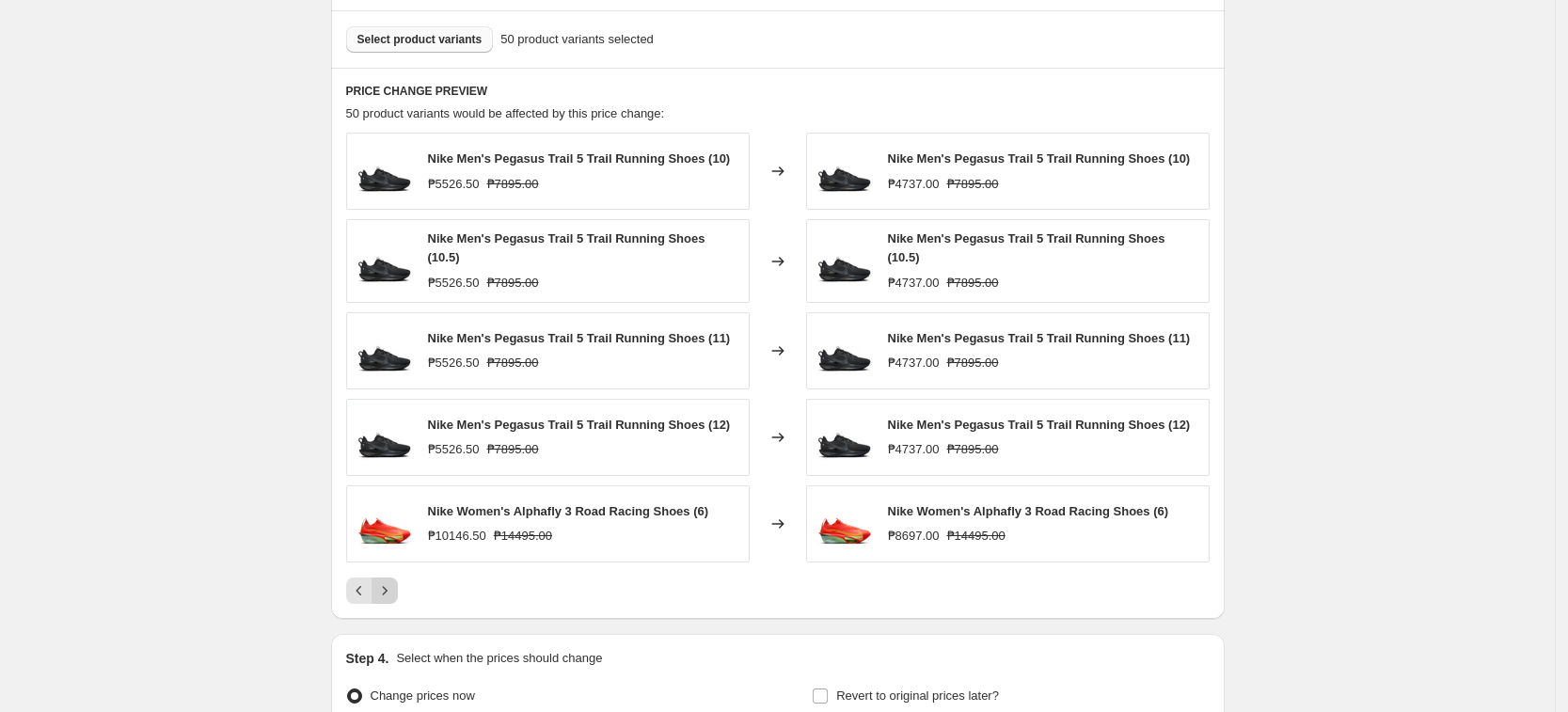
click at [388, 588] on icon "Next" at bounding box center [385, 590] width 19 height 19
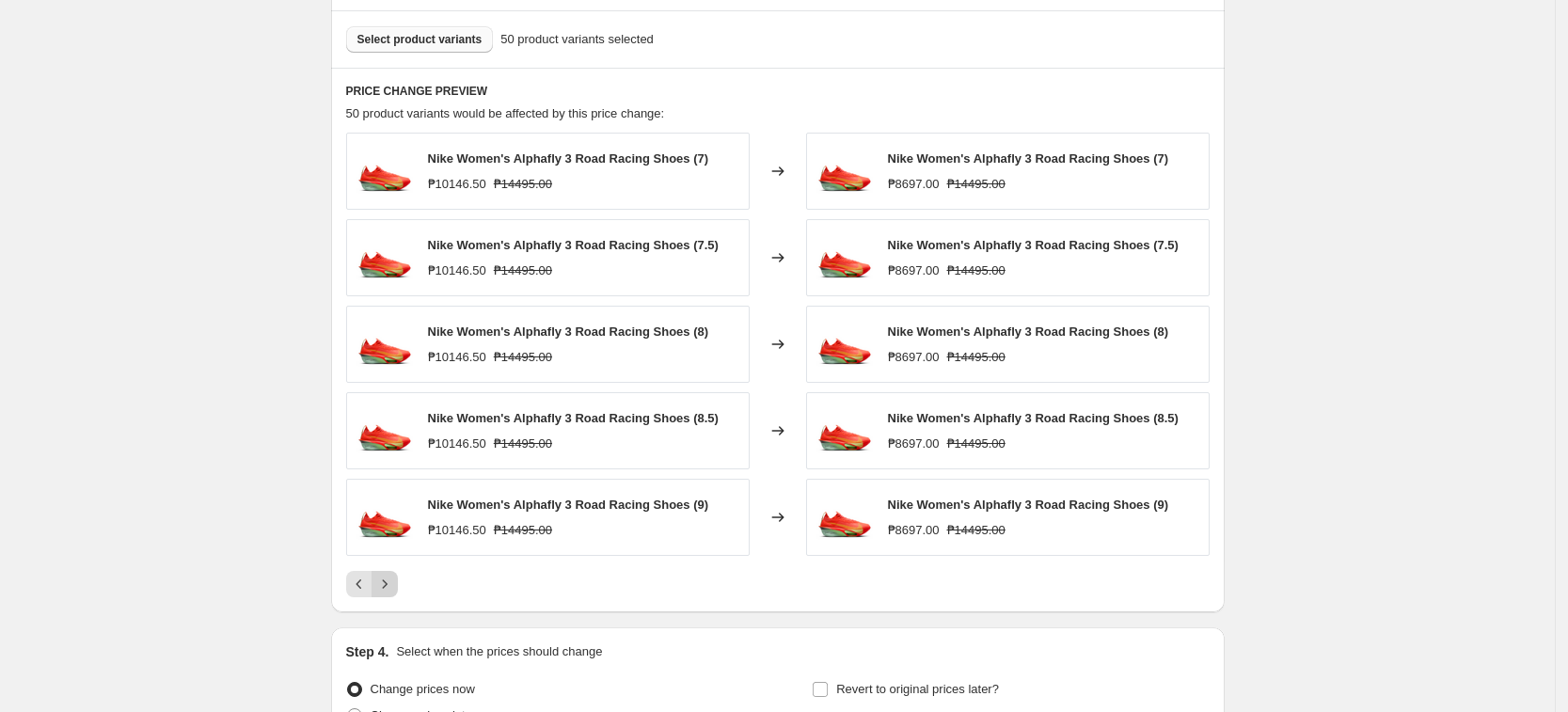
click at [388, 588] on icon "Next" at bounding box center [385, 584] width 19 height 19
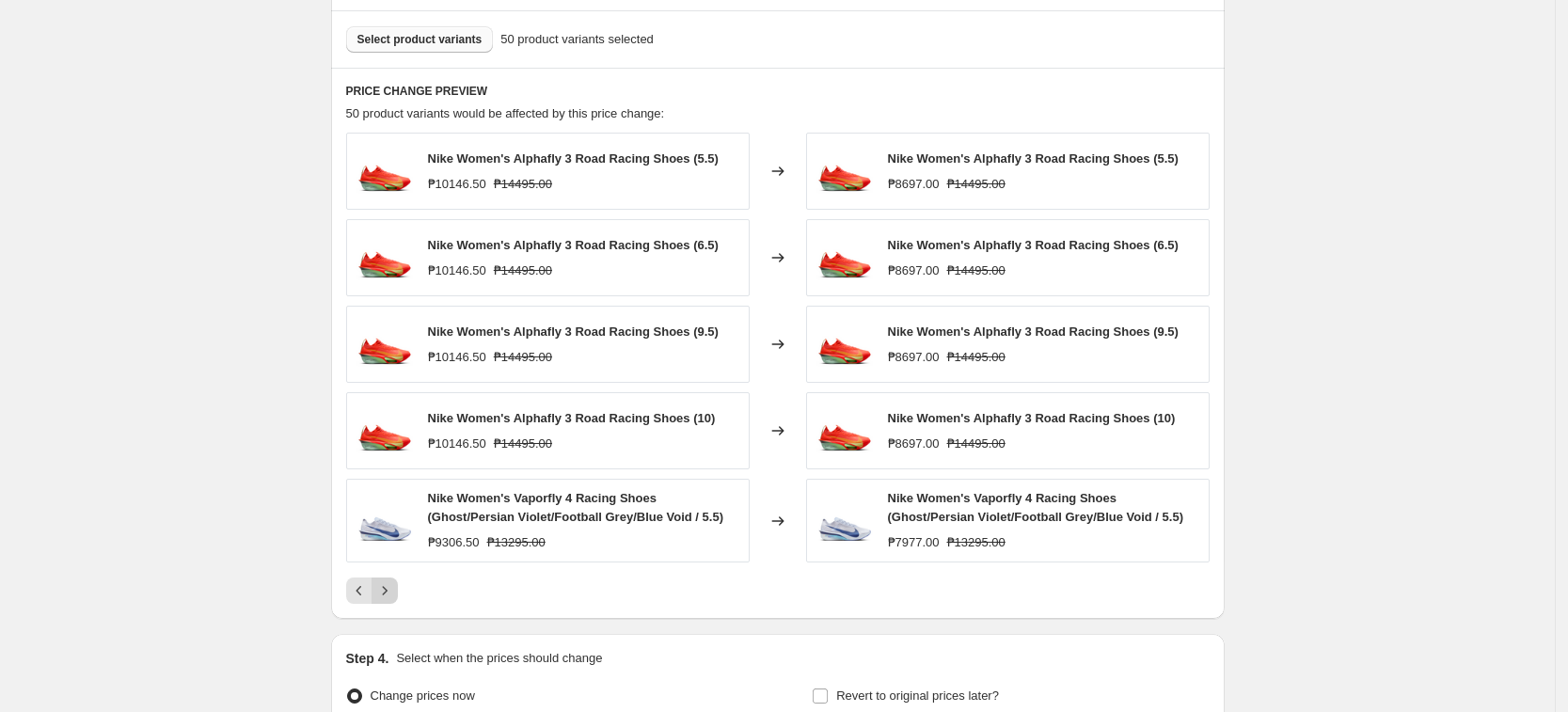
click at [394, 594] on icon "Next" at bounding box center [385, 590] width 19 height 19
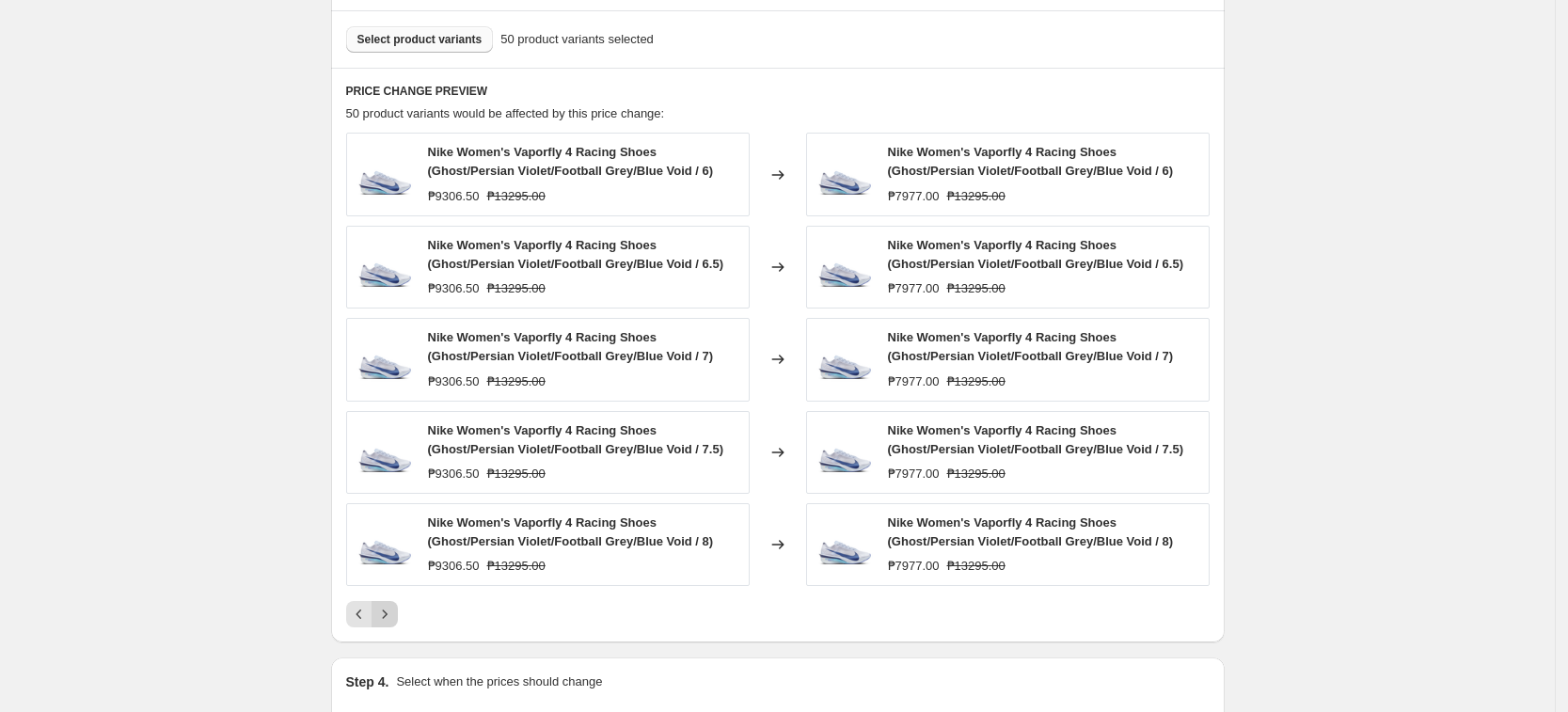
click at [394, 594] on div "Nike Women's Vaporfly 4 Racing Shoes (Ghost/Persian Violet/Football Grey/Blue V…" at bounding box center [778, 380] width 863 height 495
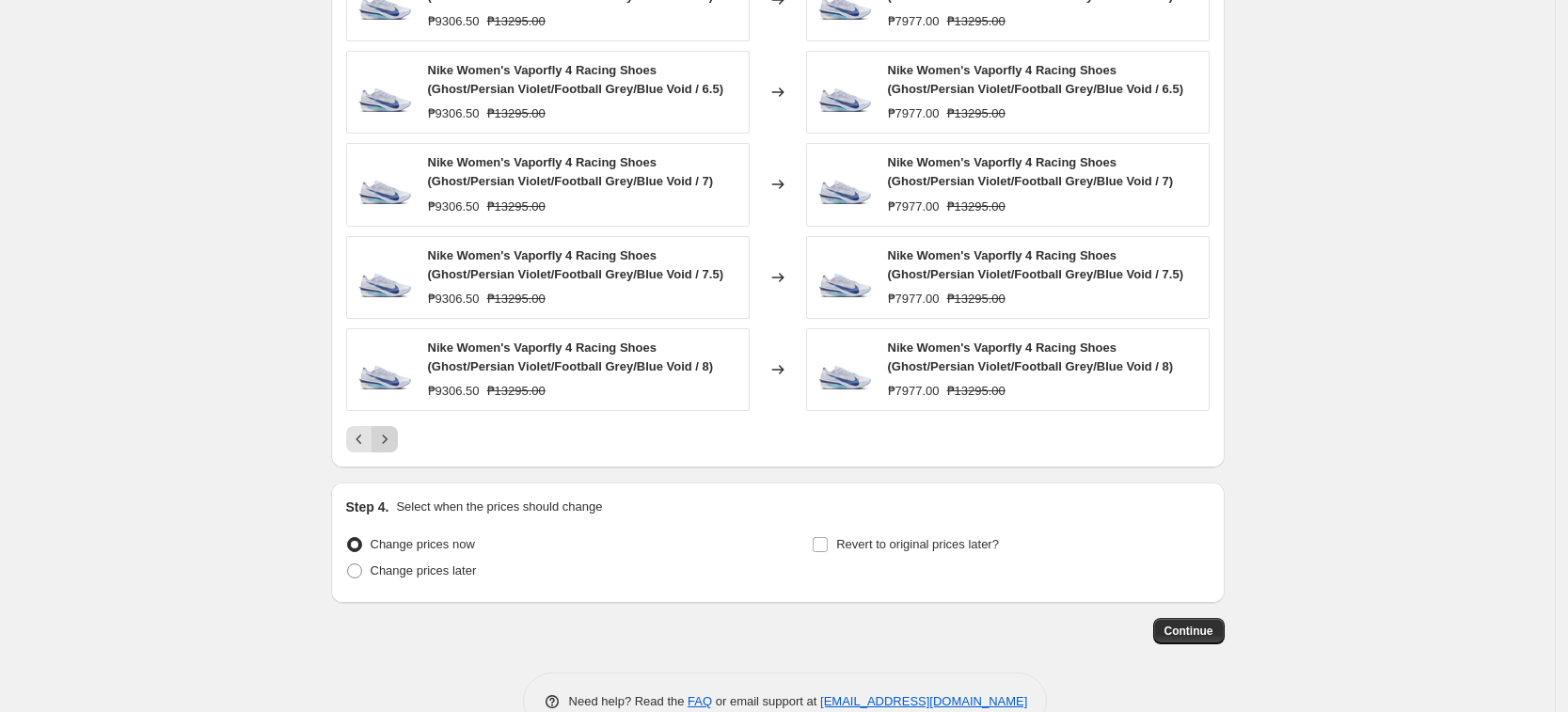
scroll to position [1281, 0]
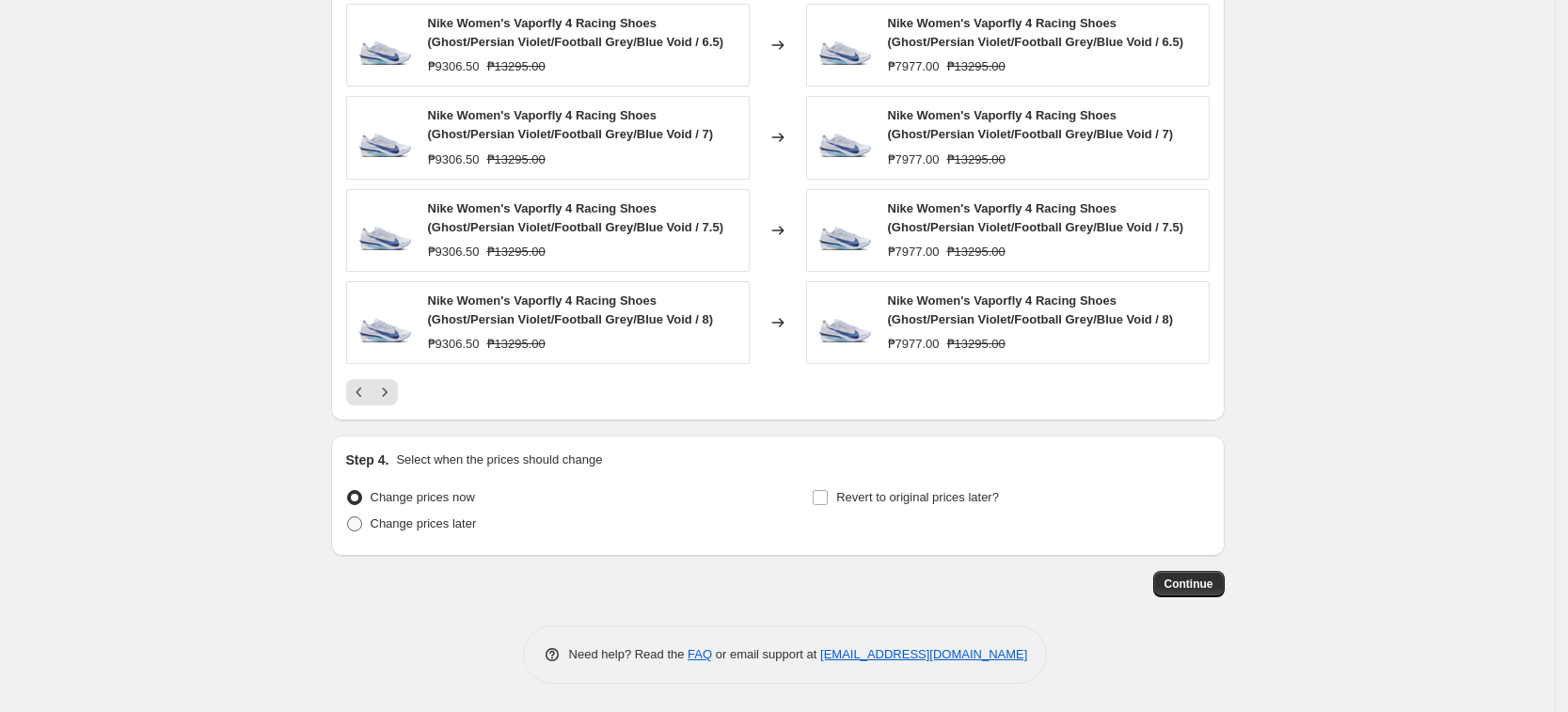
click at [451, 523] on span "Change prices later" at bounding box center [423, 523] width 106 height 14
click at [348, 518] on input "Change prices later" at bounding box center [347, 517] width 1 height 1
radio input "true"
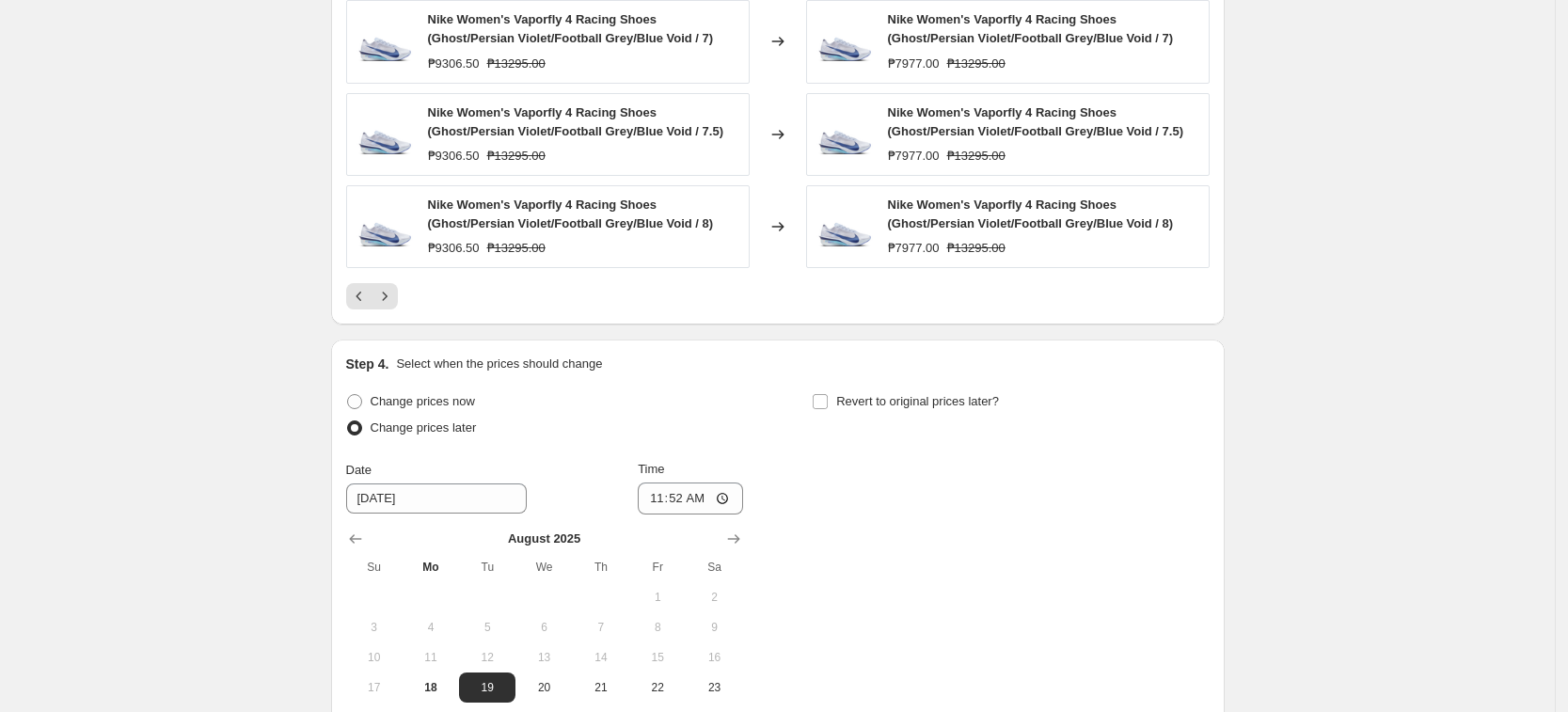
scroll to position [1516, 0]
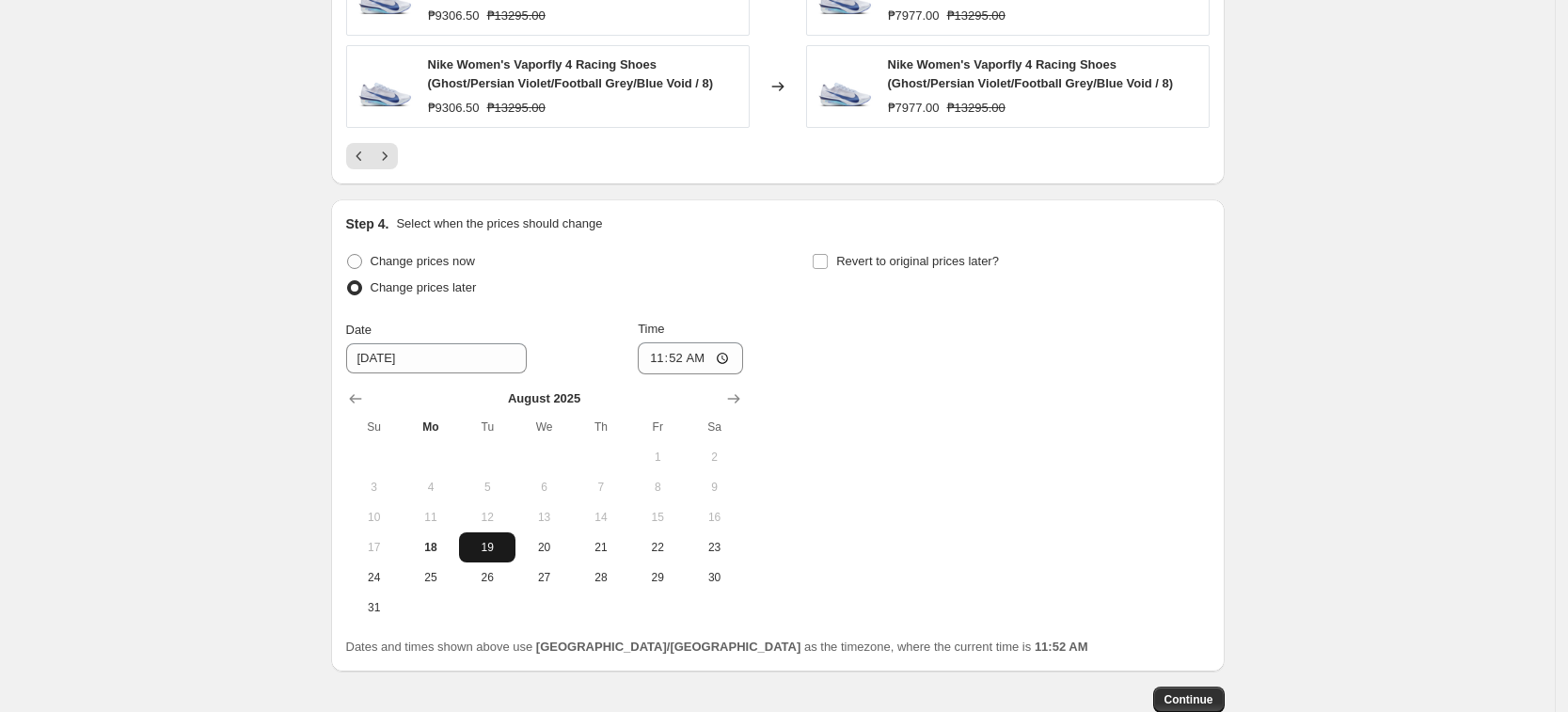
click at [501, 549] on span "19" at bounding box center [486, 547] width 41 height 15
click at [659, 352] on input "11:52" at bounding box center [690, 358] width 105 height 32
type input "00:00"
click at [918, 432] on div "Change prices now Change prices later Date [DATE] Time 00:00 [DATE] Su Mo Tu We…" at bounding box center [778, 434] width 863 height 374
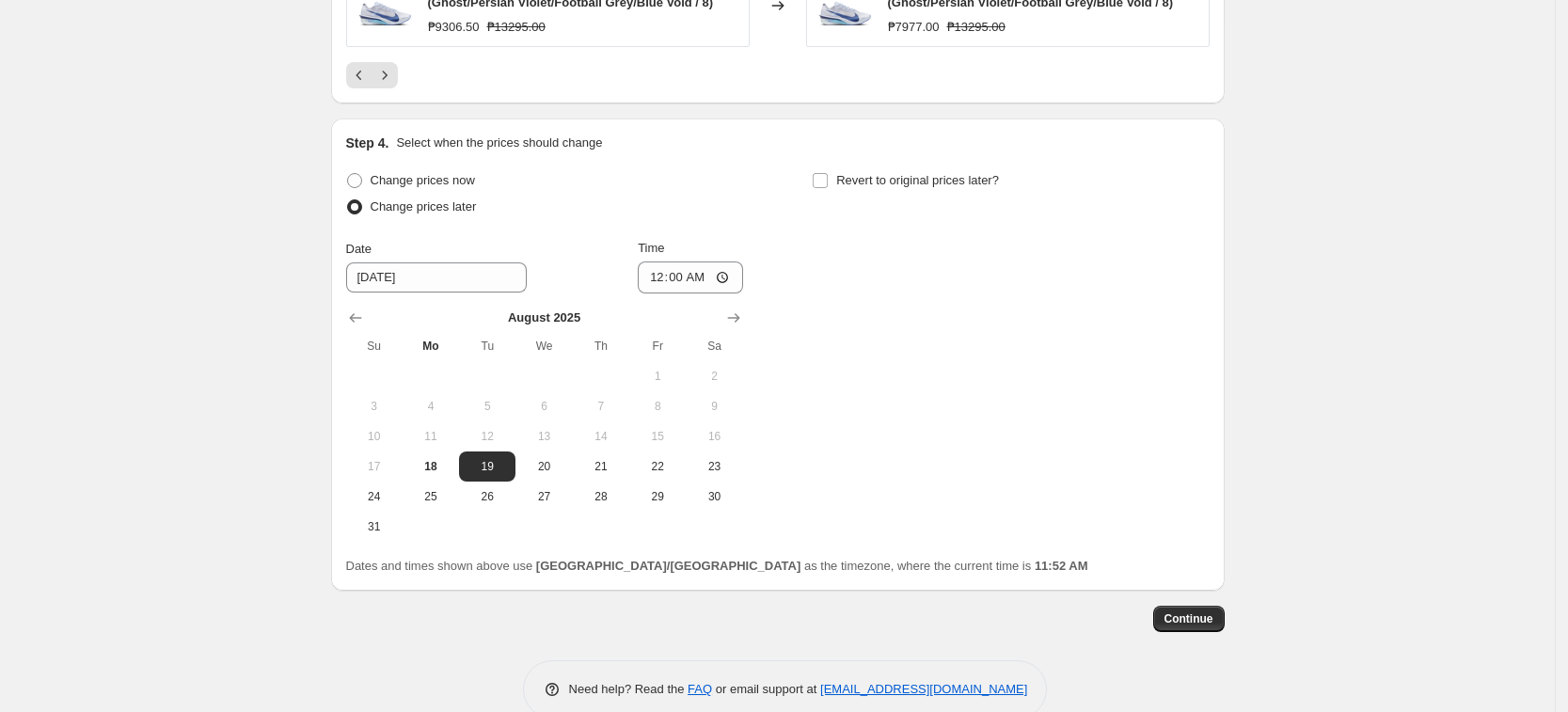
scroll to position [1633, 0]
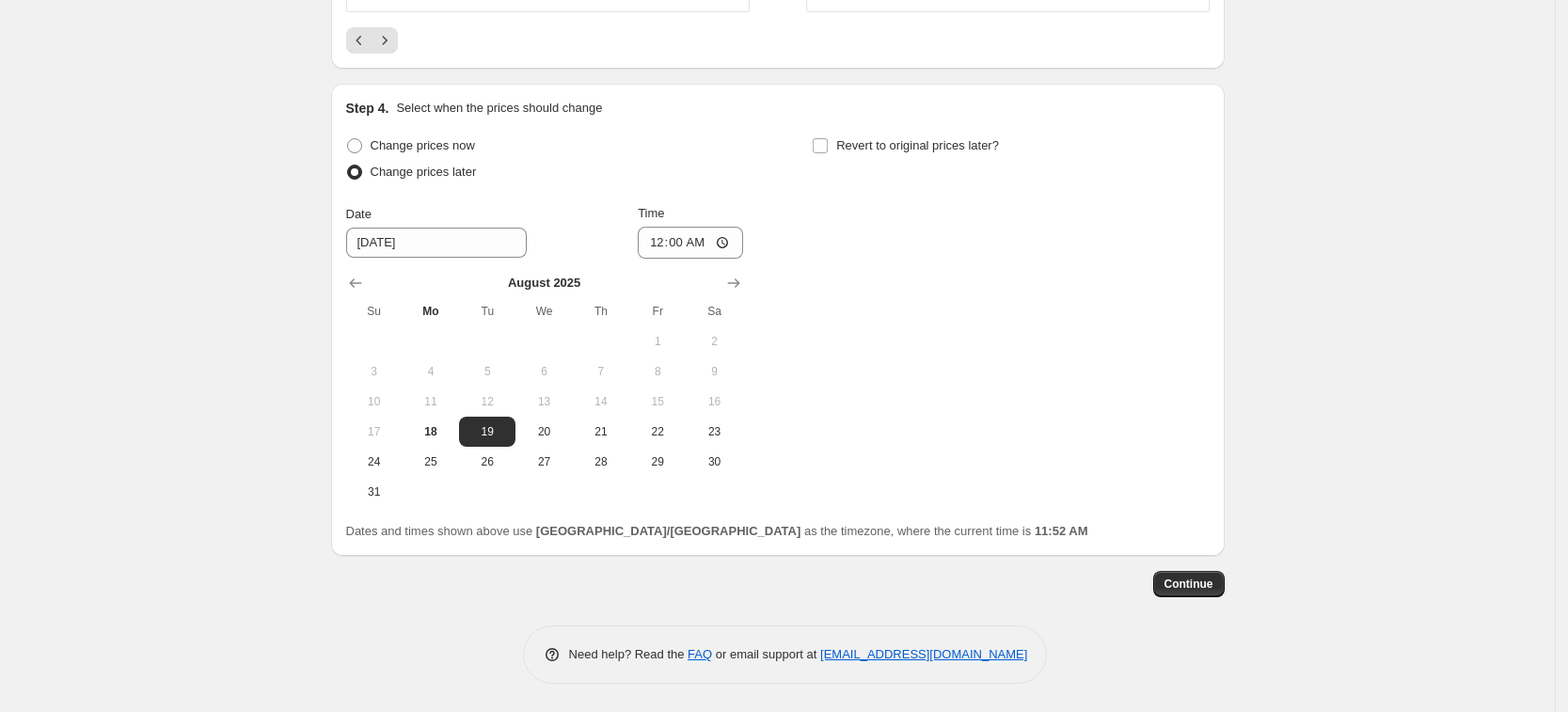
click at [1184, 572] on button "Continue" at bounding box center [1189, 585] width 72 height 27
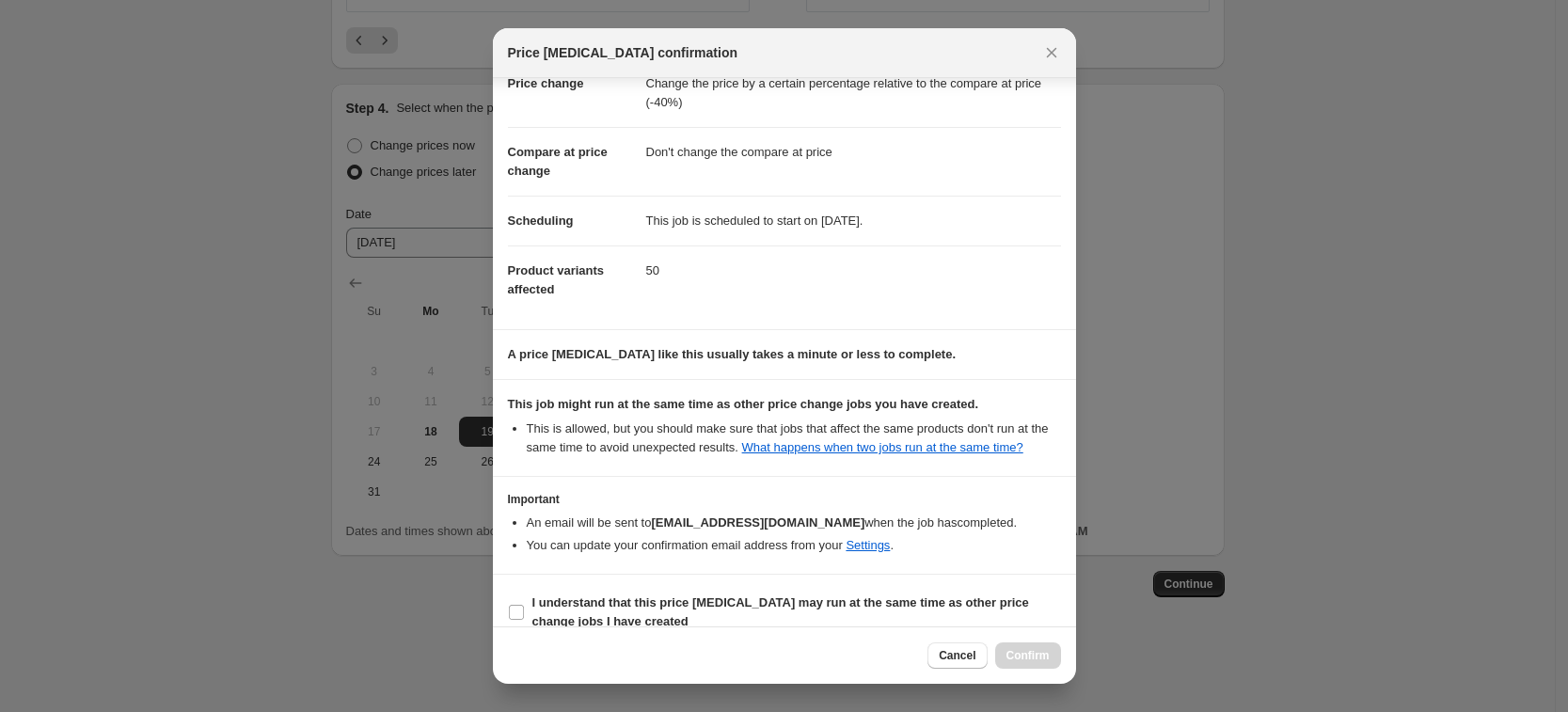
scroll to position [77, 0]
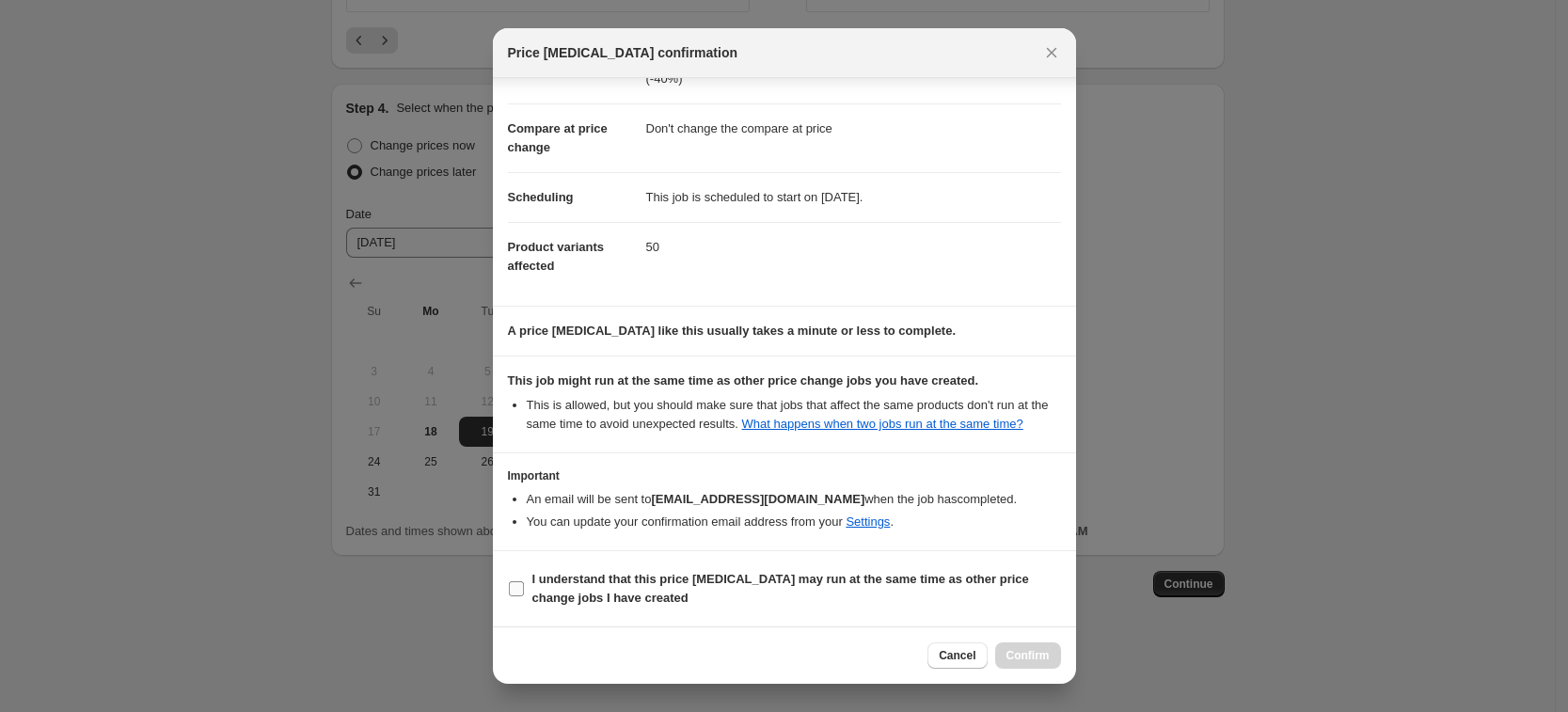
click at [773, 564] on section "I understand that this price [MEDICAL_DATA] may run at the same time as other p…" at bounding box center [784, 589] width 583 height 76
click at [777, 576] on b "I understand that this price [MEDICAL_DATA] may run at the same time as other p…" at bounding box center [780, 589] width 497 height 33
click at [524, 581] on input "I understand that this price [MEDICAL_DATA] may run at the same time as other p…" at bounding box center [517, 589] width 15 height 15
checkbox input "true"
click at [1026, 644] on button "Confirm" at bounding box center [1028, 656] width 66 height 27
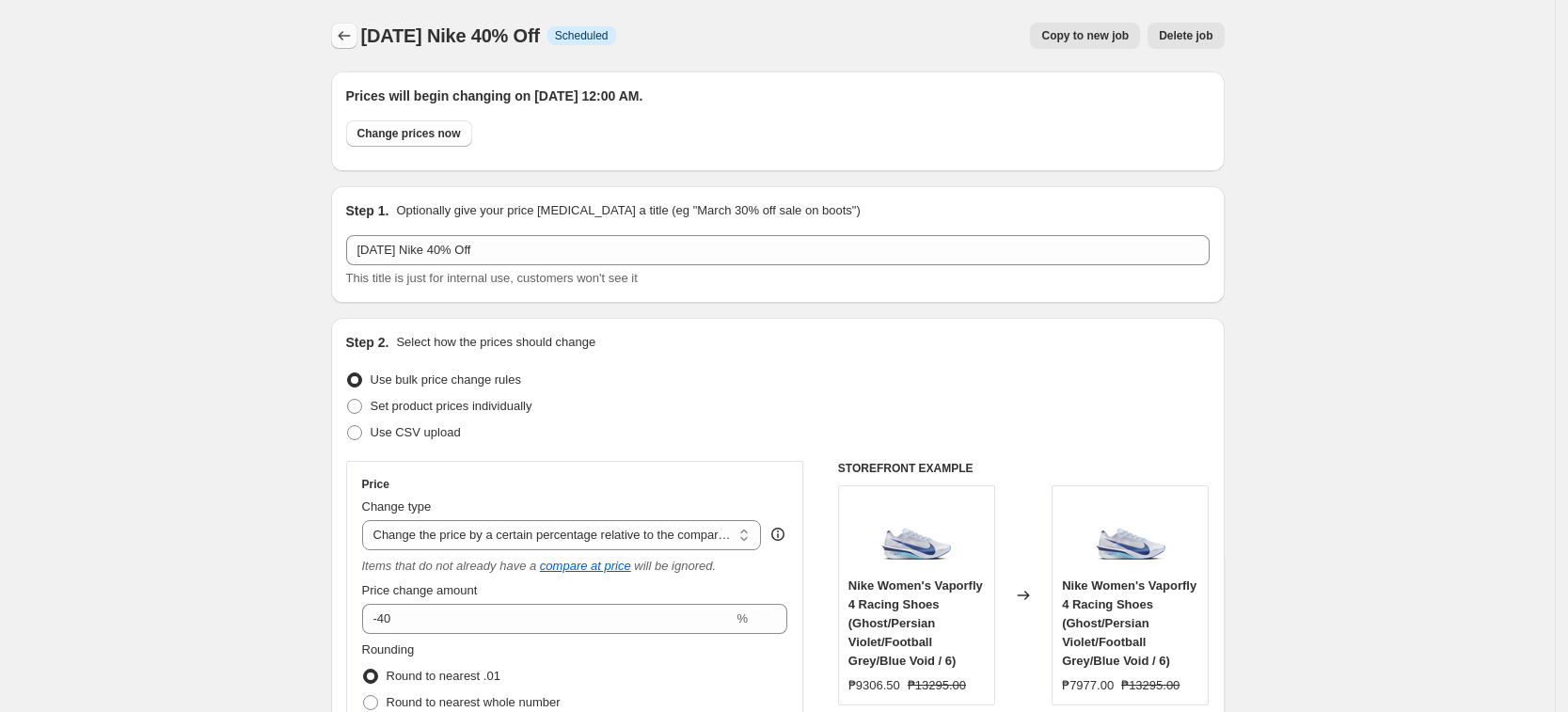
click at [342, 37] on icon "Price change jobs" at bounding box center [345, 36] width 19 height 19
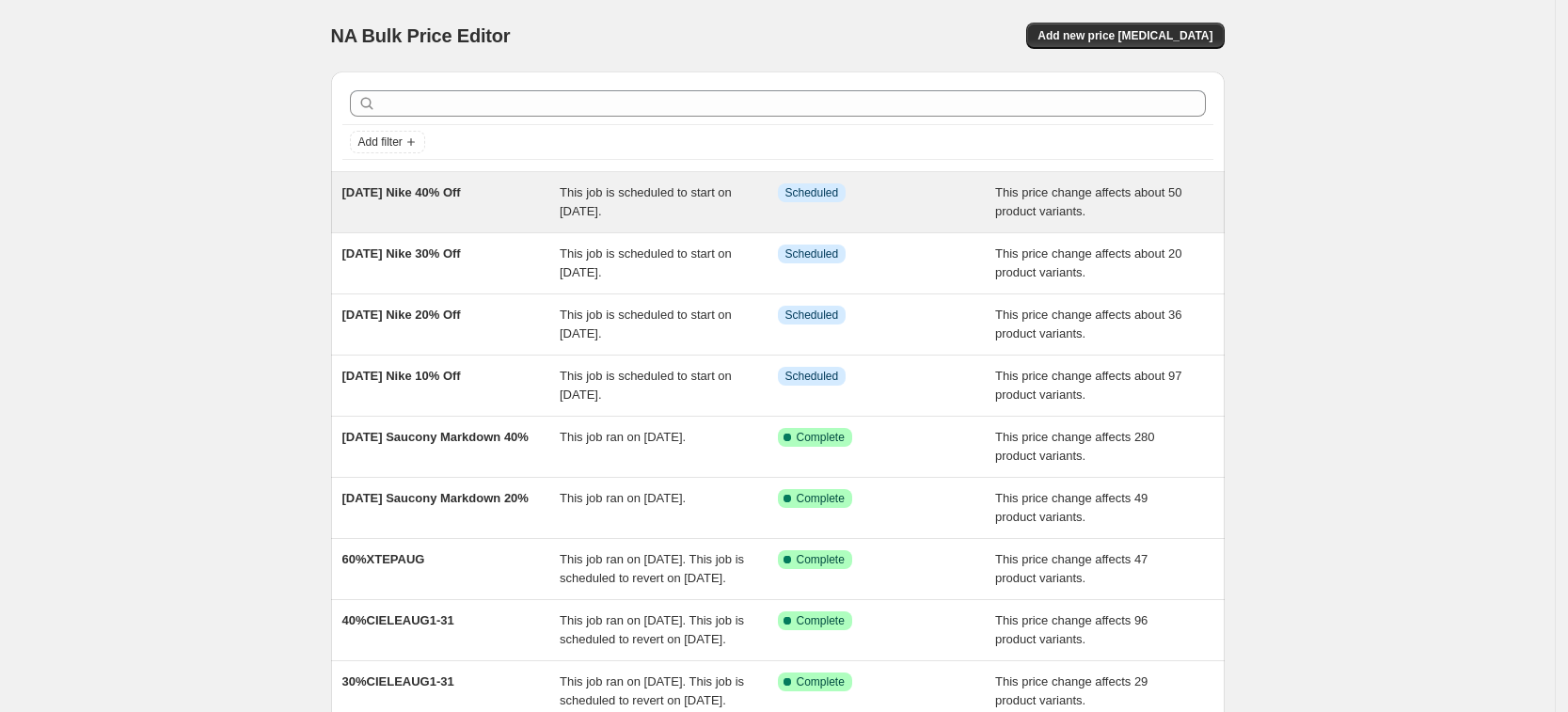
drag, startPoint x: 300, startPoint y: 190, endPoint x: 531, endPoint y: 191, distance: 231.0
click at [531, 191] on div "NA Bulk Price Editor. This page is ready NA Bulk Price Editor Add new price [ME…" at bounding box center [777, 484] width 1555 height 968
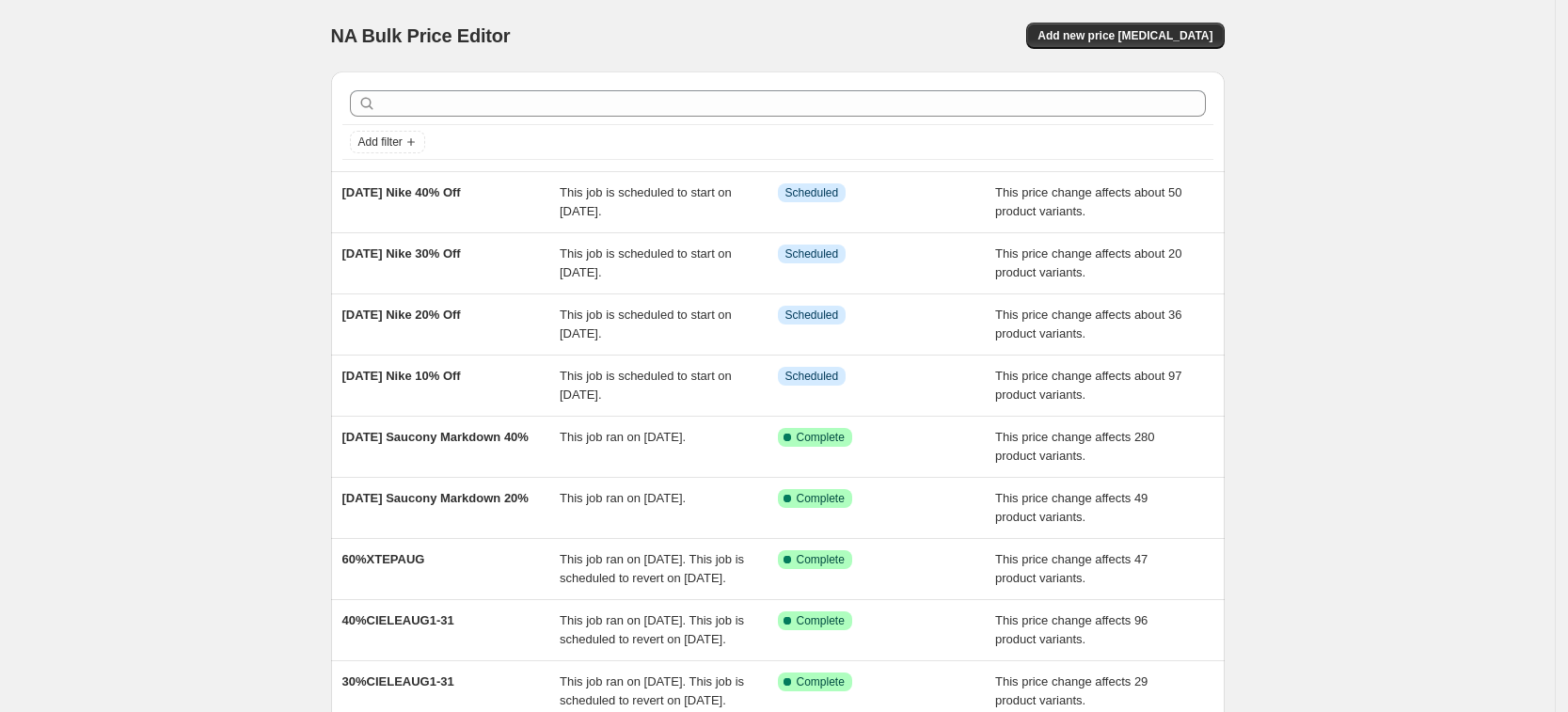
copy span "[DATE] Nike 40% Off"
click at [1153, 26] on button "Add new price [MEDICAL_DATA]" at bounding box center [1125, 36] width 197 height 27
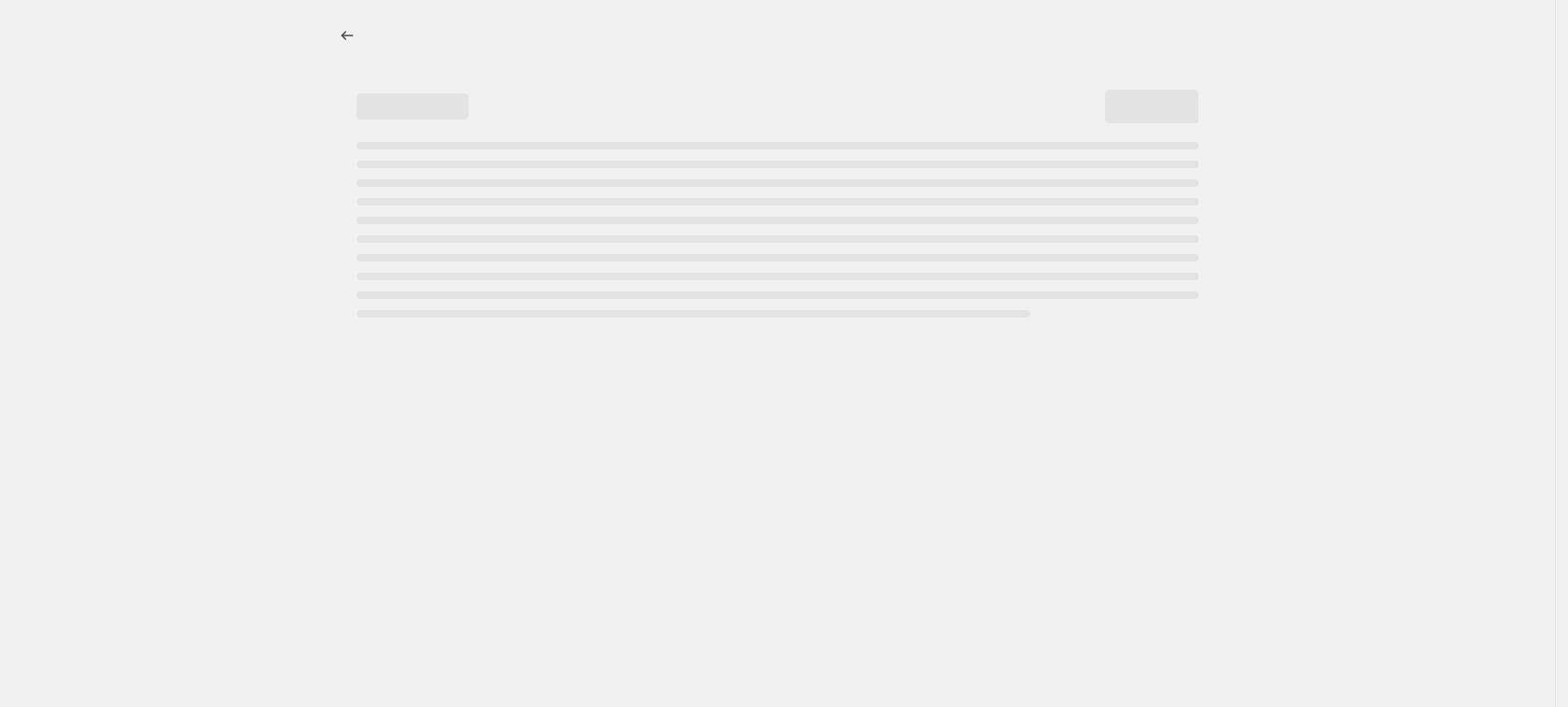
select select "percentage"
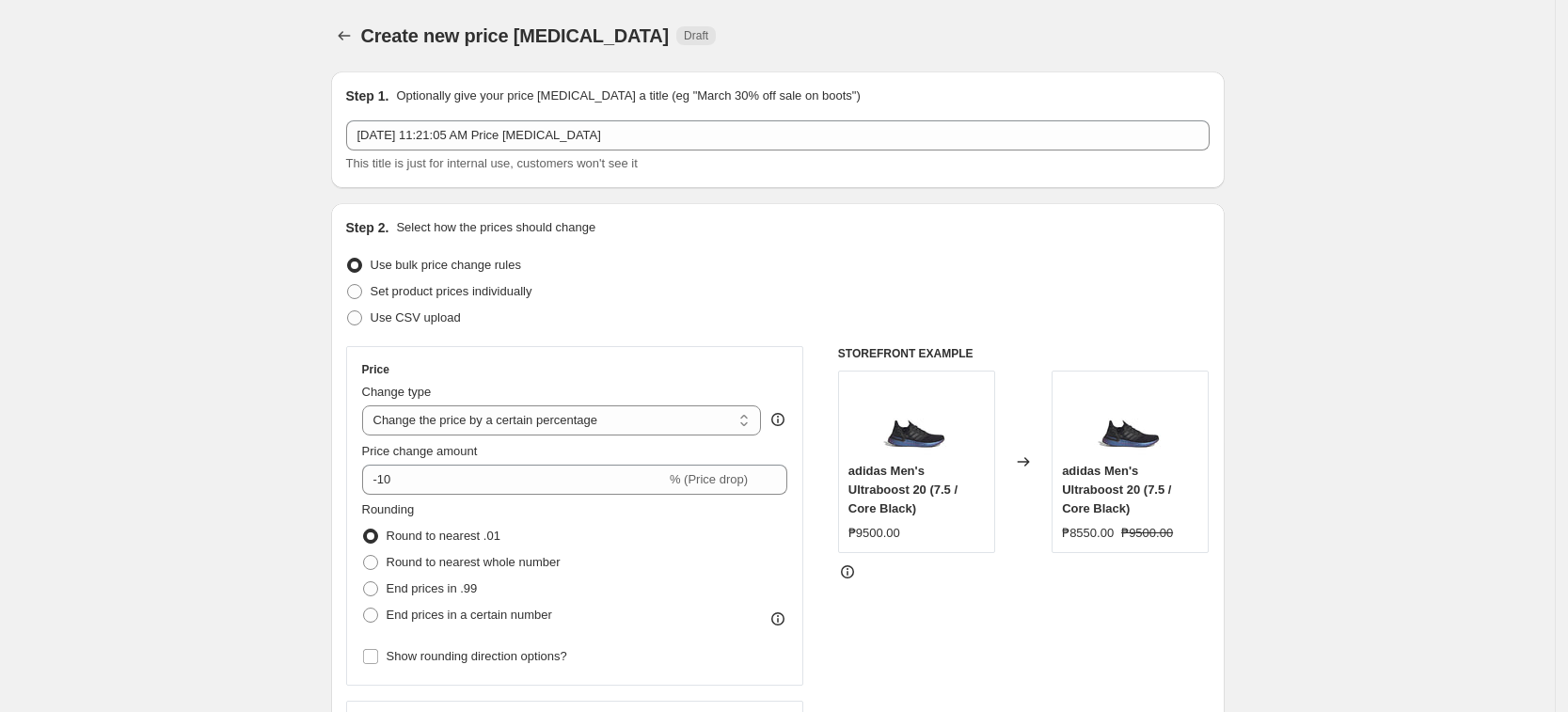
click at [453, 118] on div "Step 1. Optionally give your price [MEDICAL_DATA] a title (eg "March 30% off sa…" at bounding box center [778, 129] width 863 height 86
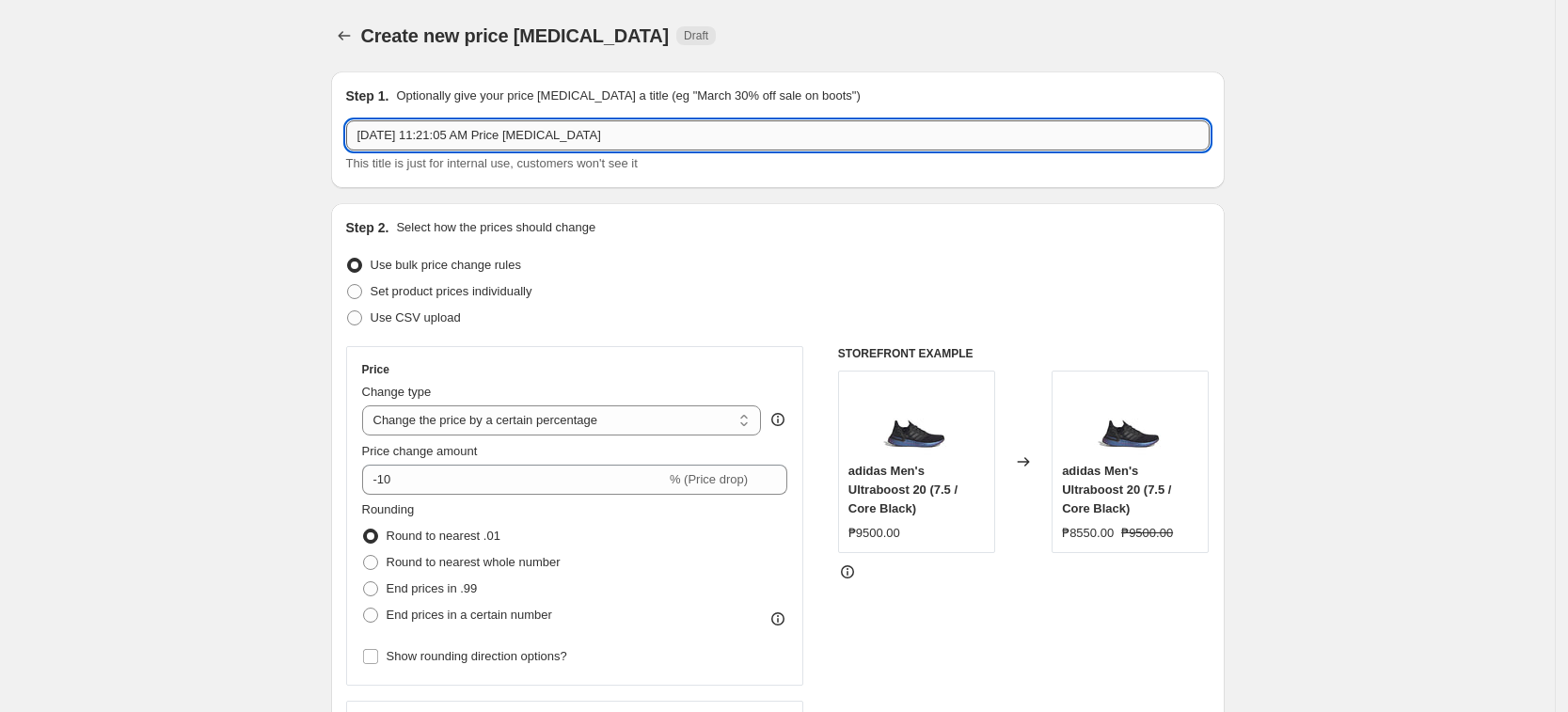
click at [463, 133] on input "[DATE] 11:21:05 AM Price [MEDICAL_DATA]" at bounding box center [778, 135] width 863 height 30
paste input "9, 2025 Nike 40% Off"
click at [472, 135] on input "[DATE] Nike 40% Off" at bounding box center [778, 135] width 863 height 30
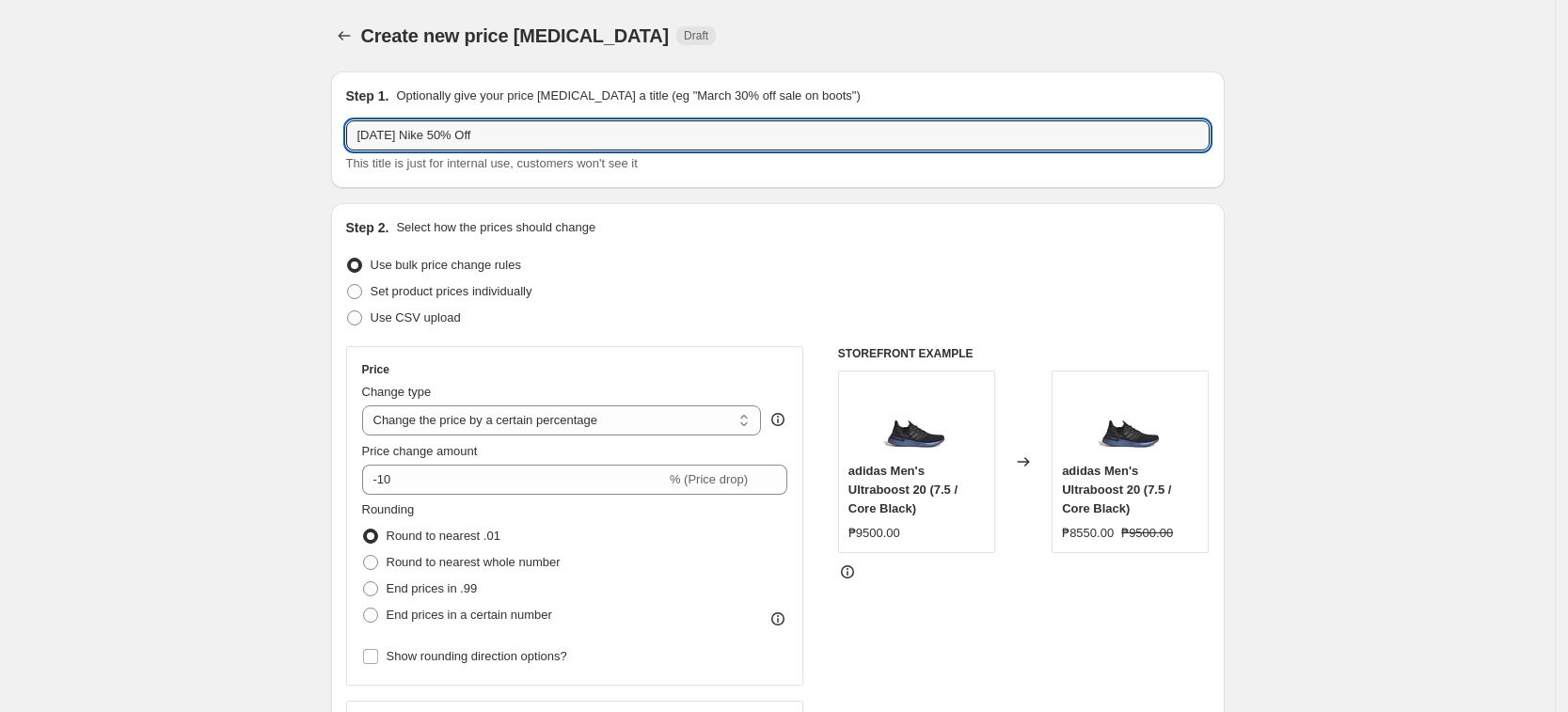
type input "[DATE] Nike 50% Off"
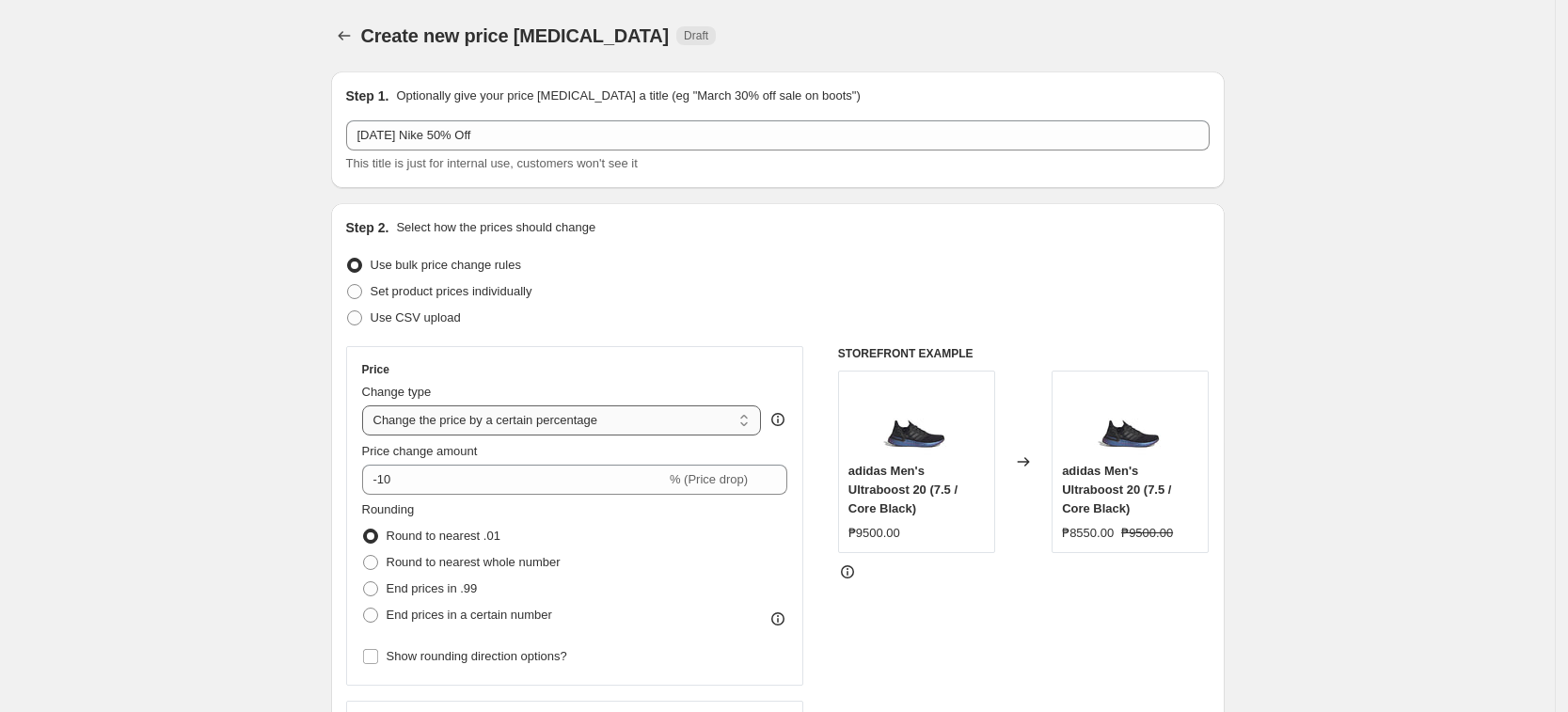
click at [478, 417] on select "Change the price to a certain amount Change the price by a certain amount Chang…" at bounding box center [562, 420] width 400 height 30
click at [368, 406] on select "Change the price to a certain amount Change the price by a certain amount Chang…" at bounding box center [562, 420] width 400 height 30
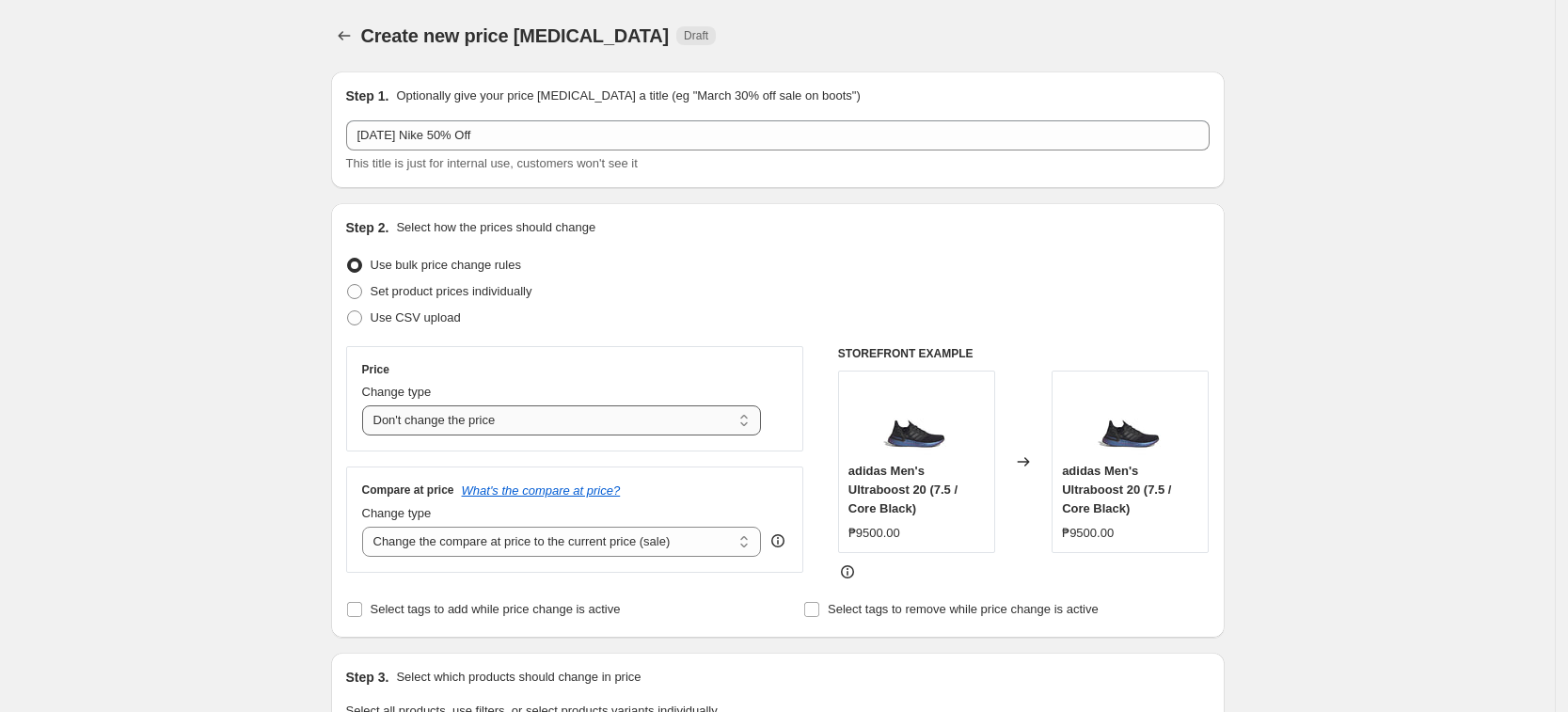
click at [516, 429] on select "Change the price to a certain amount Change the price by a certain amount Chang…" at bounding box center [562, 420] width 400 height 30
click at [368, 406] on select "Change the price to a certain amount Change the price by a certain amount Chang…" at bounding box center [562, 420] width 400 height 30
click at [495, 424] on select "Change the price to a certain amount Change the price by a certain amount Chang…" at bounding box center [562, 420] width 400 height 30
select select "pcap"
click at [368, 406] on select "Change the price to a certain amount Change the price by a certain amount Chang…" at bounding box center [562, 420] width 400 height 30
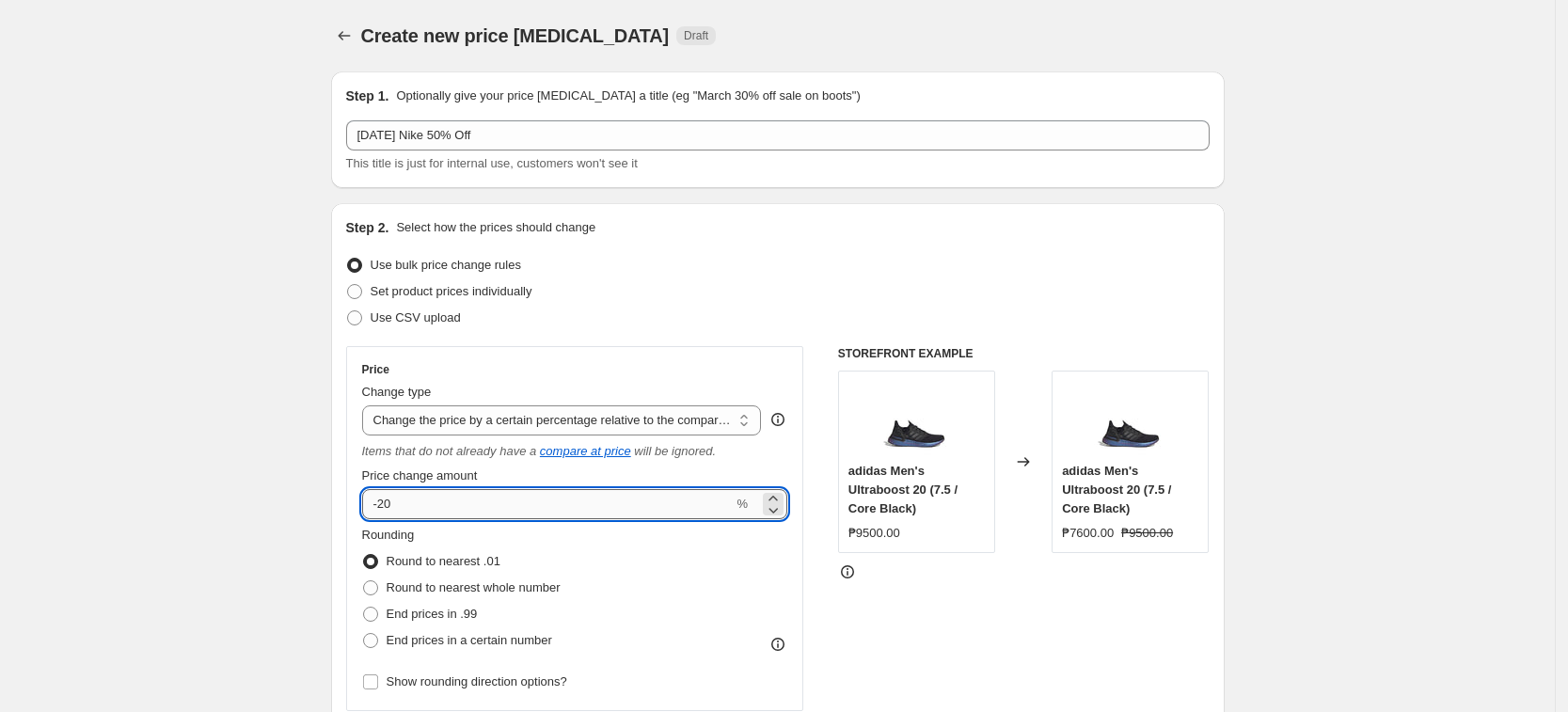
click at [520, 498] on input "-20" at bounding box center [548, 503] width 371 height 30
type input "-2"
type input "-50"
drag, startPoint x: 168, startPoint y: 481, endPoint x: 178, endPoint y: 478, distance: 10.4
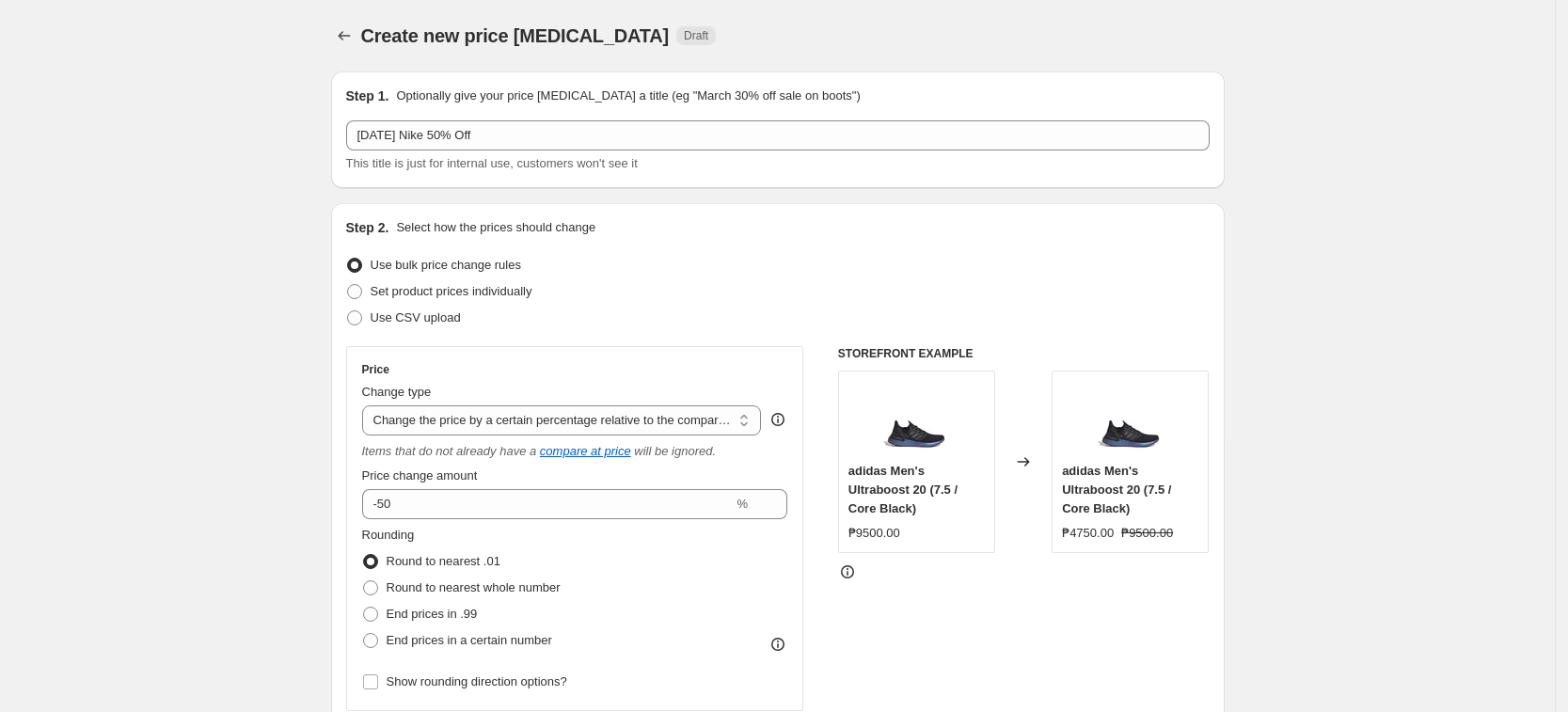
scroll to position [470, 0]
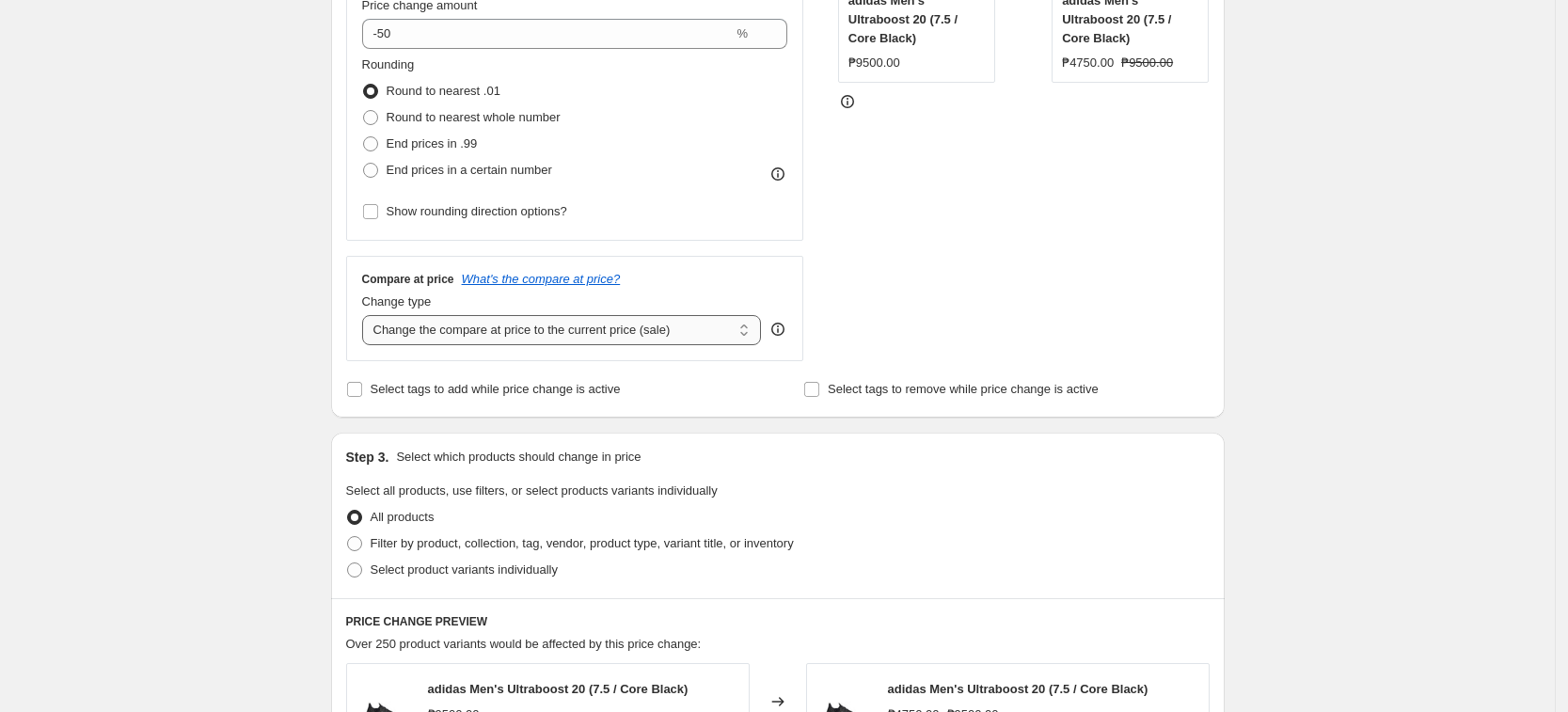
drag, startPoint x: 507, startPoint y: 345, endPoint x: 493, endPoint y: 343, distance: 14.1
click at [493, 343] on select "Change the compare at price to the current price (sale) Change the compare at p…" at bounding box center [562, 329] width 400 height 30
select select "no_change"
click at [368, 315] on select "Change the compare at price to the current price (sale) Change the compare at p…" at bounding box center [562, 329] width 400 height 30
click at [434, 574] on span "Select product variants individually" at bounding box center [464, 569] width 188 height 14
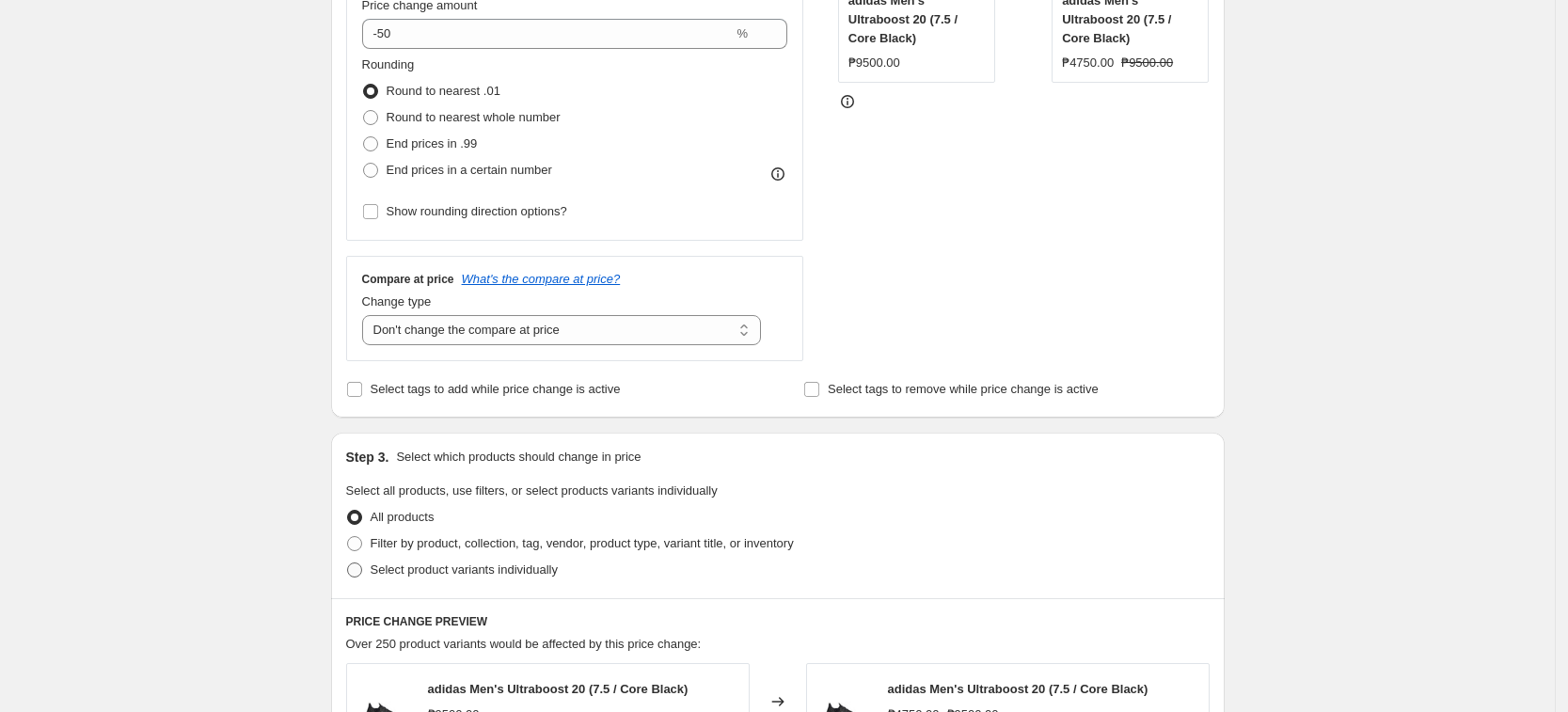
click at [348, 564] on input "Select product variants individually" at bounding box center [347, 563] width 1 height 1
radio input "true"
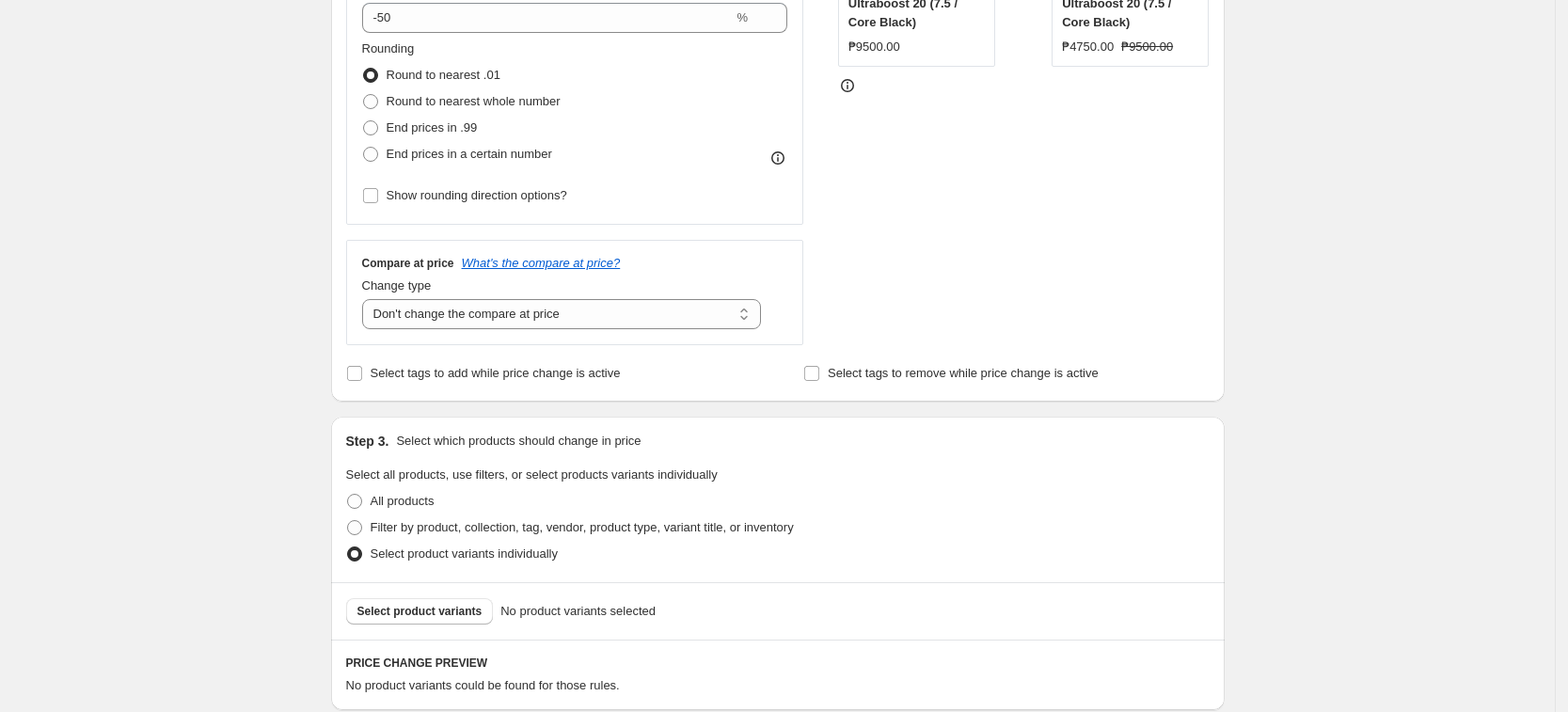
scroll to position [588, 0]
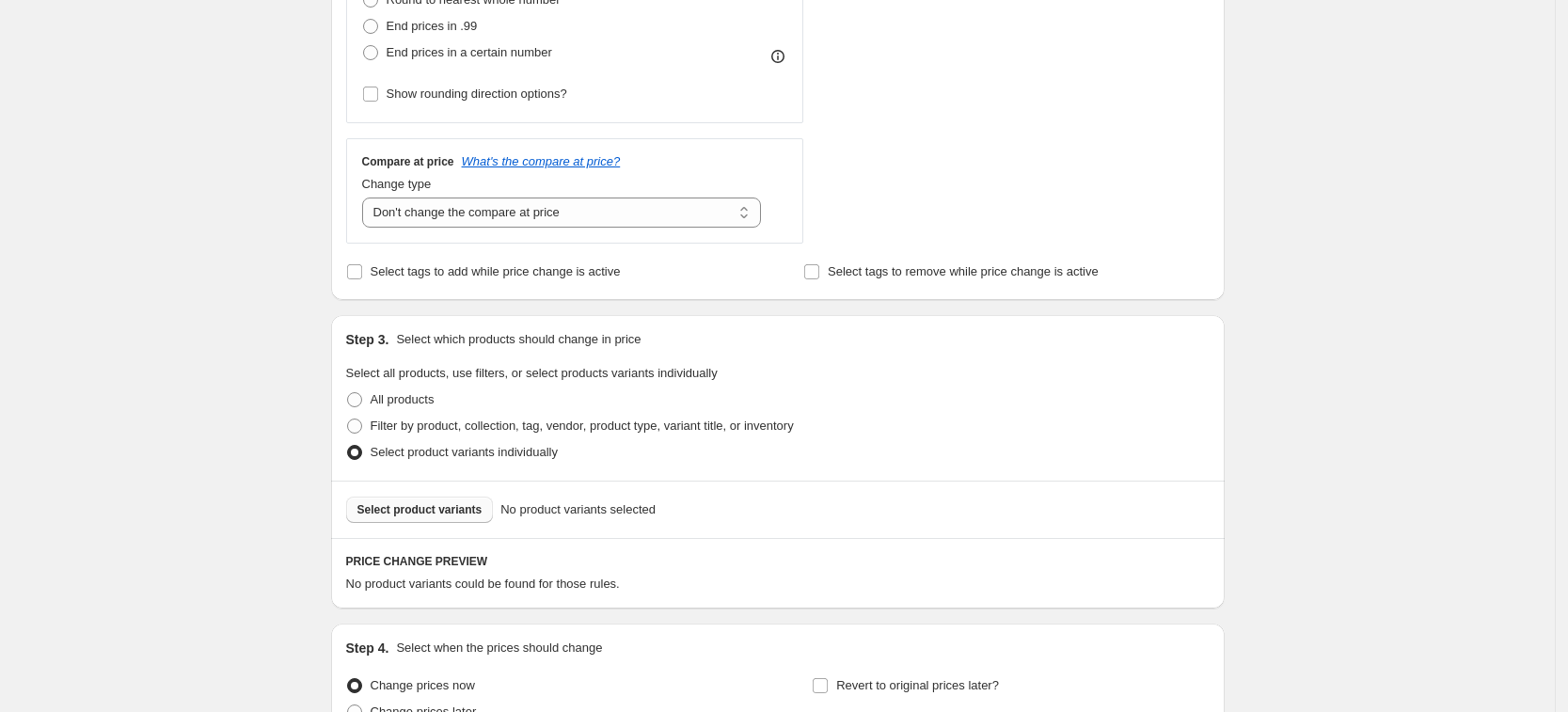
click at [400, 518] on span "Select product variants" at bounding box center [419, 510] width 125 height 15
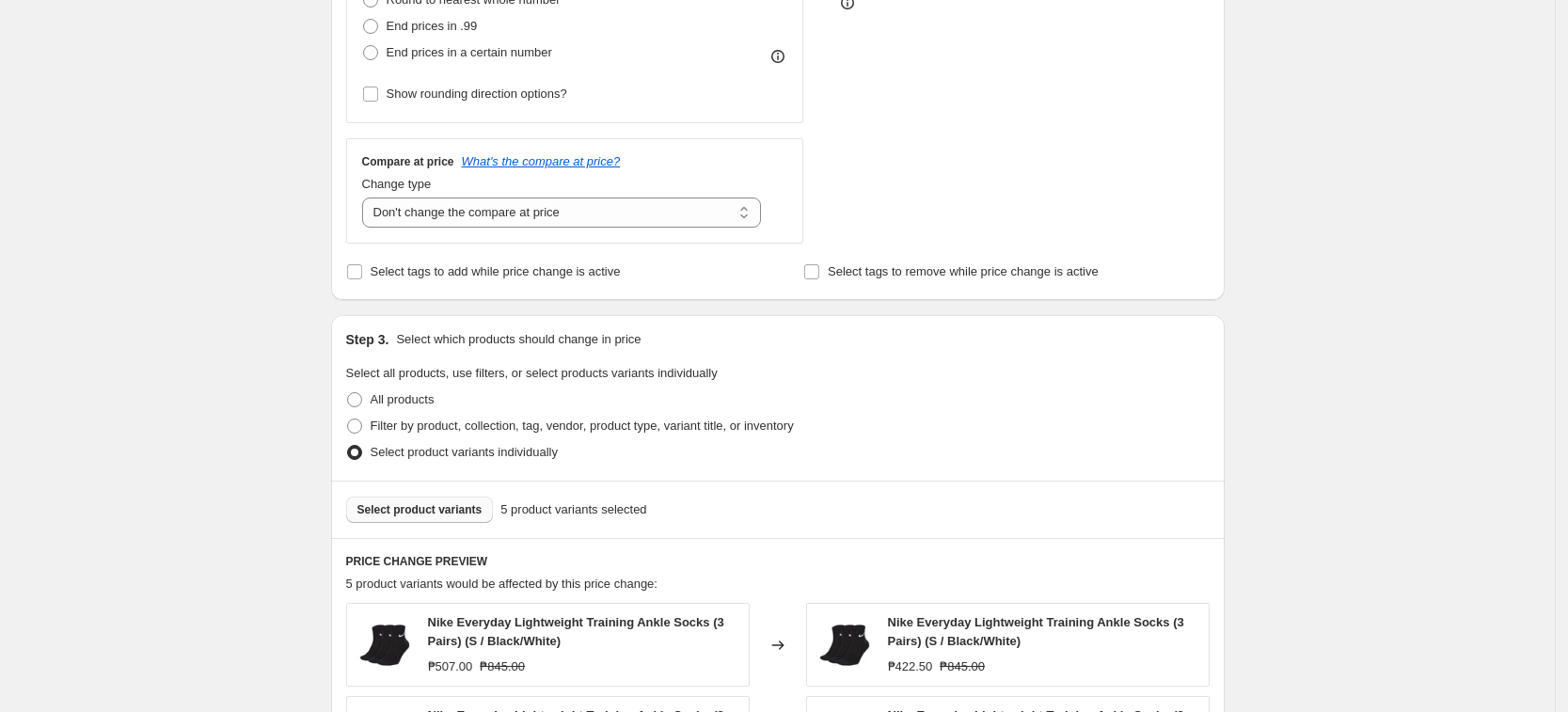
click at [1254, 281] on div "Create new price [MEDICAL_DATA]. This page is ready Create new price [MEDICAL_D…" at bounding box center [777, 408] width 1555 height 1991
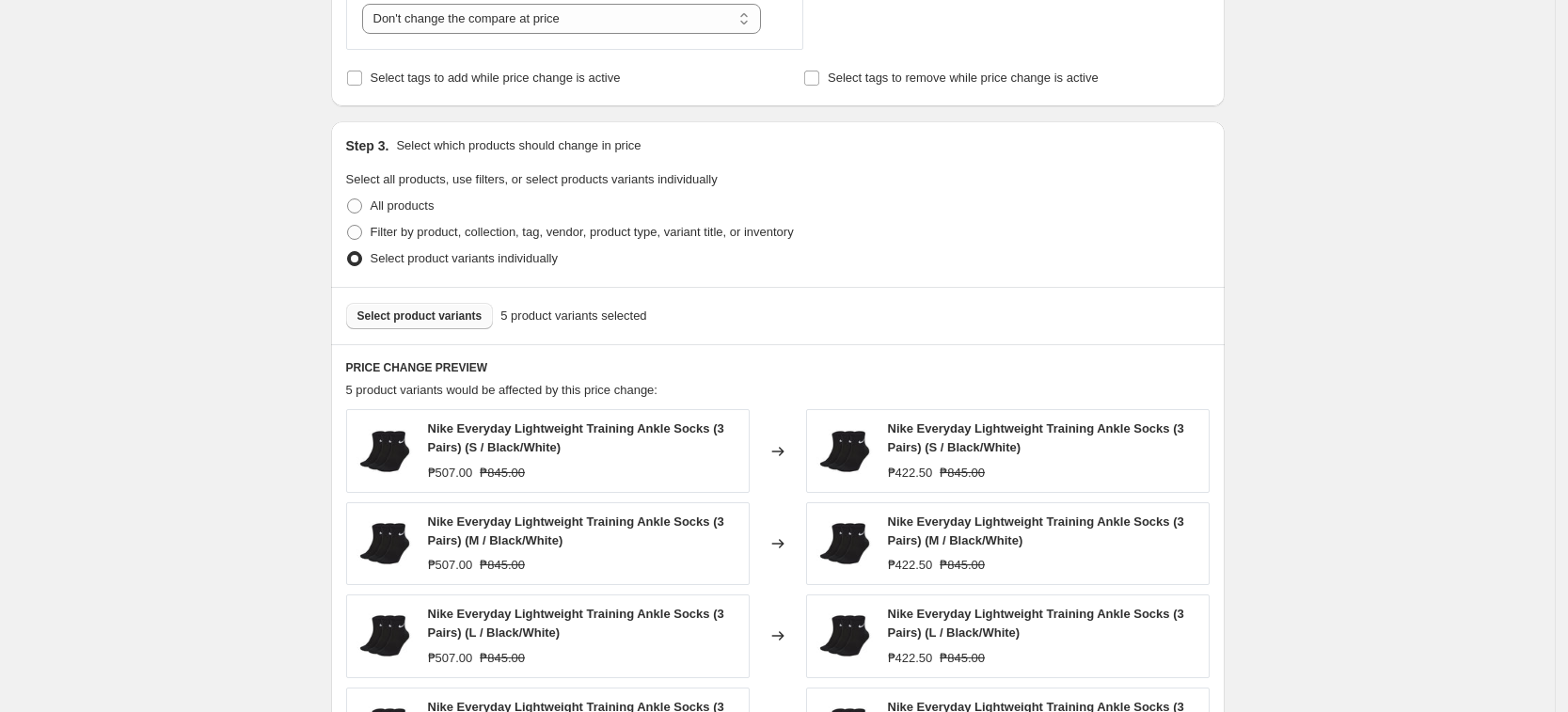
scroll to position [1281, 0]
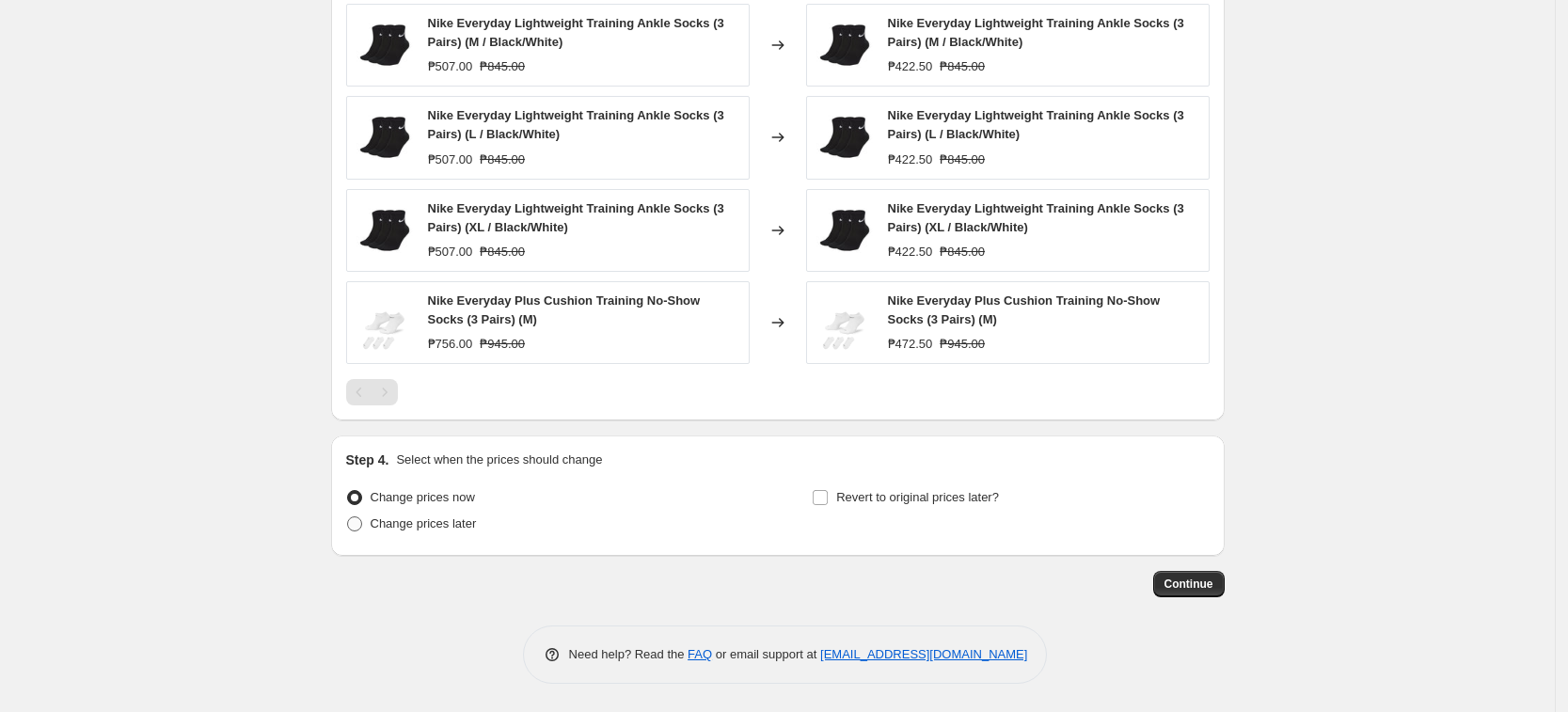
drag, startPoint x: 427, startPoint y: 514, endPoint x: 463, endPoint y: 521, distance: 36.7
click at [427, 513] on label "Change prices later" at bounding box center [412, 524] width 131 height 27
click at [348, 517] on input "Change prices later" at bounding box center [347, 517] width 1 height 1
radio input "true"
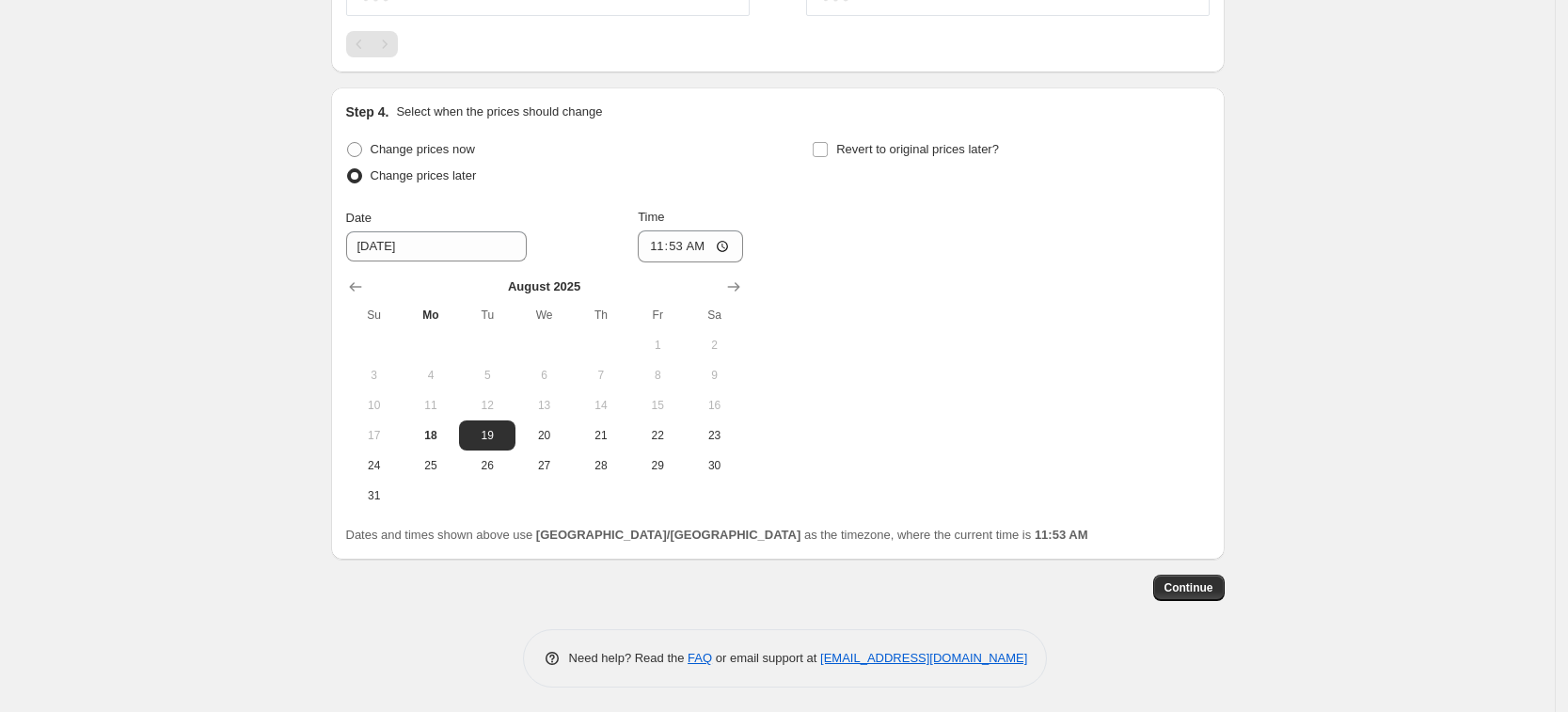
scroll to position [1633, 0]
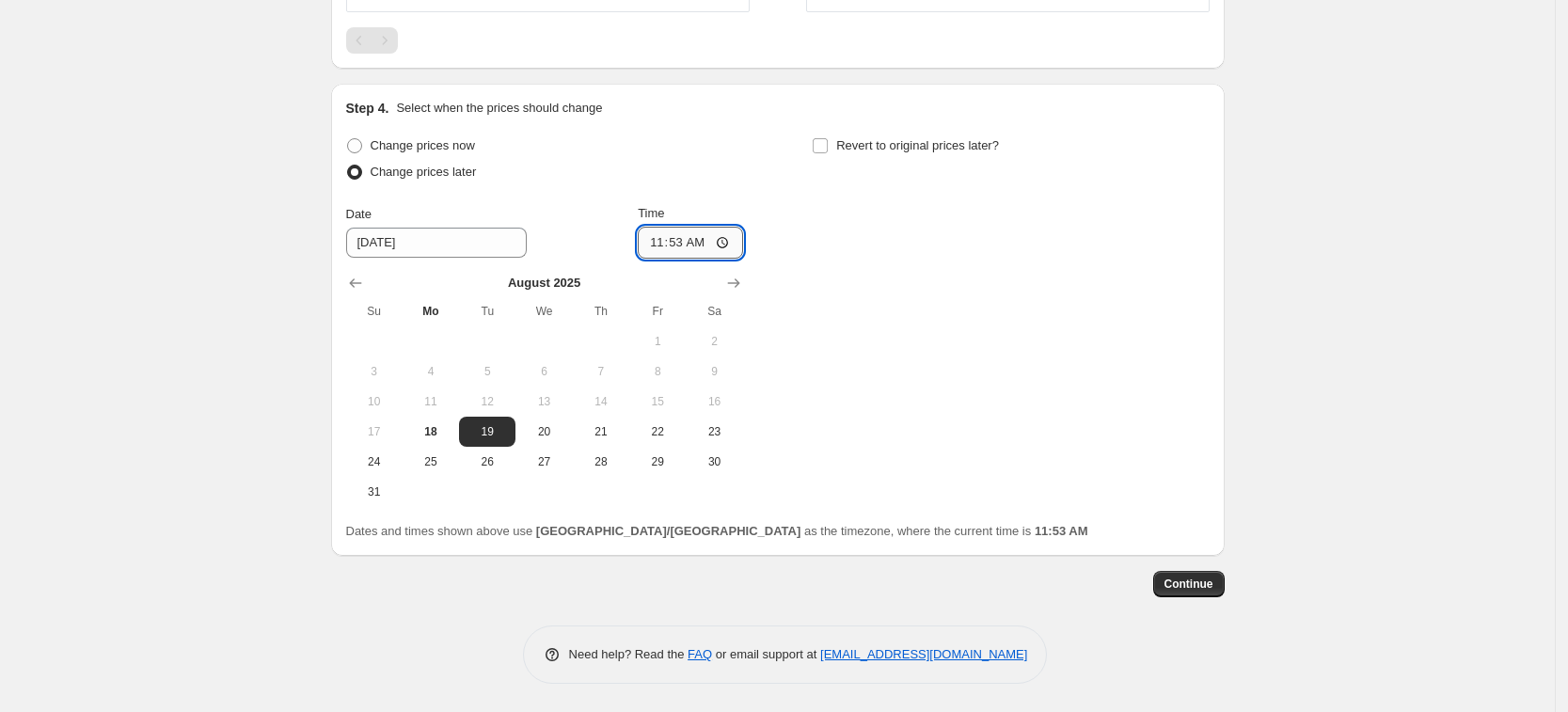
click at [664, 248] on input "11:53" at bounding box center [690, 242] width 105 height 32
type input "00:00"
click at [1008, 261] on div "Change prices now Change prices later Date [DATE] Time 00:00 [DATE] Su Mo Tu We…" at bounding box center [778, 320] width 863 height 374
click at [1224, 576] on button "Continue" at bounding box center [1189, 585] width 72 height 27
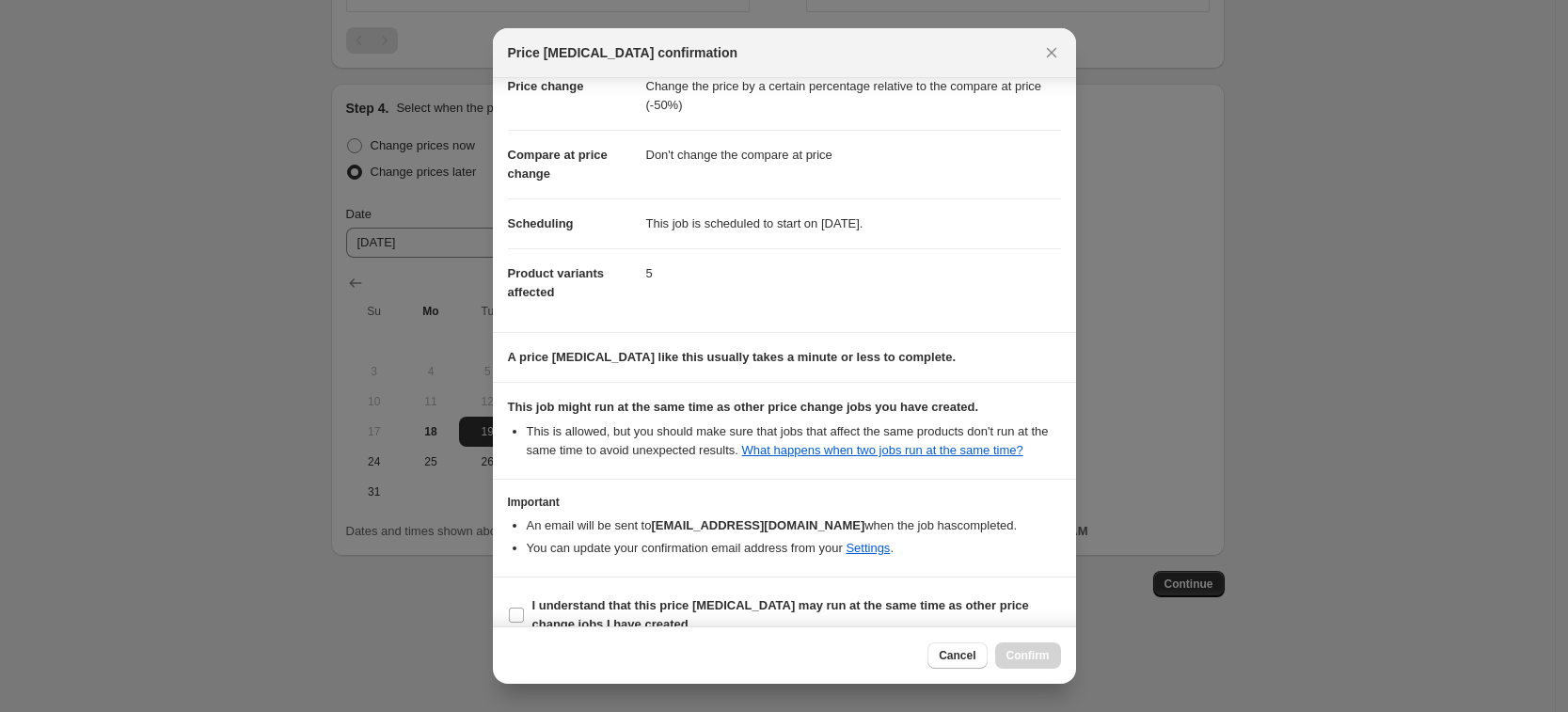
scroll to position [77, 0]
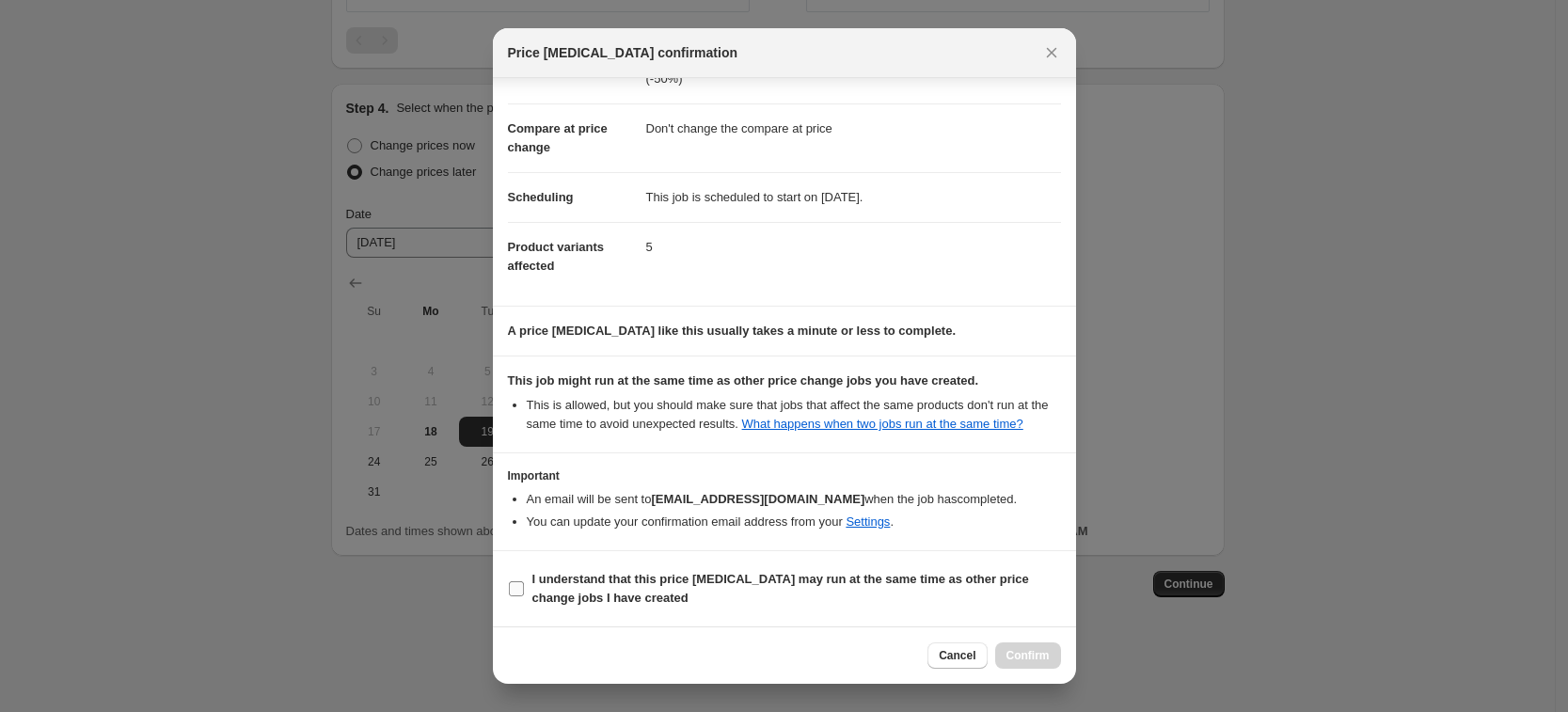
click at [637, 587] on span "I understand that this price [MEDICAL_DATA] may run at the same time as other p…" at bounding box center [796, 589] width 528 height 37
click at [524, 587] on input "I understand that this price [MEDICAL_DATA] may run at the same time as other p…" at bounding box center [517, 589] width 15 height 15
checkbox input "true"
click at [1019, 656] on span "Confirm" at bounding box center [1028, 656] width 43 height 15
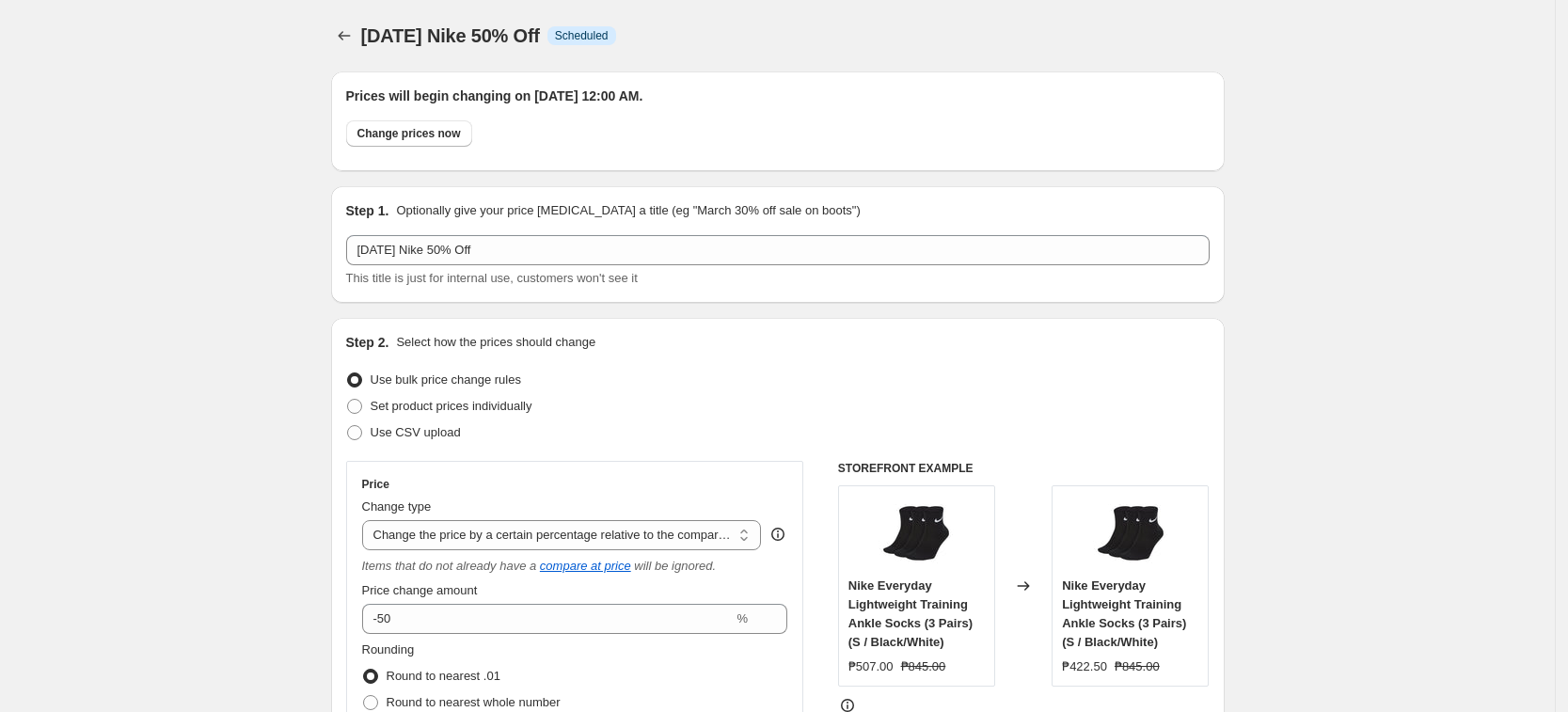
scroll to position [1633, 0]
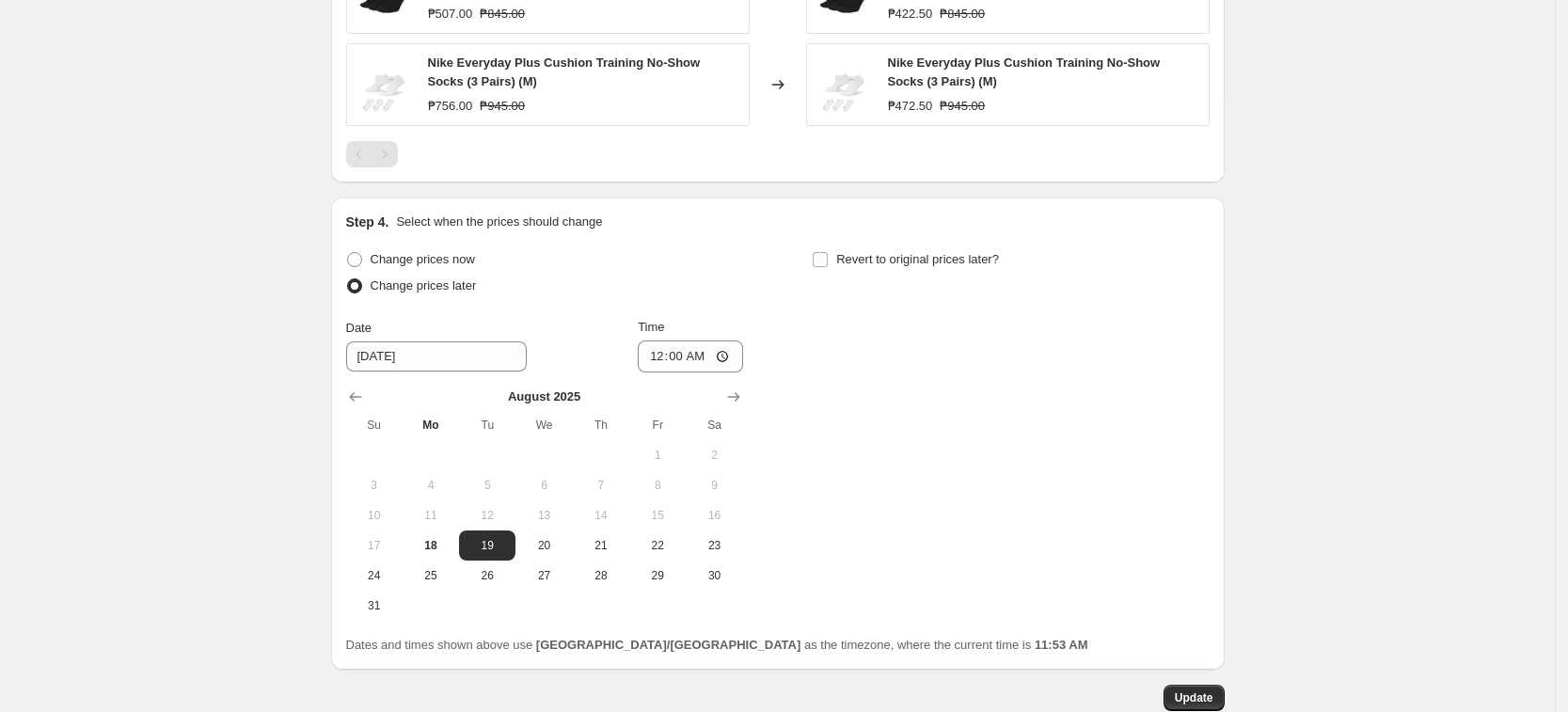
click at [1037, 605] on div "Change prices now Change prices later Date [DATE] Time 00:00 [DATE] Su Mo Tu We…" at bounding box center [778, 433] width 863 height 374
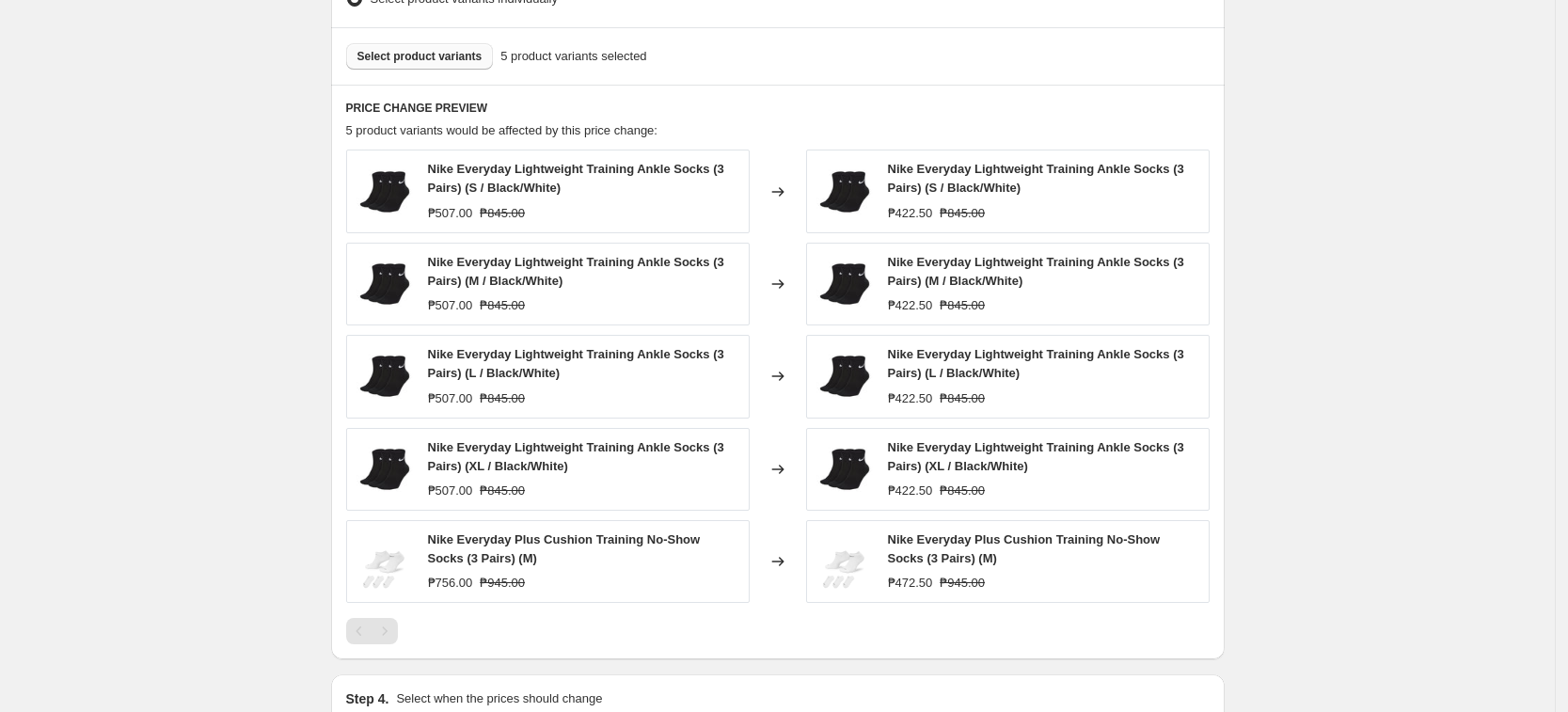
scroll to position [1045, 0]
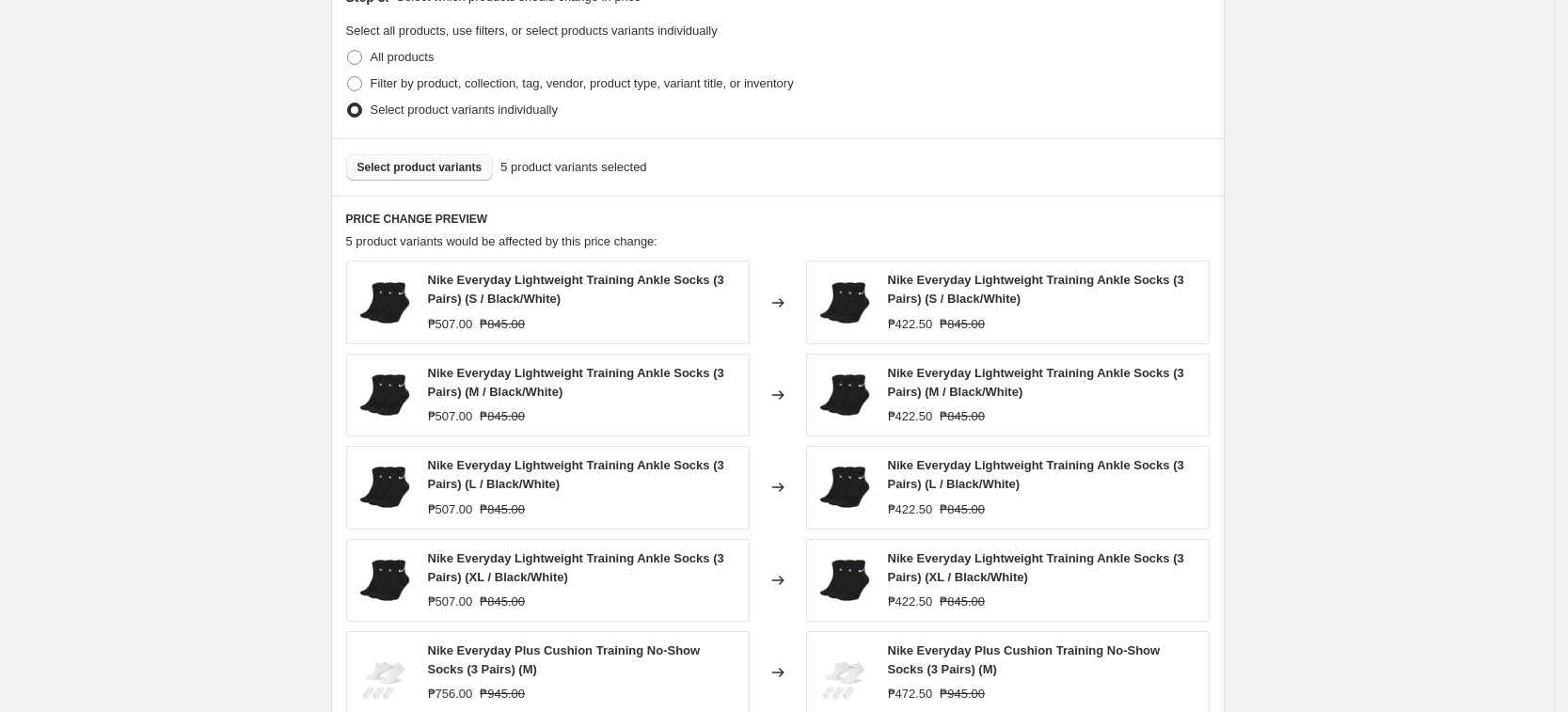
drag, startPoint x: 1037, startPoint y: 603, endPoint x: 1283, endPoint y: 663, distance: 253.2
click at [1283, 663] on div "[DATE] Nike 50% Off. This page is ready [DATE] Nike 50% Off Info Scheduled Copy…" at bounding box center [777, 184] width 1555 height 2459
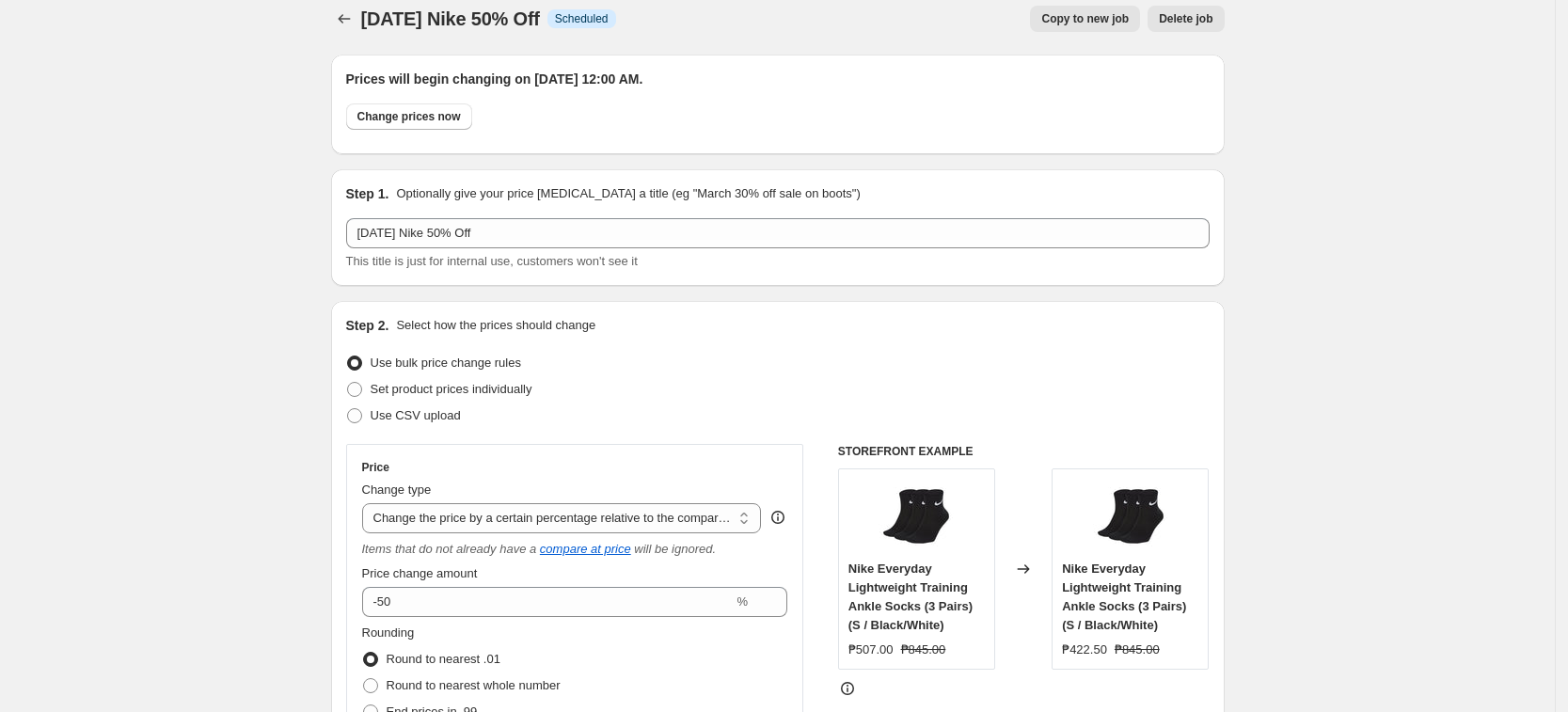
scroll to position [0, 0]
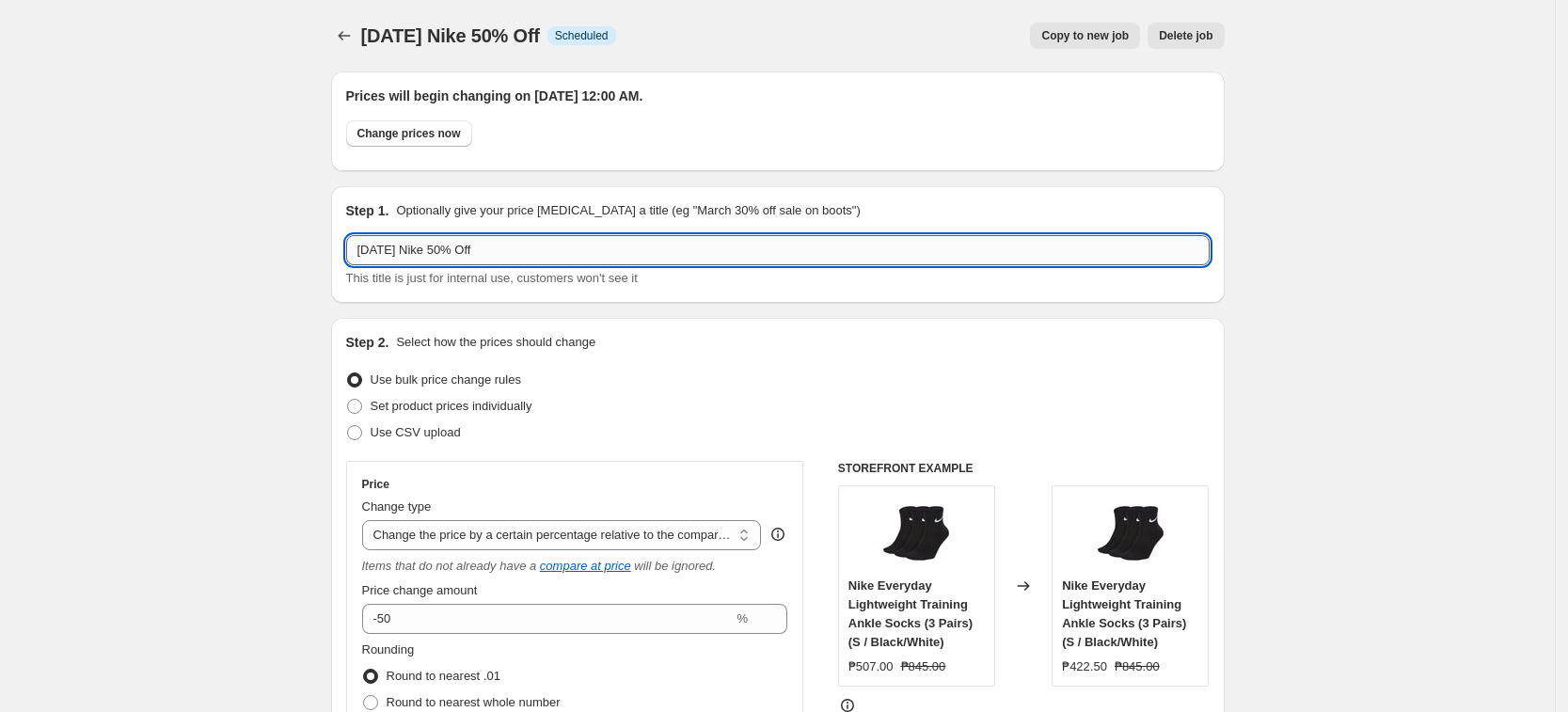
click at [435, 251] on input "[DATE] Nike 50% Off" at bounding box center [778, 250] width 863 height 30
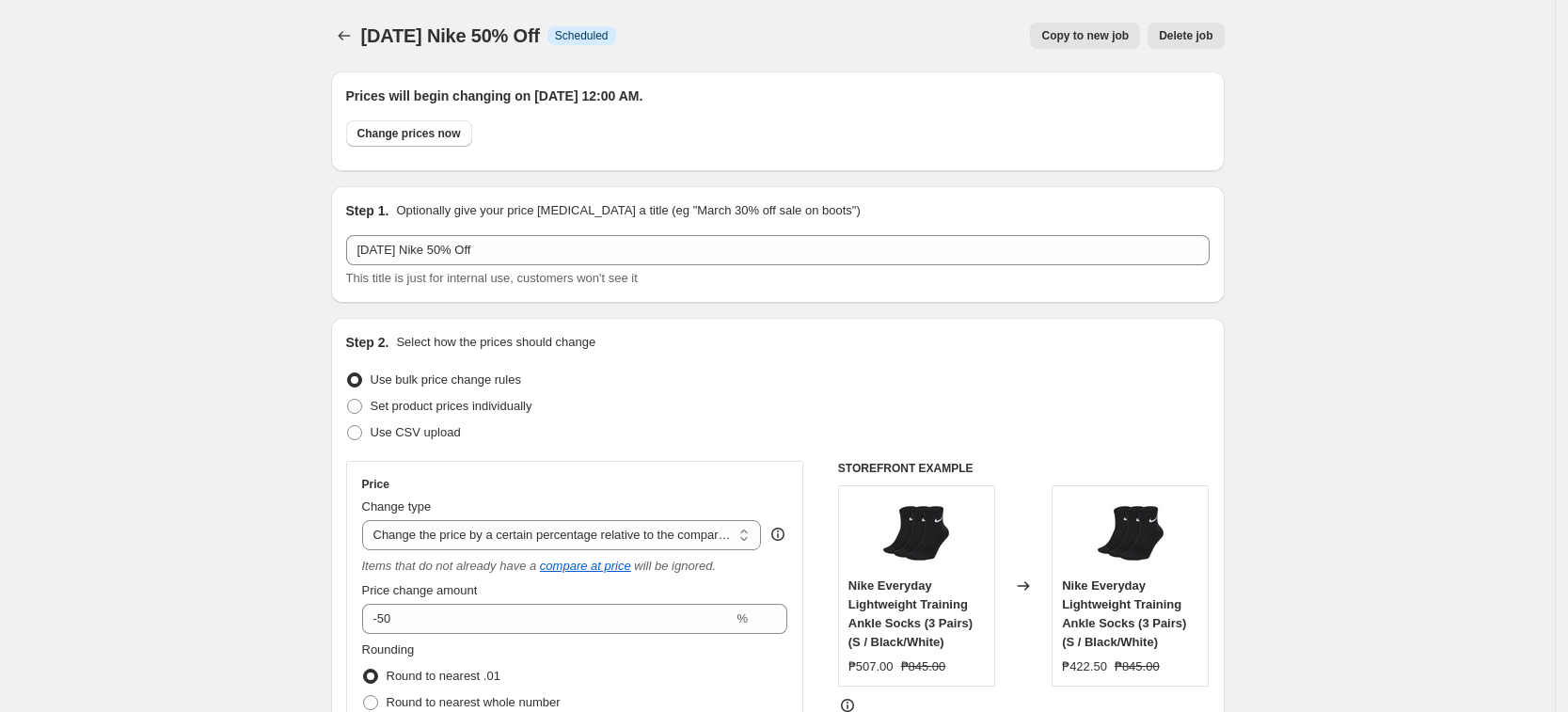
click at [348, 52] on div "[DATE] Nike 50% Off. This page is ready [DATE] Nike 50% Off Info Scheduled Copy…" at bounding box center [778, 35] width 894 height 72
click at [348, 33] on icon "Price change jobs" at bounding box center [345, 36] width 19 height 19
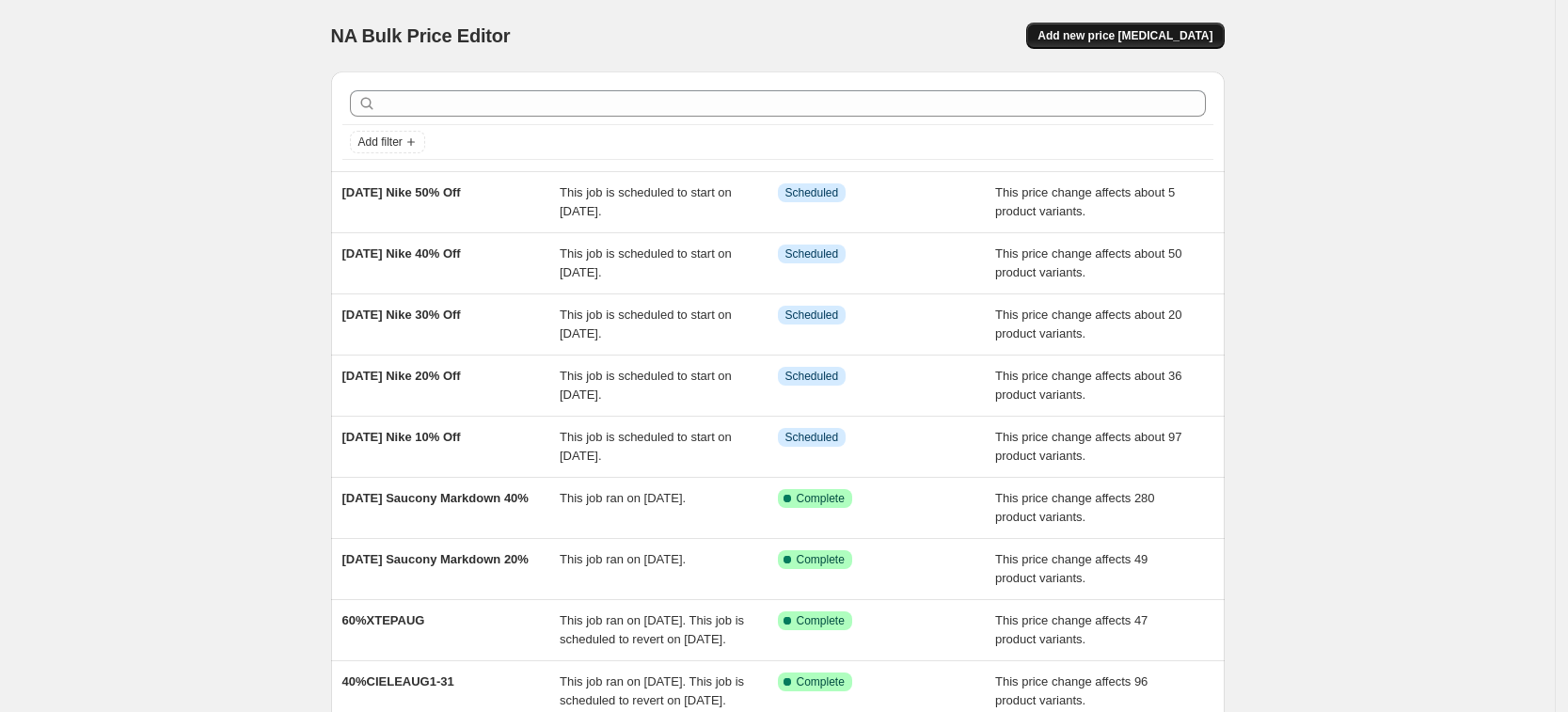
click at [1114, 31] on span "Add new price [MEDICAL_DATA]" at bounding box center [1125, 35] width 175 height 15
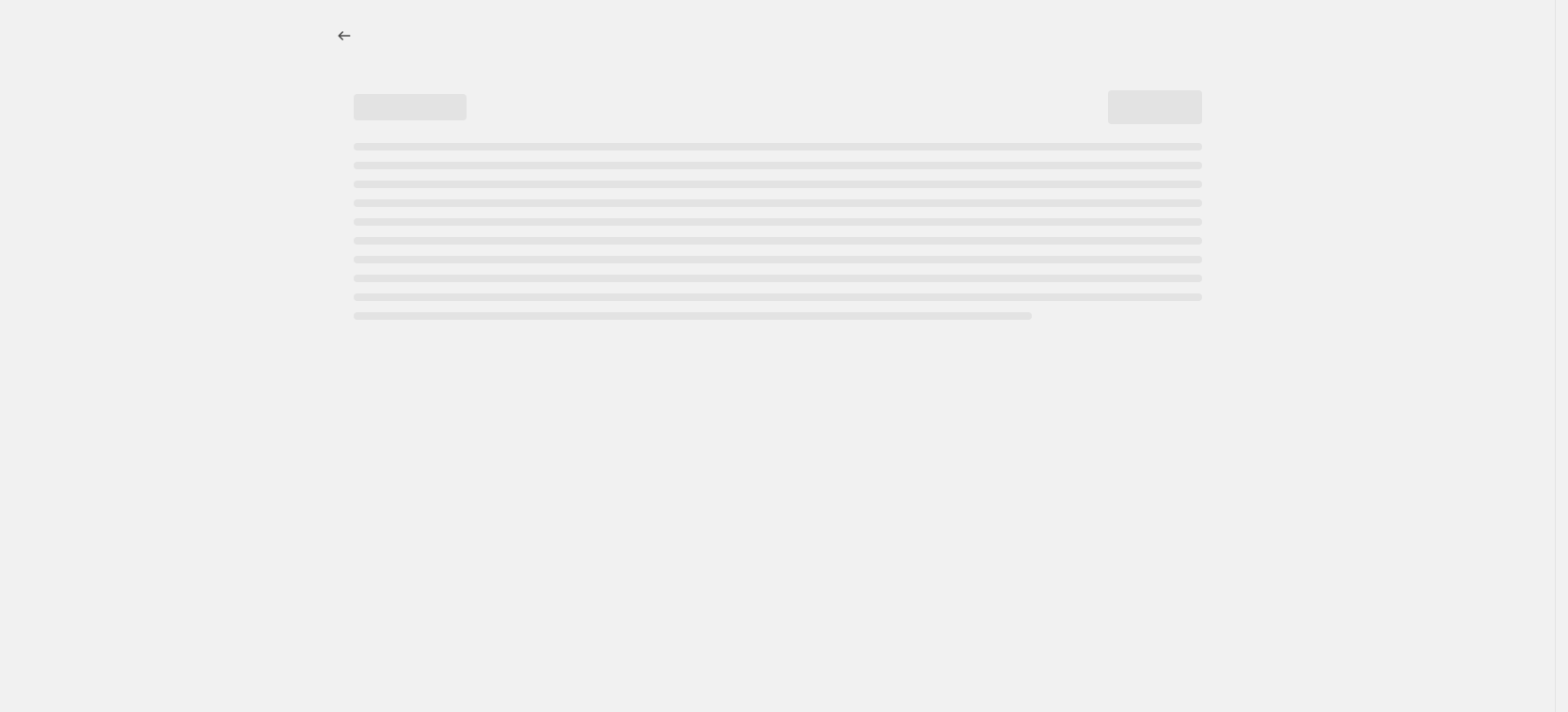
select select "percentage"
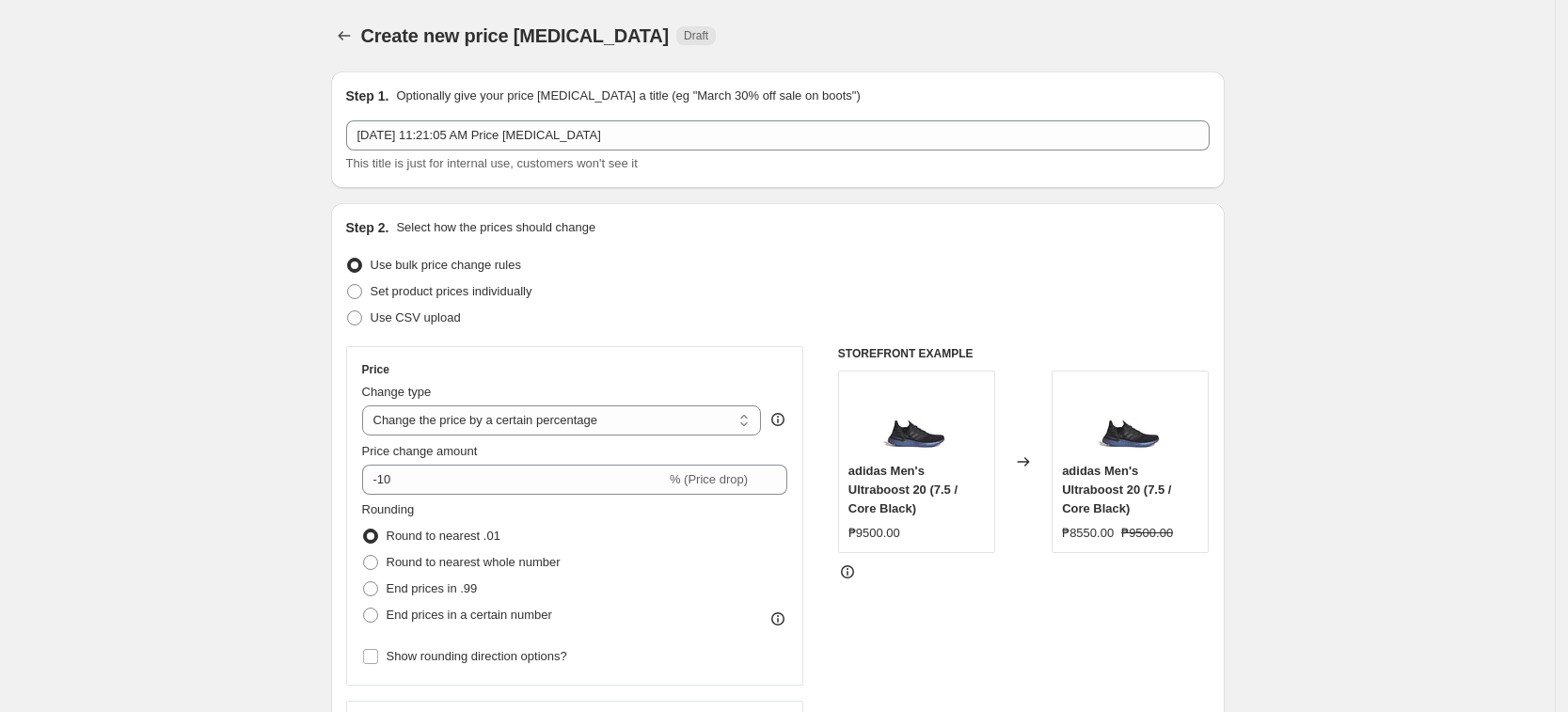
click at [782, 105] on div "Step 1. Optionally give your price [MEDICAL_DATA] a title (eg "March 30% off sa…" at bounding box center [778, 129] width 863 height 86
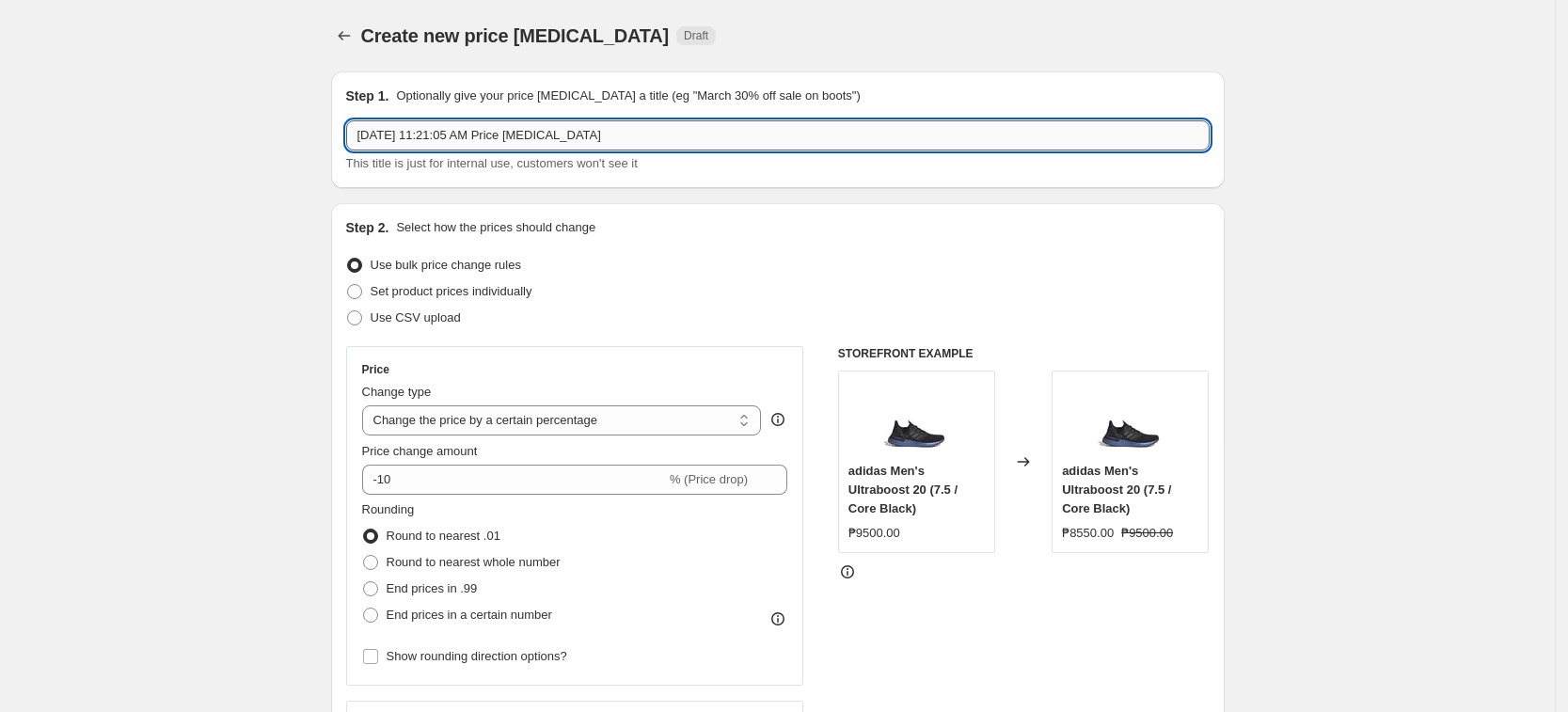
click at [767, 131] on input "[DATE] 11:21:05 AM Price [MEDICAL_DATA]" at bounding box center [778, 135] width 863 height 30
paste input "9, 2025 Nike 50% Off"
click at [486, 137] on input "[DATE] Nike 50% Off" at bounding box center [778, 135] width 863 height 30
click at [471, 147] on input "[DATE] Nike 50% Off" at bounding box center [778, 135] width 863 height 30
type input "[DATE] Nike 70% Off"
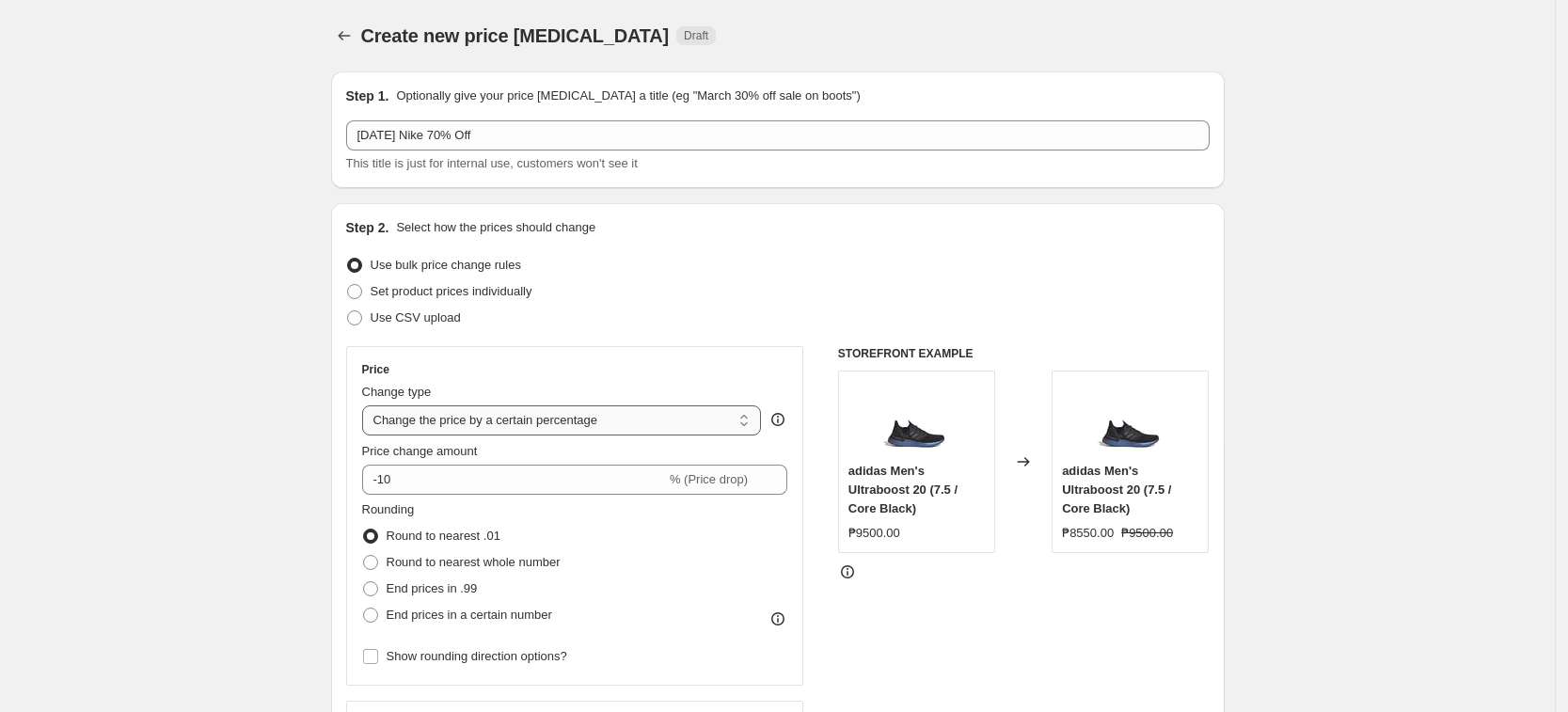
click at [477, 425] on select "Change the price to a certain amount Change the price by a certain amount Chang…" at bounding box center [562, 420] width 400 height 30
select select "pcap"
click at [368, 406] on select "Change the price to a certain amount Change the price by a certain amount Chang…" at bounding box center [562, 420] width 400 height 30
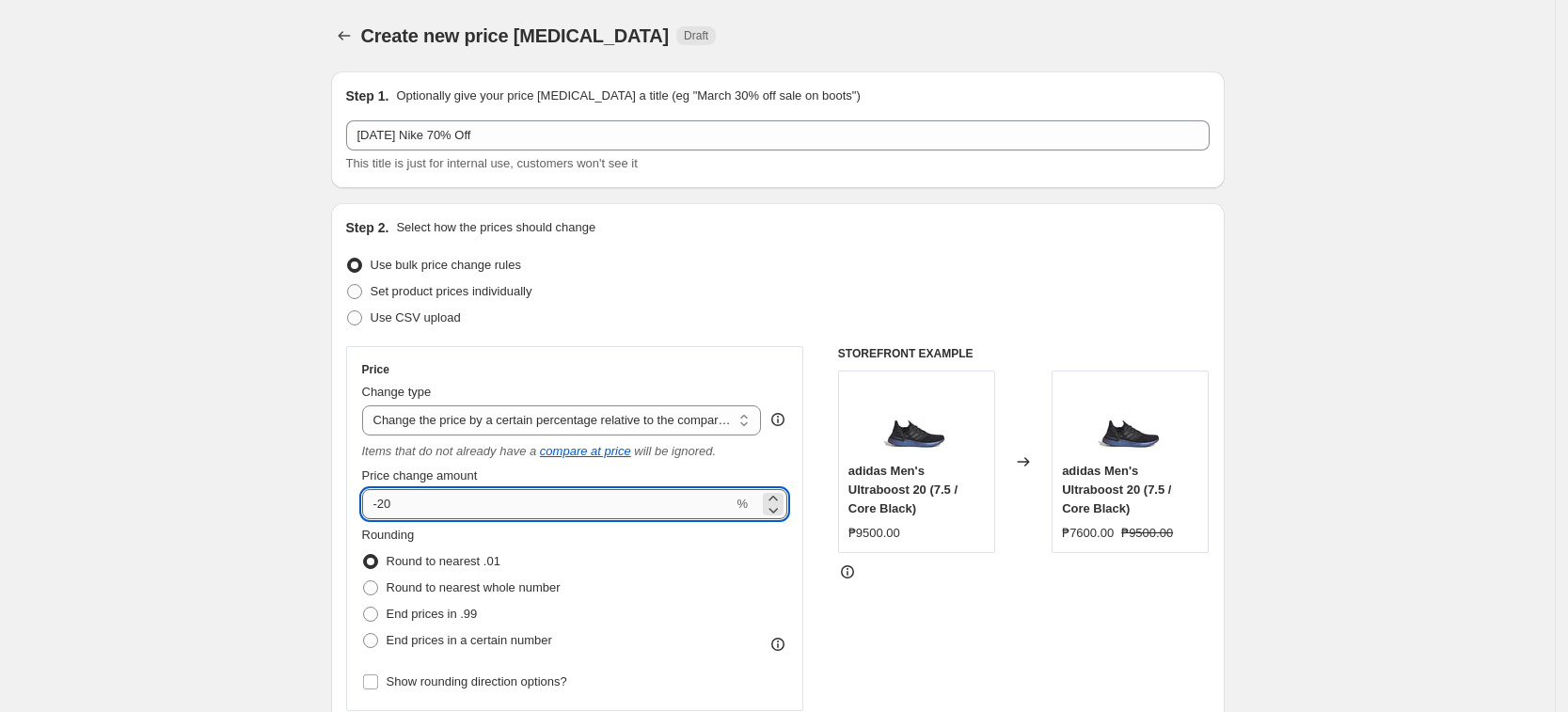
click at [402, 490] on input "-20" at bounding box center [548, 503] width 371 height 30
type input "-2"
type input "-70"
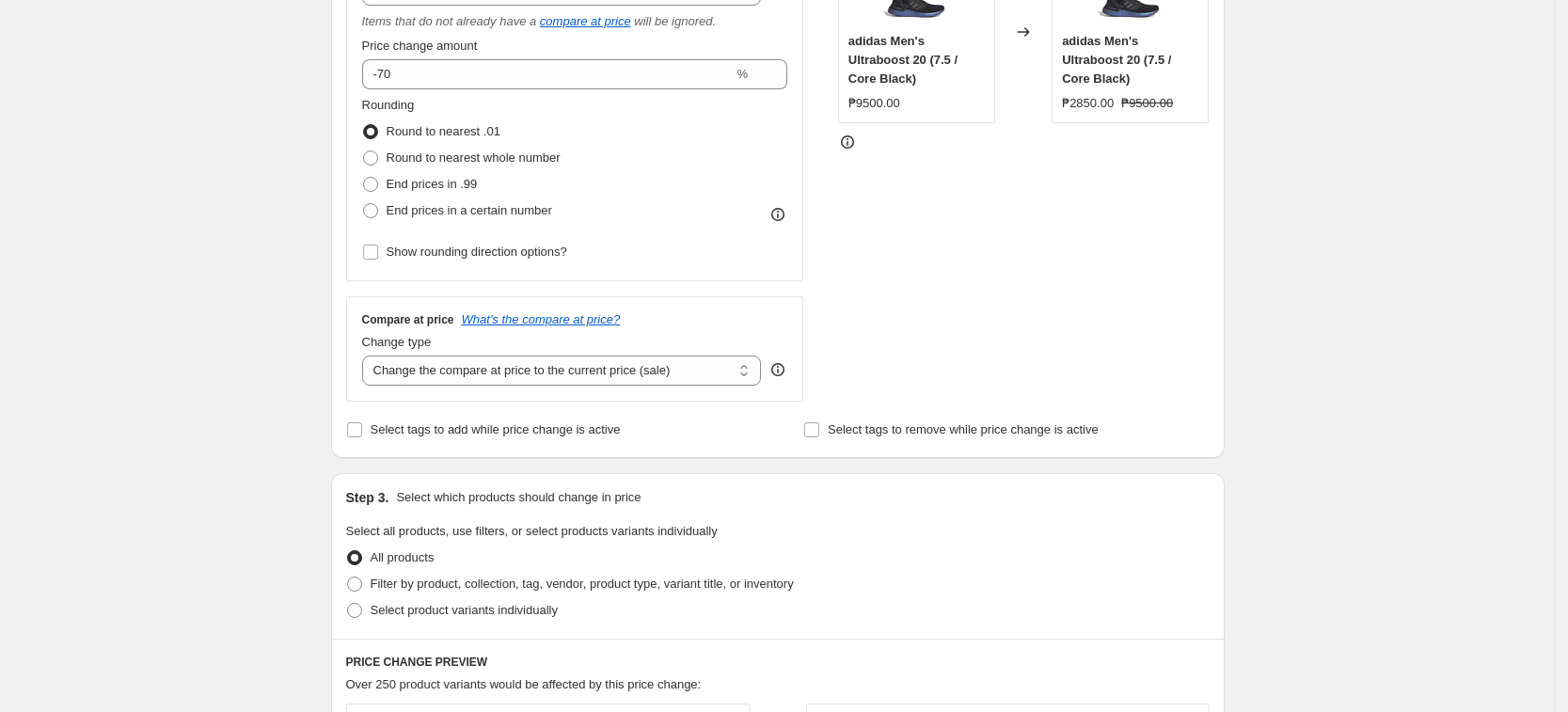
scroll to position [470, 0]
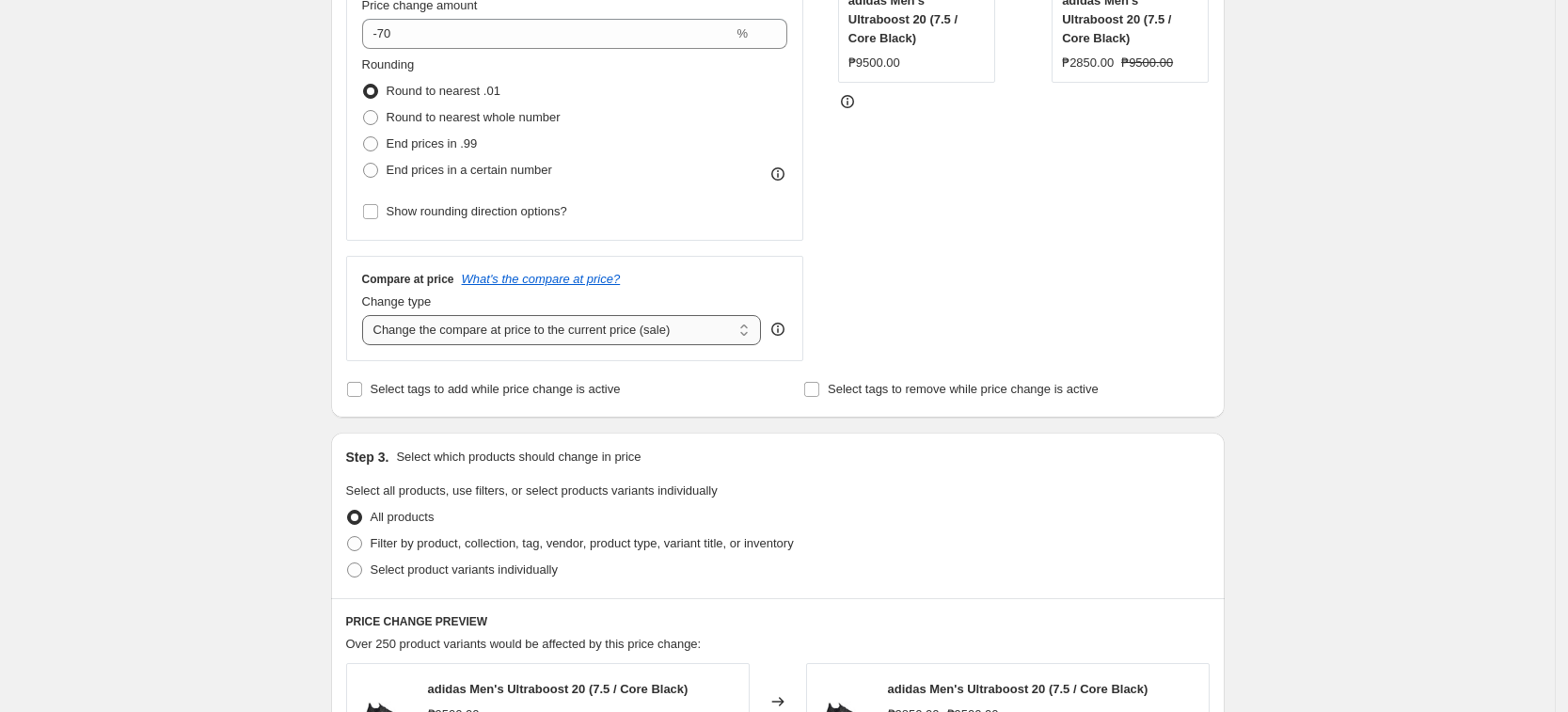
click at [678, 337] on select "Change the compare at price to the current price (sale) Change the compare at p…" at bounding box center [562, 329] width 400 height 30
select select "no_change"
click at [368, 315] on select "Change the compare at price to the current price (sale) Change the compare at p…" at bounding box center [562, 329] width 400 height 30
click at [395, 579] on span "Select product variants individually" at bounding box center [464, 570] width 188 height 19
click at [348, 564] on input "Select product variants individually" at bounding box center [347, 563] width 1 height 1
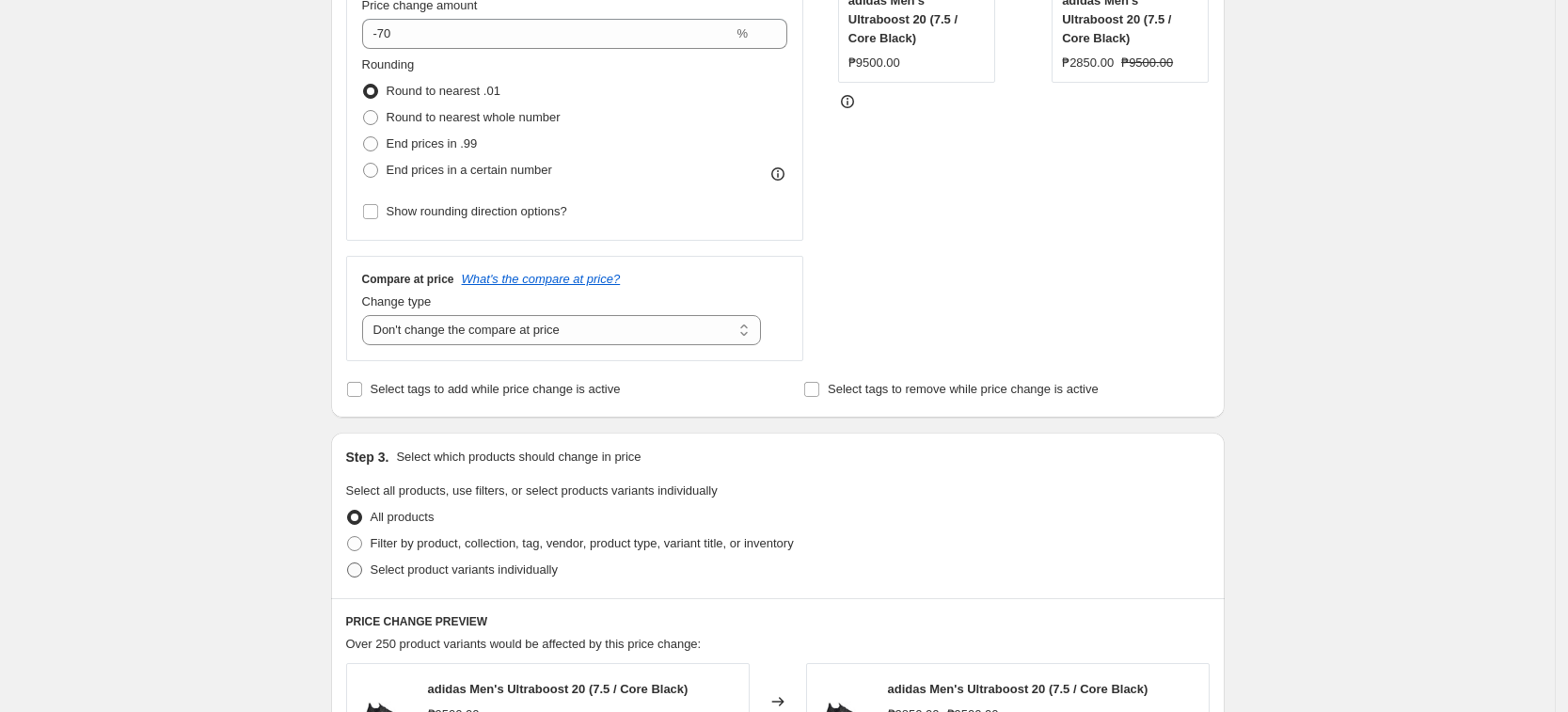
radio input "true"
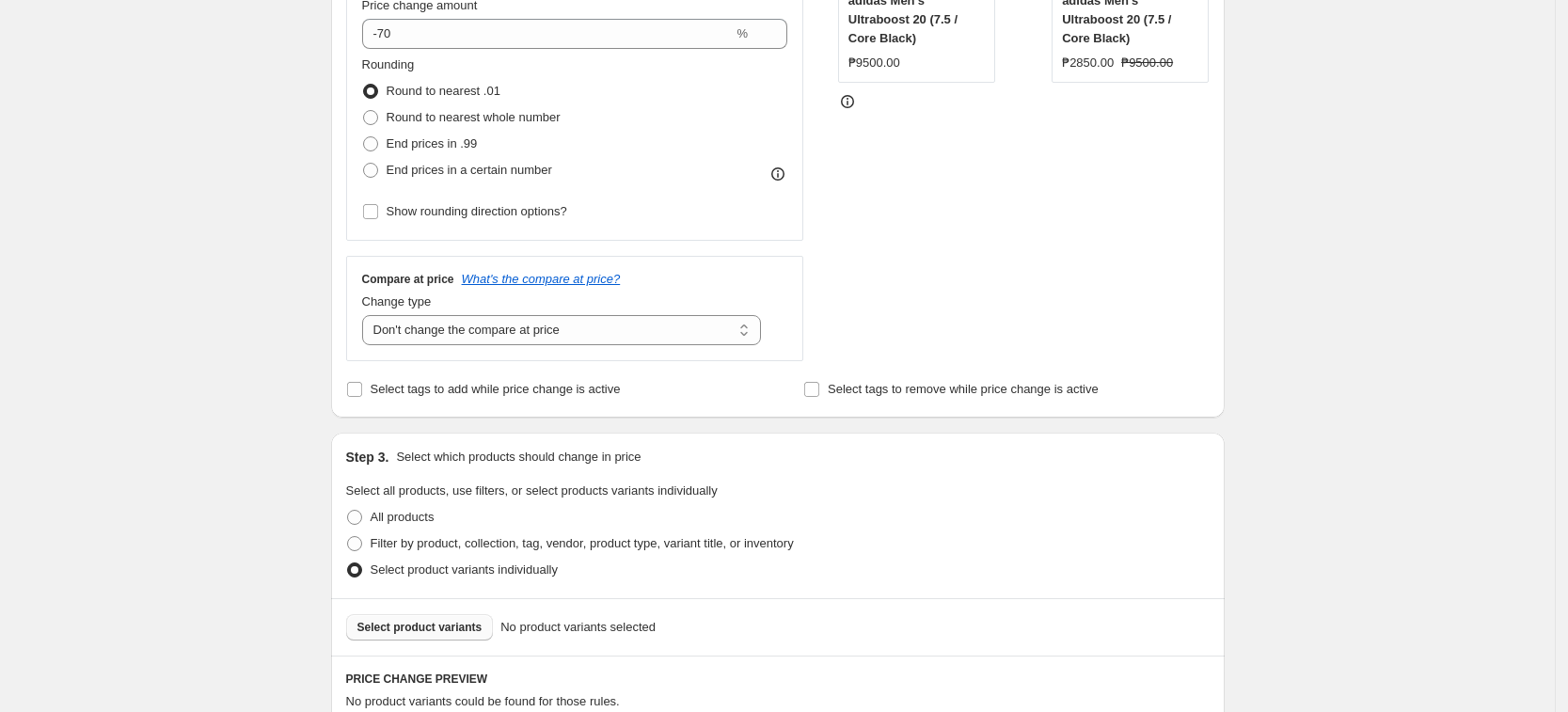
click at [422, 639] on button "Select product variants" at bounding box center [420, 628] width 147 height 27
click at [1363, 466] on div "Create new price [MEDICAL_DATA]. This page is ready Create new price [MEDICAL_D…" at bounding box center [777, 424] width 1555 height 1789
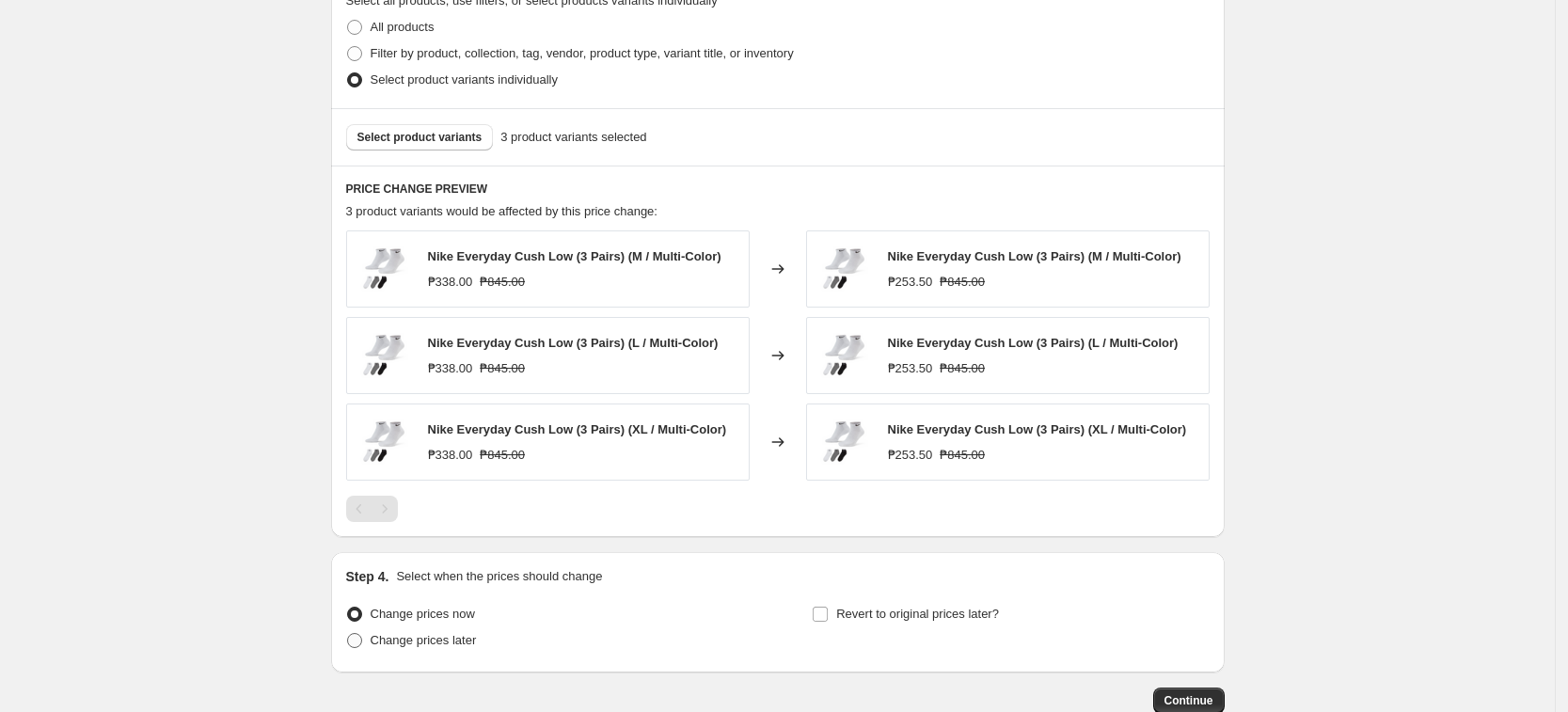
click at [424, 653] on label "Change prices later" at bounding box center [412, 640] width 131 height 27
click at [348, 634] on input "Change prices later" at bounding box center [347, 633] width 1 height 1
radio input "true"
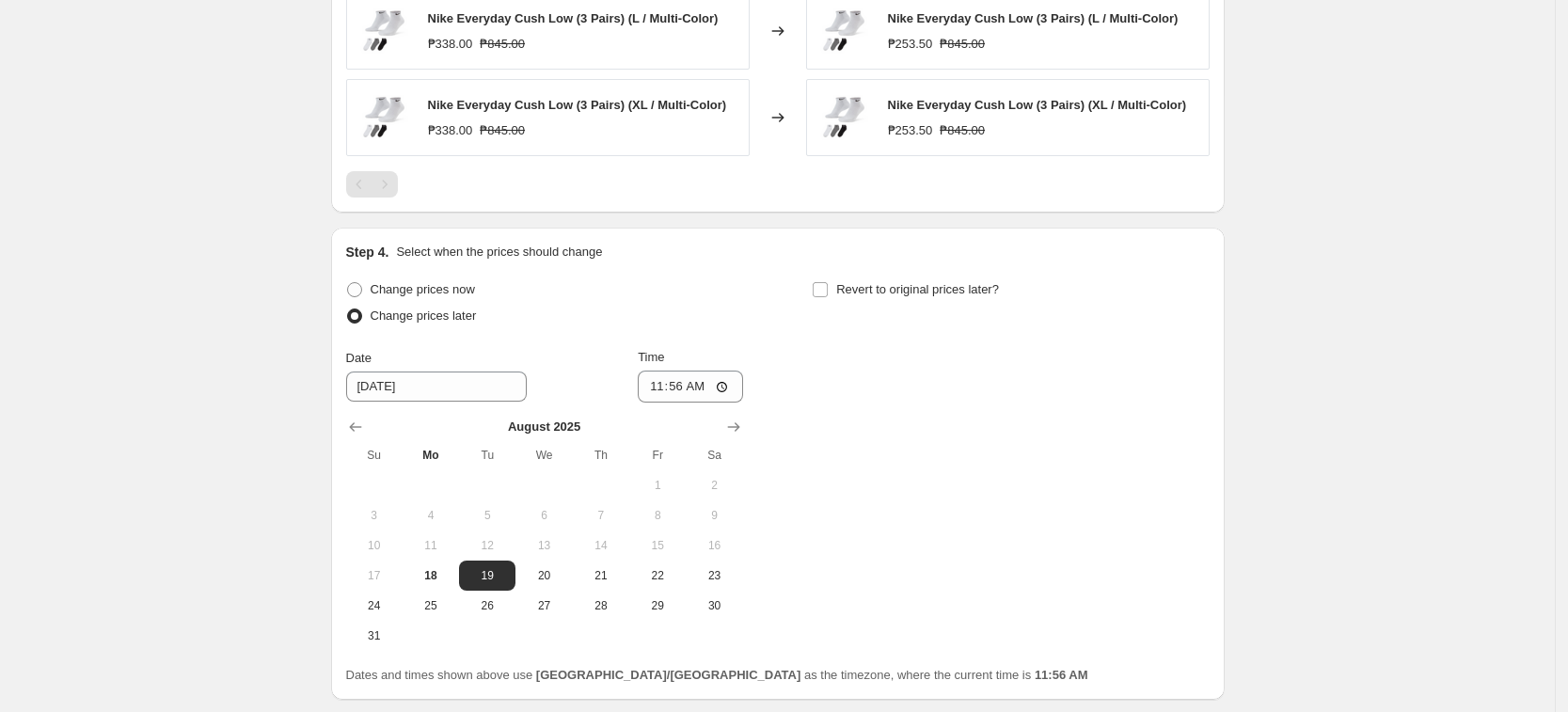
scroll to position [1430, 0]
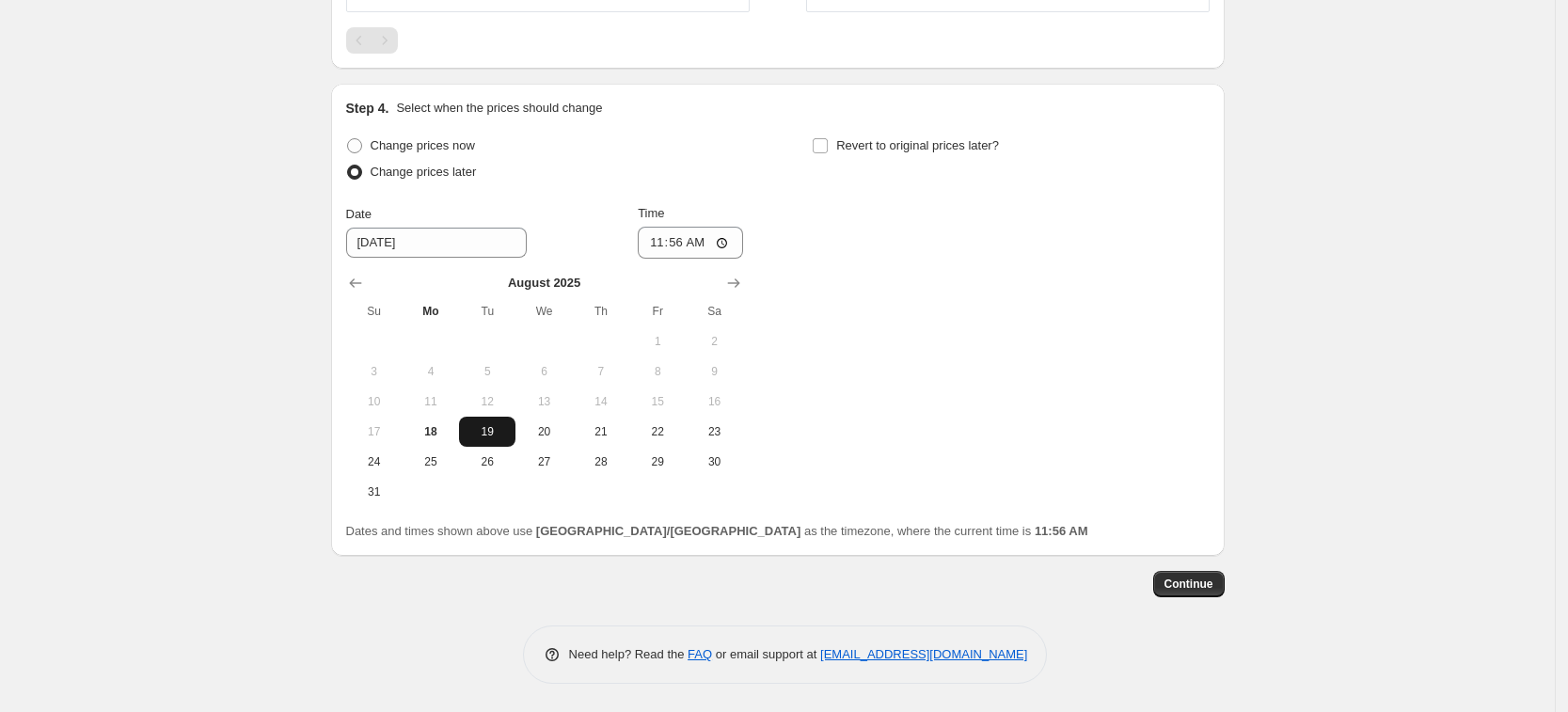
click at [497, 434] on span "19" at bounding box center [486, 432] width 41 height 15
click at [664, 240] on input "11:56" at bounding box center [690, 242] width 105 height 32
type input "00:00"
click at [1000, 292] on div "Change prices now Change prices later Date [DATE] Time 00:00 [DATE] Su Mo Tu We…" at bounding box center [778, 320] width 863 height 374
click at [1175, 590] on span "Continue" at bounding box center [1189, 584] width 49 height 15
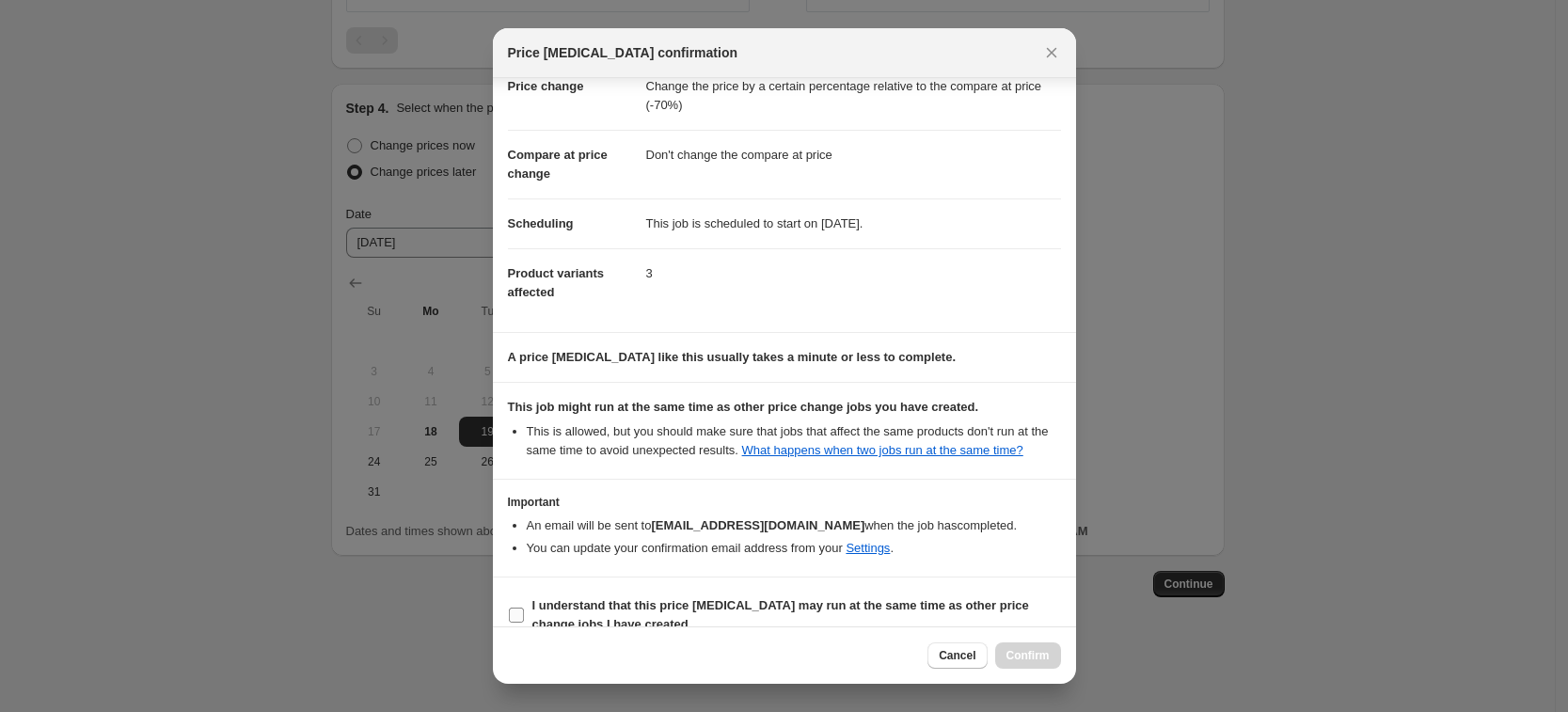
scroll to position [77, 0]
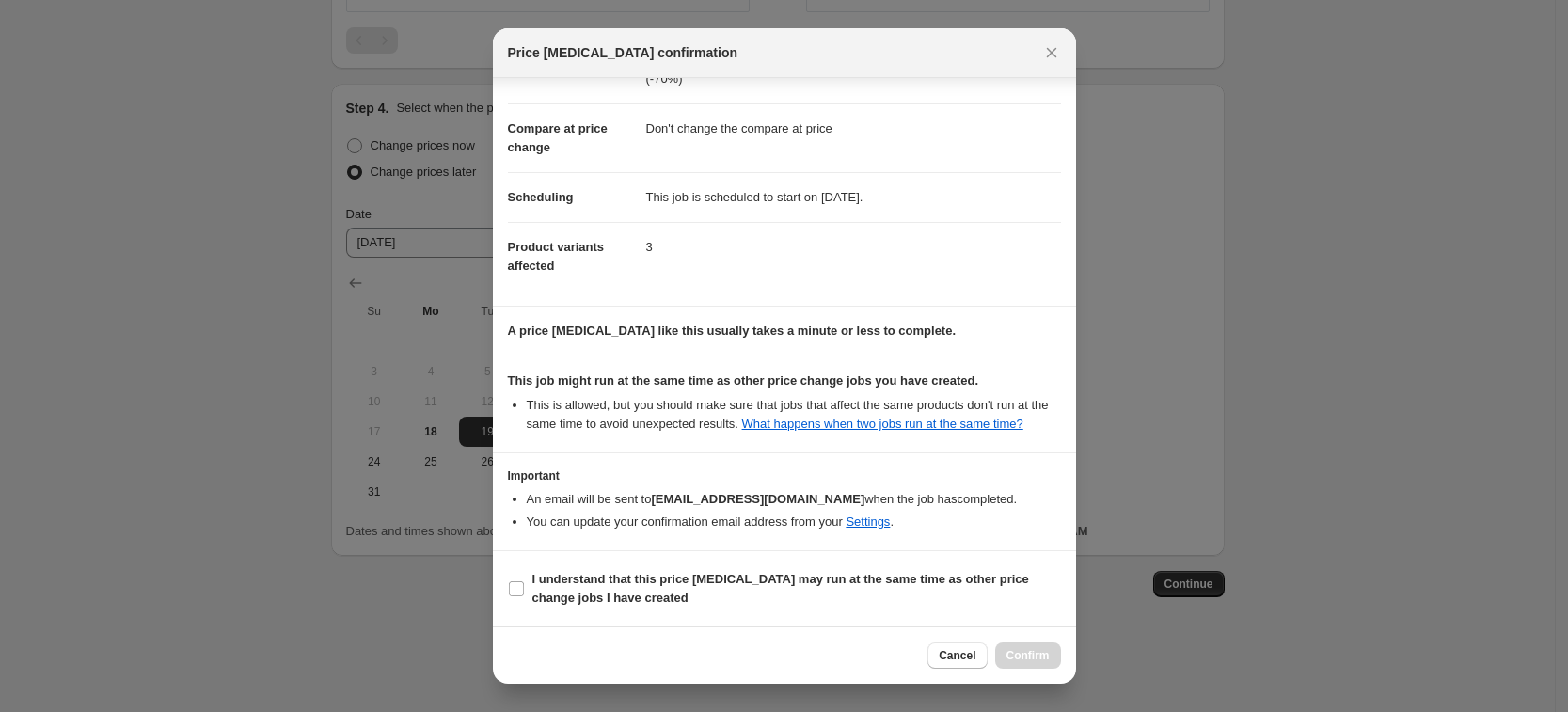
click at [954, 553] on section "I understand that this price [MEDICAL_DATA] may run at the same time as other p…" at bounding box center [784, 589] width 583 height 76
drag, startPoint x: 1010, startPoint y: 572, endPoint x: 1009, endPoint y: 603, distance: 31.0
click at [1010, 573] on b "I understand that this price [MEDICAL_DATA] may run at the same time as other p…" at bounding box center [780, 589] width 497 height 33
click at [524, 581] on input "I understand that this price [MEDICAL_DATA] may run at the same time as other p…" at bounding box center [517, 589] width 15 height 15
checkbox input "true"
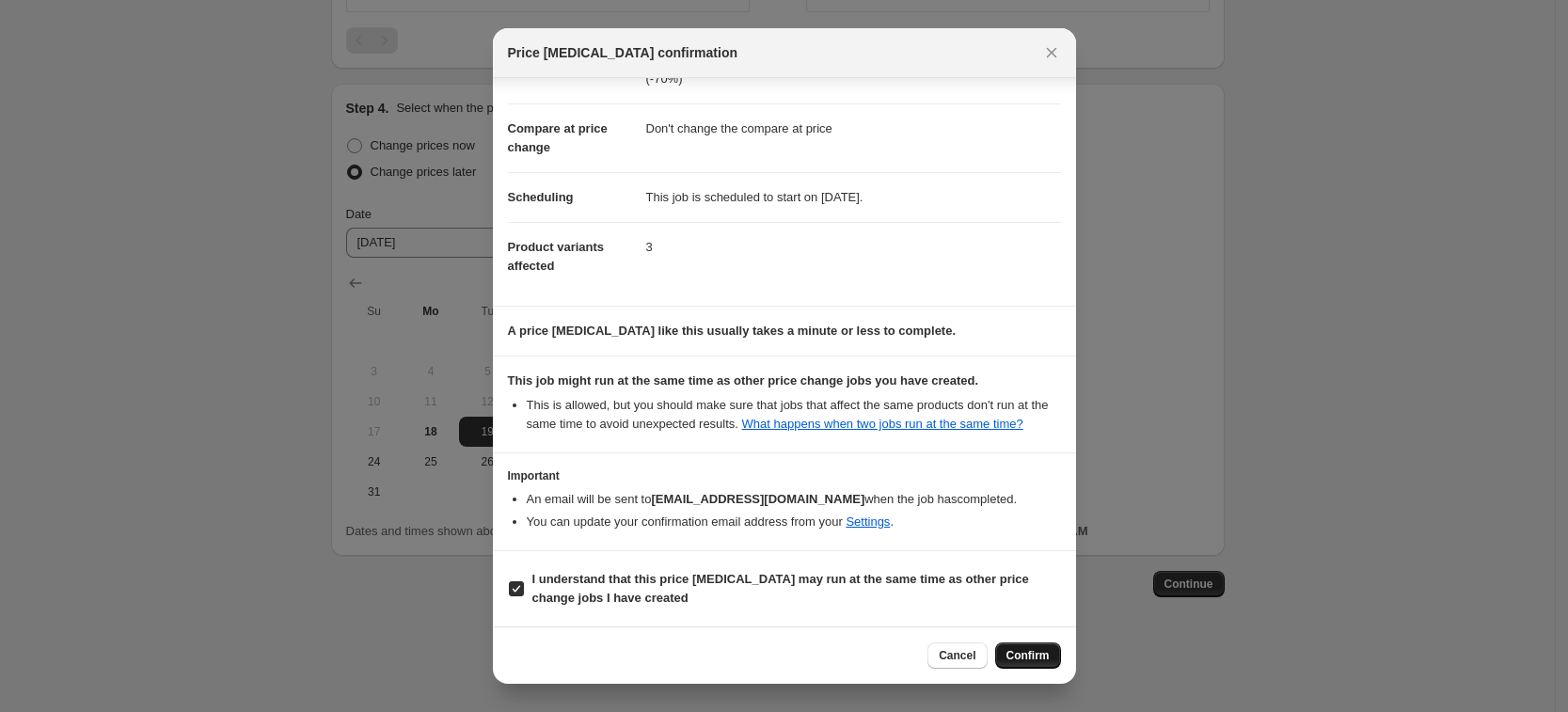
click at [1030, 647] on button "Confirm" at bounding box center [1028, 656] width 66 height 27
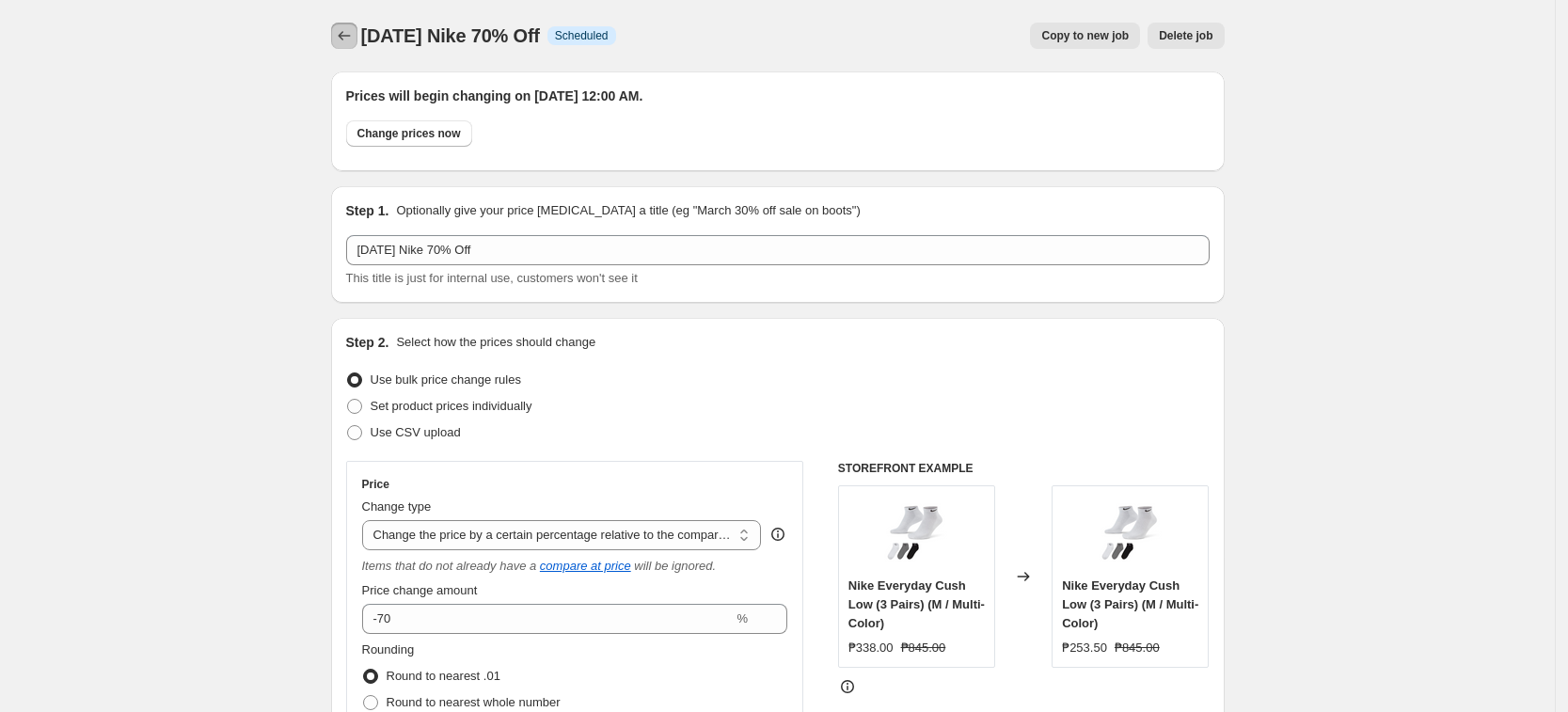
click at [348, 34] on icon "Price change jobs" at bounding box center [345, 36] width 19 height 19
